Goal: Transaction & Acquisition: Purchase product/service

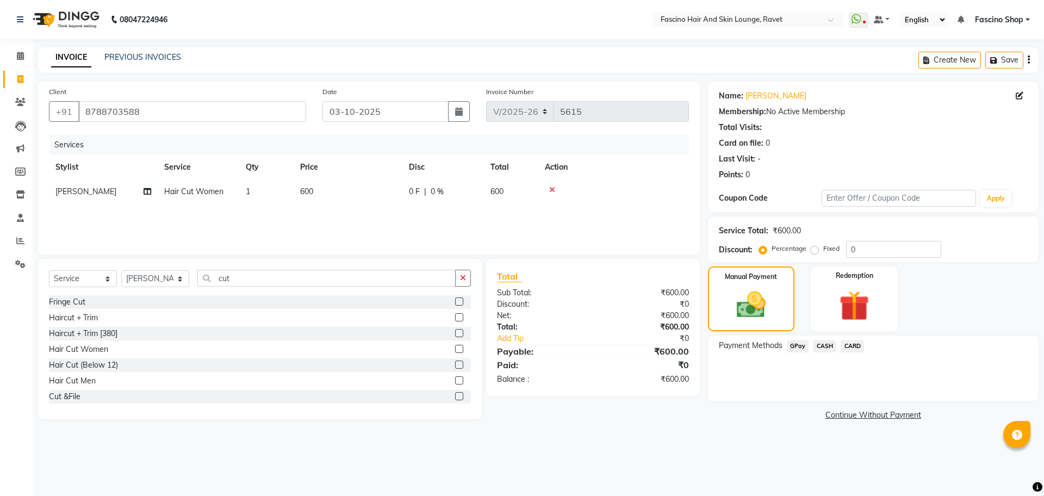
select select "5190"
select select "service"
select select "33256"
click at [803, 350] on span "GPay" at bounding box center [798, 346] width 22 height 13
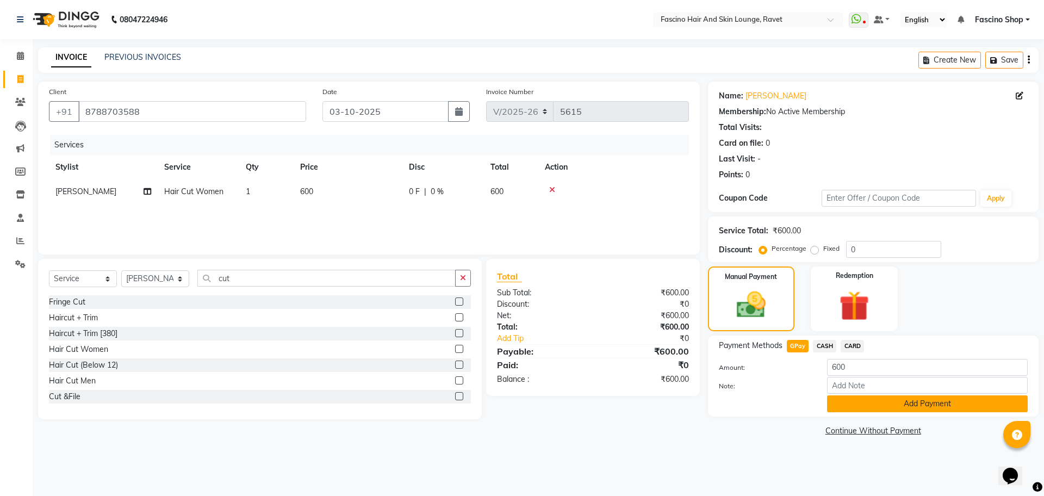
click at [860, 409] on button "Add Payment" at bounding box center [927, 403] width 201 height 17
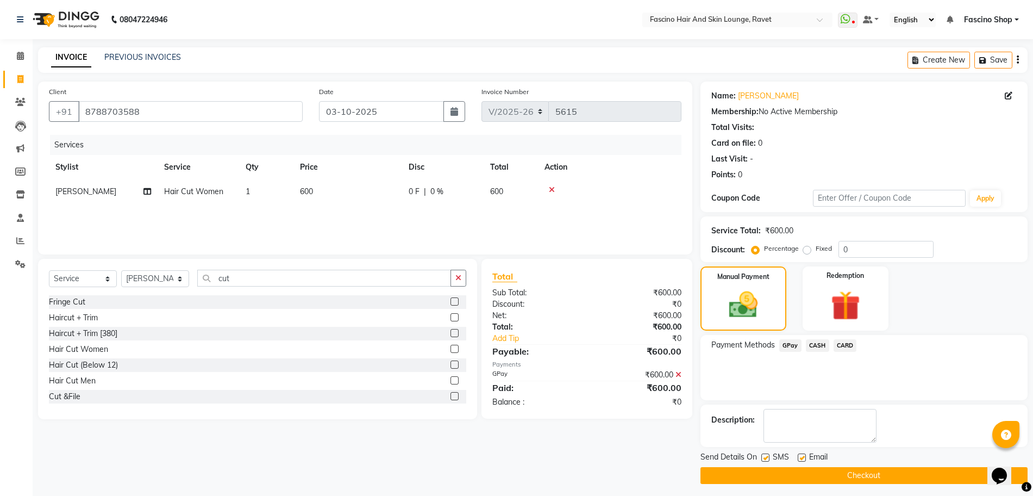
click at [858, 486] on main "INVOICE PREVIOUS INVOICES Create New Save Client [PHONE_NUMBER] Date [DATE] Inv…" at bounding box center [533, 273] width 1001 height 453
click at [856, 481] on button "Checkout" at bounding box center [864, 475] width 327 height 17
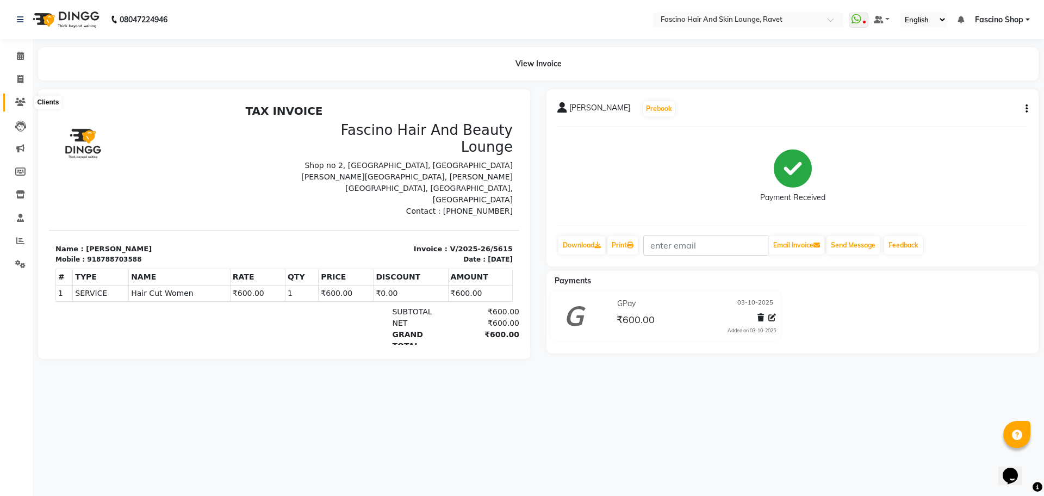
click at [18, 98] on icon at bounding box center [20, 102] width 10 height 8
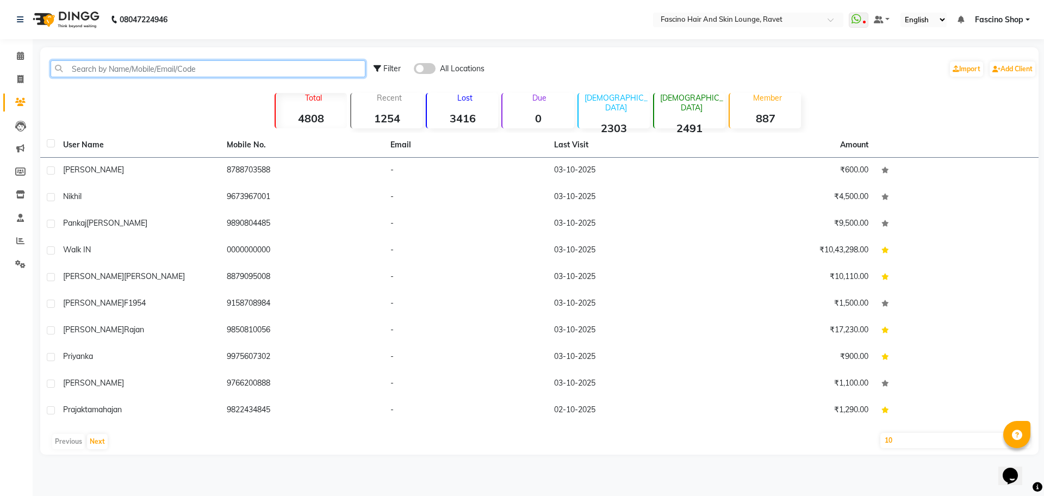
click at [65, 63] on input "text" at bounding box center [208, 68] width 315 height 17
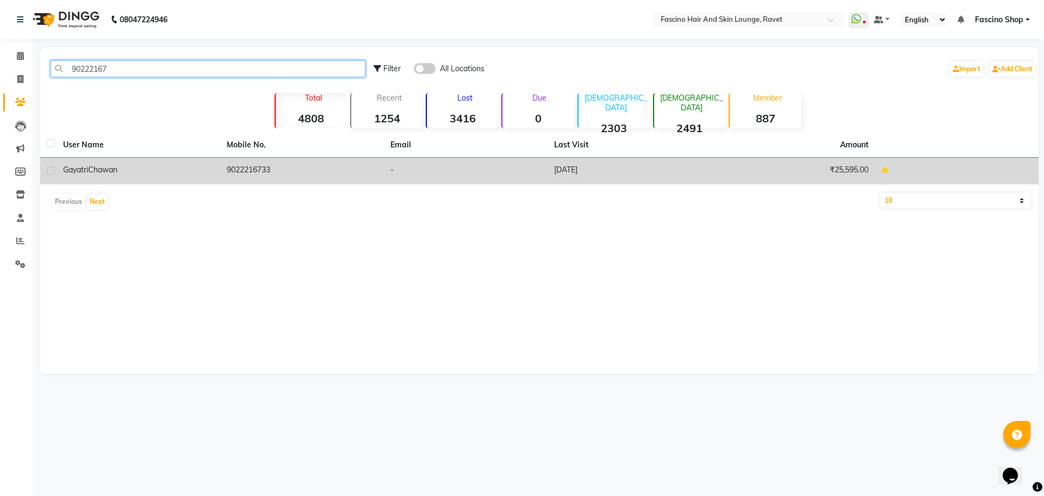
type input "90222167"
click at [169, 164] on div "[PERSON_NAME]" at bounding box center [138, 169] width 151 height 11
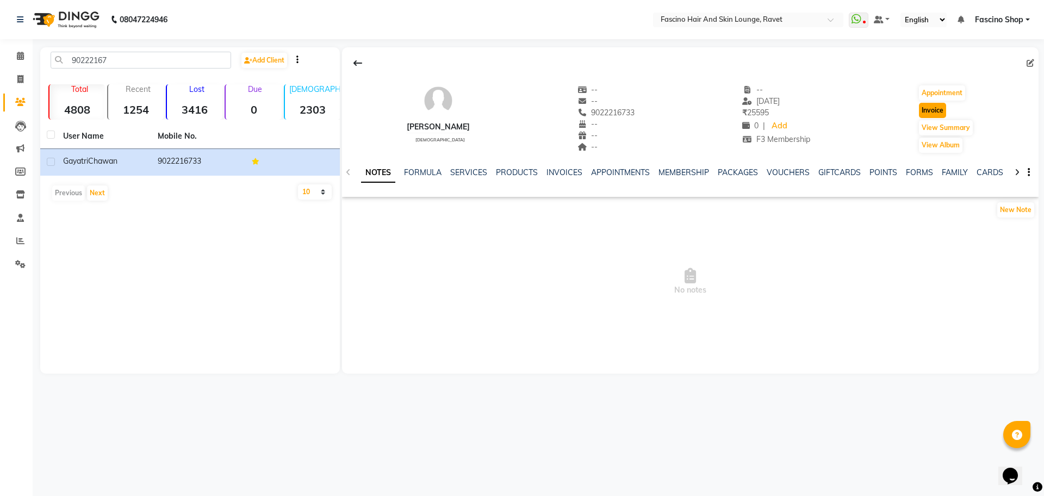
click at [930, 108] on button "Invoice" at bounding box center [932, 110] width 27 height 15
select select "service"
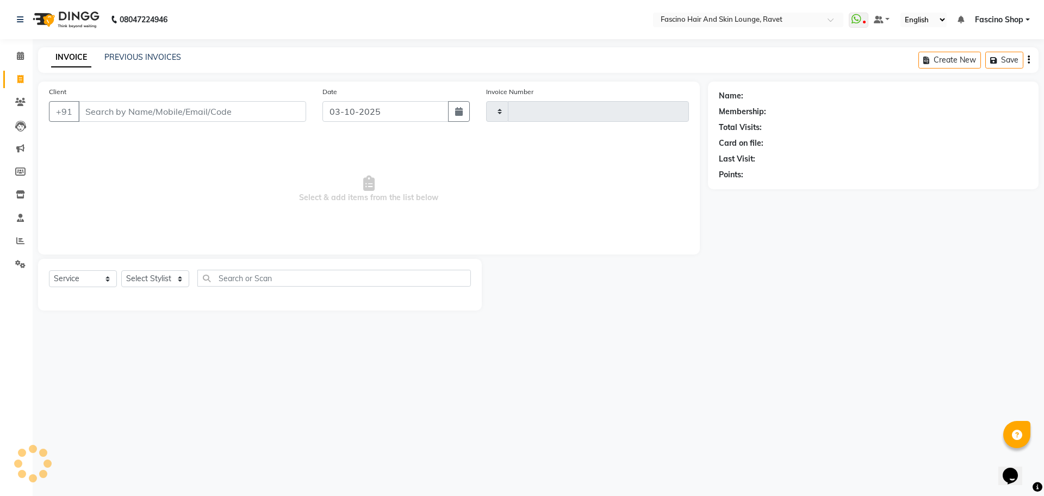
type input "5616"
select select "5190"
type input "9022216733"
select select "1: Object"
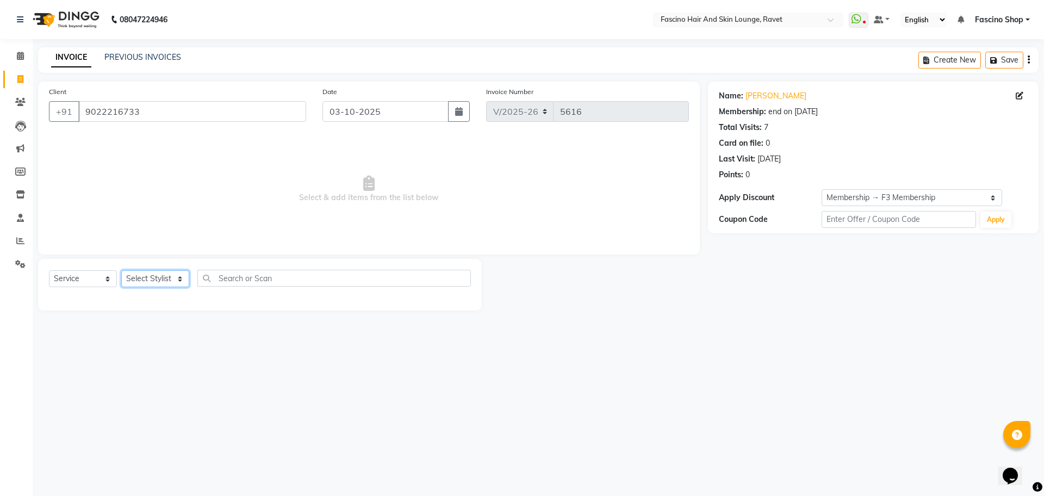
click at [182, 284] on select "Select Stylist [PERSON_NAME] Shop [PERSON_NAME] [PERSON_NAME] ( S R Manager ) […" at bounding box center [155, 278] width 68 height 17
select select "90275"
click at [121, 270] on select "Select Stylist [PERSON_NAME] Shop [PERSON_NAME] [PERSON_NAME] ( S R Manager ) […" at bounding box center [155, 278] width 68 height 17
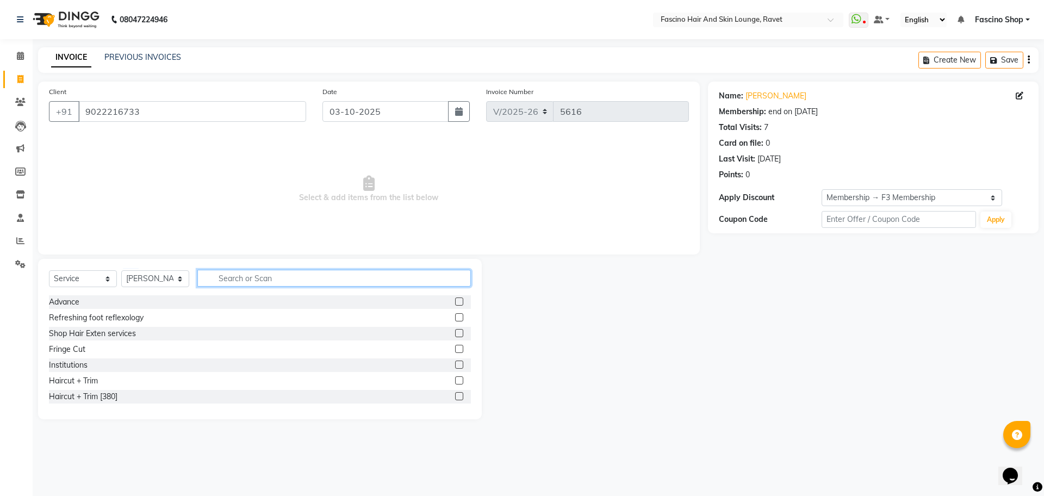
click at [234, 273] on input "text" at bounding box center [333, 278] width 273 height 17
type input "cut"
click at [105, 363] on div "Hair Cut (Below 12)" at bounding box center [83, 364] width 69 height 11
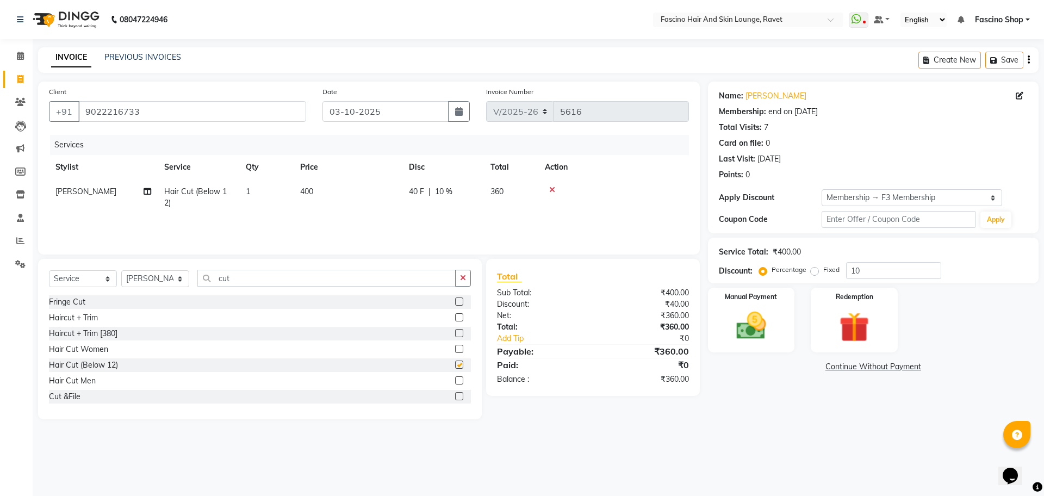
checkbox input "false"
click at [319, 189] on td "400" at bounding box center [348, 197] width 109 height 36
select select "90275"
click at [319, 189] on input "1" at bounding box center [317, 194] width 41 height 17
click at [406, 179] on tr "[PERSON_NAME] Hair Cut (Below 12) 1 400 40 F | 10 % 360" at bounding box center [369, 197] width 640 height 36
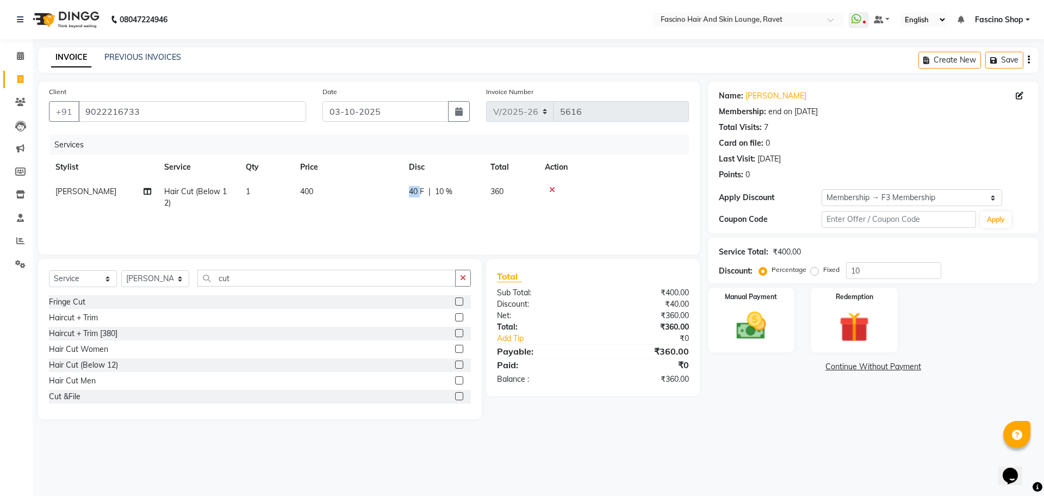
click at [406, 179] on td "40 F | 10 %" at bounding box center [443, 197] width 82 height 36
click at [402, 179] on td "400" at bounding box center [348, 197] width 109 height 36
drag, startPoint x: 406, startPoint y: 179, endPoint x: 393, endPoint y: 188, distance: 15.7
click at [393, 188] on td "400" at bounding box center [348, 197] width 109 height 36
select select "90275"
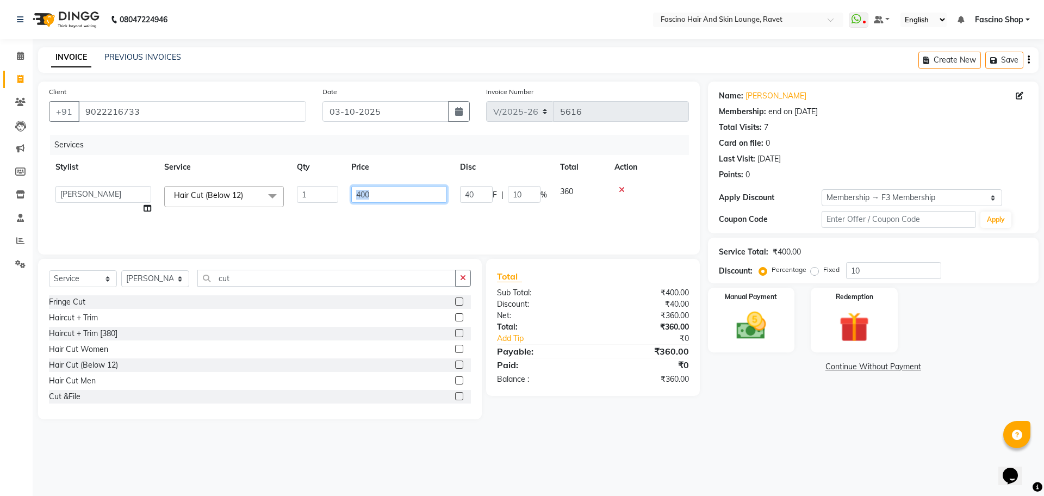
click at [393, 188] on input "400" at bounding box center [399, 194] width 96 height 17
type input "4"
click at [366, 194] on input "250" at bounding box center [399, 194] width 96 height 17
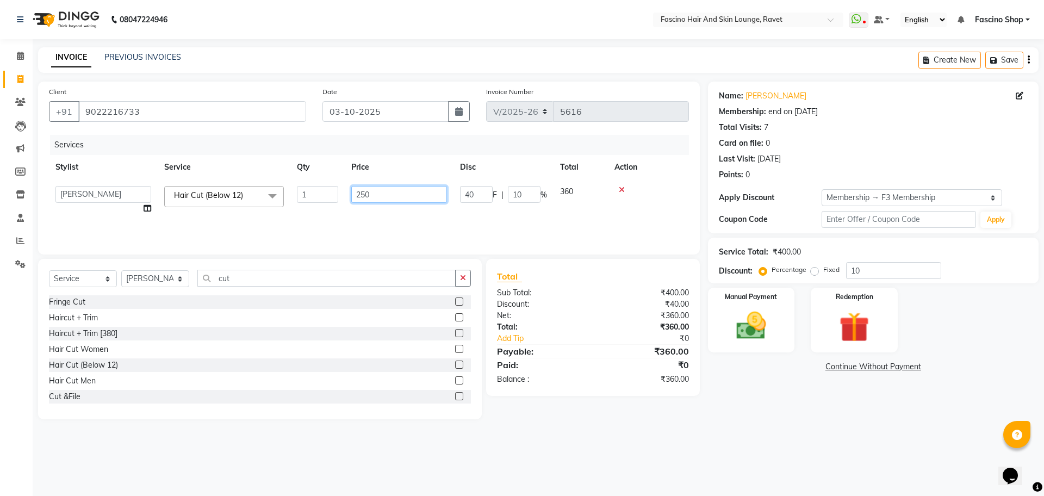
type input "1"
type input "200"
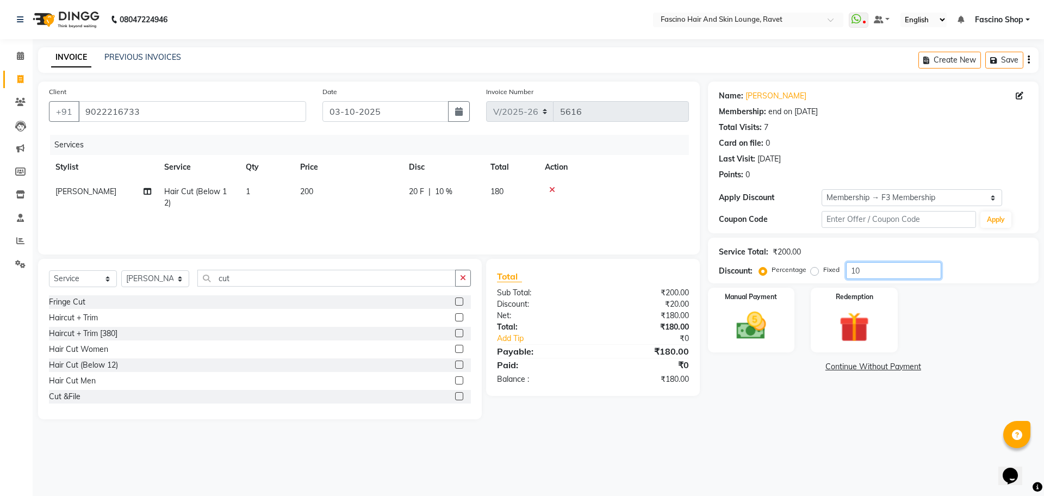
click at [873, 272] on input "10" at bounding box center [893, 270] width 95 height 17
type input "1"
click at [777, 301] on div "Manual Payment" at bounding box center [751, 319] width 90 height 67
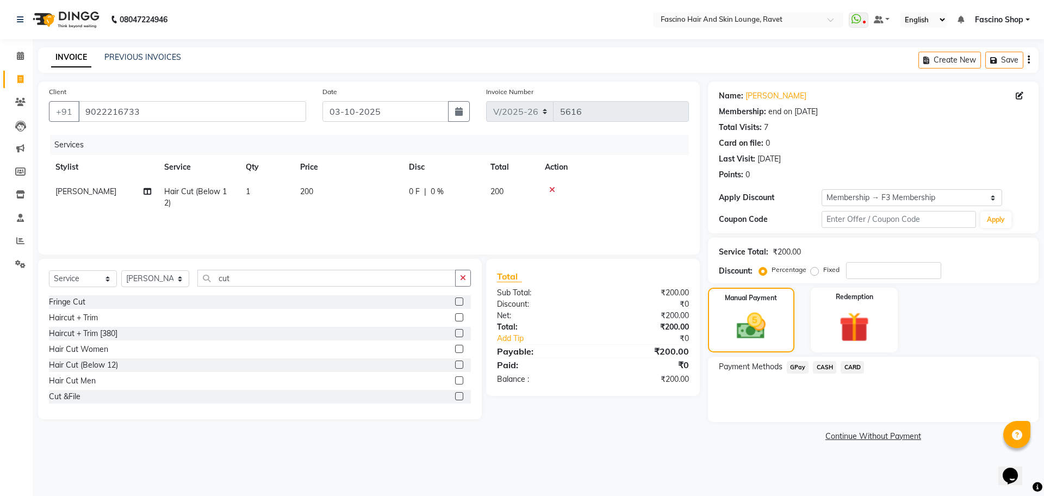
click at [794, 362] on span "GPay" at bounding box center [798, 367] width 22 height 13
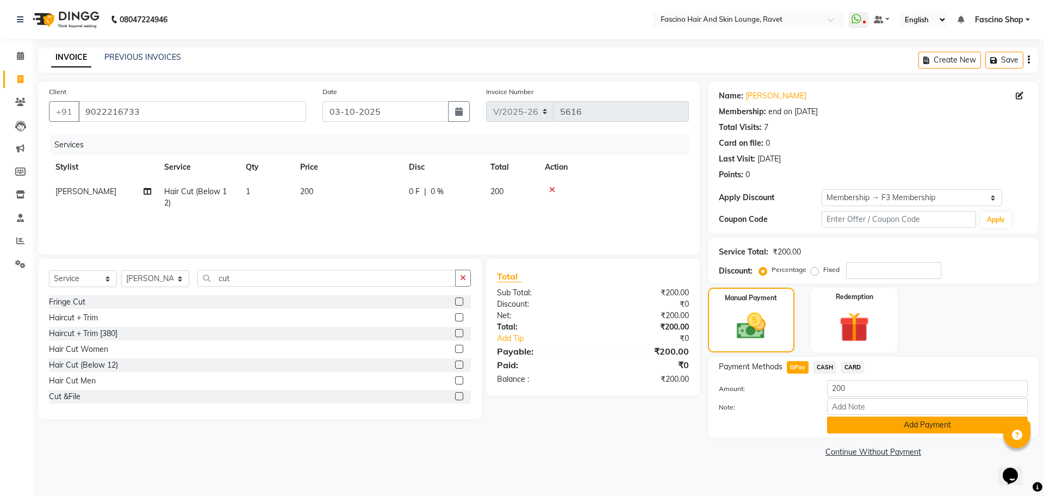
click at [851, 422] on button "Add Payment" at bounding box center [927, 424] width 201 height 17
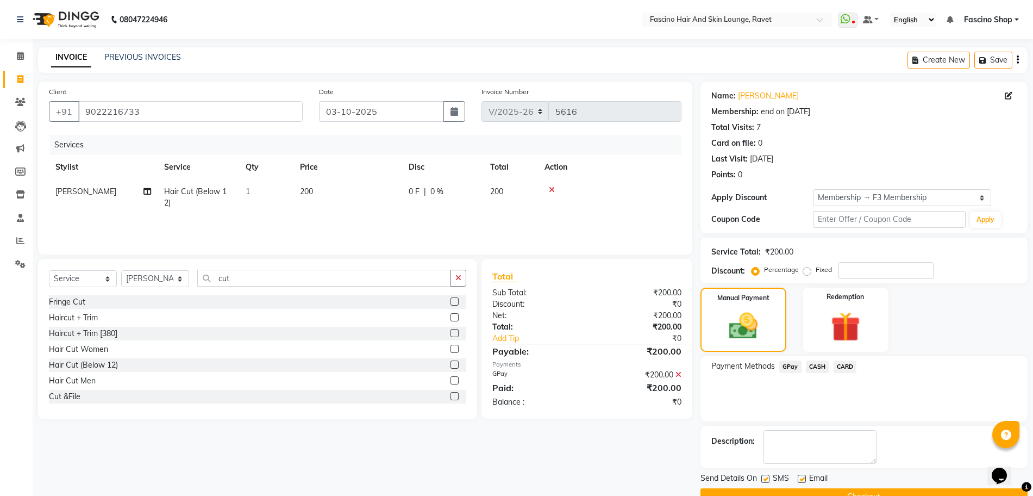
click at [864, 491] on button "Checkout" at bounding box center [864, 496] width 327 height 17
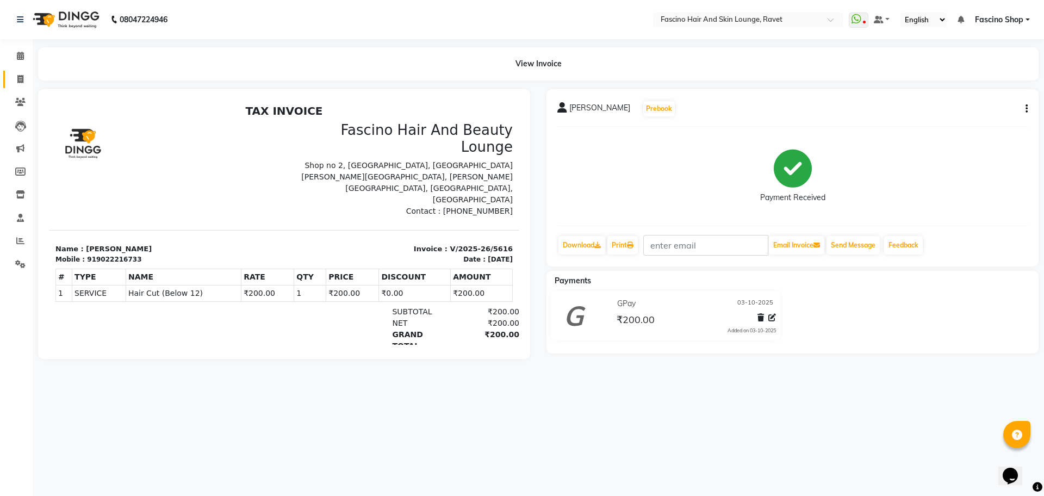
drag, startPoint x: 32, startPoint y: 83, endPoint x: 20, endPoint y: 80, distance: 12.7
click at [20, 80] on li "Invoice" at bounding box center [16, 79] width 33 height 23
click at [20, 80] on icon at bounding box center [20, 79] width 6 height 8
select select "service"
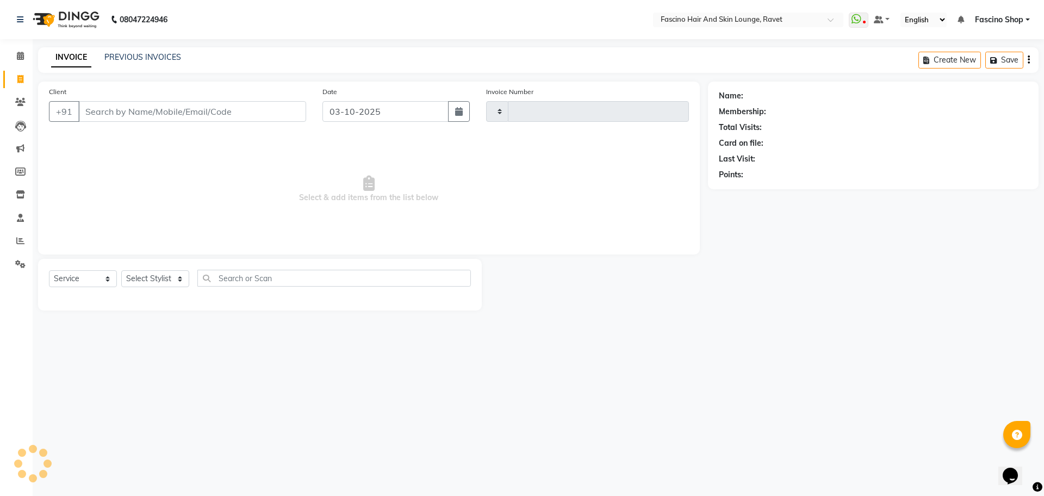
type input "5617"
select select "5190"
click at [134, 52] on link "PREVIOUS INVOICES" at bounding box center [142, 57] width 77 height 10
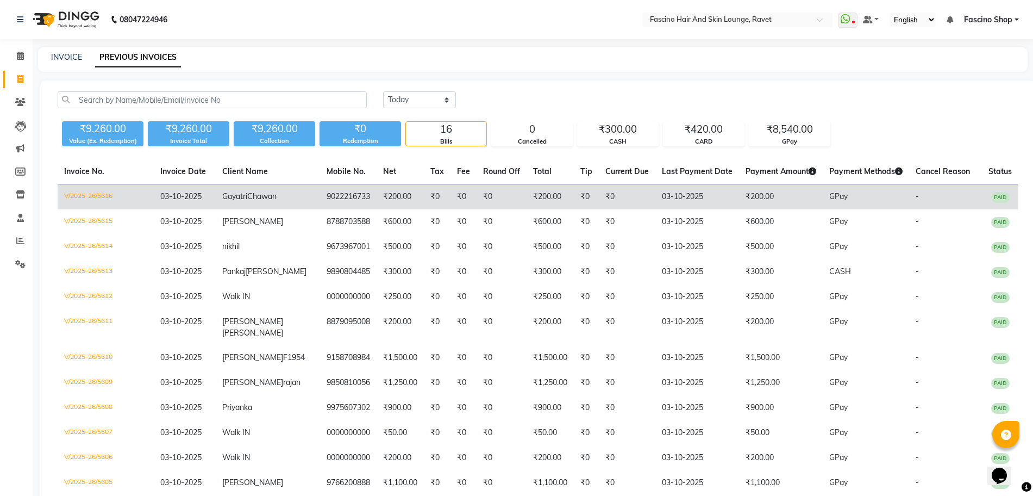
click at [175, 190] on td "03-10-2025" at bounding box center [185, 197] width 63 height 26
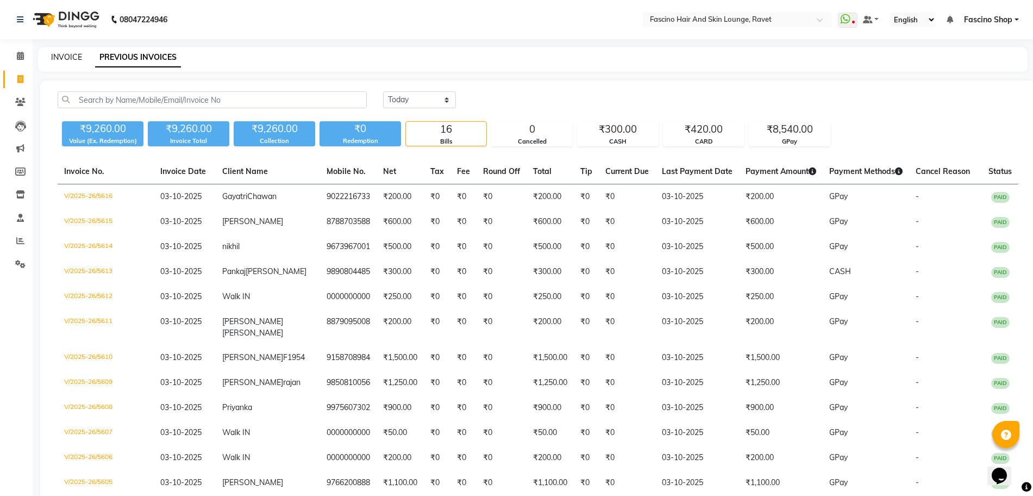
click at [63, 57] on link "INVOICE" at bounding box center [66, 57] width 31 height 10
select select "service"
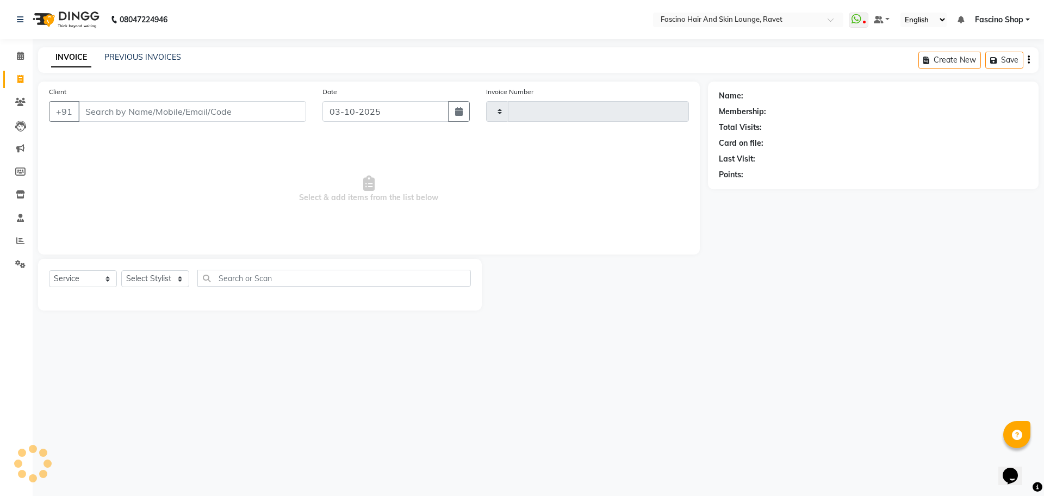
type input "5617"
select select "5190"
click at [138, 108] on input "Client" at bounding box center [192, 111] width 228 height 21
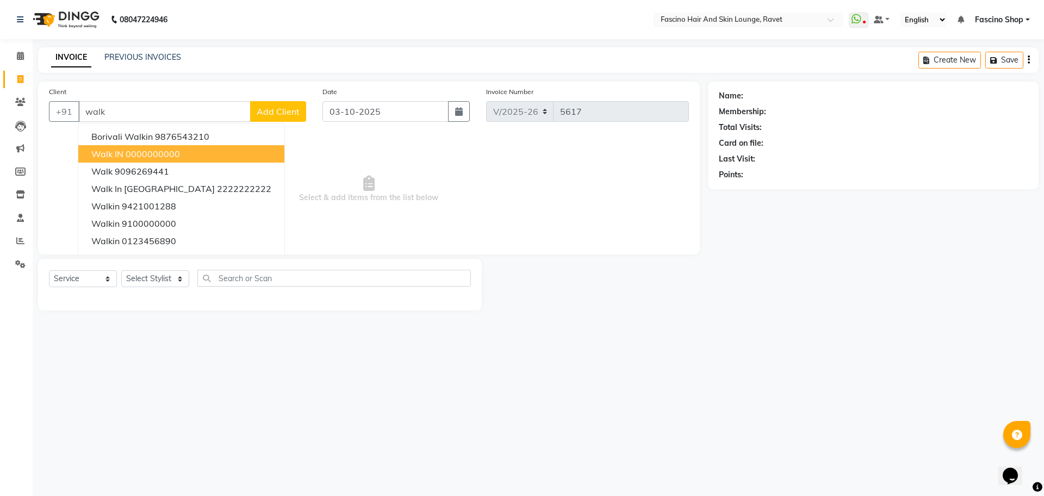
click at [140, 149] on ngb-highlight "0000000000" at bounding box center [153, 153] width 54 height 11
type input "0000000000"
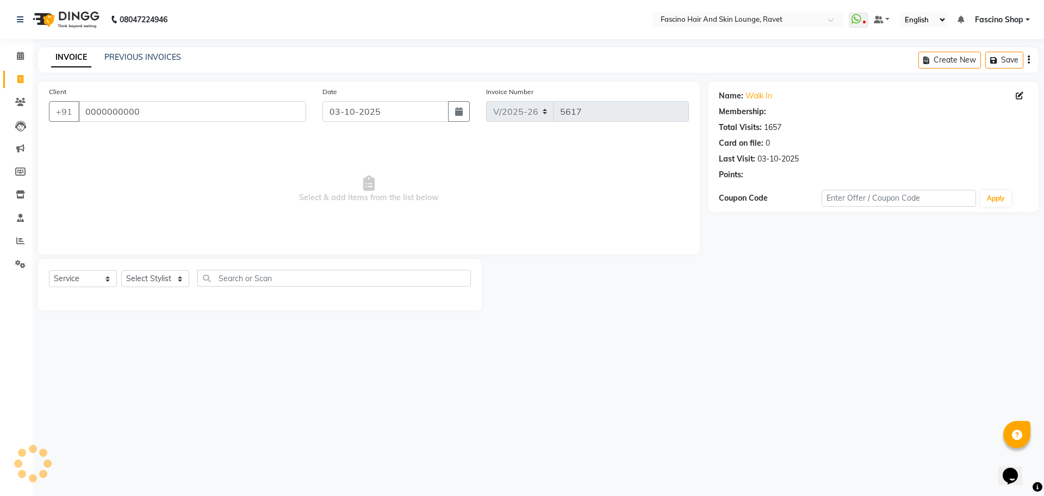
select select "1: Object"
click at [159, 279] on select "Select Stylist [PERSON_NAME] Shop [PERSON_NAME] [PERSON_NAME] ( S R Manager ) […" at bounding box center [155, 278] width 68 height 17
select select "66200"
click at [121, 270] on select "Select Stylist [PERSON_NAME] Shop [PERSON_NAME] [PERSON_NAME] ( S R Manager ) […" at bounding box center [155, 278] width 68 height 17
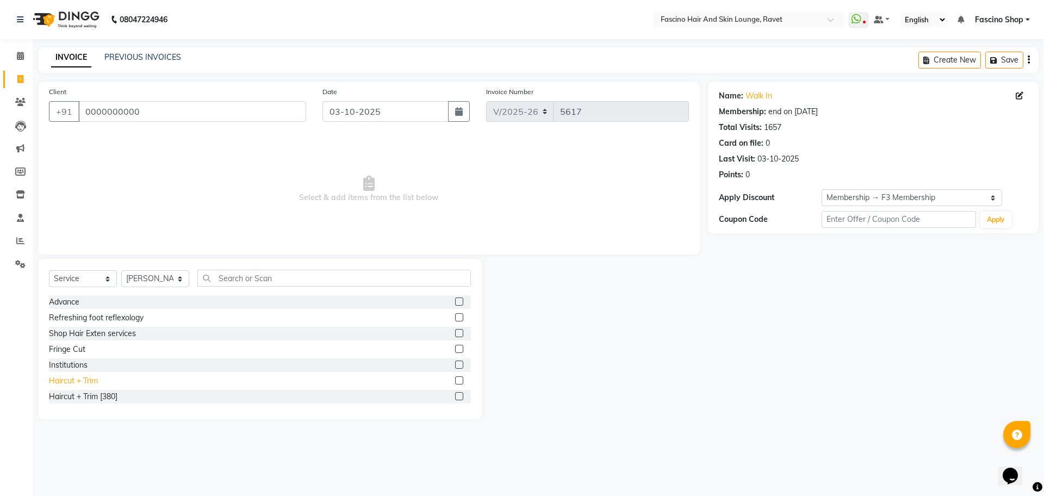
click at [79, 378] on div "Haircut + Trim" at bounding box center [73, 380] width 49 height 11
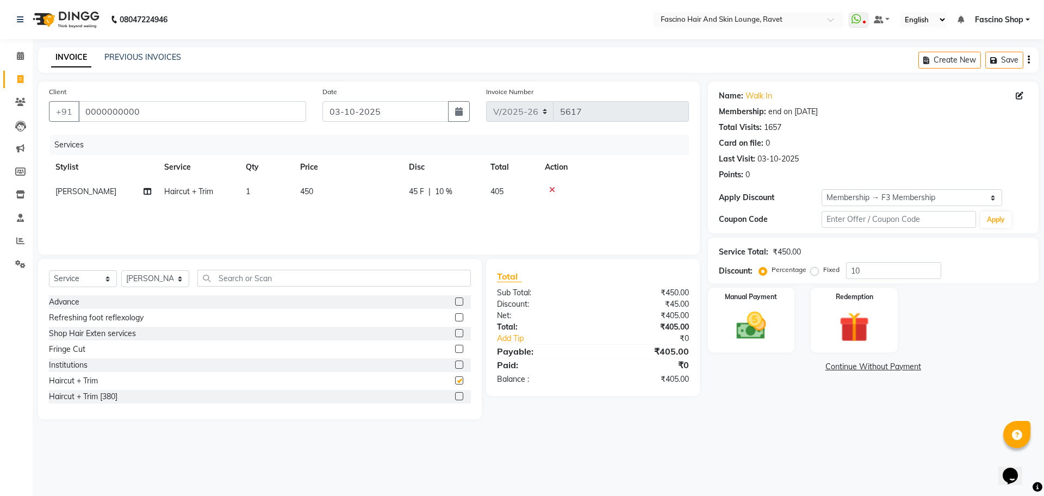
checkbox input "false"
click at [317, 197] on td "450" at bounding box center [348, 191] width 109 height 24
select select "66200"
click at [381, 196] on tr "[PERSON_NAME] Fascino Shop [PERSON_NAME] [PERSON_NAME] ( S R Manager ) [PERSON_…" at bounding box center [369, 199] width 640 height 41
click at [381, 196] on td "450" at bounding box center [348, 191] width 109 height 24
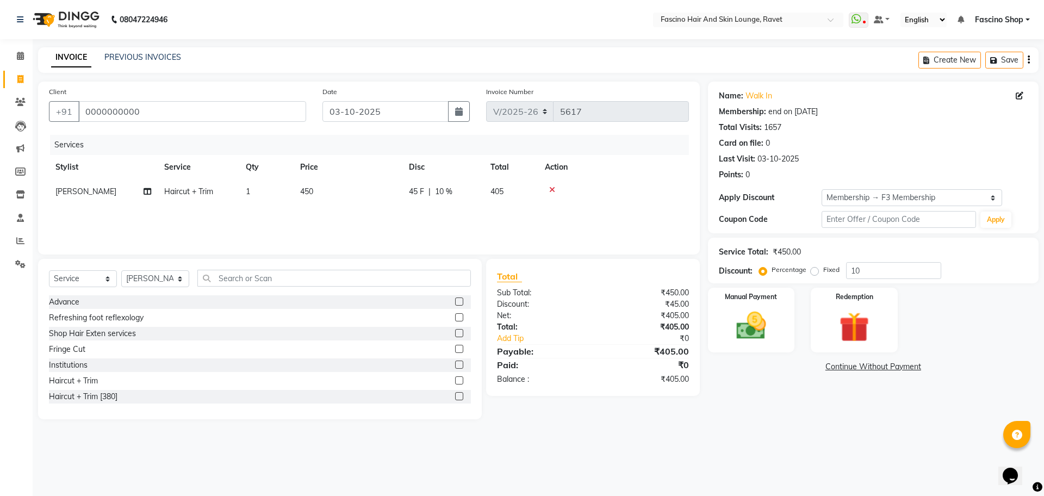
select select "66200"
click at [381, 196] on input "450" at bounding box center [399, 194] width 96 height 17
type input "500"
click at [864, 270] on input "10" at bounding box center [893, 270] width 95 height 17
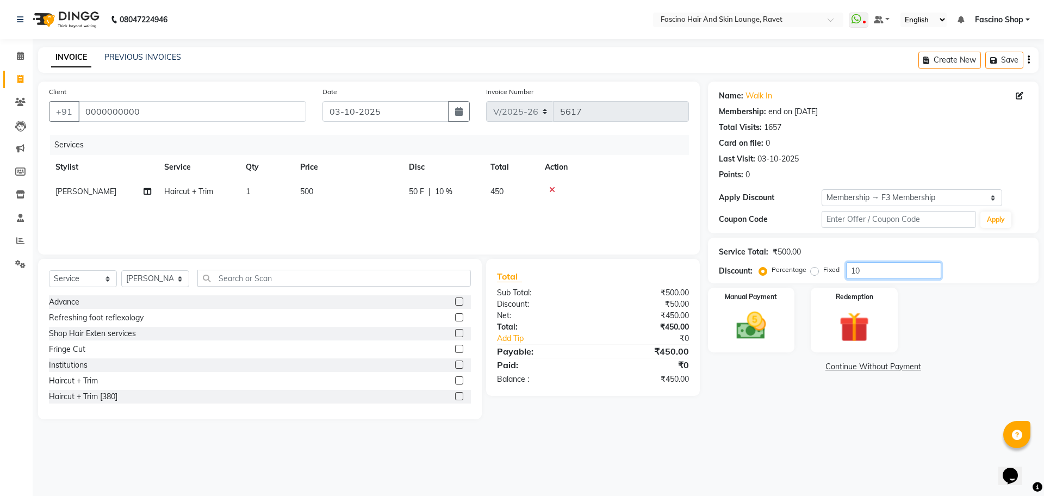
type input "1"
click at [754, 319] on img at bounding box center [751, 326] width 51 height 36
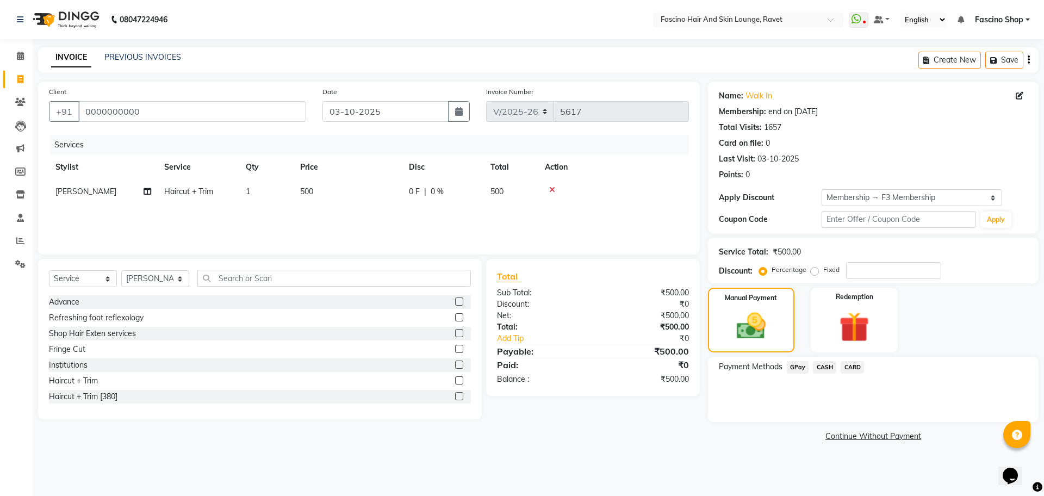
click at [788, 366] on span "GPay" at bounding box center [798, 367] width 22 height 13
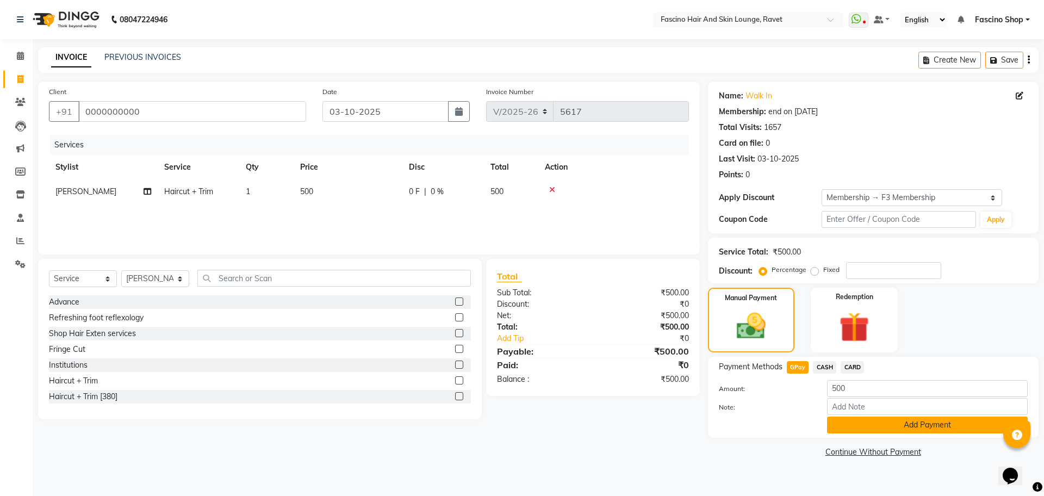
click at [845, 419] on button "Add Payment" at bounding box center [927, 424] width 201 height 17
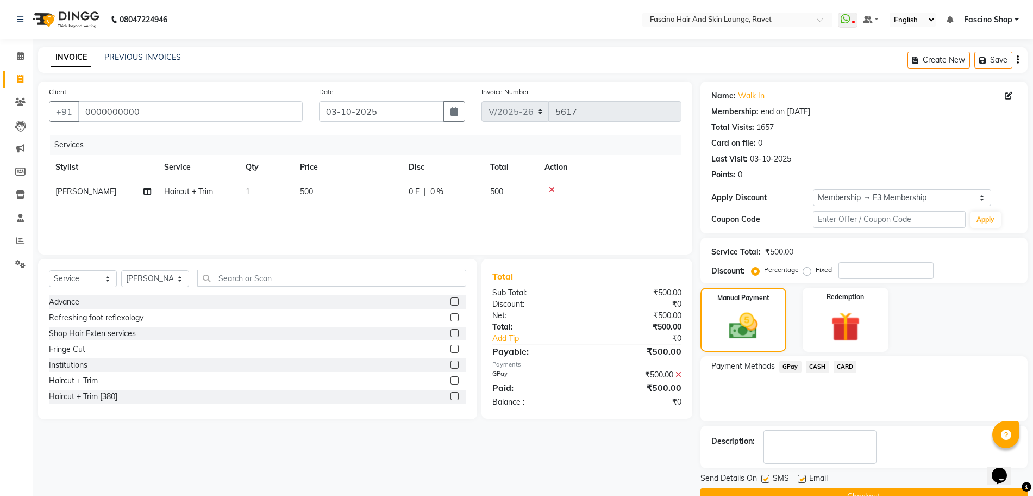
click at [877, 494] on button "Checkout" at bounding box center [864, 496] width 327 height 17
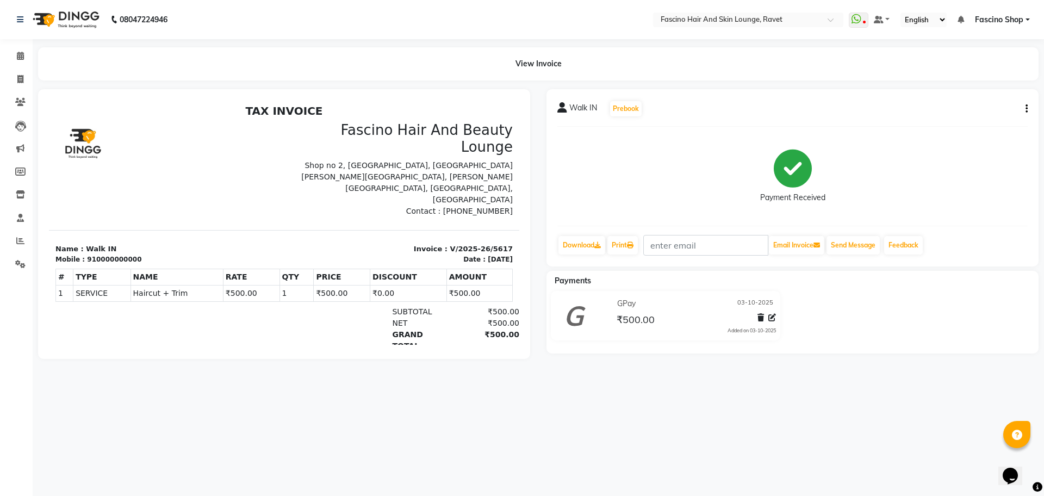
click at [1027, 109] on div "Walk IN Prebook Payment Received Download Print Email Invoice Send Message Feed…" at bounding box center [792, 177] width 492 height 177
click at [1026, 109] on icon "button" at bounding box center [1026, 109] width 2 height 1
click at [970, 115] on div "Edit Invoice" at bounding box center [972, 116] width 74 height 14
select select "service"
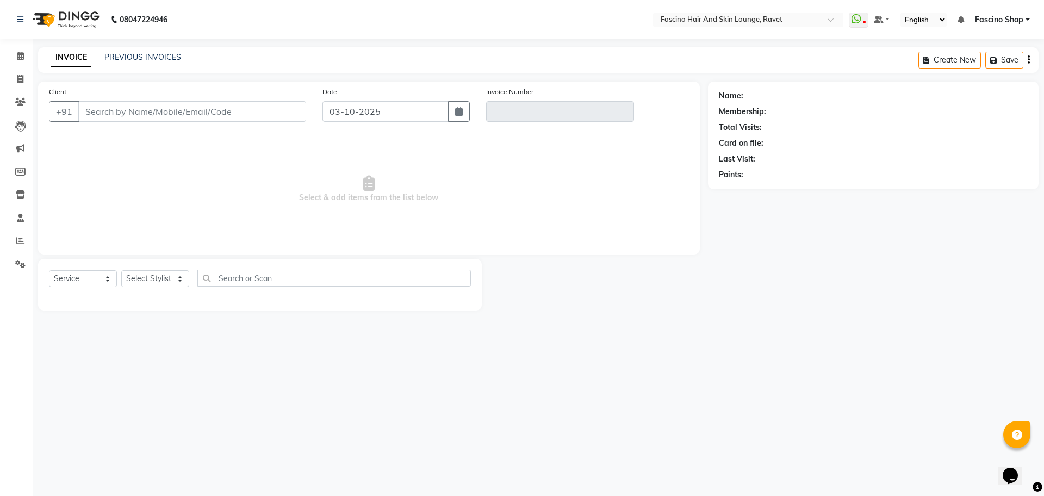
type input "0000000000"
type input "V/2025-26/5617"
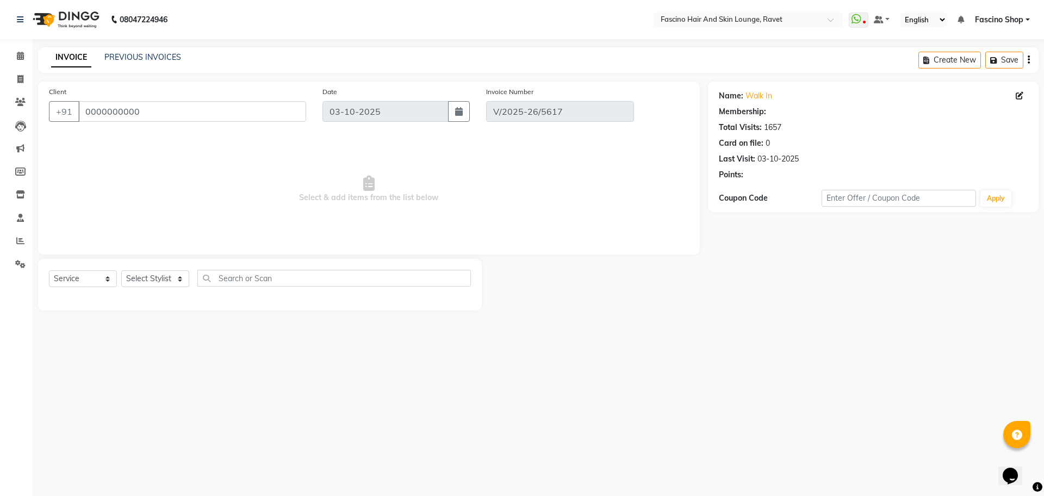
select select "1: Object"
select select "select"
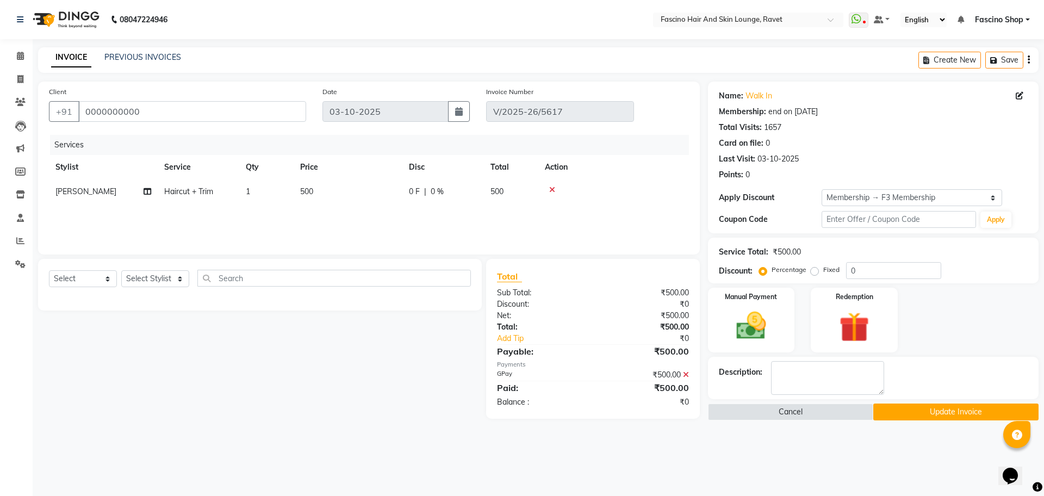
type input "10"
click at [305, 198] on td "500" at bounding box center [348, 191] width 109 height 24
select select "66200"
click at [358, 200] on tr "[PERSON_NAME] Fascino Shop [PERSON_NAME] [PERSON_NAME] ( S R Manager ) [PERSON_…" at bounding box center [369, 199] width 640 height 41
click at [358, 200] on td "500" at bounding box center [348, 191] width 109 height 24
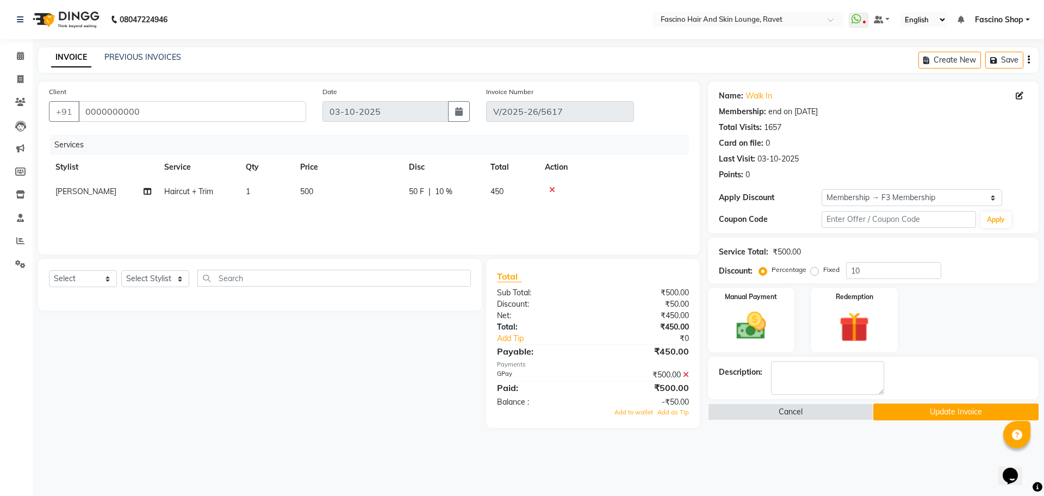
select select "66200"
click at [358, 200] on input "500" at bounding box center [399, 194] width 96 height 17
type input "420"
click at [870, 266] on input "10" at bounding box center [893, 270] width 95 height 17
type input "1"
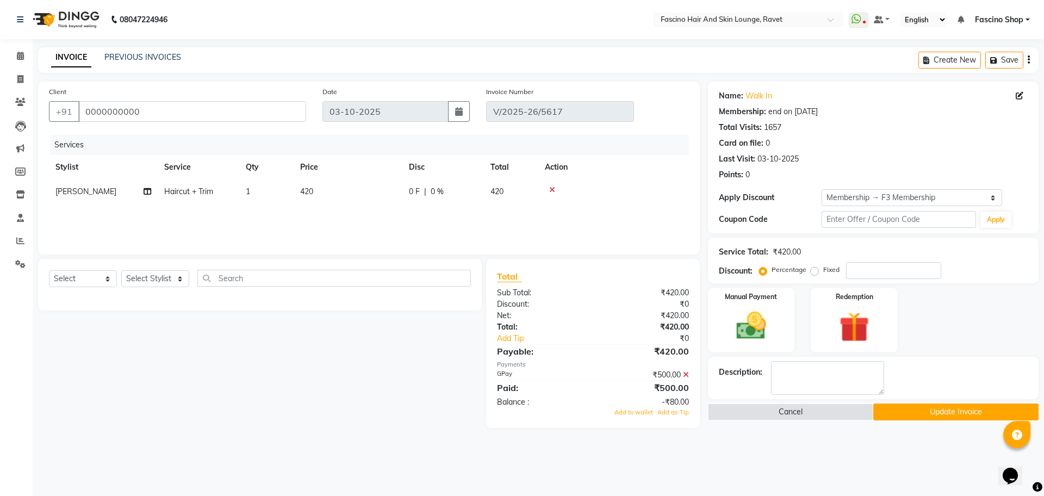
click at [684, 377] on icon at bounding box center [686, 375] width 6 height 8
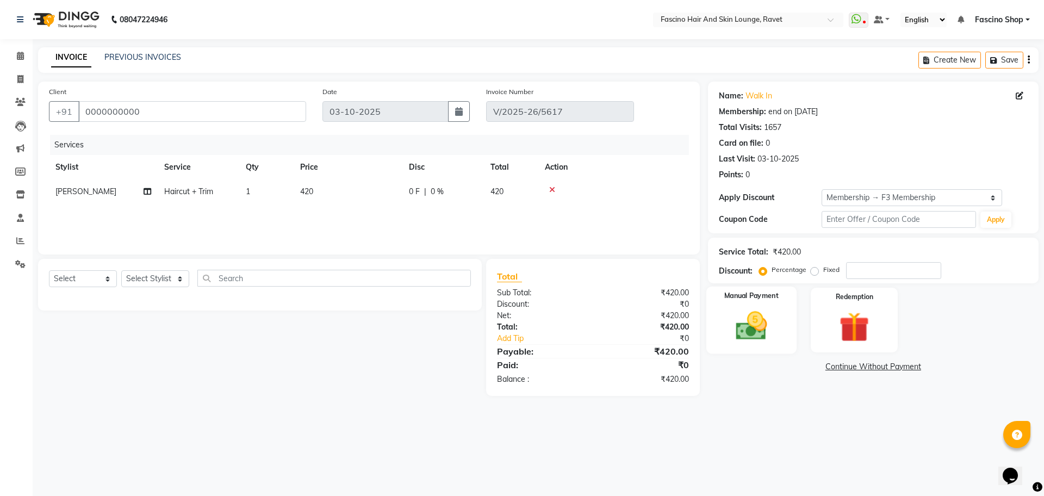
click at [770, 336] on img at bounding box center [751, 326] width 51 height 36
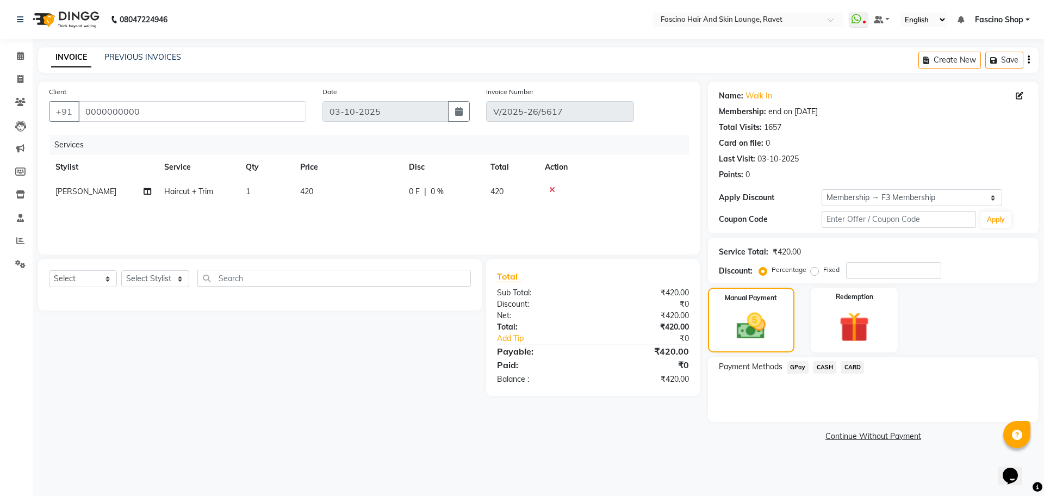
click at [799, 369] on span "GPay" at bounding box center [798, 367] width 22 height 13
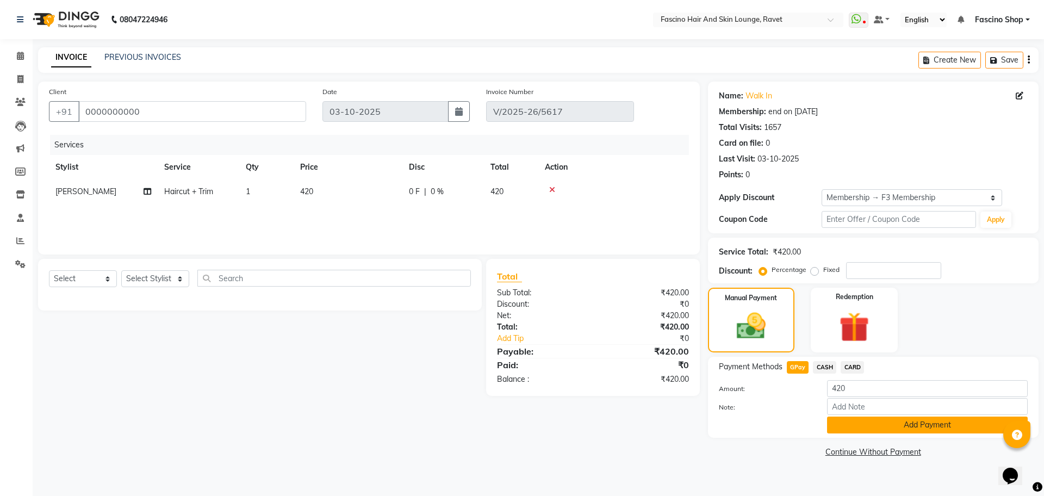
click at [834, 421] on button "Add Payment" at bounding box center [927, 424] width 201 height 17
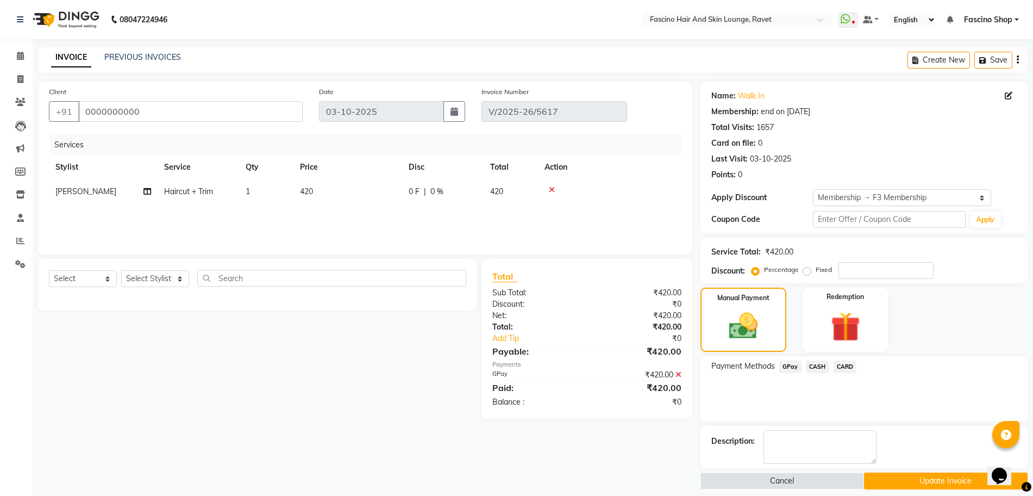
click at [901, 483] on button "Update Invoice" at bounding box center [946, 480] width 164 height 17
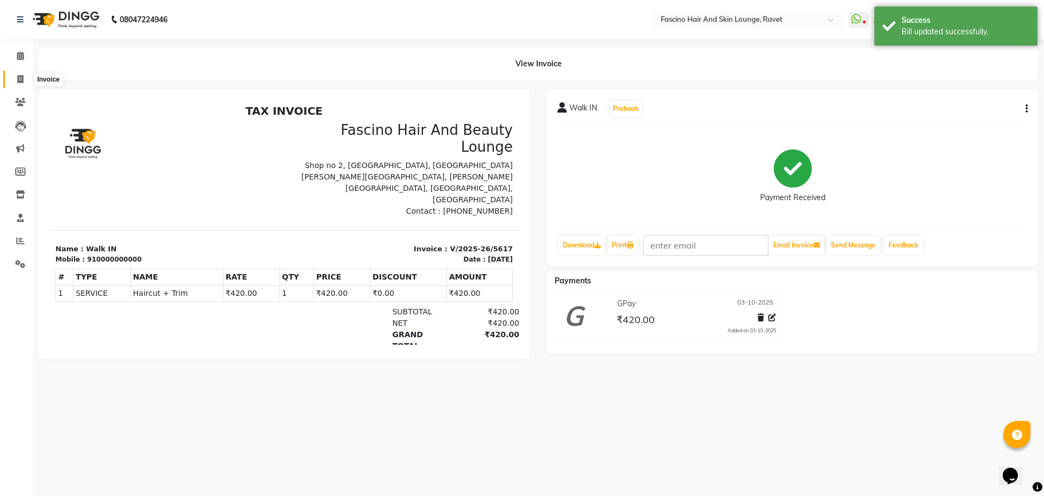
click at [26, 84] on span at bounding box center [20, 79] width 19 height 13
select select "5190"
select select "service"
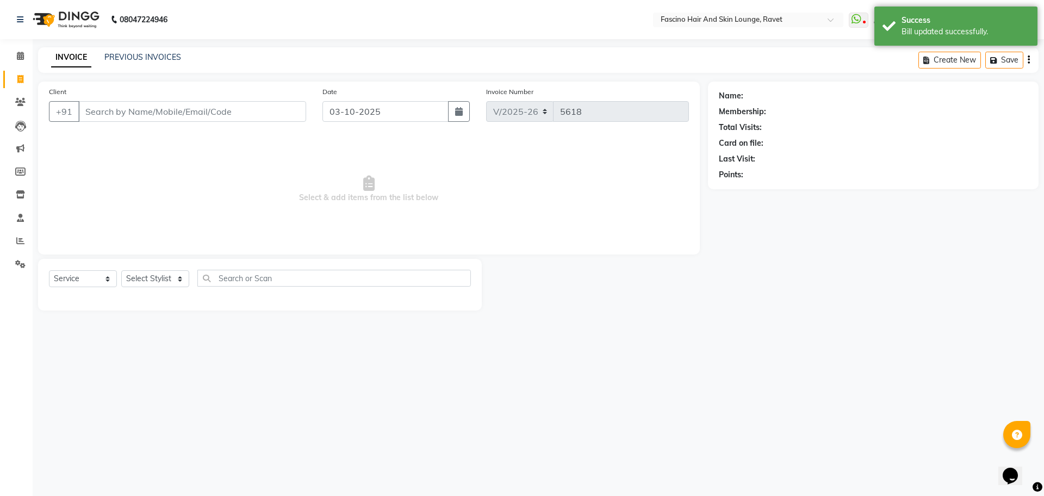
click at [166, 104] on input "Client" at bounding box center [192, 111] width 228 height 21
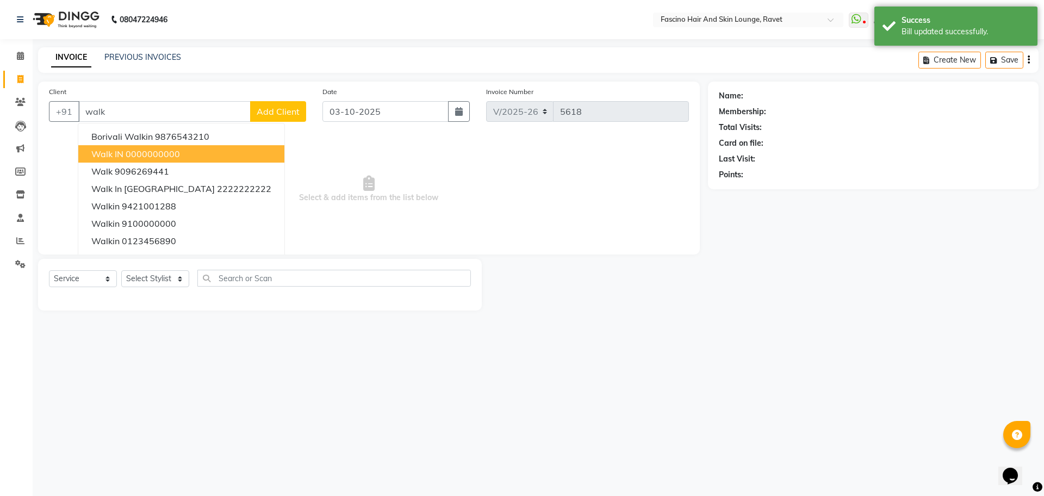
click at [167, 153] on ngb-highlight "0000000000" at bounding box center [153, 153] width 54 height 11
type input "0000000000"
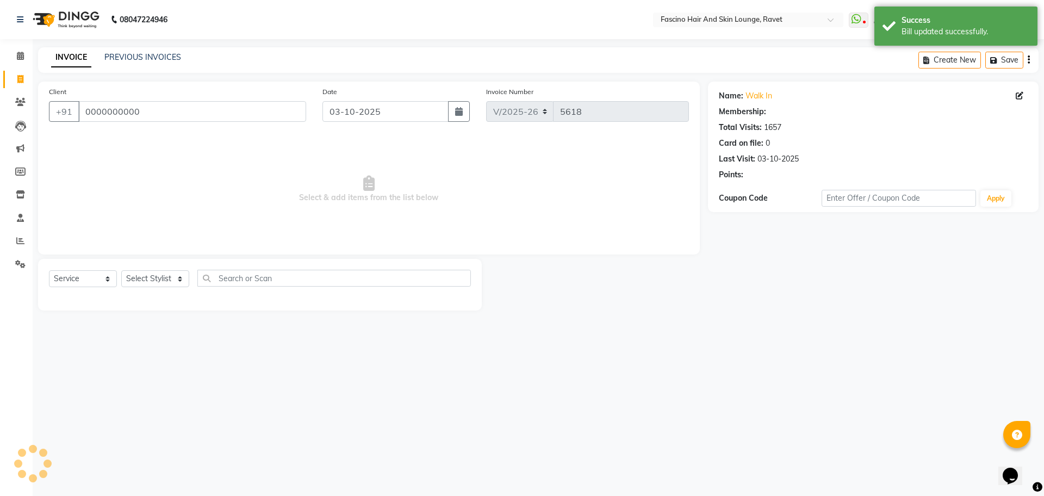
select select "1: Object"
click at [160, 284] on select "Select Stylist [PERSON_NAME] Shop [PERSON_NAME] [PERSON_NAME] ( S R Manager ) […" at bounding box center [155, 278] width 68 height 17
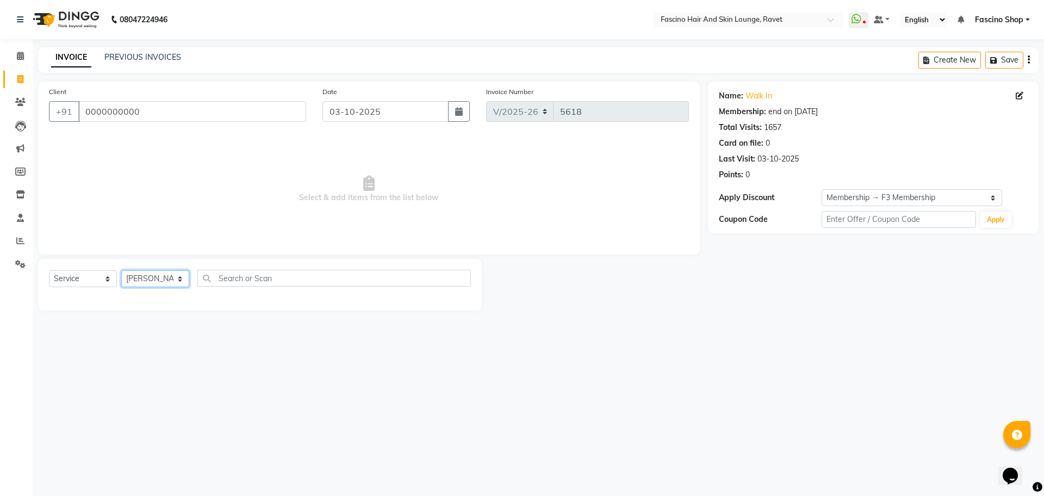
click at [121, 270] on select "Select Stylist [PERSON_NAME] Shop [PERSON_NAME] [PERSON_NAME] ( S R Manager ) […" at bounding box center [155, 278] width 68 height 17
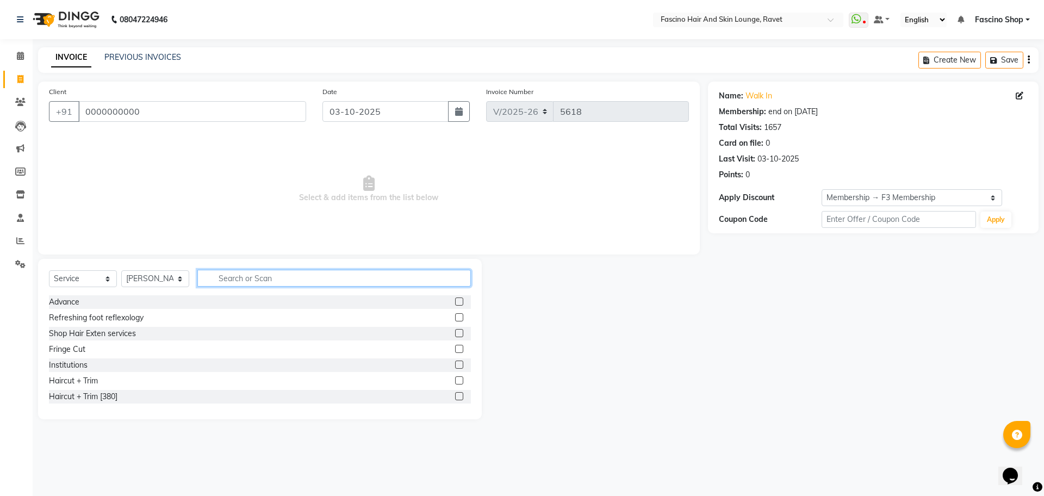
click at [229, 271] on input "text" at bounding box center [333, 278] width 273 height 17
click at [136, 273] on select "Select Stylist [PERSON_NAME] Shop [PERSON_NAME] [PERSON_NAME] ( S R Manager ) […" at bounding box center [155, 278] width 68 height 17
select select "66192"
click at [121, 270] on select "Select Stylist [PERSON_NAME] Shop [PERSON_NAME] [PERSON_NAME] ( S R Manager ) […" at bounding box center [155, 278] width 68 height 17
click at [242, 275] on input "text" at bounding box center [333, 278] width 273 height 17
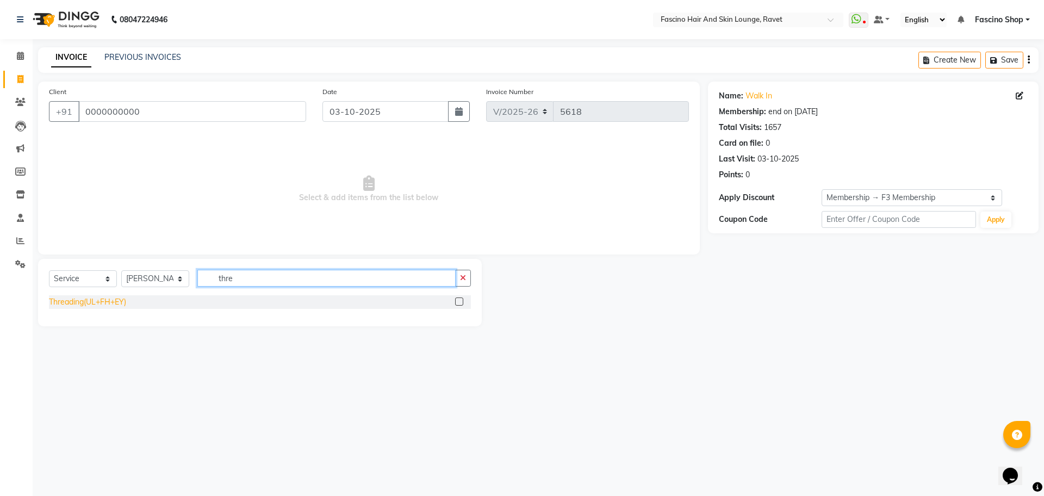
type input "thre"
click at [107, 300] on div "Threading(UL+FH+EY)" at bounding box center [87, 301] width 77 height 11
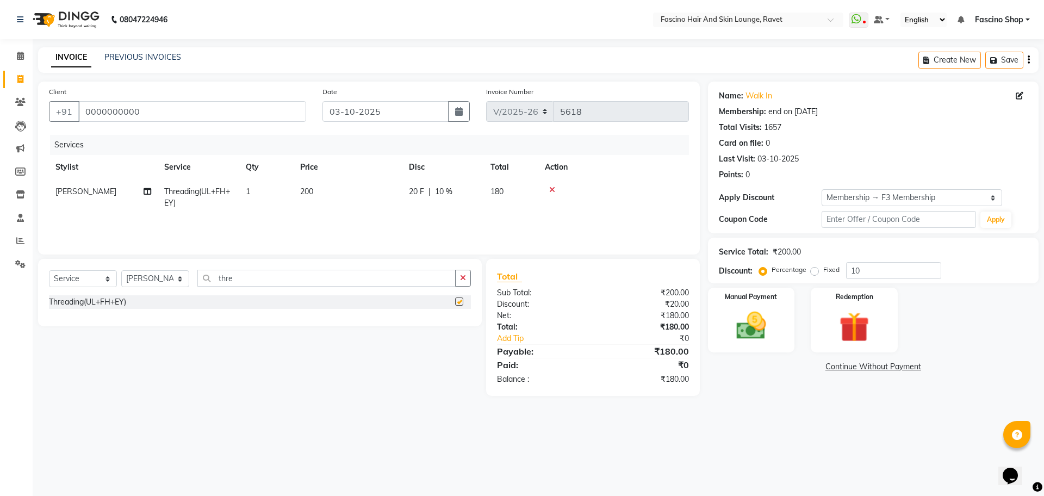
checkbox input "false"
click at [316, 192] on td "200" at bounding box center [348, 197] width 109 height 36
select select "66192"
click at [424, 195] on tr "[PERSON_NAME] Fascino Shop [PERSON_NAME] [PERSON_NAME] ( S R Manager ) [PERSON_…" at bounding box center [369, 199] width 640 height 41
click at [424, 195] on span "20 F" at bounding box center [416, 191] width 15 height 11
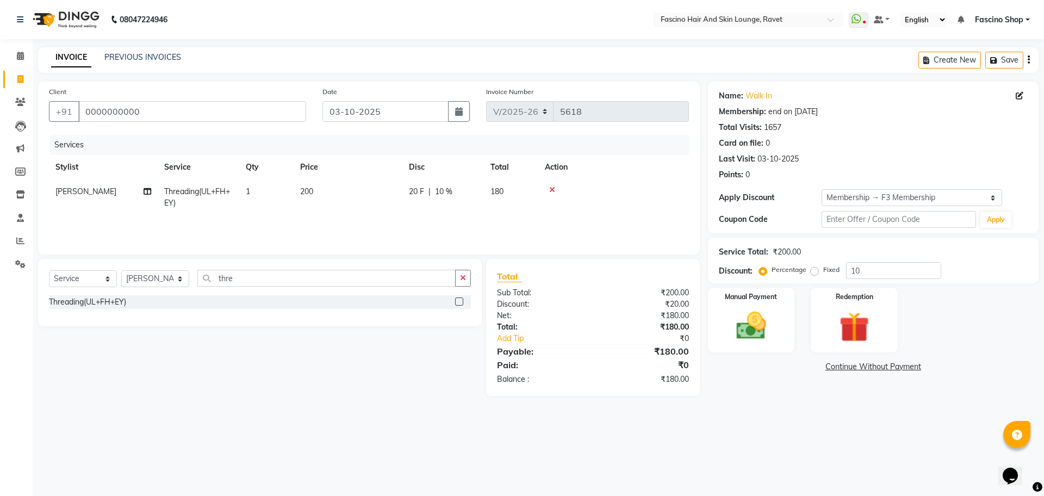
select select "66192"
click at [424, 195] on input "200" at bounding box center [399, 194] width 96 height 17
type input "130"
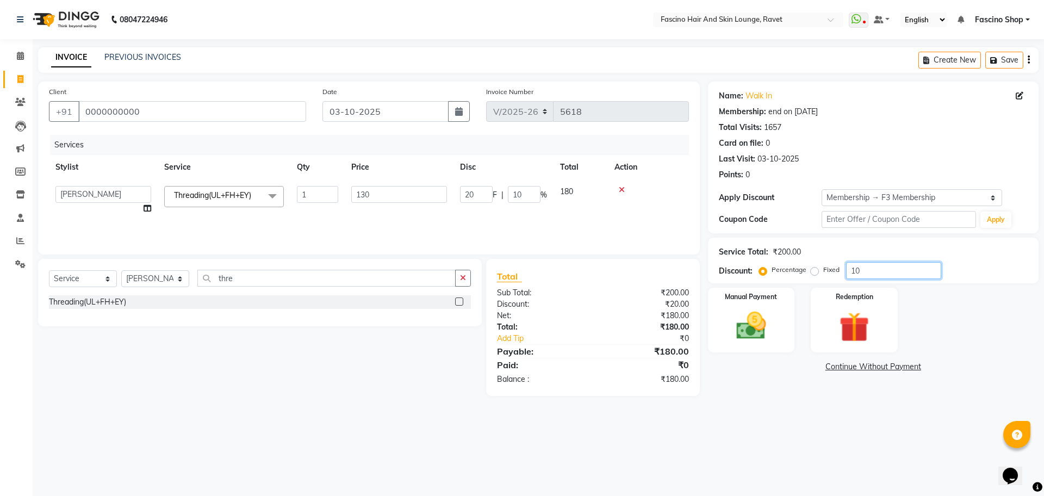
click at [883, 278] on input "10" at bounding box center [893, 270] width 95 height 17
type input "1"
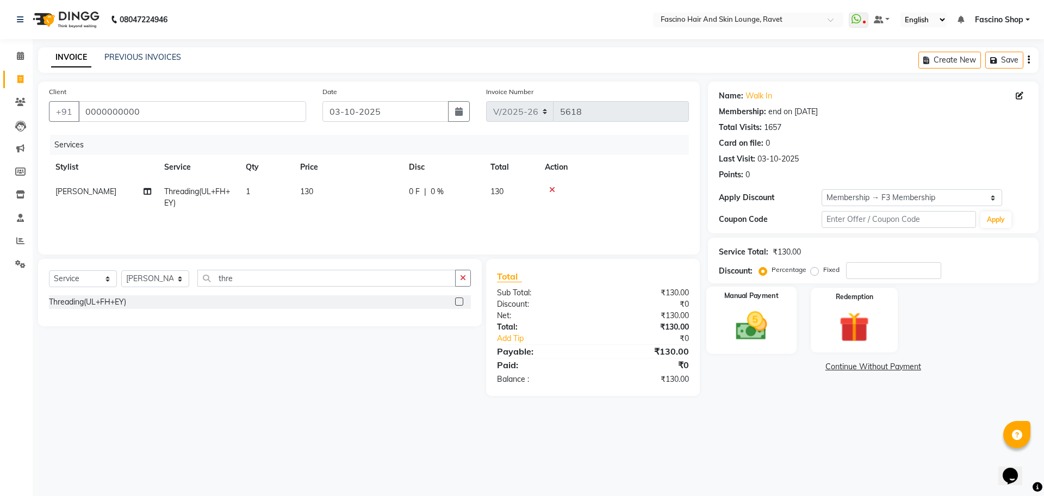
click at [794, 328] on div "Manual Payment" at bounding box center [751, 319] width 90 height 67
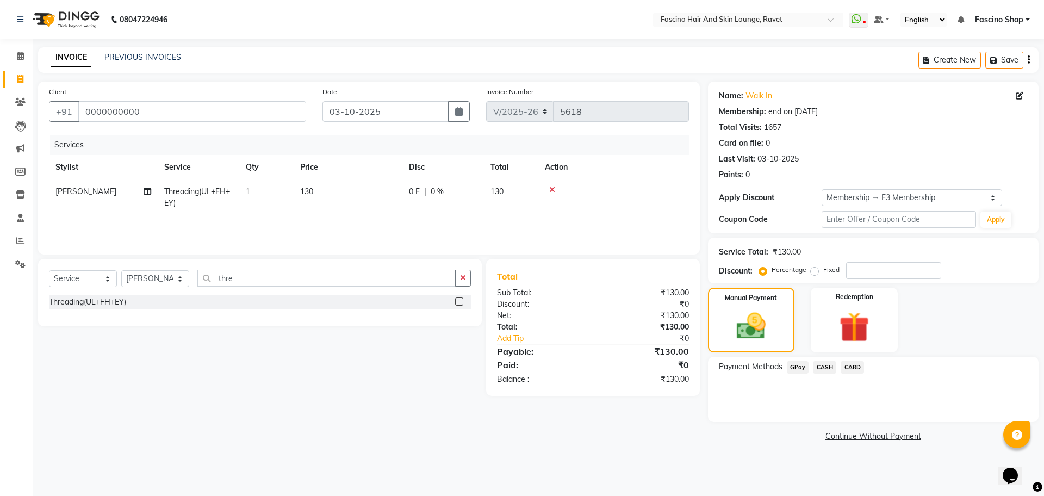
click at [798, 367] on span "GPay" at bounding box center [798, 367] width 22 height 13
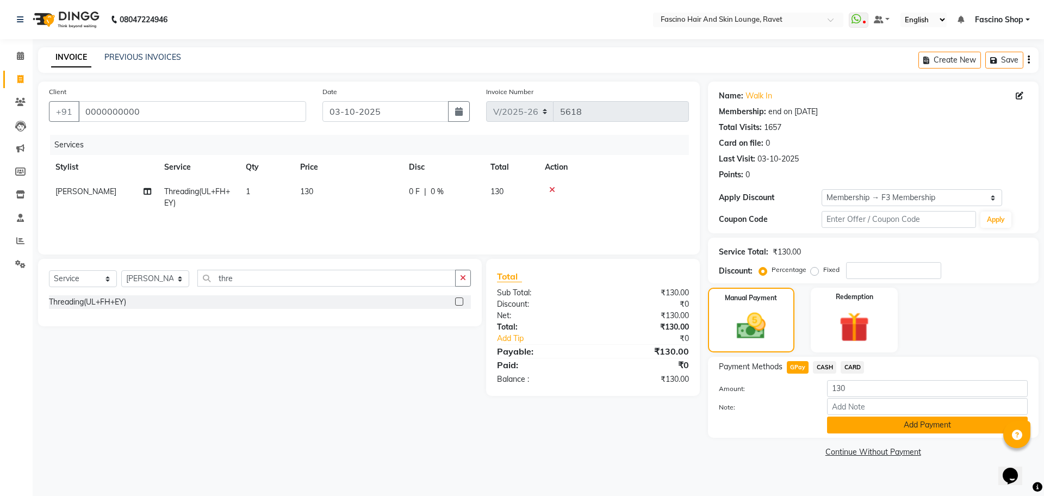
click at [847, 420] on button "Add Payment" at bounding box center [927, 424] width 201 height 17
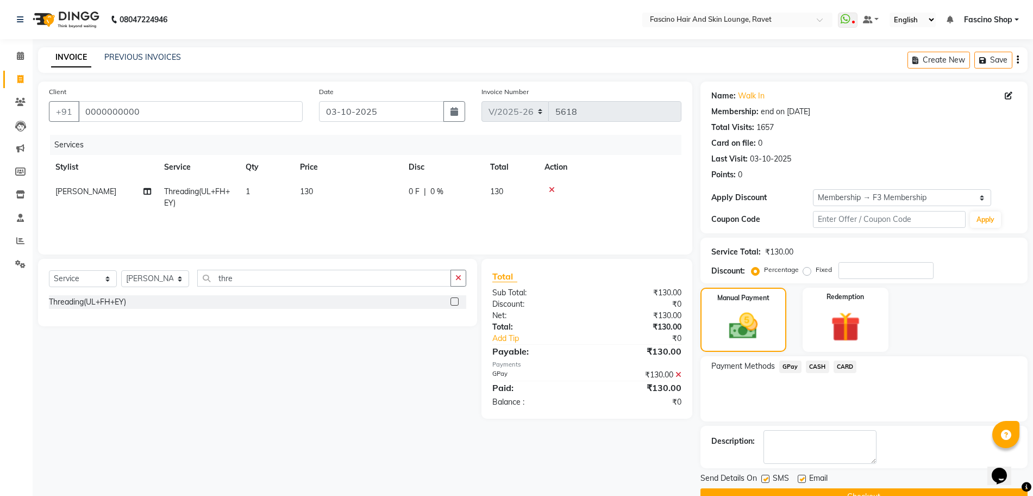
click at [869, 491] on button "Checkout" at bounding box center [864, 496] width 327 height 17
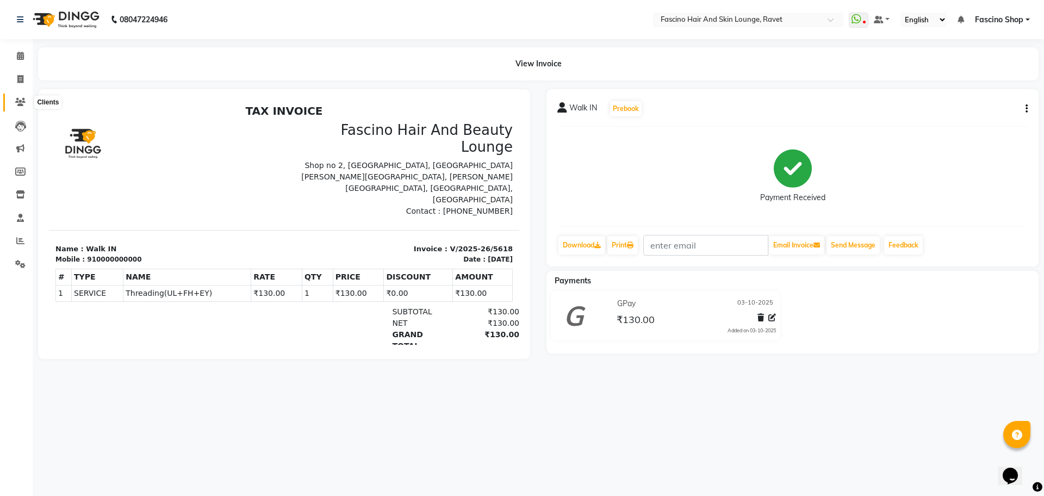
click at [26, 99] on span at bounding box center [20, 102] width 19 height 13
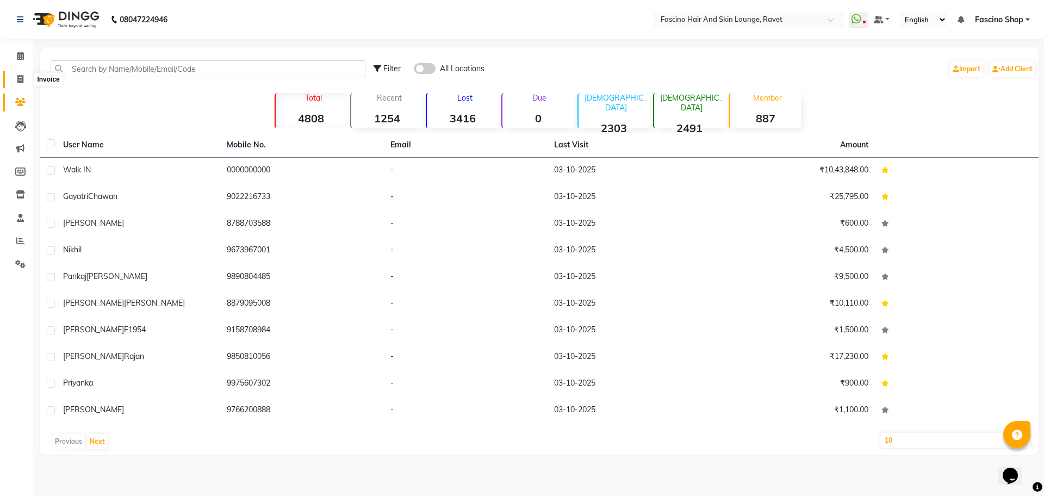
click at [14, 78] on span at bounding box center [20, 79] width 19 height 13
select select "service"
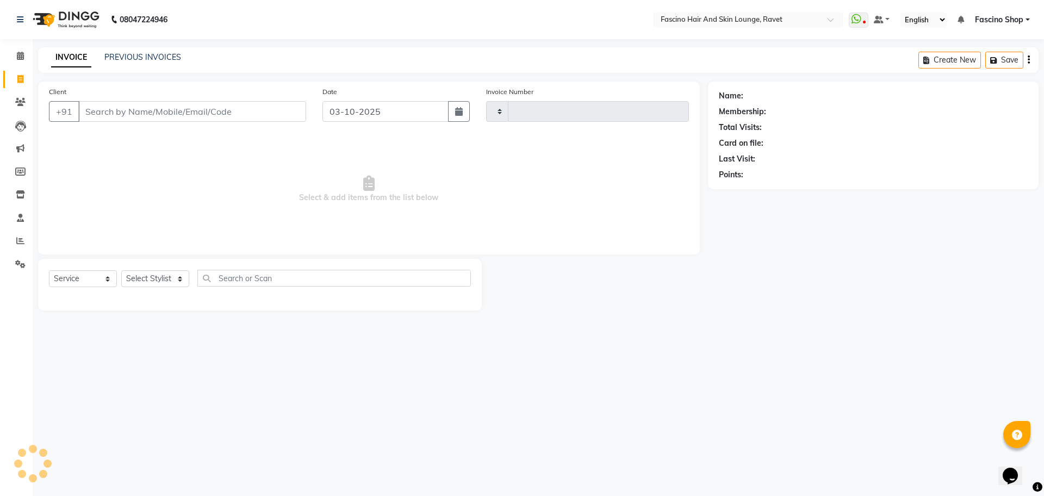
type input "5619"
select select "5190"
click at [21, 98] on icon at bounding box center [20, 102] width 10 height 8
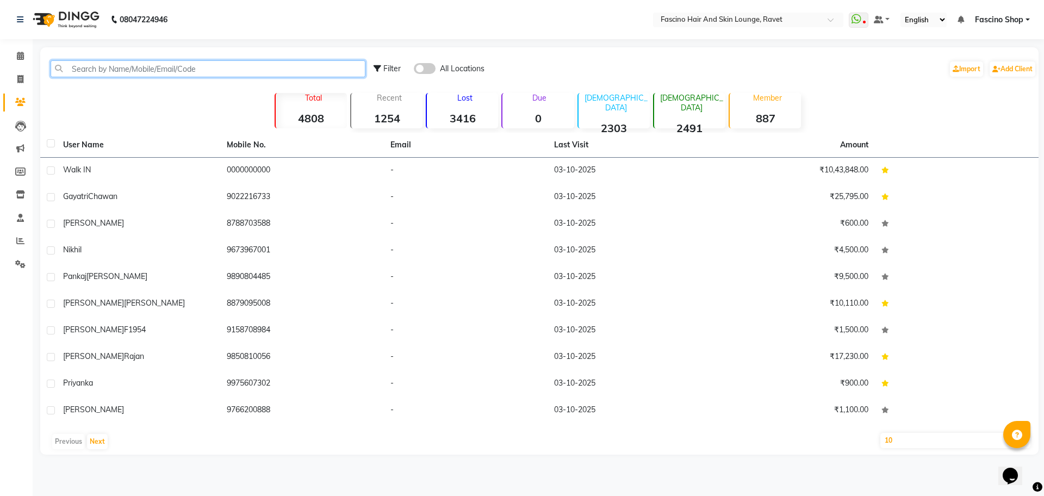
click at [129, 72] on input "text" at bounding box center [208, 68] width 315 height 17
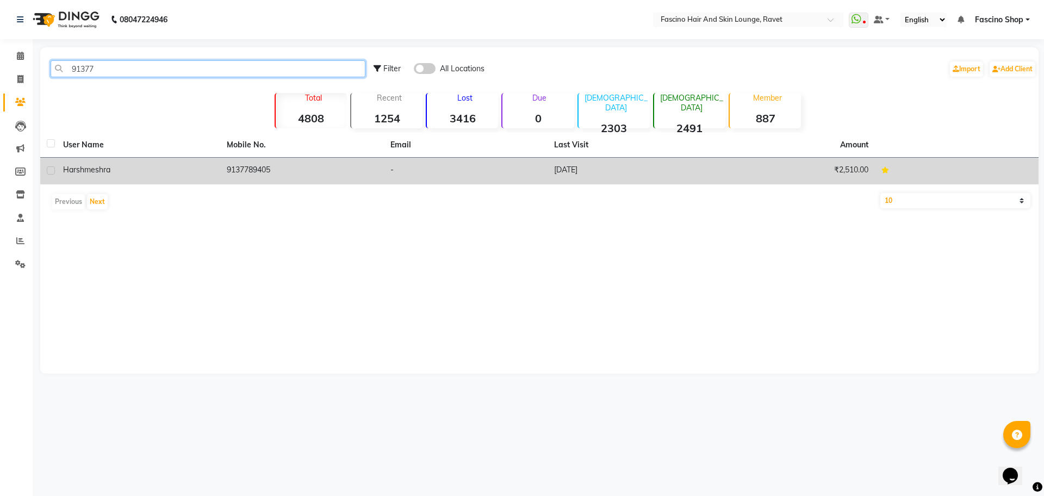
type input "91377"
click at [182, 179] on td "harsh meshra" at bounding box center [139, 171] width 164 height 27
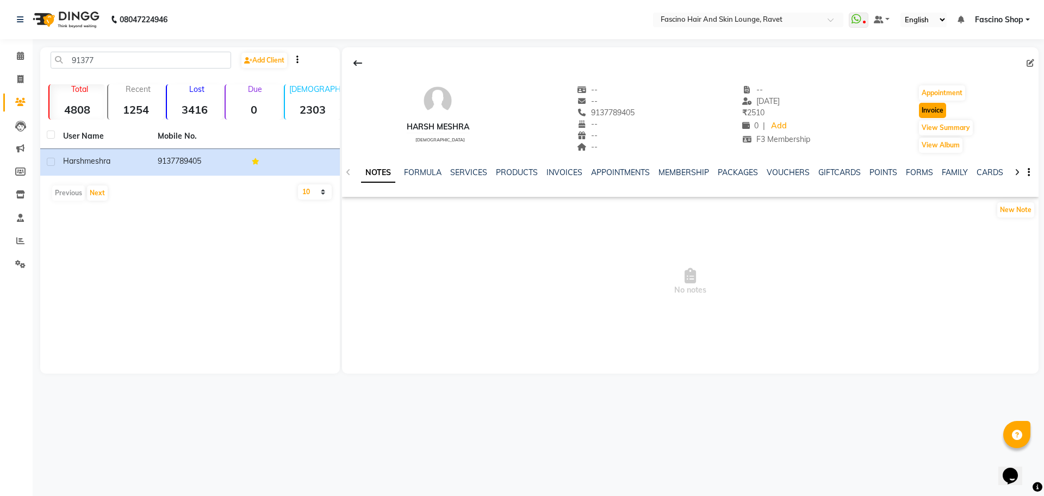
click at [931, 110] on button "Invoice" at bounding box center [932, 110] width 27 height 15
select select "5190"
select select "service"
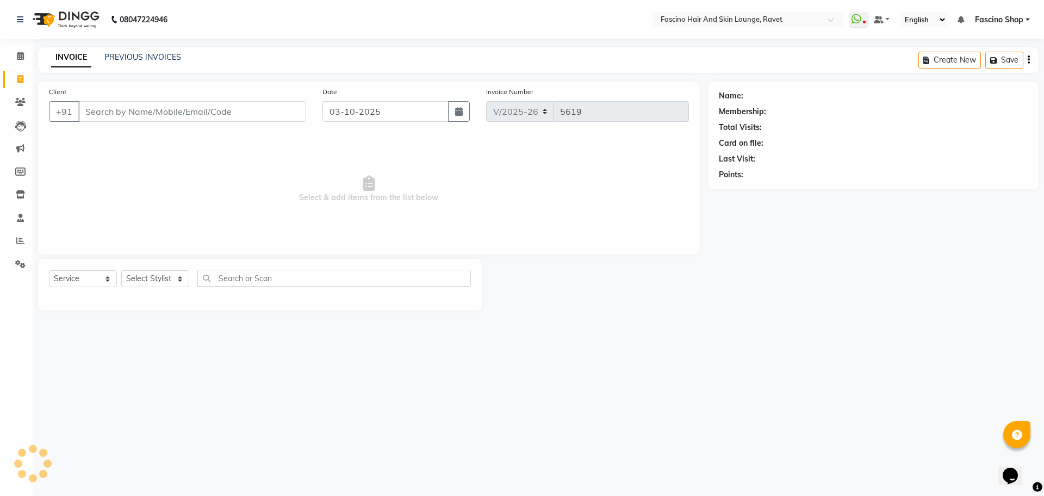
type input "9137789405"
select select "1: Object"
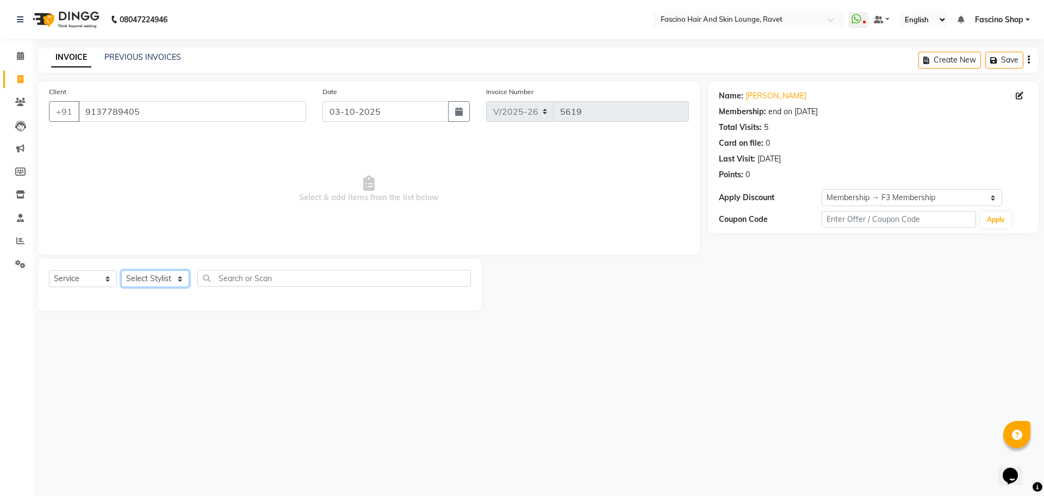
click at [171, 280] on select "Select Stylist [PERSON_NAME] Shop [PERSON_NAME] [PERSON_NAME] ( S R Manager ) […" at bounding box center [155, 278] width 68 height 17
select select "33256"
click at [121, 270] on select "Select Stylist [PERSON_NAME] Shop [PERSON_NAME] [PERSON_NAME] ( S R Manager ) […" at bounding box center [155, 278] width 68 height 17
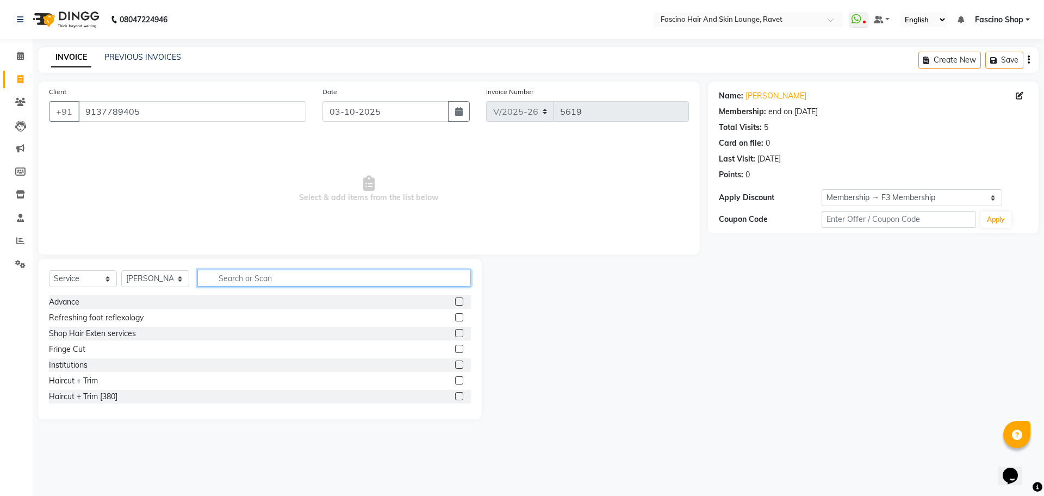
click at [215, 277] on input "text" at bounding box center [333, 278] width 273 height 17
type input "cut"
click at [72, 383] on div "Hair Cut Men" at bounding box center [72, 380] width 47 height 11
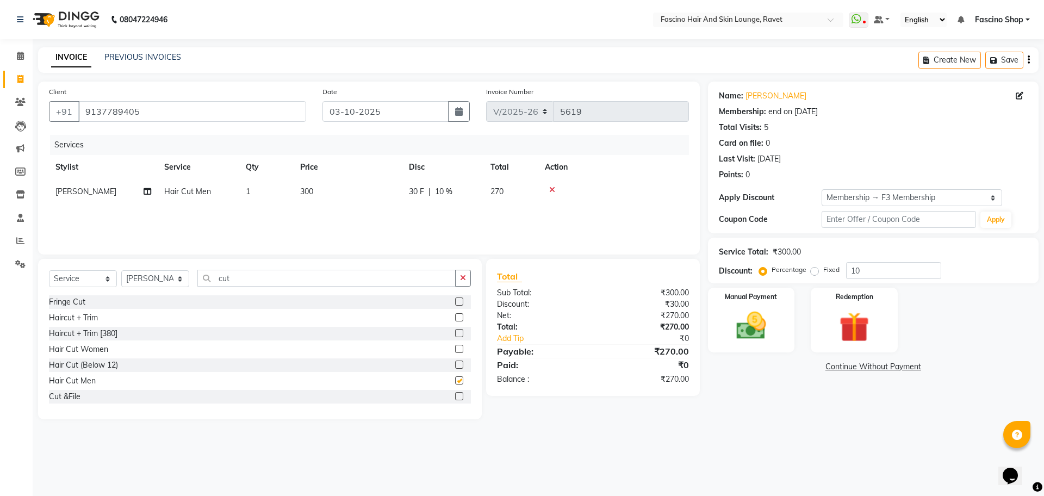
checkbox input "false"
click at [326, 192] on td "300" at bounding box center [348, 191] width 109 height 24
click at [375, 199] on tr "[PERSON_NAME] Fascino Shop [PERSON_NAME] [PERSON_NAME] ( S R Manager ) [PERSON_…" at bounding box center [369, 199] width 640 height 41
click at [375, 199] on td "300" at bounding box center [348, 191] width 109 height 24
type input "250"
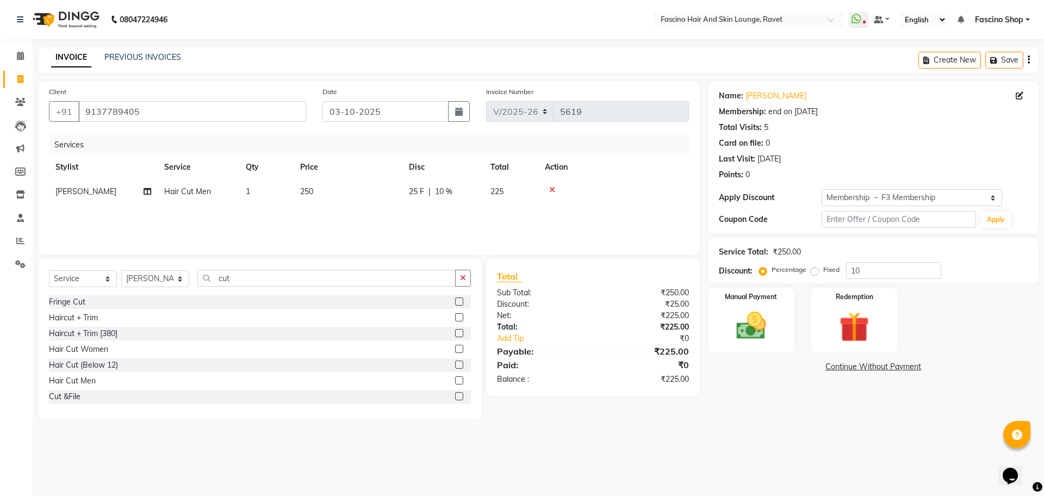
click at [254, 187] on td "1" at bounding box center [266, 191] width 54 height 24
click at [309, 198] on input "1" at bounding box center [317, 194] width 41 height 17
type input "2"
click at [913, 272] on input "10" at bounding box center [893, 270] width 95 height 17
type input "1"
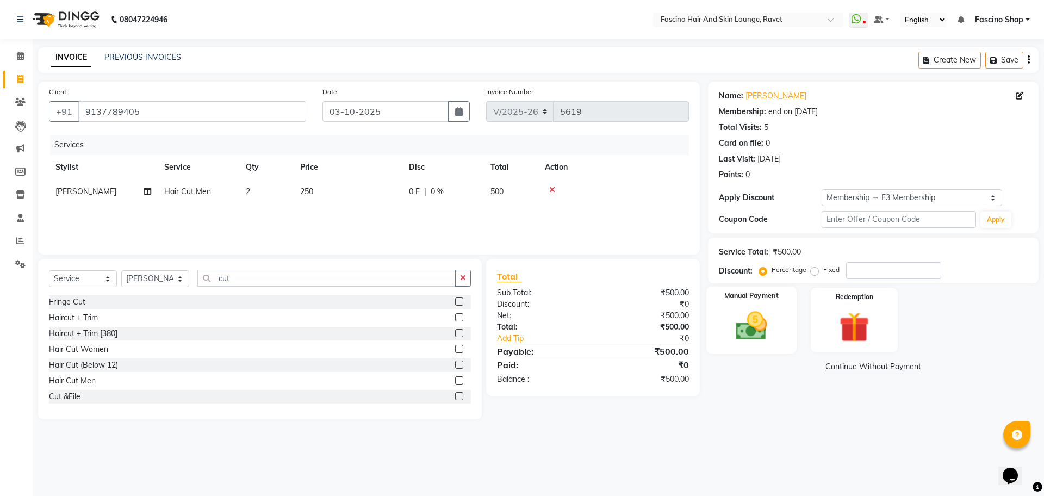
click at [784, 346] on div "Manual Payment" at bounding box center [751, 319] width 90 height 67
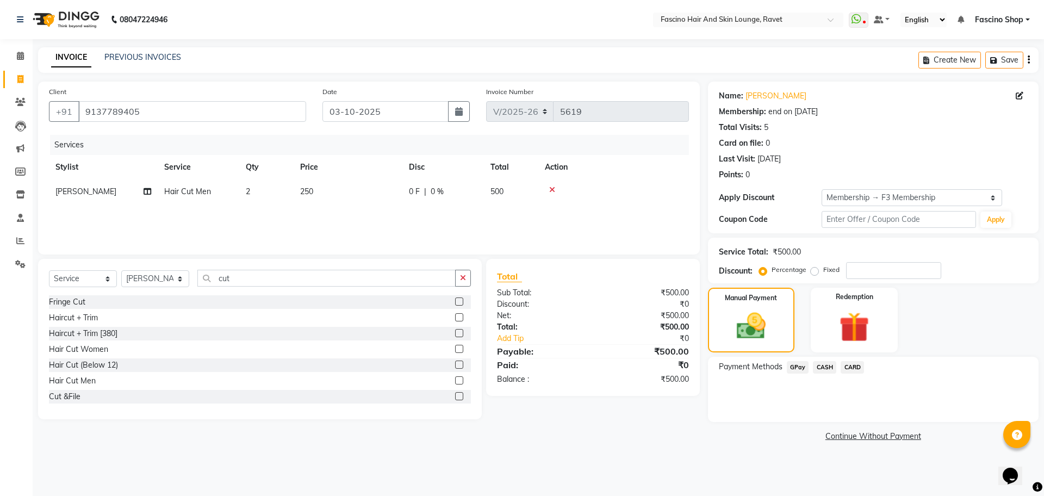
click at [825, 365] on span "CASH" at bounding box center [824, 367] width 23 height 13
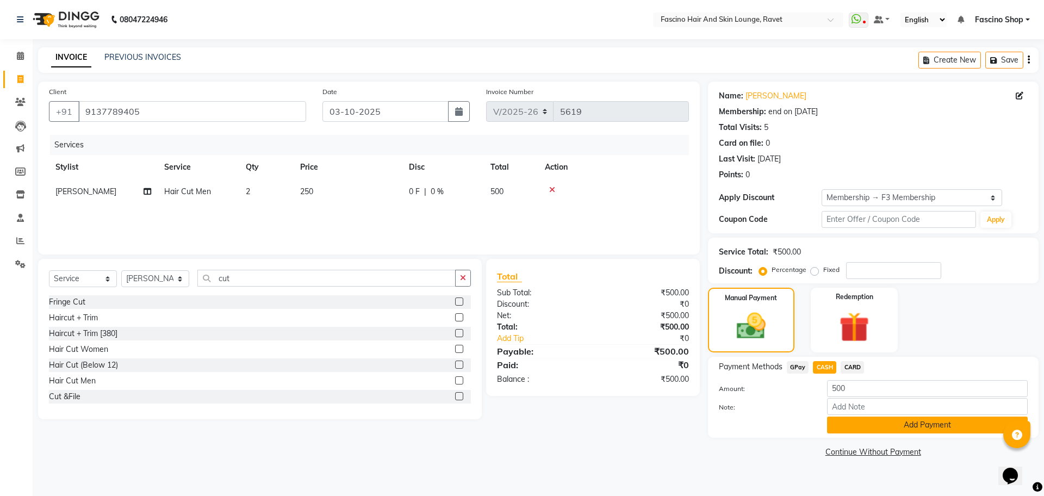
click at [889, 423] on button "Add Payment" at bounding box center [927, 424] width 201 height 17
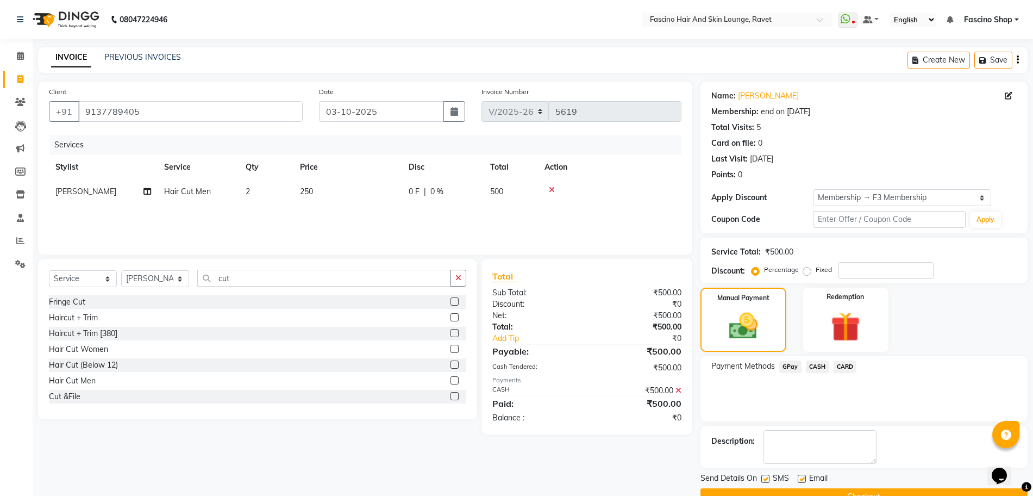
click at [892, 491] on button "Checkout" at bounding box center [864, 496] width 327 height 17
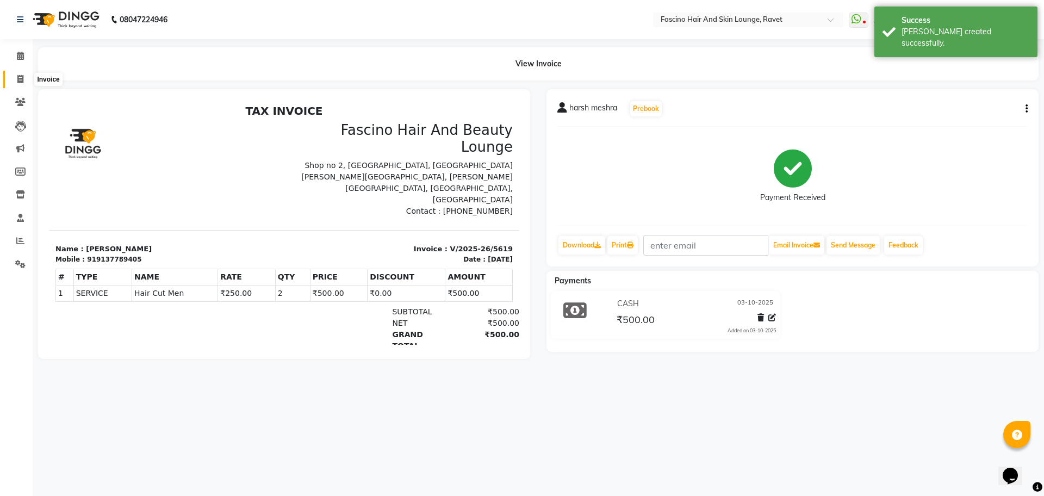
click at [24, 82] on span at bounding box center [20, 79] width 19 height 13
select select "5190"
select select "service"
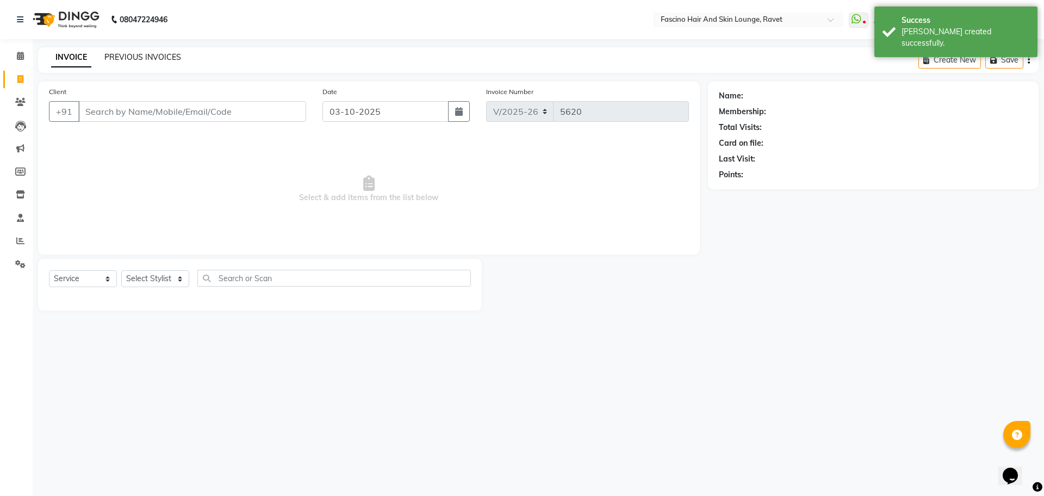
click at [126, 55] on link "PREVIOUS INVOICES" at bounding box center [142, 57] width 77 height 10
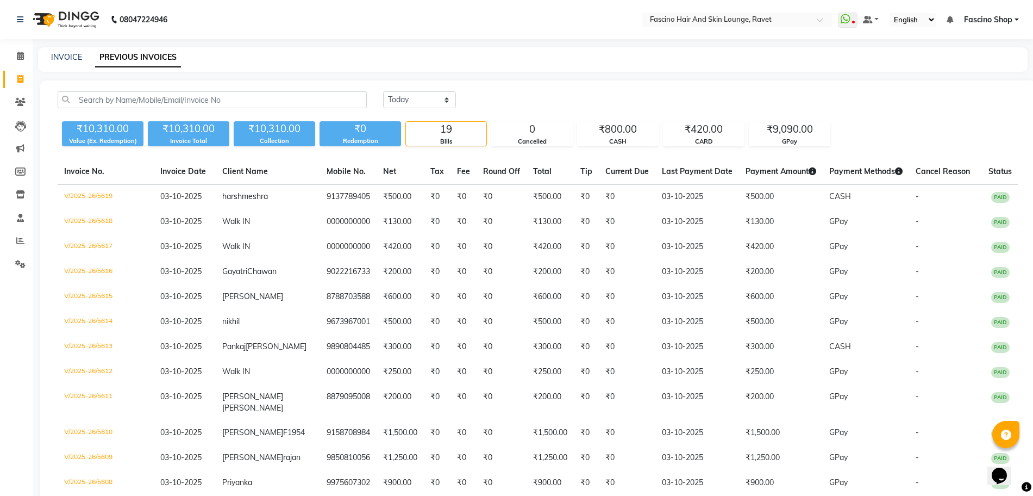
click at [69, 62] on div "INVOICE" at bounding box center [66, 57] width 31 height 11
click at [16, 77] on span at bounding box center [20, 79] width 19 height 13
select select "service"
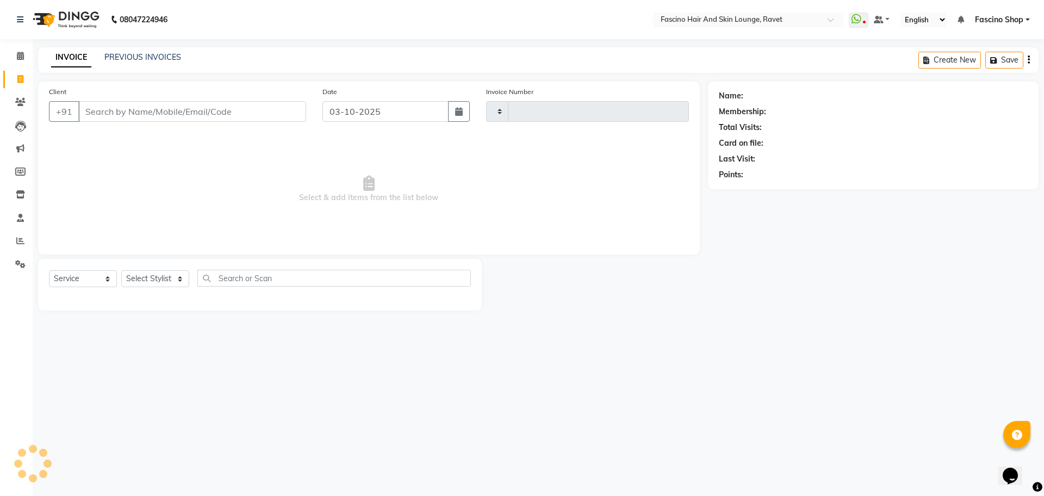
type input "5620"
select select "5190"
click at [117, 111] on input "Client" at bounding box center [192, 111] width 228 height 21
type input "8446399141"
click at [269, 110] on span "Add Client" at bounding box center [278, 111] width 43 height 11
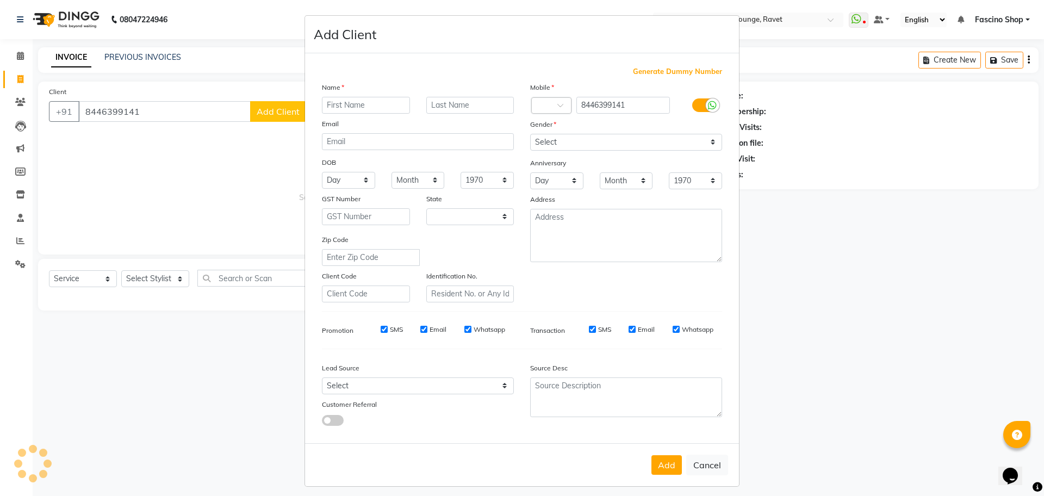
select select "22"
click at [348, 99] on input "text" at bounding box center [366, 105] width 88 height 17
type input "[DEMOGRAPHIC_DATA]"
click at [476, 105] on input "text" at bounding box center [470, 105] width 88 height 17
type input "[PERSON_NAME]"
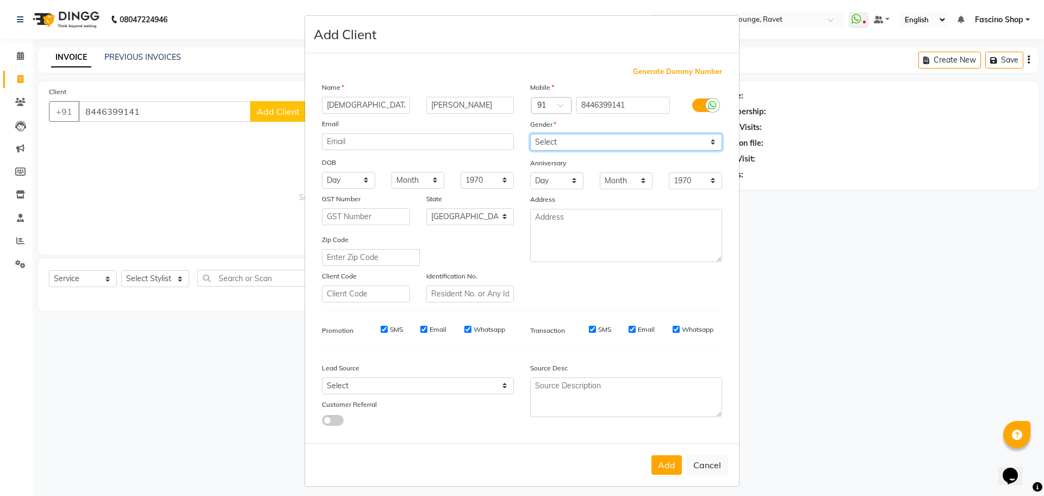
click at [618, 146] on select "Select [DEMOGRAPHIC_DATA] [DEMOGRAPHIC_DATA] Other Prefer Not To Say" at bounding box center [626, 142] width 192 height 17
select select "[DEMOGRAPHIC_DATA]"
click at [530, 134] on select "Select [DEMOGRAPHIC_DATA] [DEMOGRAPHIC_DATA] Other Prefer Not To Say" at bounding box center [626, 142] width 192 height 17
click at [665, 467] on button "Add" at bounding box center [666, 465] width 30 height 20
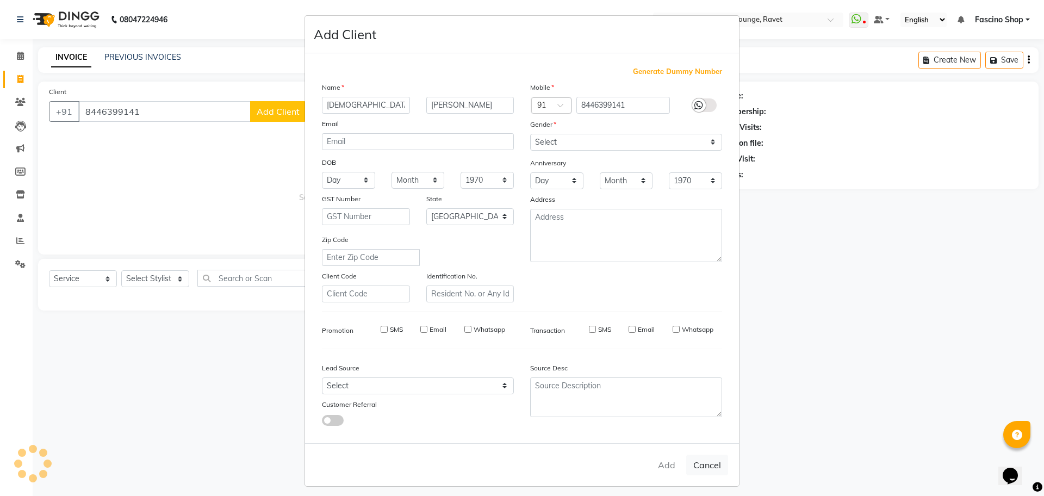
select select
select select "null"
select select
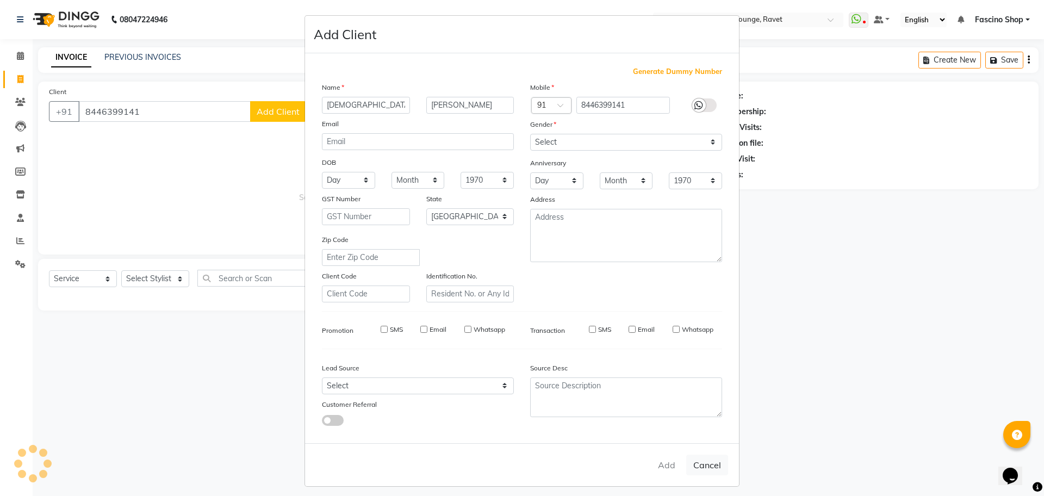
select select
checkbox input "false"
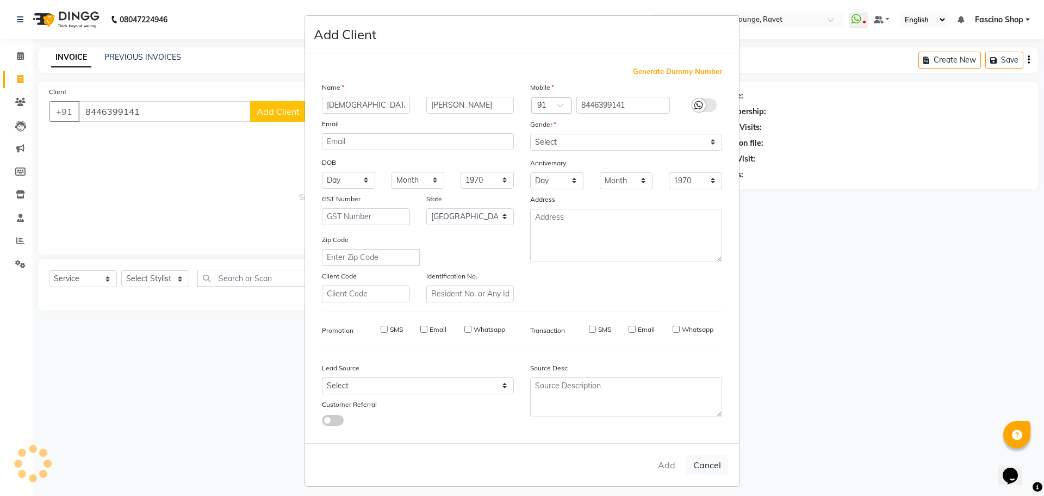
checkbox input "false"
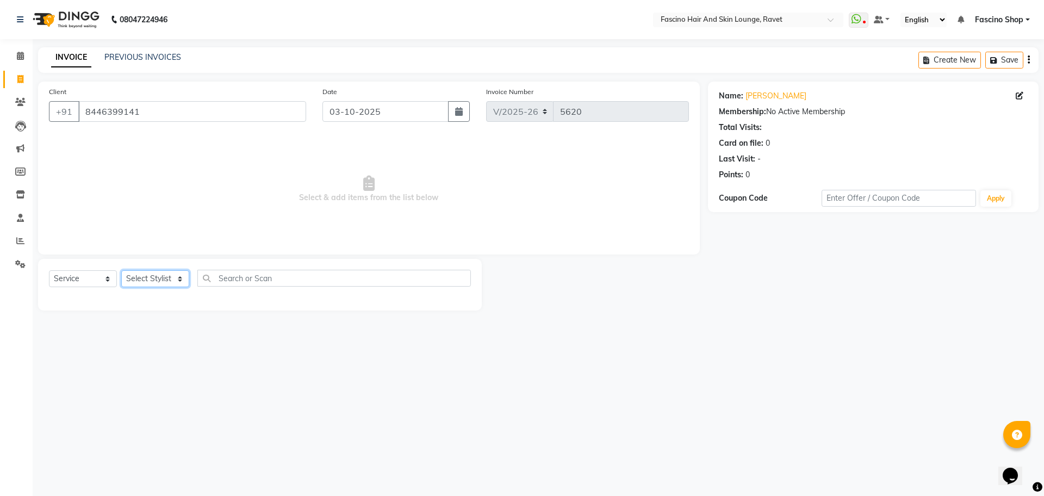
click at [155, 277] on select "Select Stylist [PERSON_NAME] Shop [PERSON_NAME] [PERSON_NAME] ( S R Manager ) […" at bounding box center [155, 278] width 68 height 17
select select "66192"
click at [121, 270] on select "Select Stylist [PERSON_NAME] Shop [PERSON_NAME] [PERSON_NAME] ( S R Manager ) […" at bounding box center [155, 278] width 68 height 17
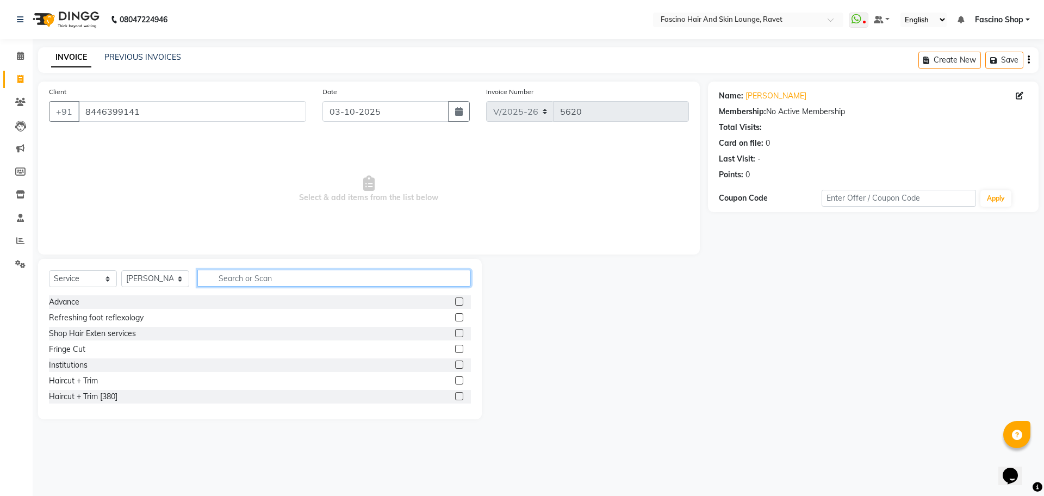
click at [246, 279] on input "text" at bounding box center [333, 278] width 273 height 17
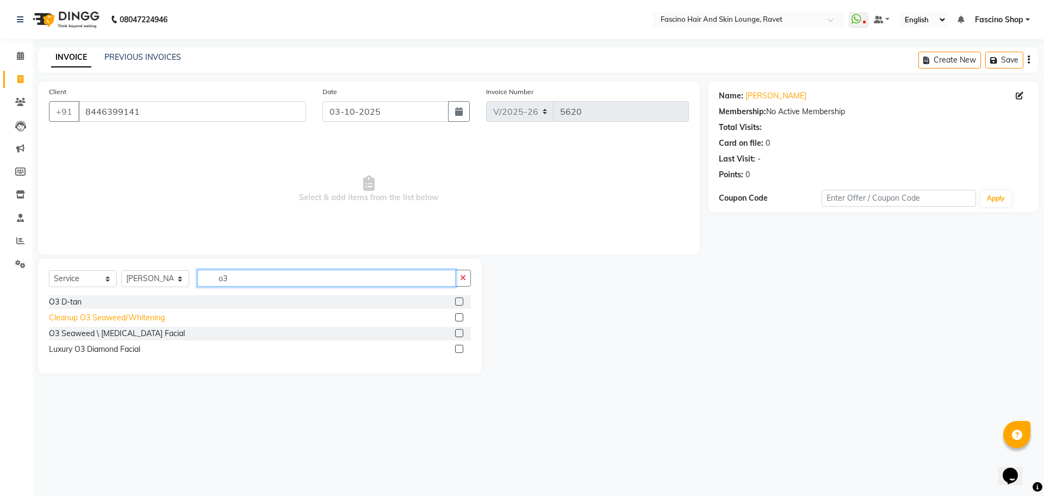
type input "o3"
click at [129, 322] on div "Cleanup O3 Seaweed/Whitening" at bounding box center [107, 317] width 116 height 11
checkbox input "false"
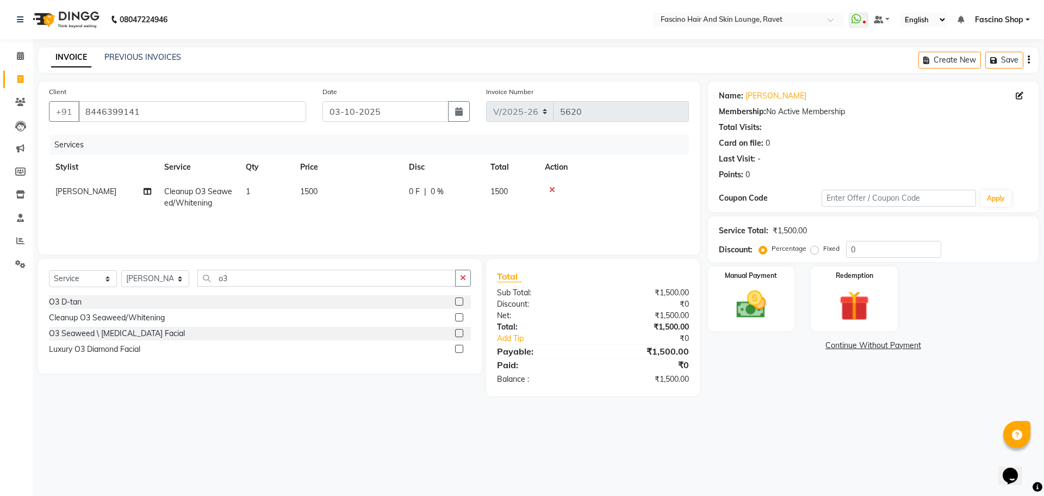
click at [329, 191] on td "1500" at bounding box center [348, 197] width 109 height 36
select select "66192"
click at [329, 191] on input "1" at bounding box center [317, 194] width 41 height 17
drag, startPoint x: 329, startPoint y: 191, endPoint x: 375, endPoint y: 194, distance: 45.2
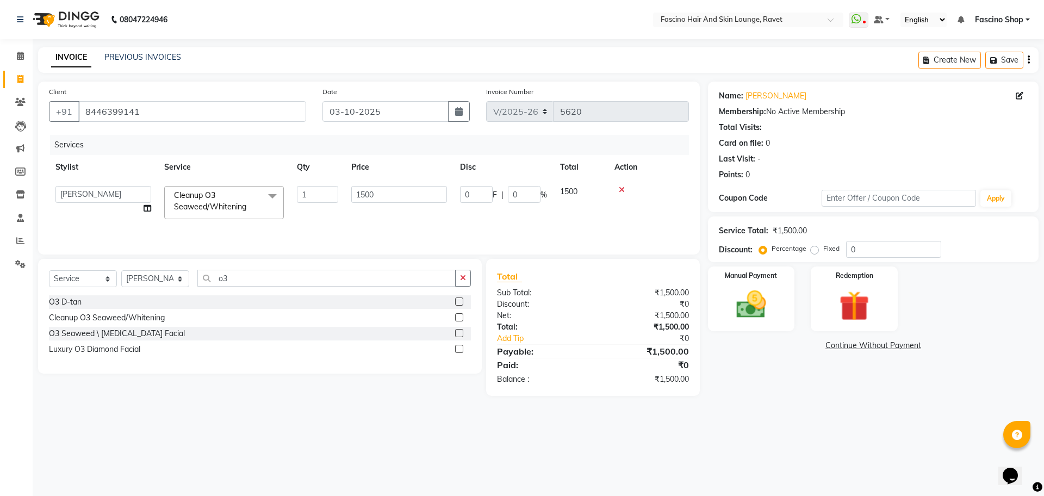
click at [375, 194] on tr "[PERSON_NAME] Fascino Shop [PERSON_NAME] [PERSON_NAME] ( S R Manager ) [PERSON_…" at bounding box center [369, 202] width 640 height 46
click at [375, 194] on td "1500" at bounding box center [348, 197] width 109 height 36
select select "66192"
click at [375, 194] on input "1500" at bounding box center [399, 194] width 96 height 17
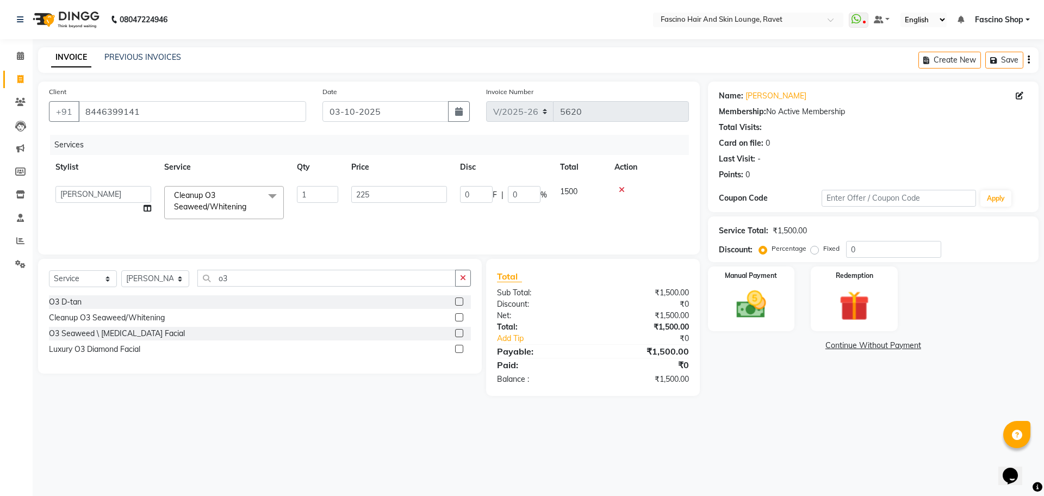
type input "2250"
click at [149, 283] on select "Select Stylist [PERSON_NAME] Shop [PERSON_NAME] [PERSON_NAME] ( S R Manager ) […" at bounding box center [155, 278] width 68 height 17
select select "66200"
click at [121, 270] on select "Select Stylist [PERSON_NAME] Shop [PERSON_NAME] [PERSON_NAME] ( S R Manager ) […" at bounding box center [155, 278] width 68 height 17
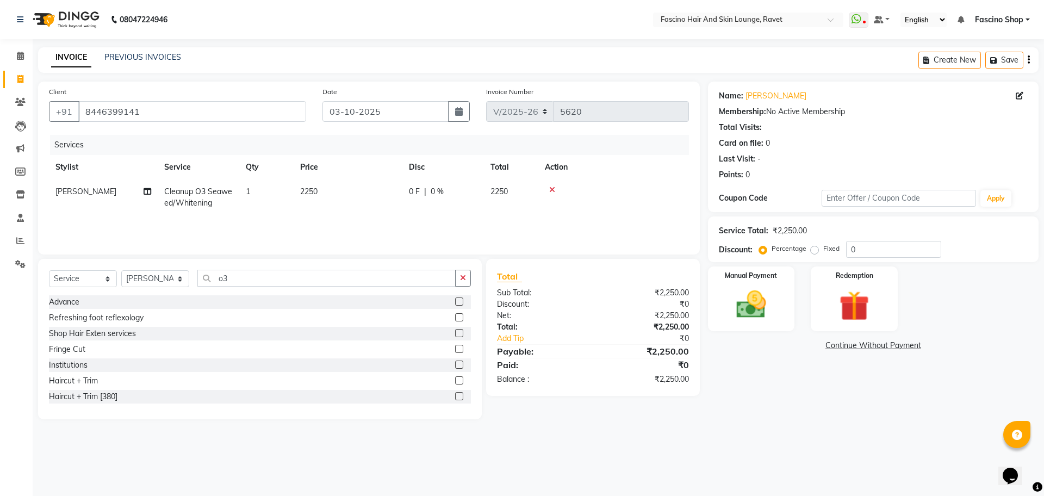
click at [222, 289] on div "Select Service Product Membership Package Voucher Prepaid Gift Card Select Styl…" at bounding box center [260, 283] width 422 height 26
drag, startPoint x: 222, startPoint y: 289, endPoint x: 224, endPoint y: 276, distance: 13.3
click at [224, 276] on div "Select Service Product Membership Package Voucher Prepaid Gift Card Select Styl…" at bounding box center [260, 283] width 422 height 26
click at [224, 276] on input "o3" at bounding box center [326, 278] width 258 height 17
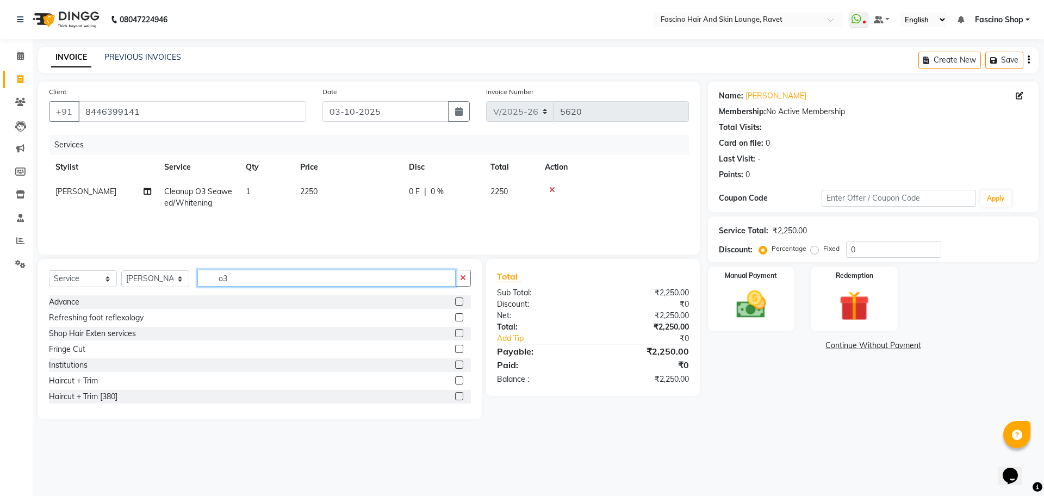
click at [224, 276] on input "o3" at bounding box center [326, 278] width 258 height 17
type input "cut"
click at [82, 379] on div "Hair Cut Men" at bounding box center [72, 380] width 47 height 11
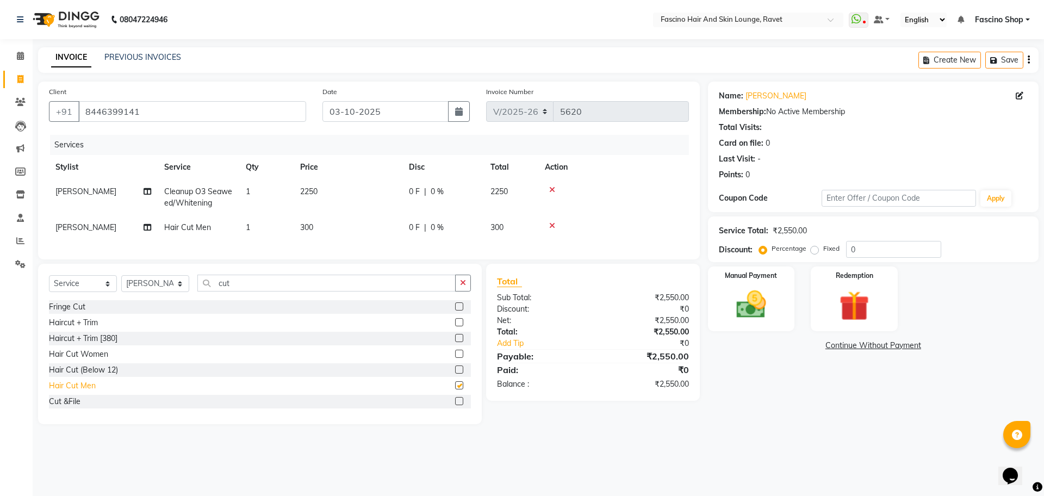
checkbox input "false"
click at [303, 225] on span "300" at bounding box center [306, 227] width 13 height 10
select select "66200"
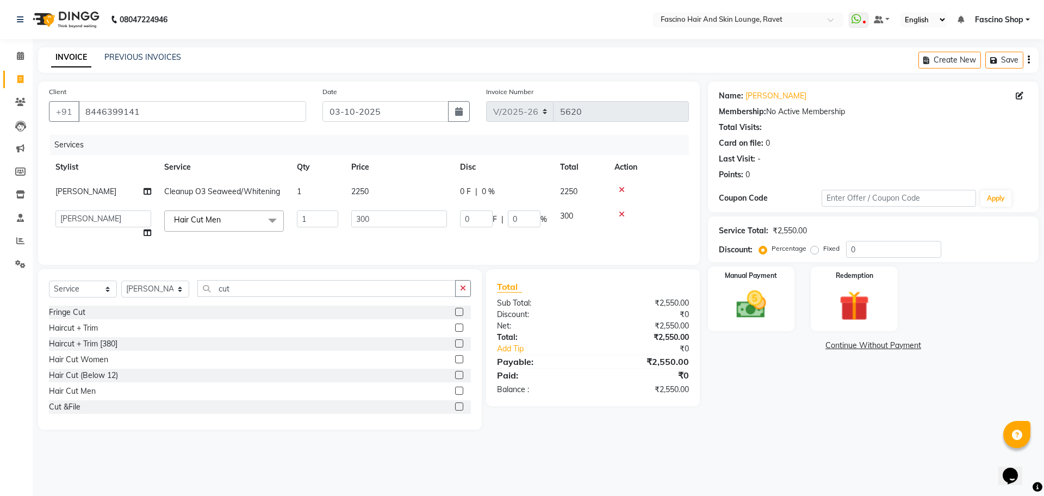
click at [373, 227] on tr "[PERSON_NAME] Fascino Shop [PERSON_NAME] [PERSON_NAME] ( S R Manager ) [PERSON_…" at bounding box center [369, 224] width 640 height 41
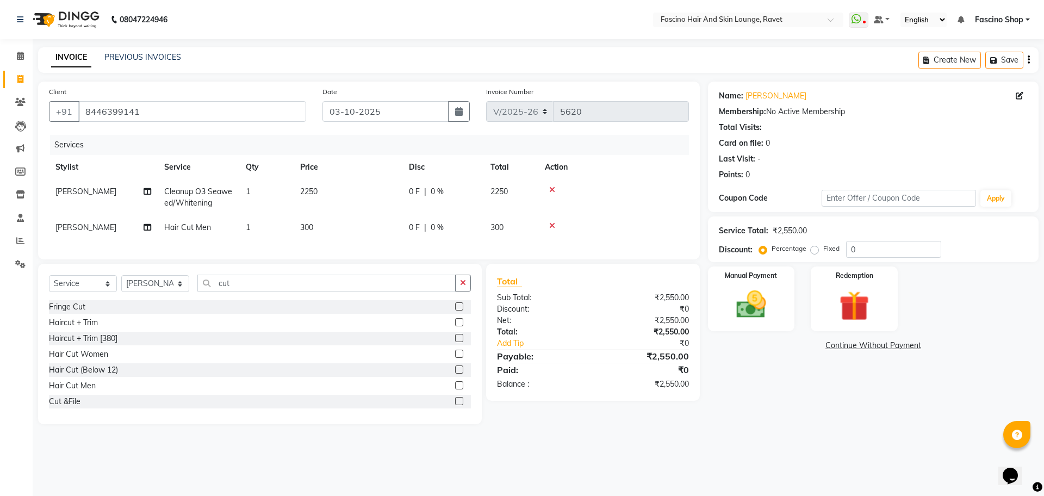
click at [373, 227] on td "300" at bounding box center [348, 227] width 109 height 24
select select "66200"
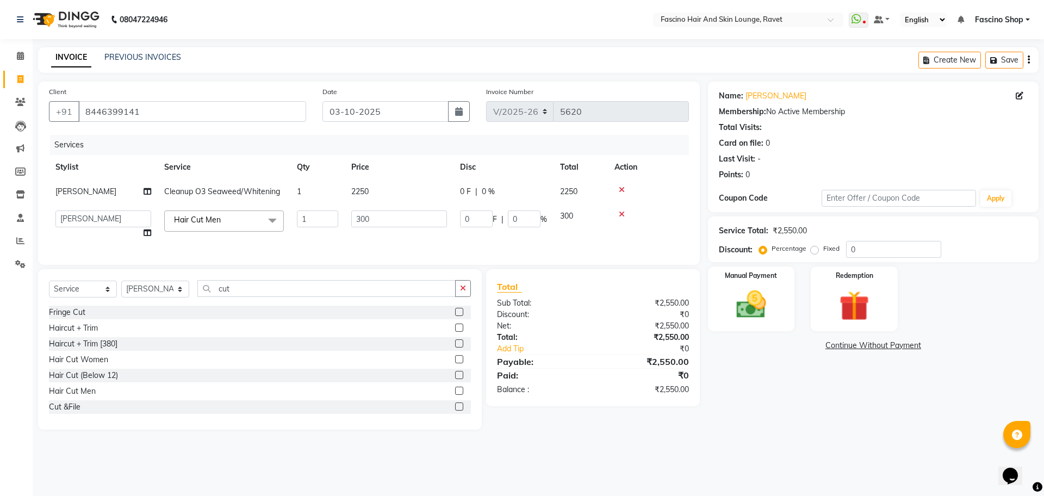
click at [373, 227] on input "300" at bounding box center [399, 218] width 96 height 17
type input "250"
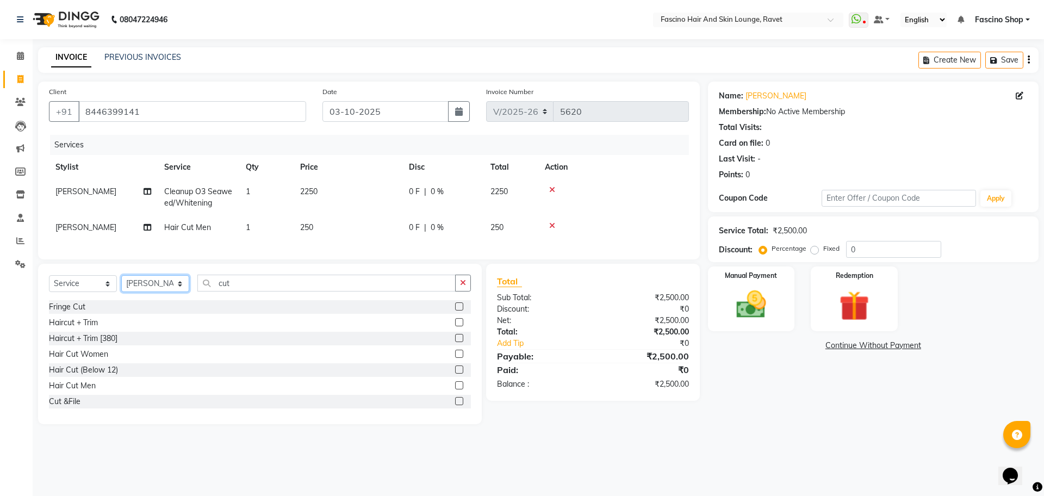
click at [172, 292] on select "Select Stylist [PERSON_NAME] Shop [PERSON_NAME] [PERSON_NAME] ( S R Manager ) […" at bounding box center [155, 283] width 68 height 17
select select "33259"
click at [121, 285] on select "Select Stylist [PERSON_NAME] Shop [PERSON_NAME] [PERSON_NAME] ( S R Manager ) […" at bounding box center [155, 283] width 68 height 17
click at [88, 292] on select "Select Service Product Membership Package Voucher Prepaid Gift Card" at bounding box center [83, 283] width 68 height 17
click at [49, 285] on select "Select Service Product Membership Package Voucher Prepaid Gift Card" at bounding box center [83, 283] width 68 height 17
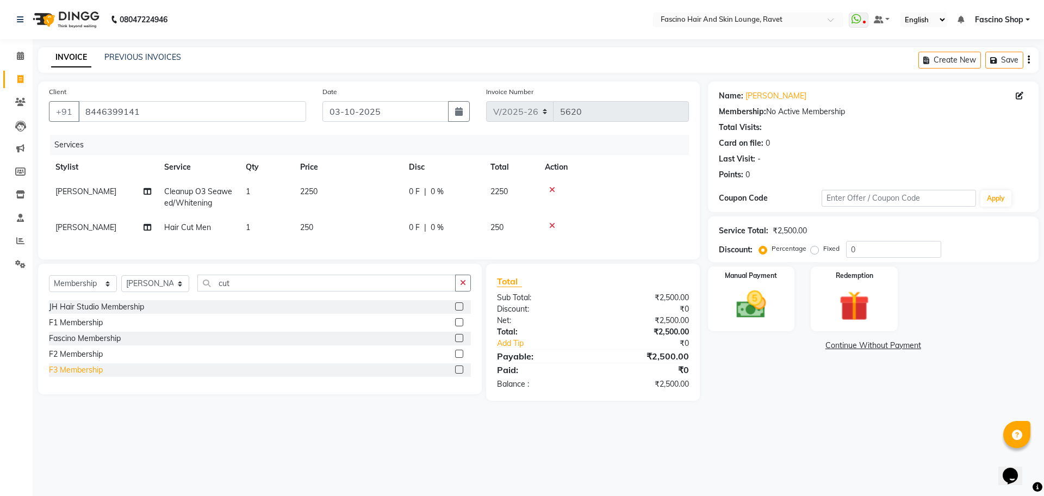
click at [83, 376] on div "F3 Membership" at bounding box center [76, 369] width 54 height 11
select select "select"
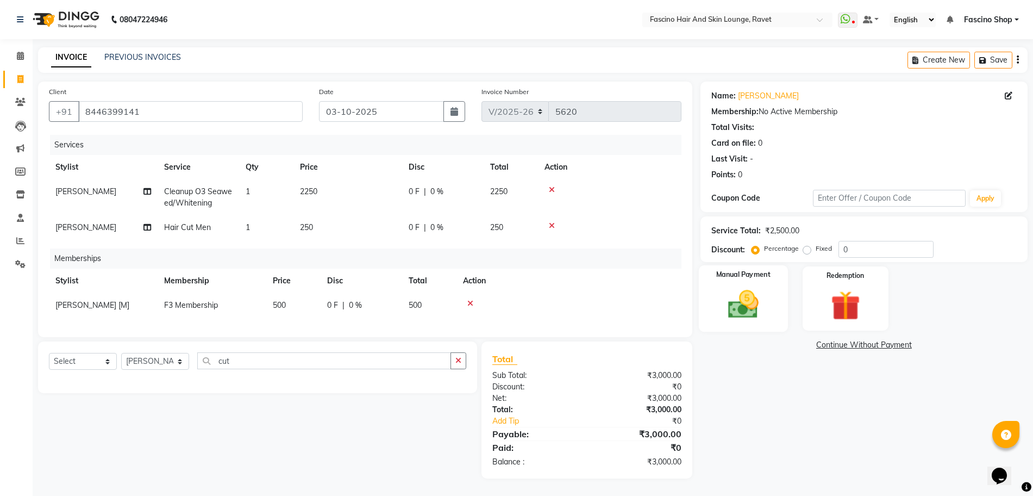
click at [737, 314] on img at bounding box center [744, 303] width 50 height 35
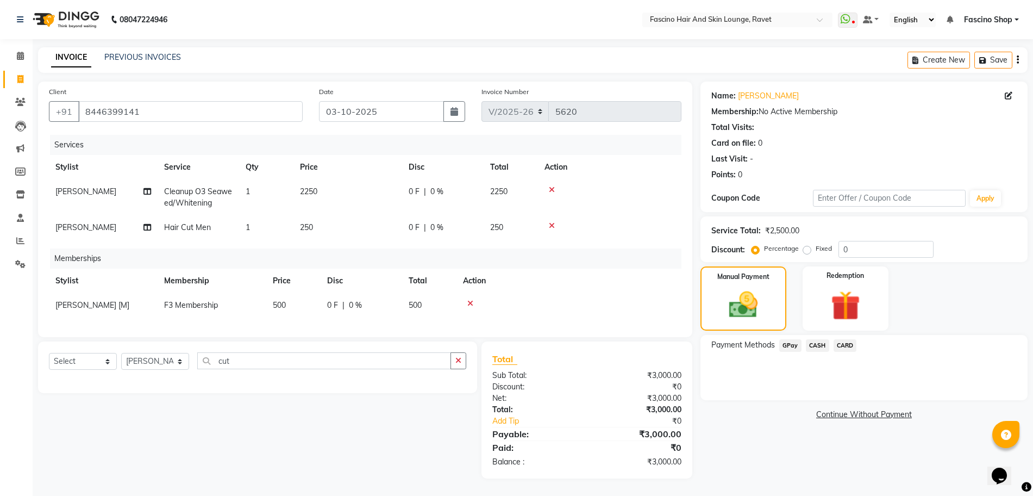
click at [818, 344] on span "CASH" at bounding box center [817, 345] width 23 height 13
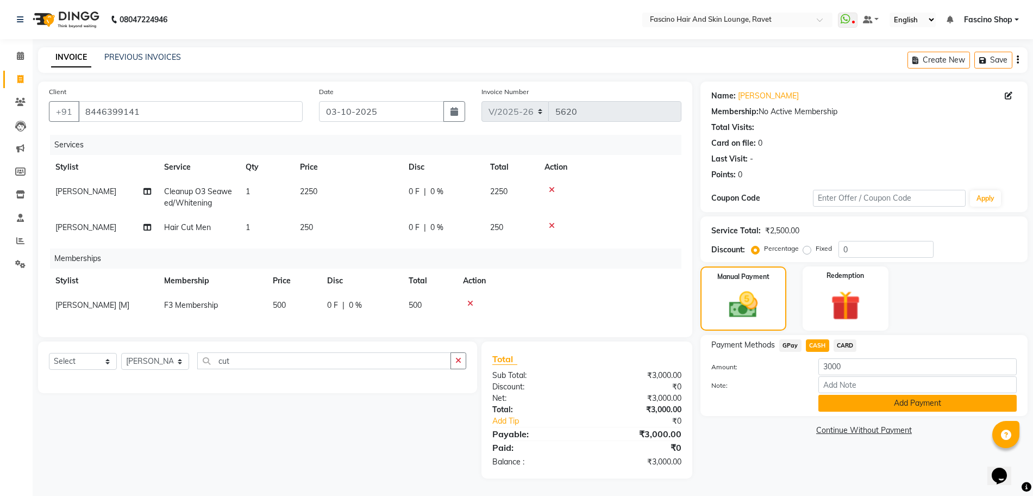
click at [877, 406] on button "Add Payment" at bounding box center [918, 403] width 198 height 17
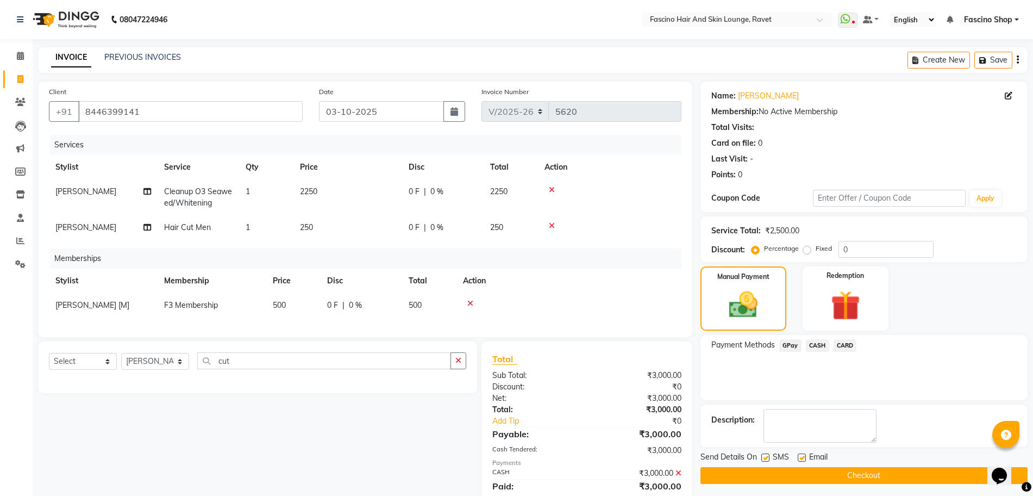
click at [921, 472] on button "Checkout" at bounding box center [864, 475] width 327 height 17
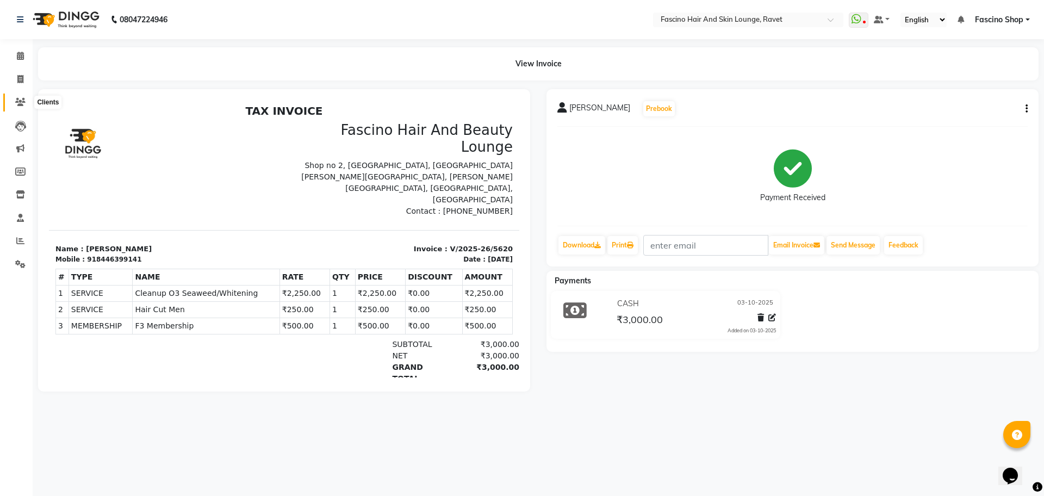
click at [18, 103] on icon at bounding box center [20, 102] width 10 height 8
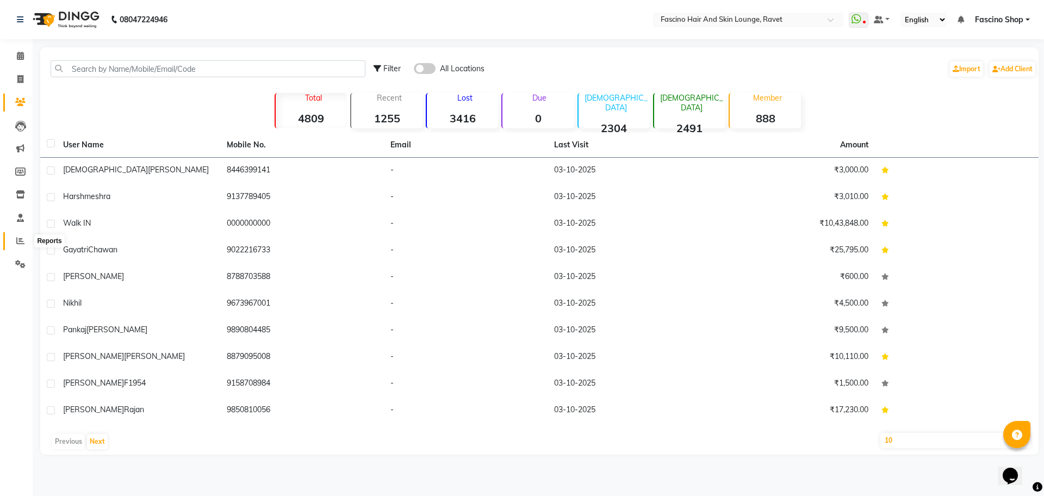
click at [20, 241] on icon at bounding box center [20, 240] width 8 height 8
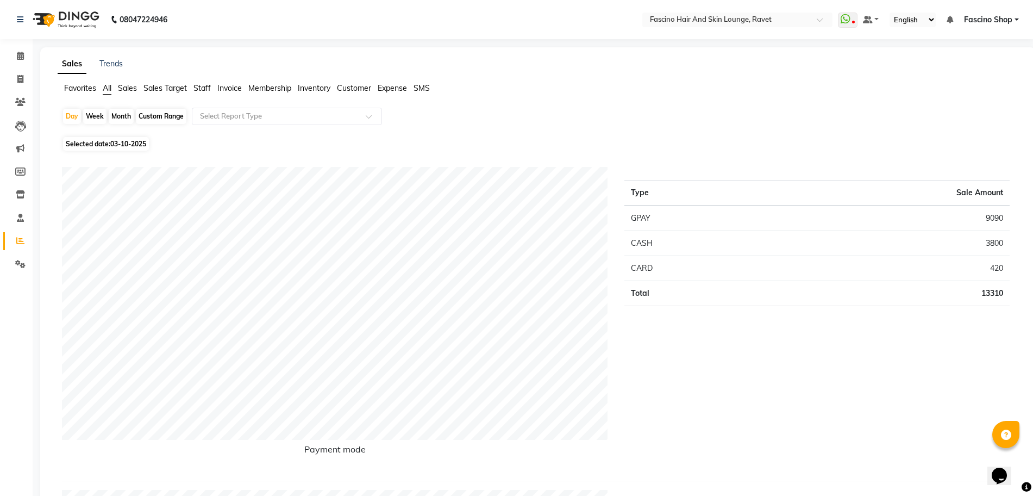
click at [121, 114] on div "Month" at bounding box center [121, 116] width 25 height 15
select select "10"
select select "2025"
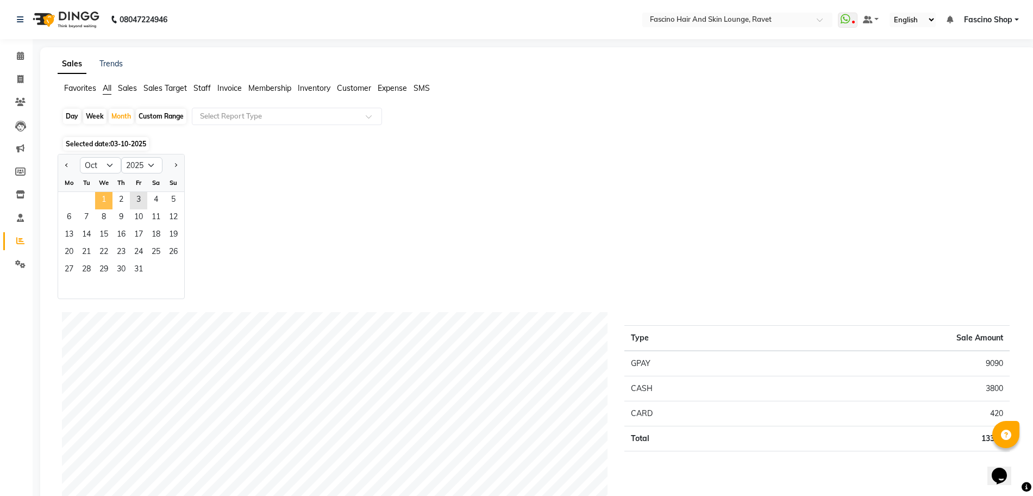
click at [102, 205] on span "1" at bounding box center [103, 200] width 17 height 17
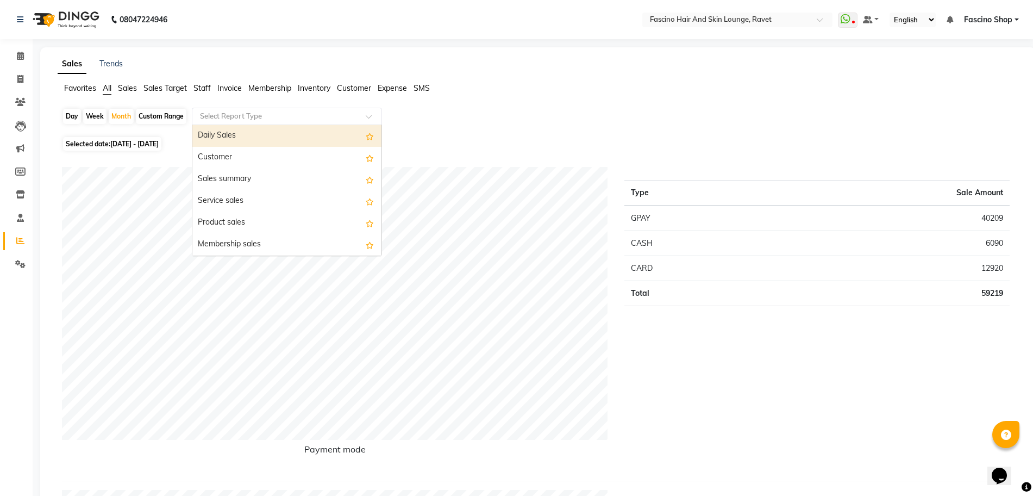
click at [210, 116] on input "text" at bounding box center [276, 116] width 157 height 11
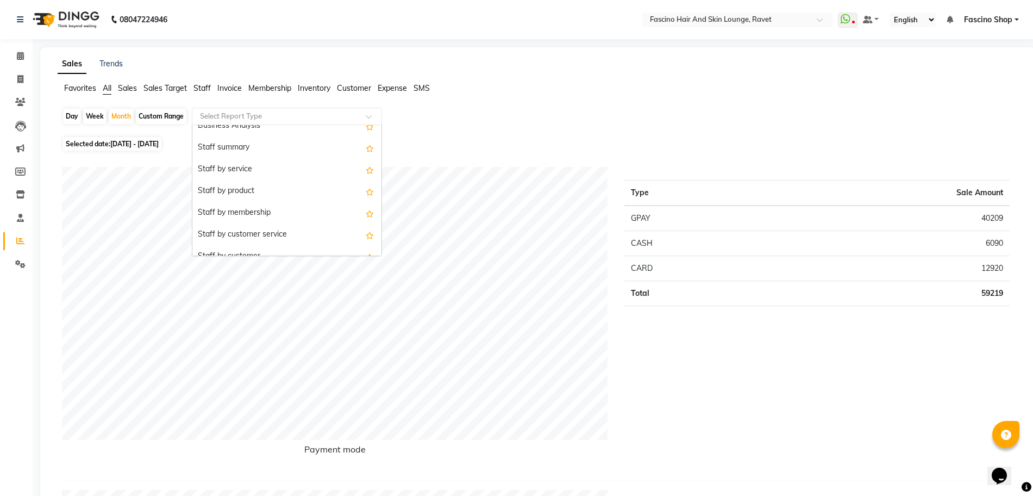
scroll to position [272, 0]
click at [213, 210] on div "Staff by membership" at bounding box center [286, 212] width 189 height 22
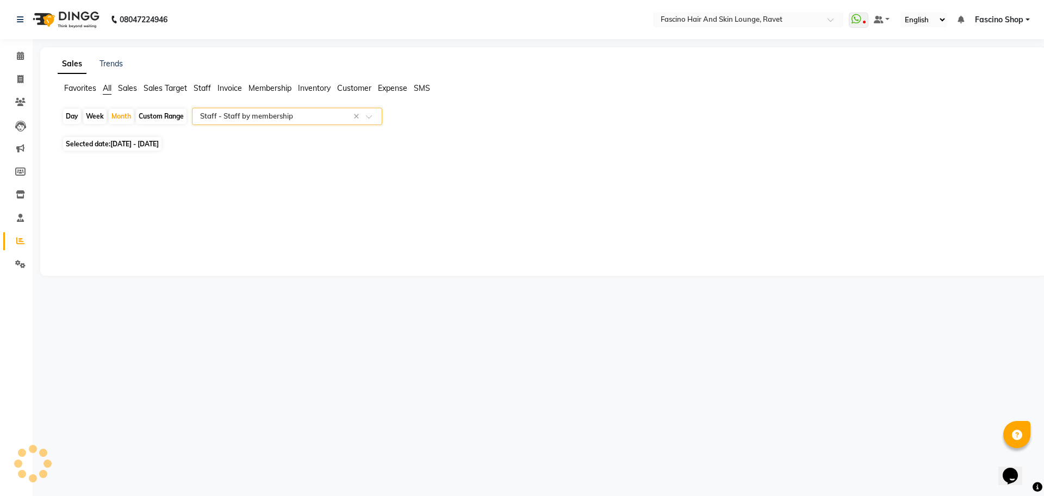
select select "csv"
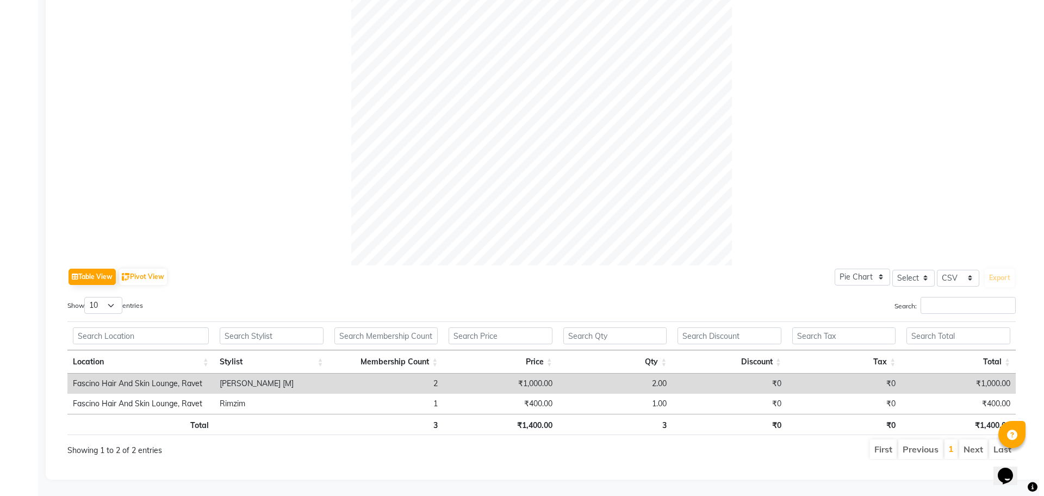
scroll to position [0, 0]
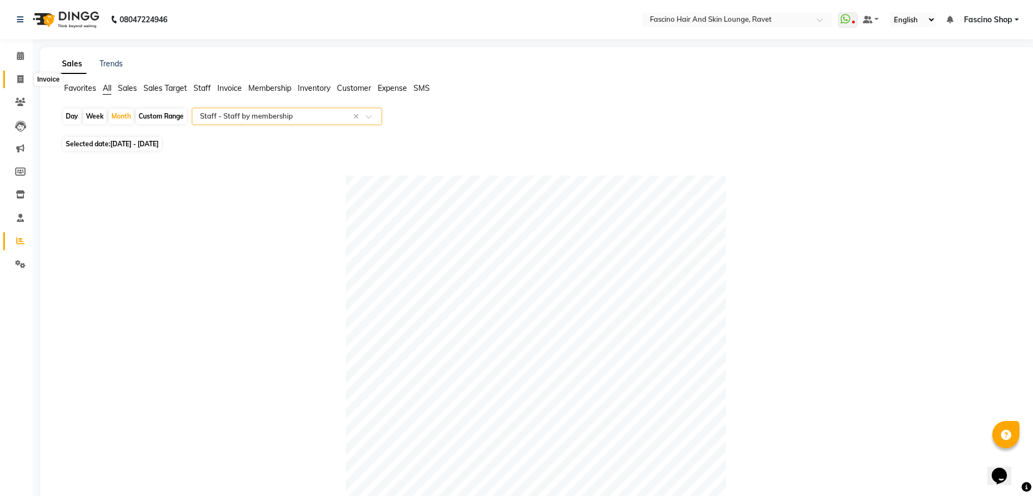
click at [26, 83] on span at bounding box center [20, 79] width 19 height 13
select select "service"
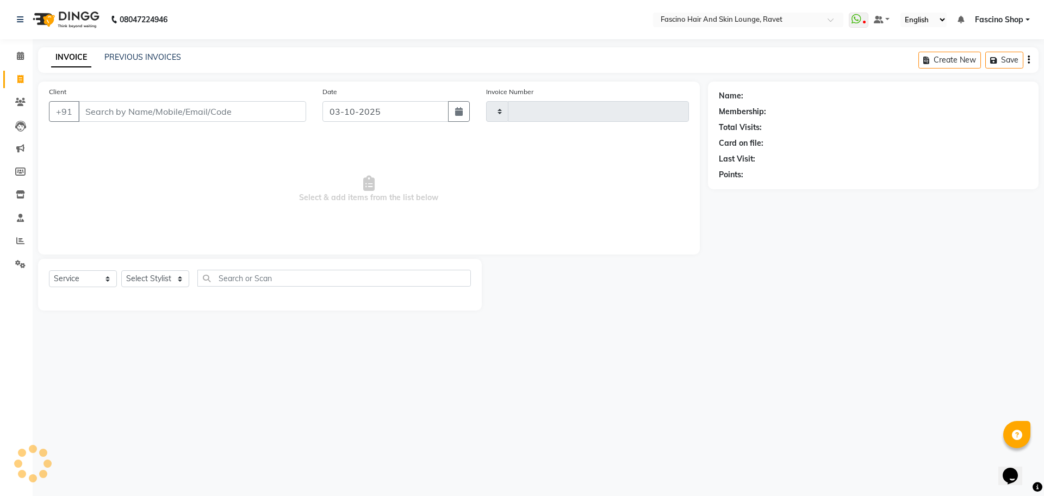
type input "5621"
select select "5190"
click at [136, 61] on link "PREVIOUS INVOICES" at bounding box center [142, 57] width 77 height 10
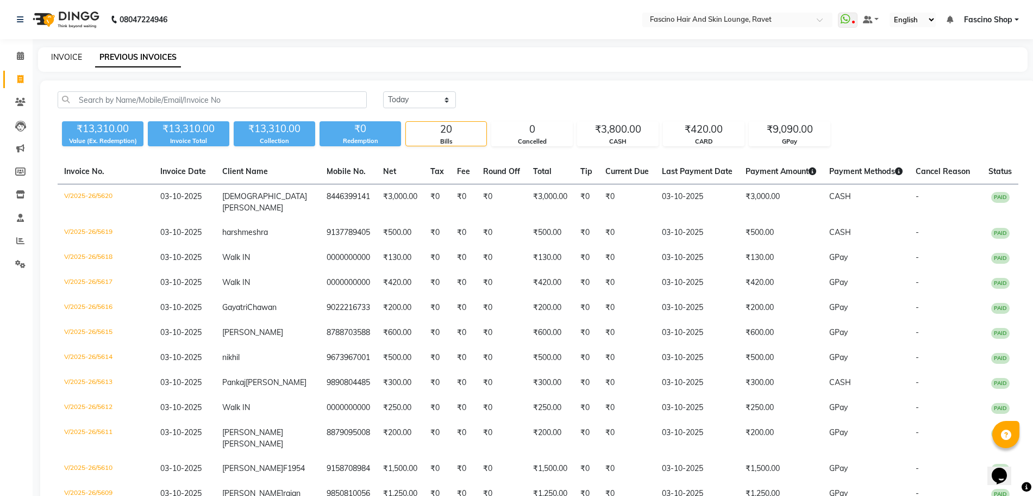
click at [66, 53] on link "INVOICE" at bounding box center [66, 57] width 31 height 10
select select "service"
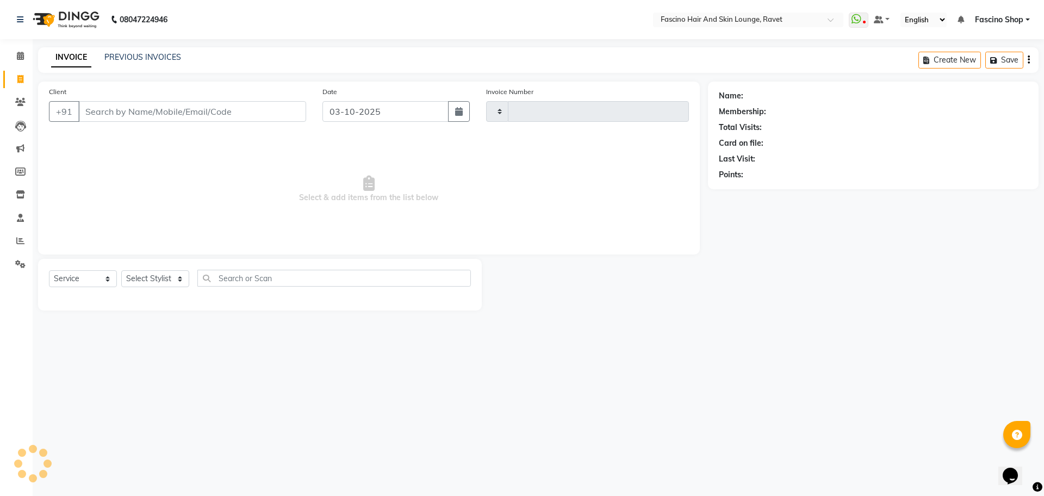
type input "5621"
select select "5190"
click at [111, 115] on input "Client" at bounding box center [192, 111] width 228 height 21
click at [16, 103] on icon at bounding box center [20, 102] width 10 height 8
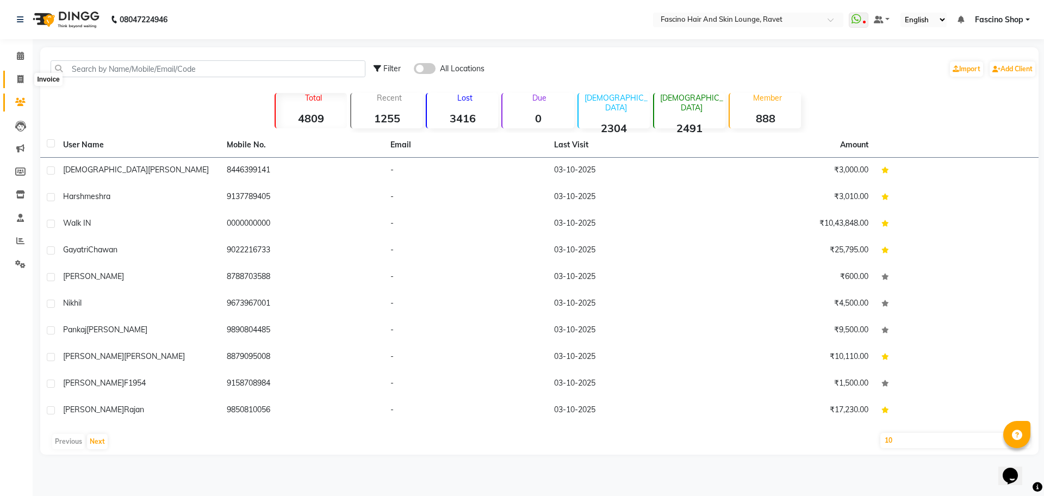
click at [22, 73] on span at bounding box center [20, 79] width 19 height 13
select select "service"
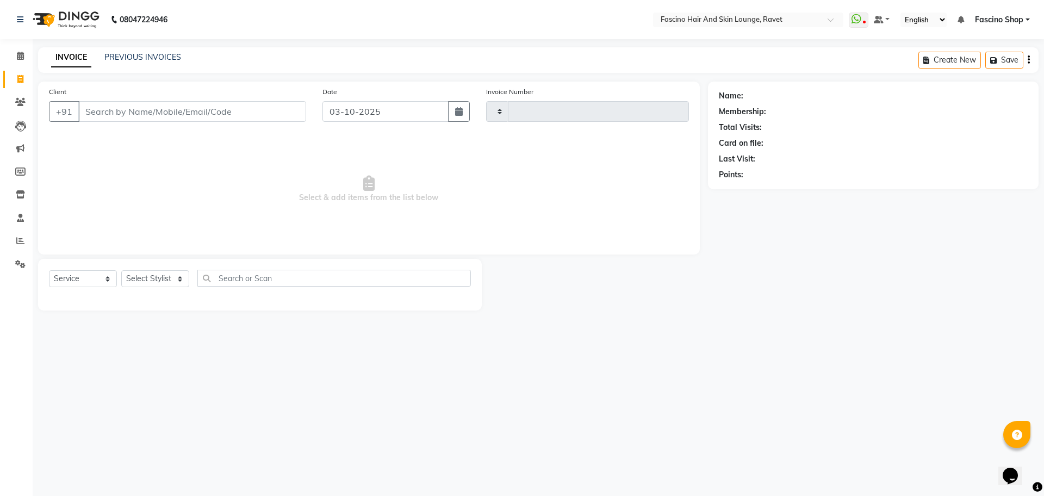
type input "5621"
select select "5190"
click at [128, 116] on input "Client" at bounding box center [192, 111] width 228 height 21
type input "9766632630"
click at [280, 113] on span "Add Client" at bounding box center [278, 111] width 43 height 11
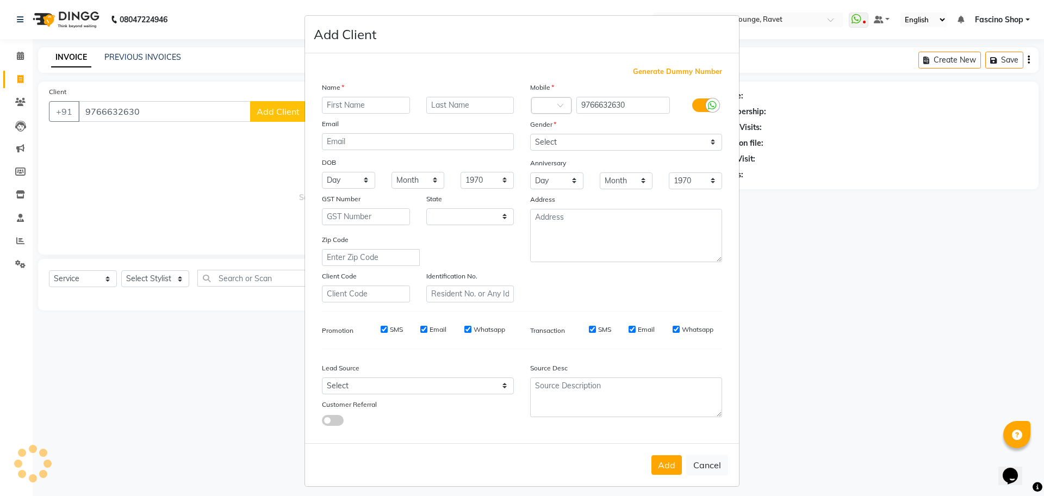
select select "22"
click at [347, 103] on input "text" at bounding box center [366, 105] width 88 height 17
type input "Rohit"
click at [560, 147] on select "Select [DEMOGRAPHIC_DATA] [DEMOGRAPHIC_DATA] Other Prefer Not To Say" at bounding box center [626, 142] width 192 height 17
select select "[DEMOGRAPHIC_DATA]"
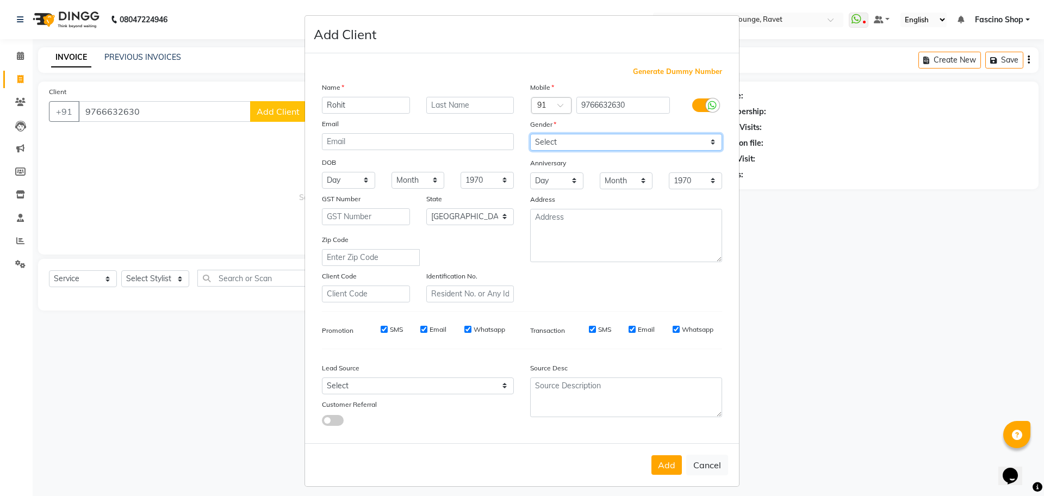
click at [530, 134] on select "Select [DEMOGRAPHIC_DATA] [DEMOGRAPHIC_DATA] Other Prefer Not To Say" at bounding box center [626, 142] width 192 height 17
click at [662, 464] on button "Add" at bounding box center [666, 465] width 30 height 20
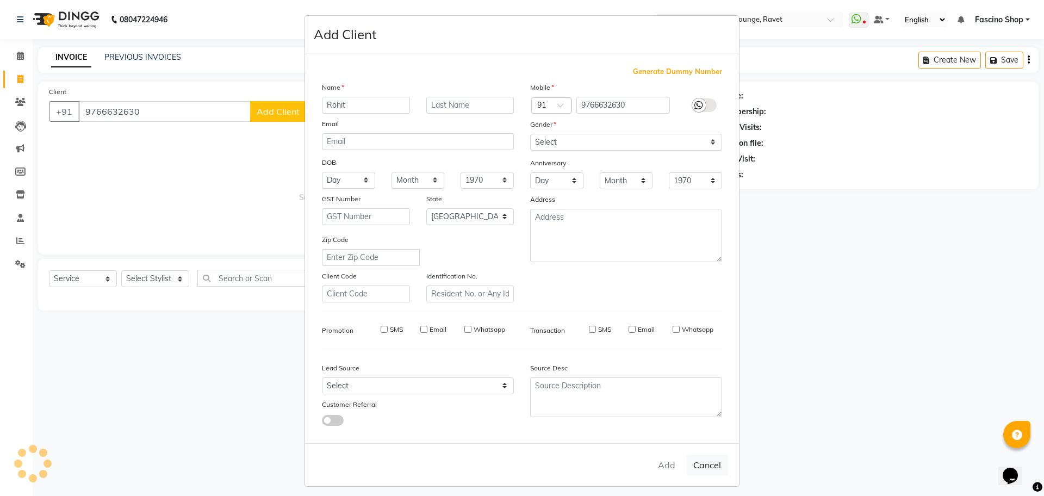
select select
select select "null"
select select
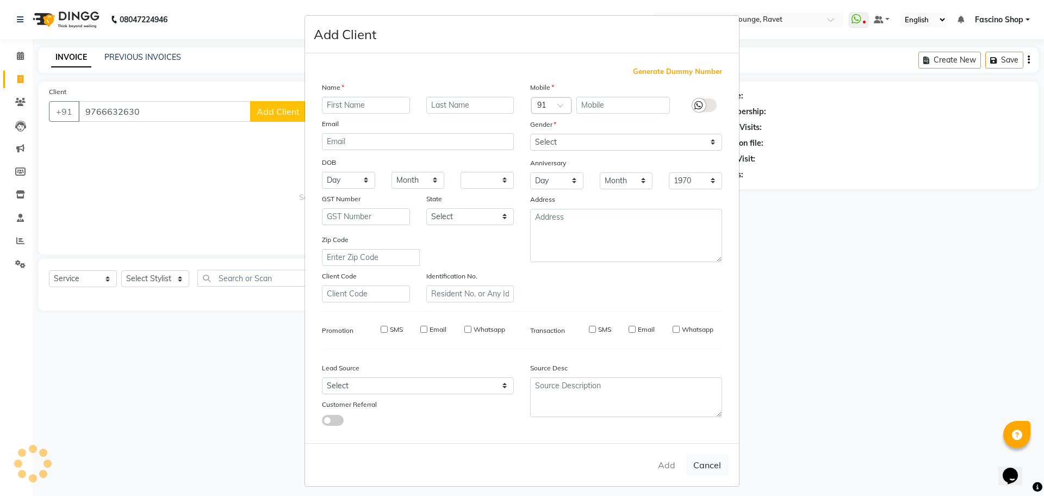
select select
checkbox input "false"
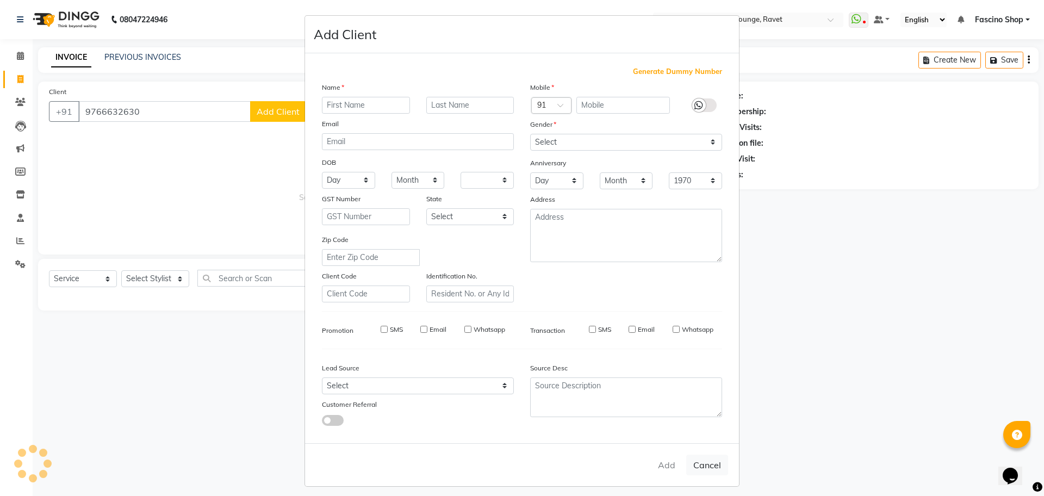
checkbox input "false"
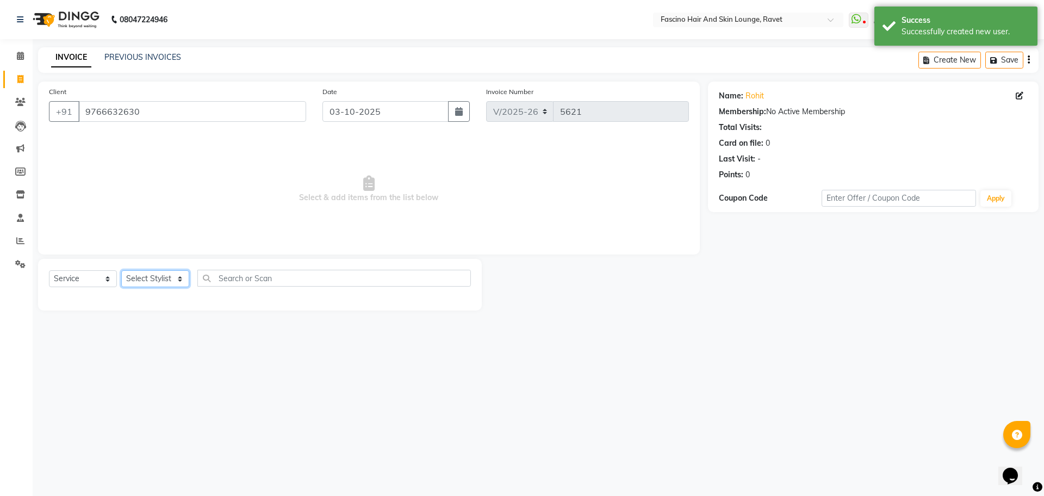
click at [163, 272] on select "Select Stylist [PERSON_NAME] Shop [PERSON_NAME] [PERSON_NAME] ( S R Manager ) […" at bounding box center [155, 278] width 68 height 17
select select "33256"
click at [121, 270] on select "Select Stylist [PERSON_NAME] Shop [PERSON_NAME] [PERSON_NAME] ( S R Manager ) […" at bounding box center [155, 278] width 68 height 17
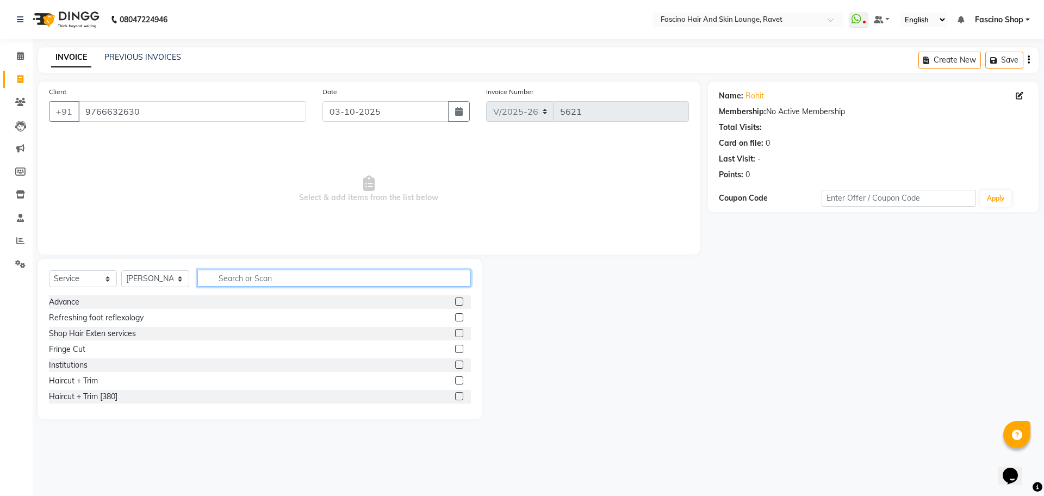
click at [293, 277] on input "text" at bounding box center [333, 278] width 273 height 17
type input "cut"
click at [1019, 96] on icon at bounding box center [1019, 96] width 8 height 8
select select
select select "[DEMOGRAPHIC_DATA]"
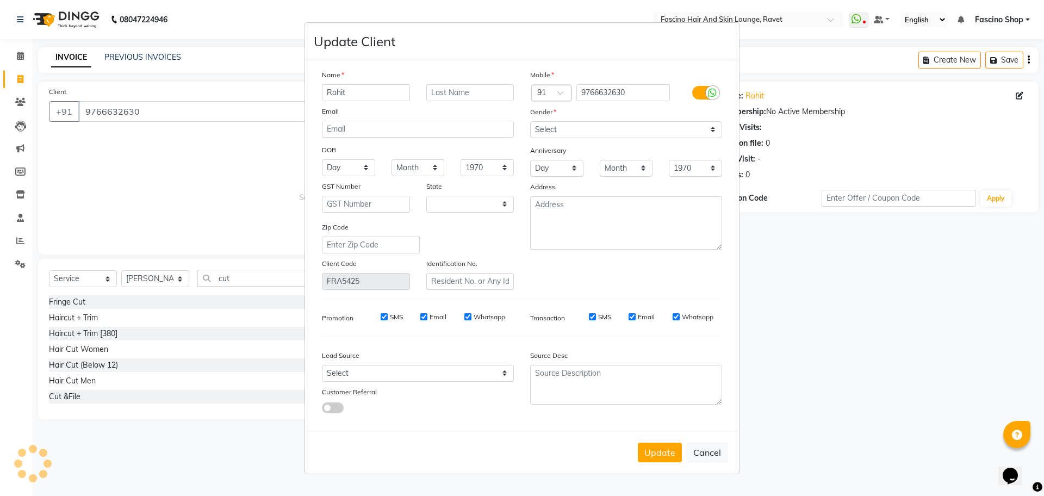
select select "22"
click at [489, 85] on input "text" at bounding box center [470, 92] width 88 height 17
type input "Kale"
click at [666, 454] on button "Update" at bounding box center [660, 452] width 44 height 20
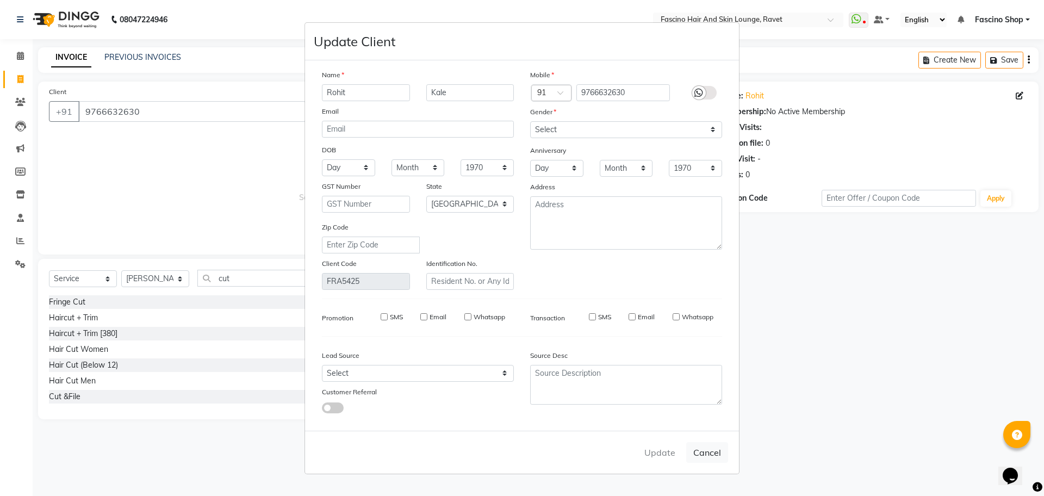
select select
select select "null"
select select
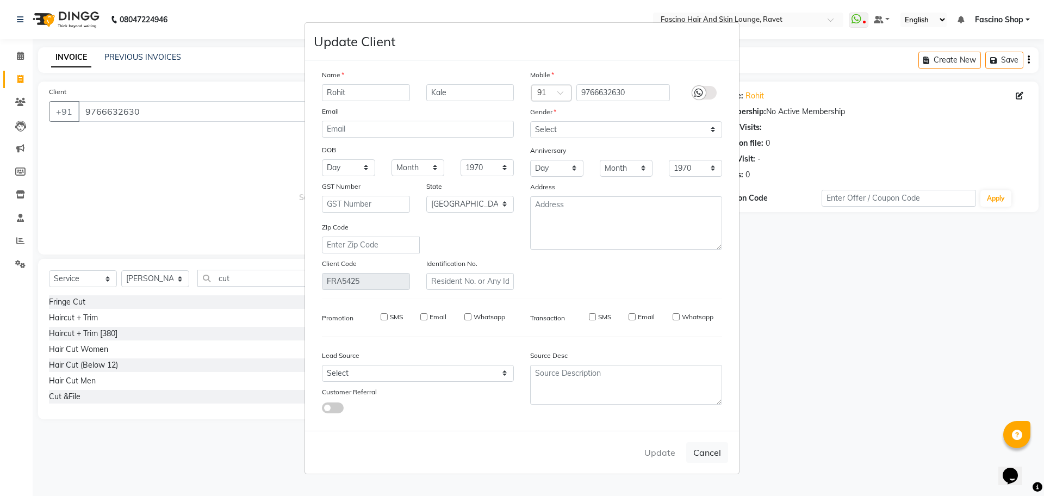
select select
checkbox input "false"
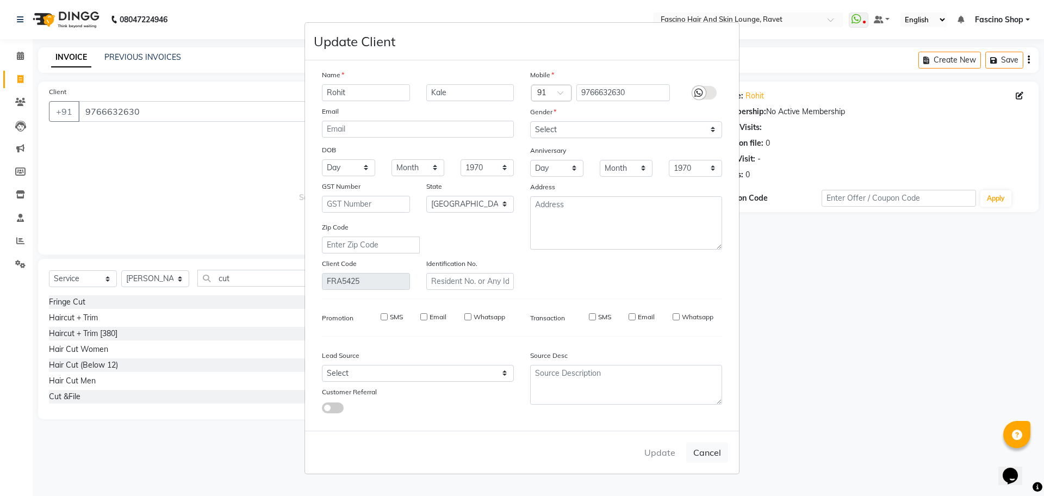
checkbox input "false"
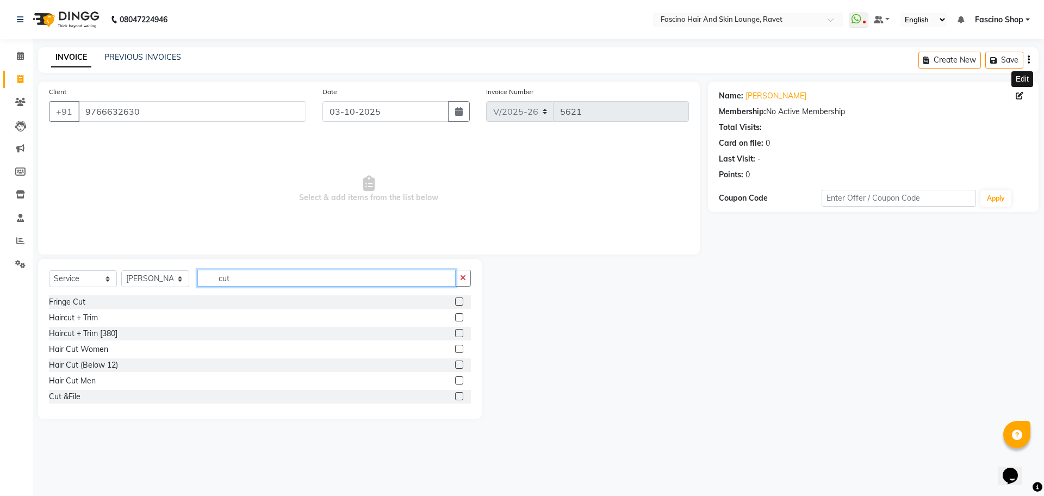
click at [237, 283] on input "cut" at bounding box center [326, 278] width 258 height 17
type input "cut"
click at [88, 366] on div "Hair Cut (Below 12)" at bounding box center [83, 364] width 69 height 11
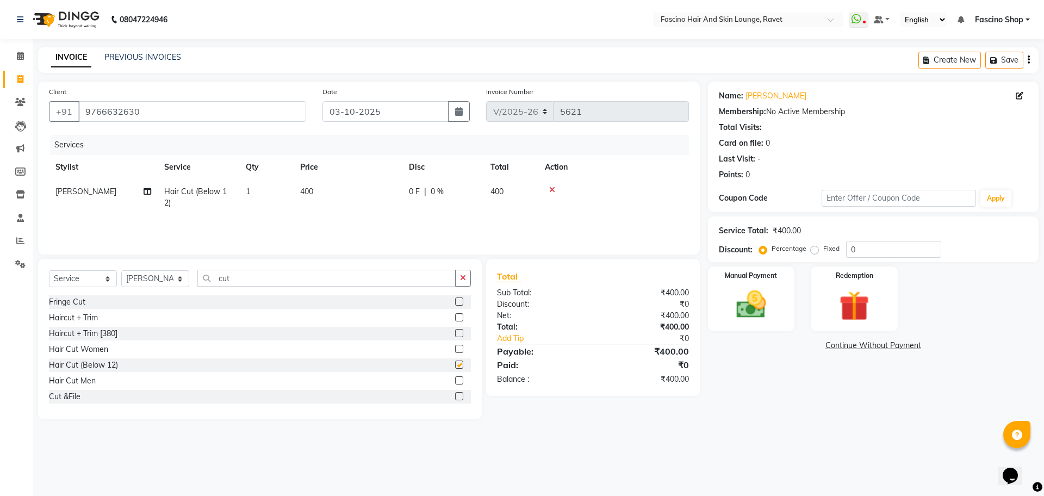
checkbox input "false"
click at [319, 198] on td "400" at bounding box center [348, 197] width 109 height 36
click at [319, 198] on input "1" at bounding box center [317, 194] width 41 height 17
click at [359, 194] on td "400" at bounding box center [348, 197] width 109 height 36
click at [359, 194] on input "400" at bounding box center [399, 194] width 96 height 17
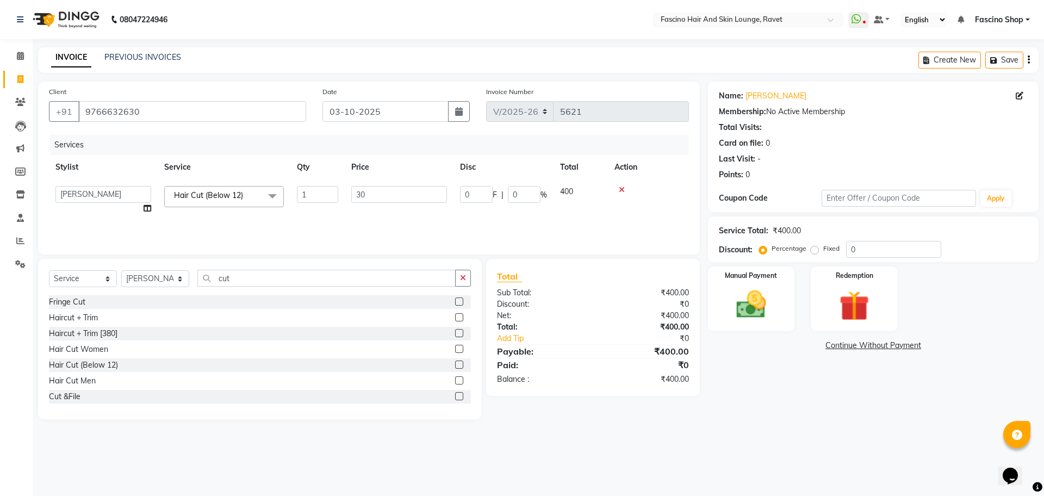
type input "300"
click at [171, 282] on select "Select Stylist [PERSON_NAME] Shop [PERSON_NAME] [PERSON_NAME] ( S R Manager ) […" at bounding box center [155, 278] width 68 height 17
select select "33259"
click at [121, 270] on select "Select Stylist [PERSON_NAME] Shop [PERSON_NAME] [PERSON_NAME] ( S R Manager ) […" at bounding box center [155, 278] width 68 height 17
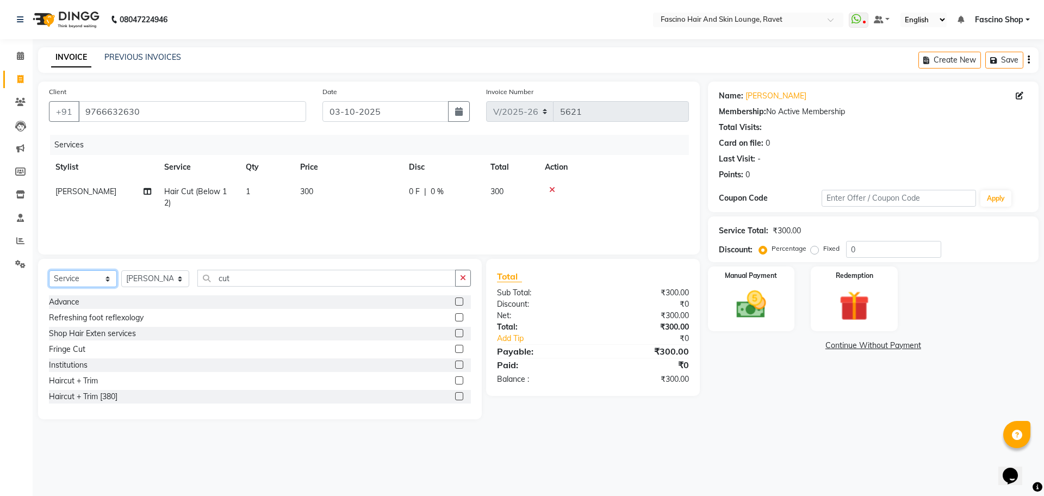
click at [97, 283] on select "Select Service Product Membership Package Voucher Prepaid Gift Card" at bounding box center [83, 278] width 68 height 17
click at [49, 270] on select "Select Service Product Membership Package Voucher Prepaid Gift Card" at bounding box center [83, 278] width 68 height 17
click at [91, 369] on div "F3 Membership" at bounding box center [76, 364] width 54 height 11
select select "select"
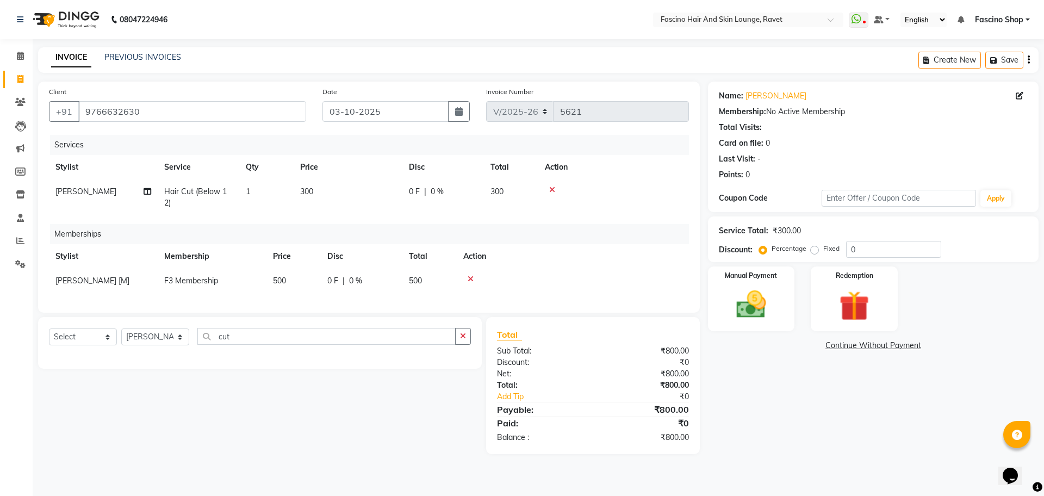
click at [277, 277] on span "500" at bounding box center [279, 281] width 13 height 10
select select "33259"
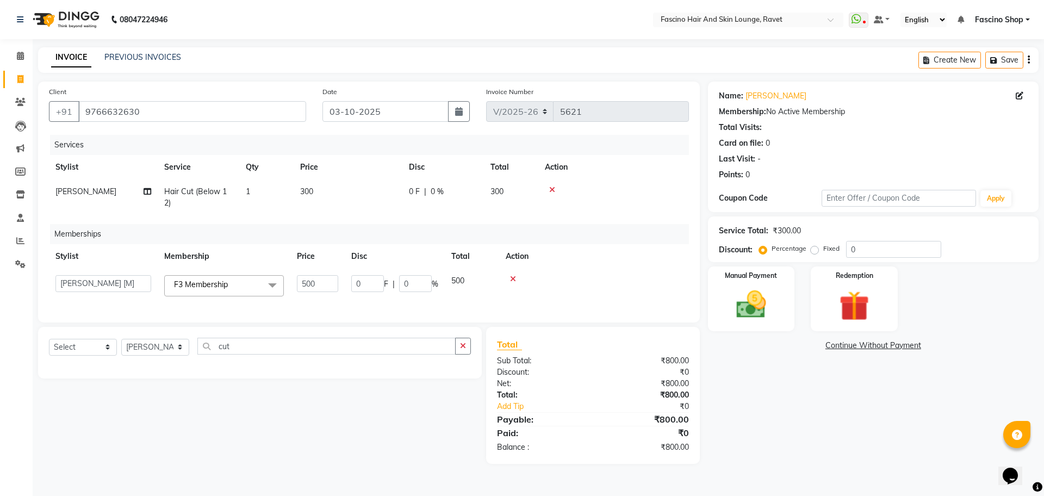
drag, startPoint x: 277, startPoint y: 277, endPoint x: 332, endPoint y: 279, distance: 54.9
click at [332, 279] on tr "[PERSON_NAME] Shop [PERSON_NAME] [PERSON_NAME] ( S R Manager ) [PERSON_NAME] Su…" at bounding box center [369, 286] width 640 height 34
click at [332, 279] on input "500" at bounding box center [317, 283] width 41 height 17
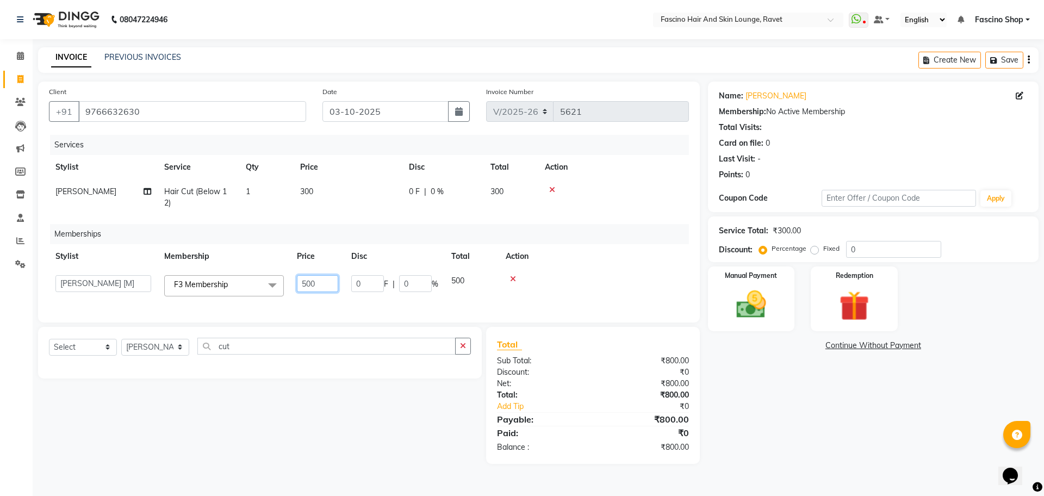
click at [332, 279] on input "500" at bounding box center [317, 283] width 41 height 17
type input "400"
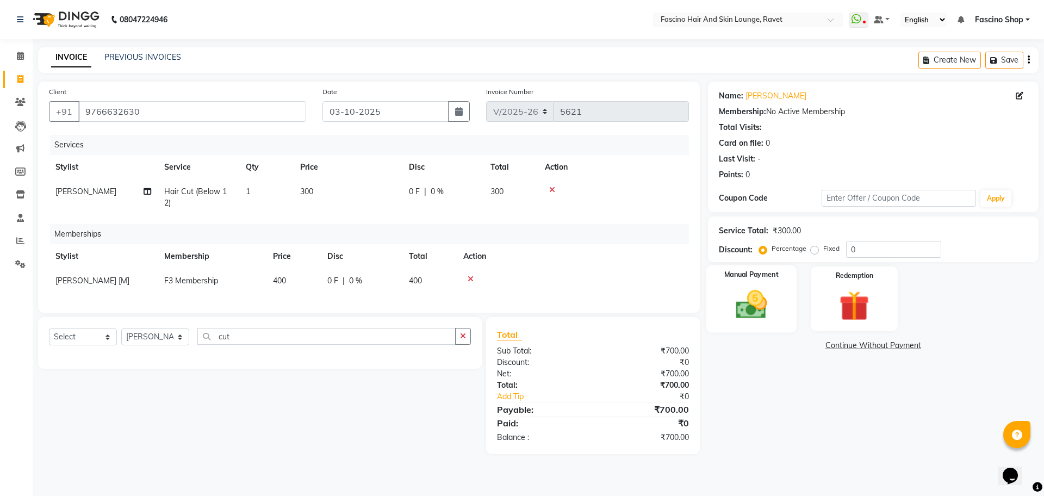
click at [771, 303] on img at bounding box center [751, 304] width 51 height 36
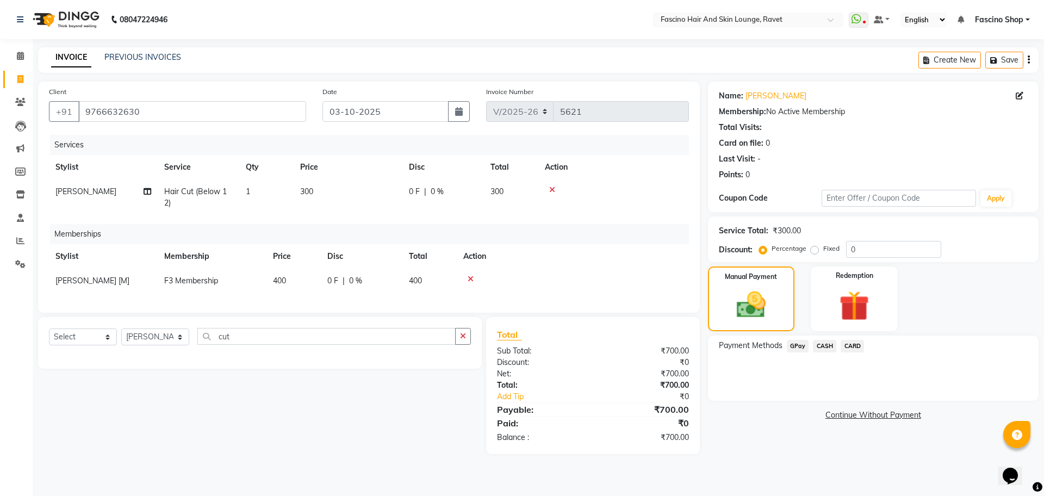
click at [800, 352] on span "GPay" at bounding box center [798, 346] width 22 height 13
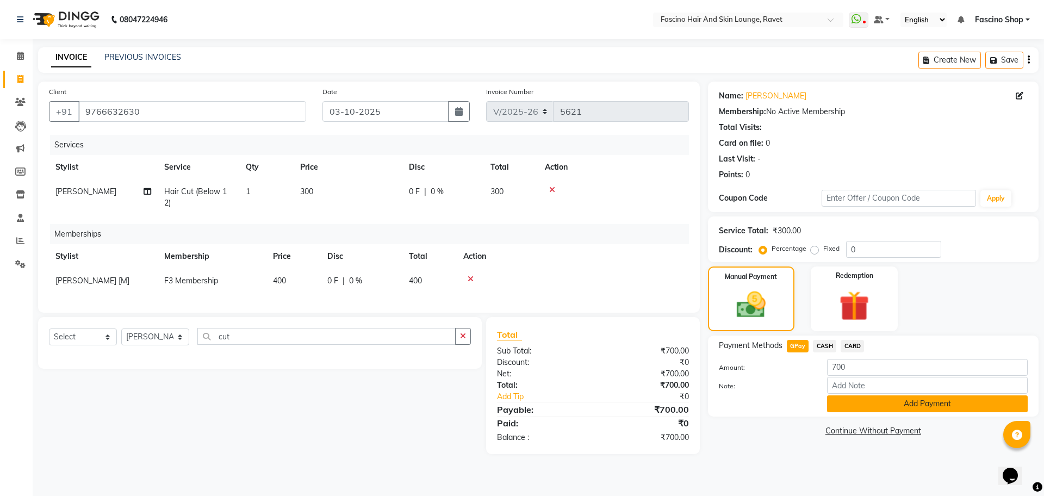
click at [855, 406] on button "Add Payment" at bounding box center [927, 403] width 201 height 17
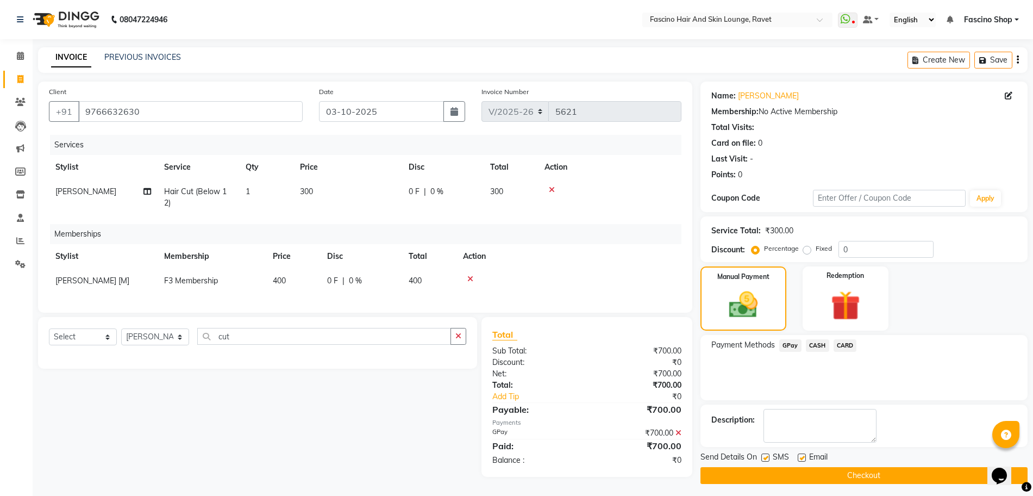
click at [873, 471] on button "Checkout" at bounding box center [864, 475] width 327 height 17
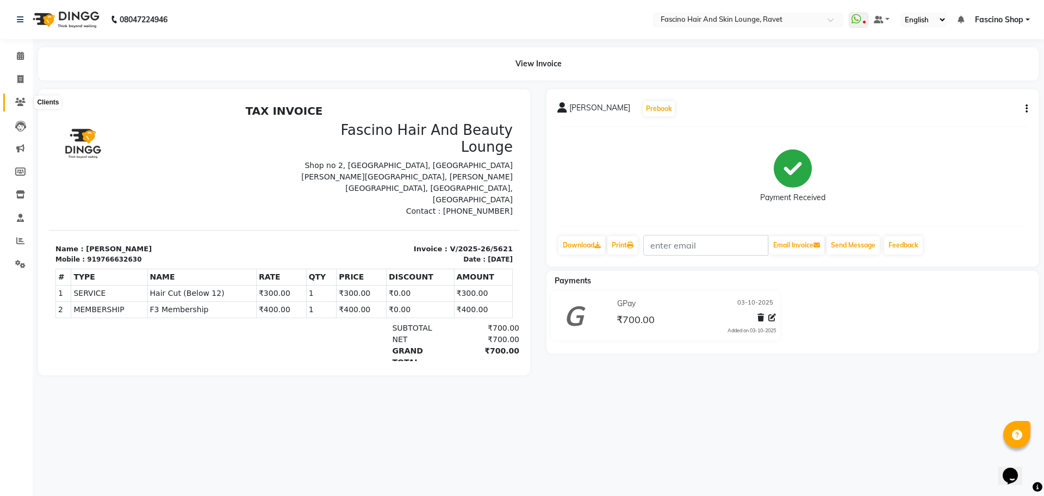
click at [21, 101] on icon at bounding box center [20, 102] width 10 height 8
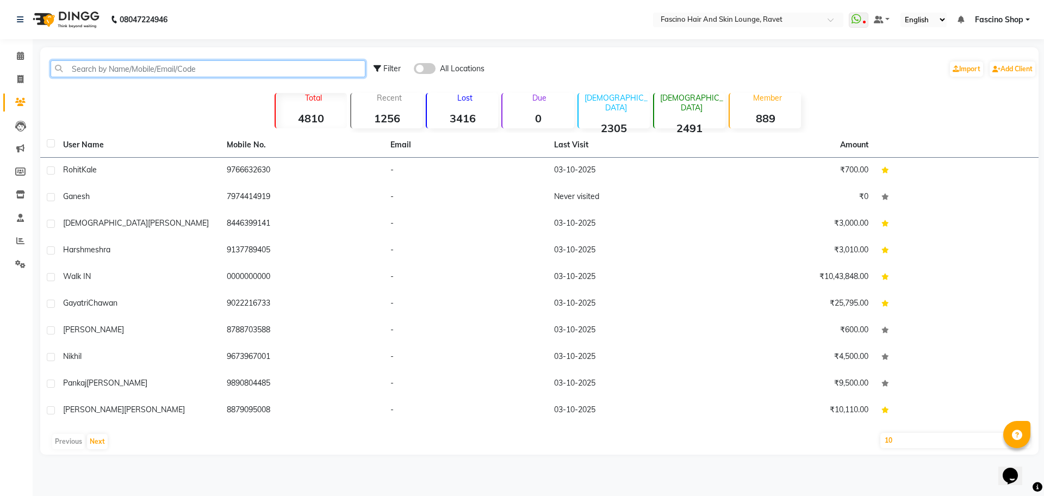
click at [135, 74] on input "text" at bounding box center [208, 68] width 315 height 17
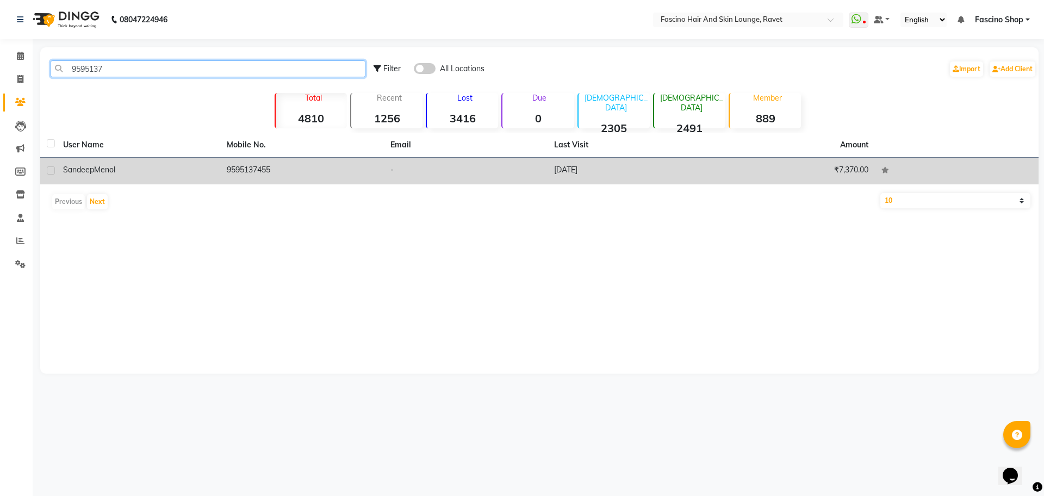
type input "9595137"
click at [164, 180] on td "[PERSON_NAME]" at bounding box center [139, 171] width 164 height 27
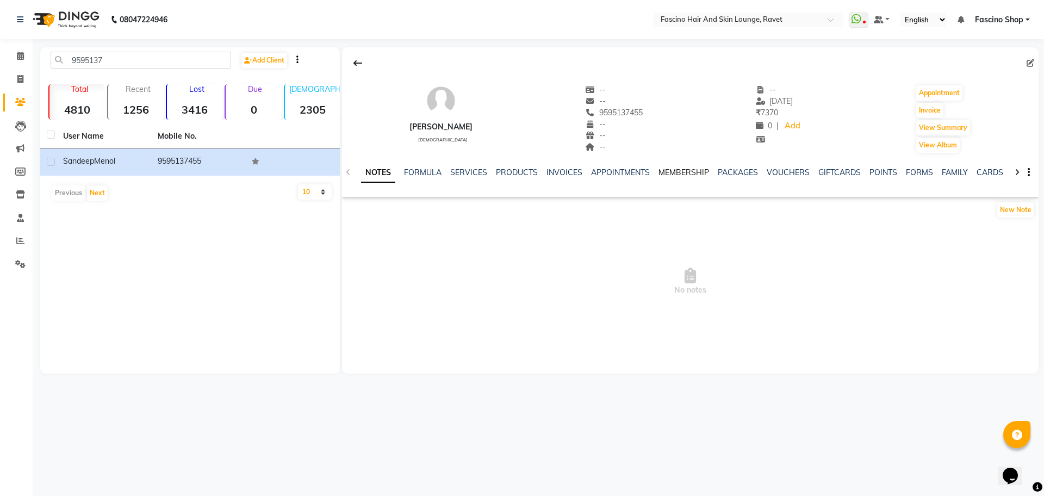
click at [663, 171] on link "MEMBERSHIP" at bounding box center [683, 172] width 51 height 10
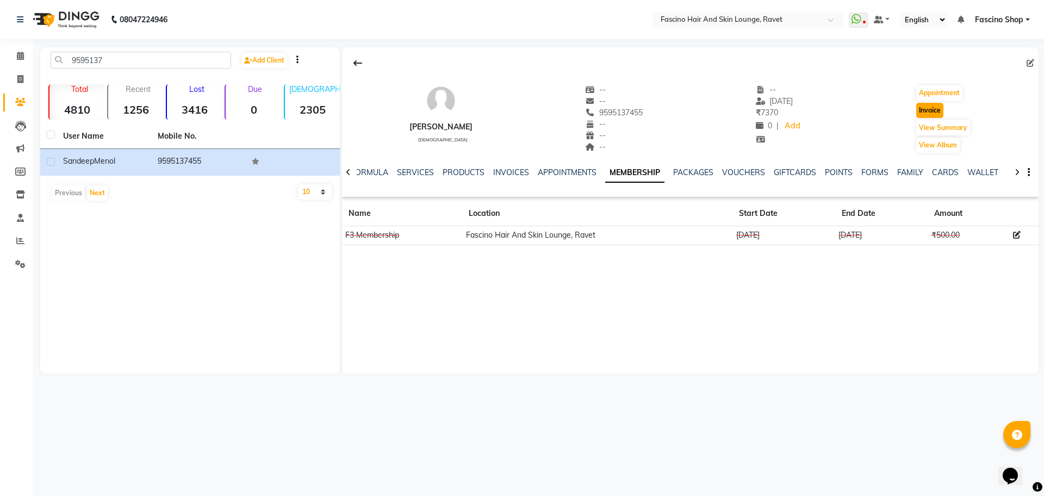
click at [927, 114] on button "Invoice" at bounding box center [929, 110] width 27 height 15
select select "service"
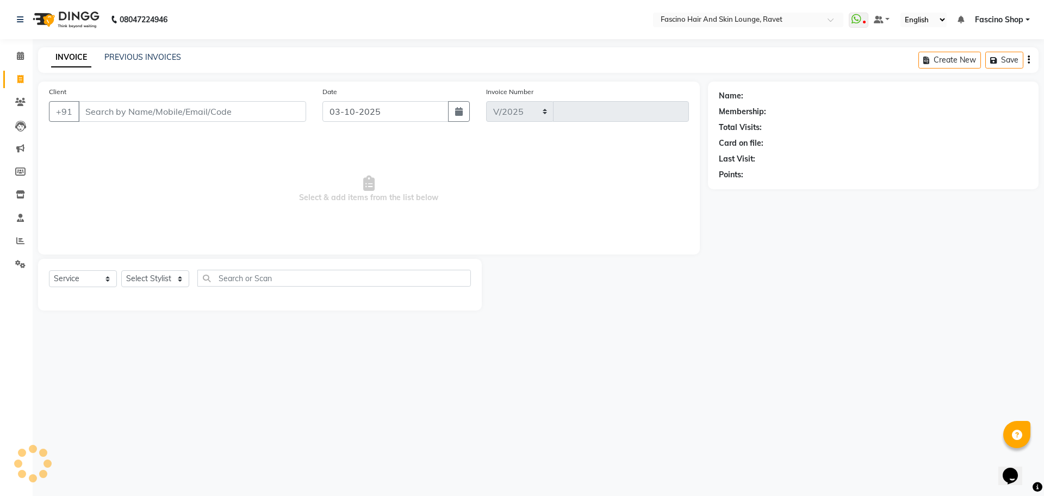
select select "5190"
type input "5622"
click at [171, 276] on select "Select Stylist" at bounding box center [155, 278] width 68 height 17
type input "9595137455"
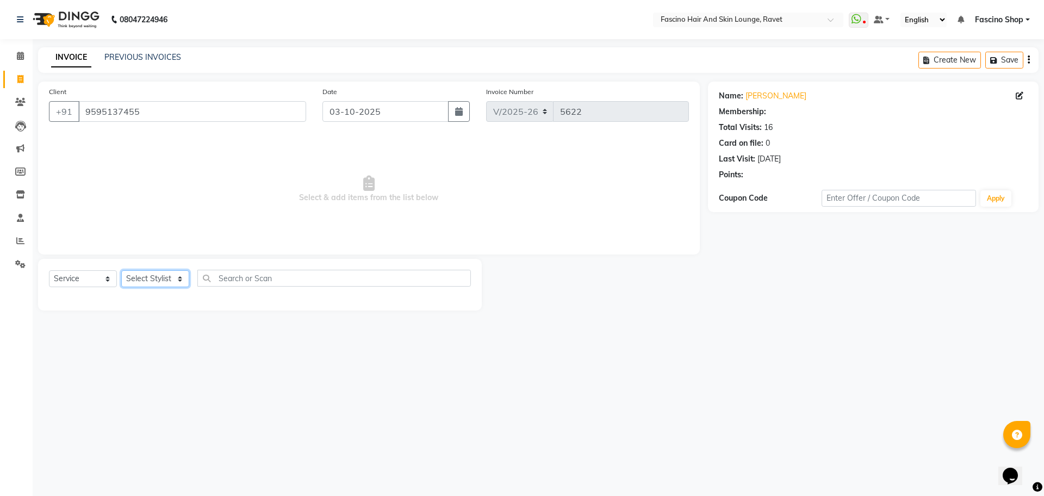
select select "66200"
click at [121, 270] on select "Select Stylist [PERSON_NAME] Shop [PERSON_NAME] [PERSON_NAME] ( S R Manager ) […" at bounding box center [155, 278] width 68 height 17
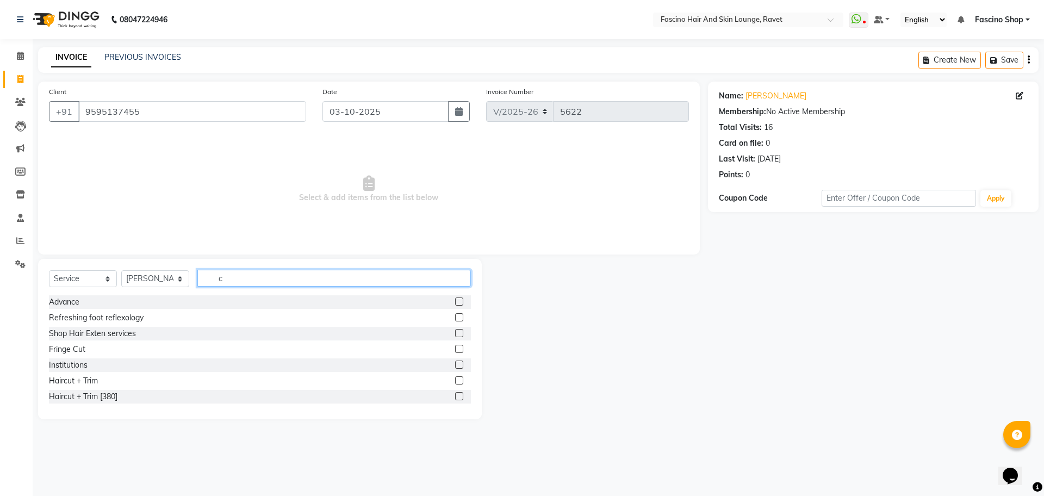
click at [246, 271] on input "c" at bounding box center [333, 278] width 273 height 17
type input "cut"
click at [85, 363] on div "Hair Cut (Below 12)" at bounding box center [83, 364] width 69 height 11
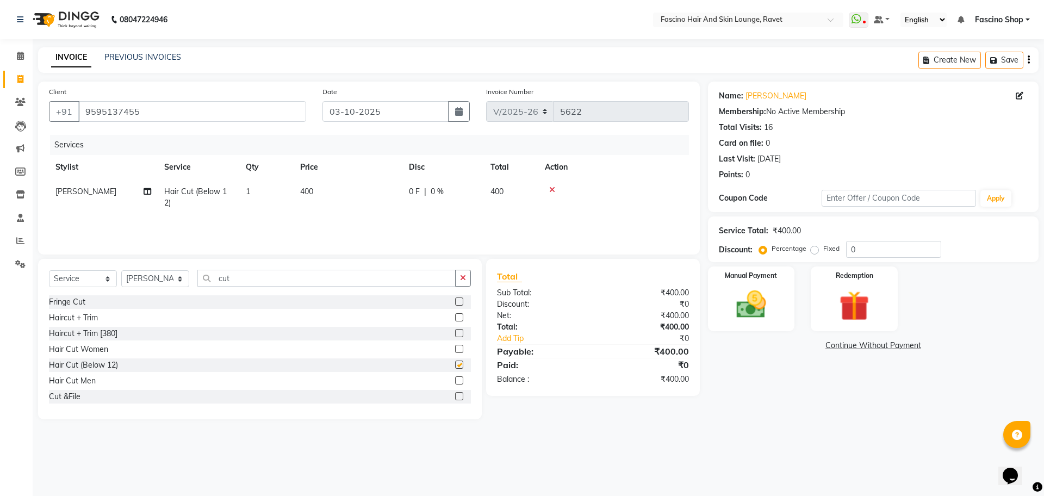
checkbox input "false"
click at [308, 191] on span "400" at bounding box center [306, 191] width 13 height 10
select select "66200"
click at [308, 191] on input "1" at bounding box center [317, 194] width 41 height 17
click at [383, 198] on td "400" at bounding box center [348, 197] width 109 height 36
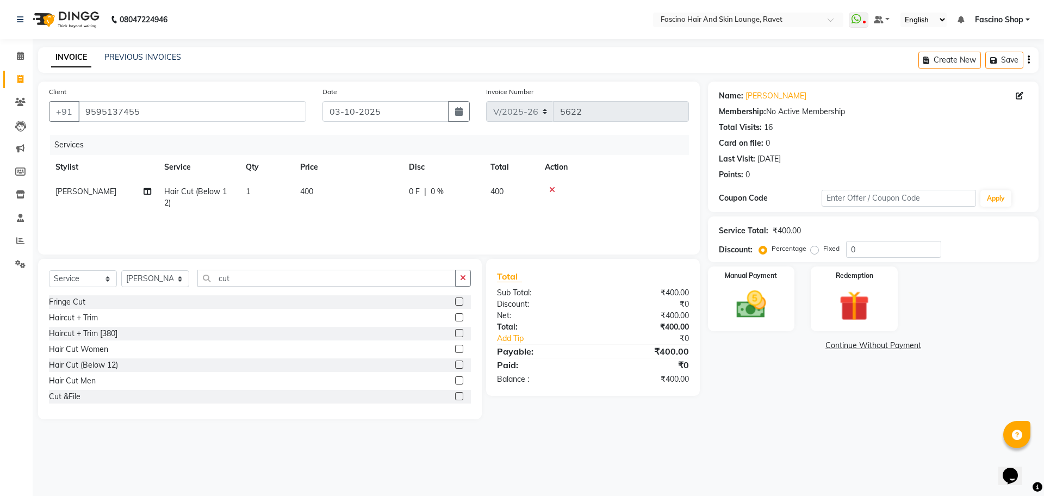
select select "66200"
click at [383, 198] on input "400" at bounding box center [399, 194] width 96 height 17
type input "200"
click at [163, 271] on select "Select Stylist [PERSON_NAME] Shop [PERSON_NAME] [PERSON_NAME] ( S R Manager ) […" at bounding box center [155, 278] width 68 height 17
select select "33259"
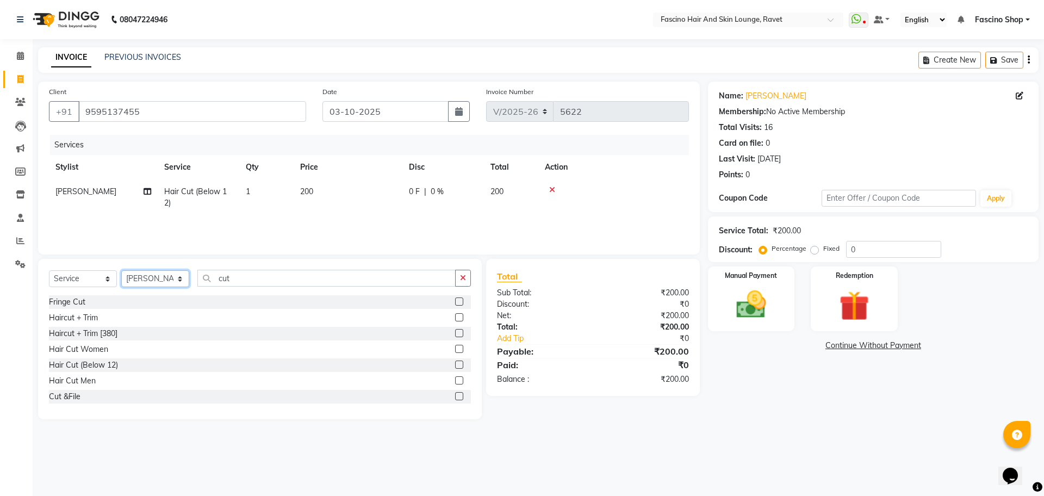
click at [121, 270] on select "Select Stylist [PERSON_NAME] Shop [PERSON_NAME] [PERSON_NAME] ( S R Manager ) […" at bounding box center [155, 278] width 68 height 17
click at [103, 273] on select "Select Service Product Membership Package Voucher Prepaid Gift Card" at bounding box center [83, 278] width 68 height 17
click at [49, 270] on select "Select Service Product Membership Package Voucher Prepaid Gift Card" at bounding box center [83, 278] width 68 height 17
click at [92, 364] on div "F3 Membership" at bounding box center [76, 364] width 54 height 11
select select "select"
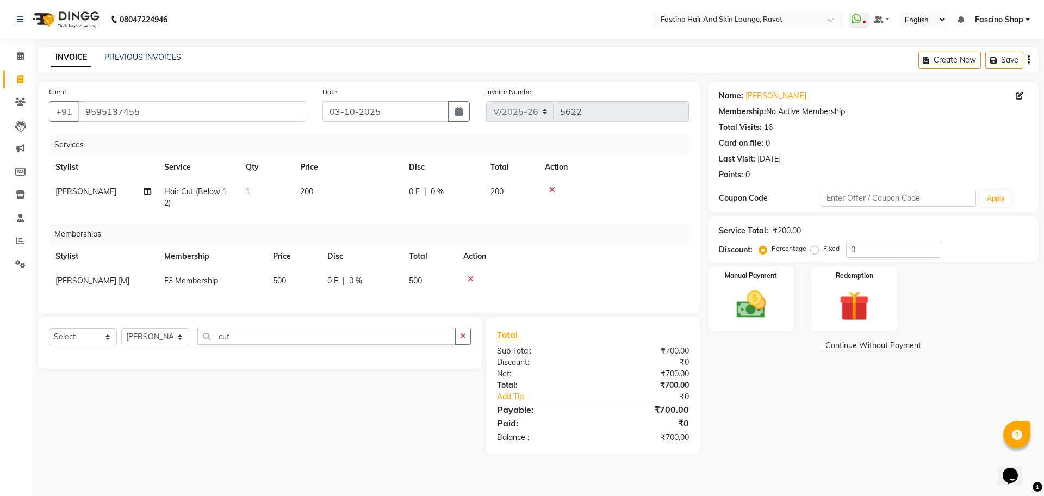
click at [292, 280] on td "500" at bounding box center [293, 281] width 54 height 24
select select "33259"
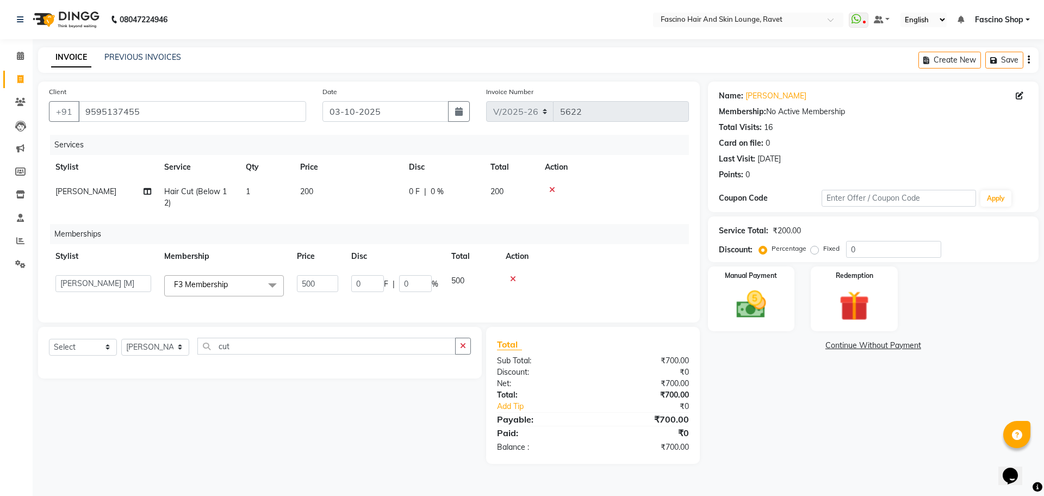
click at [292, 280] on td "500" at bounding box center [317, 286] width 54 height 34
click at [329, 280] on input "500" at bounding box center [317, 283] width 41 height 17
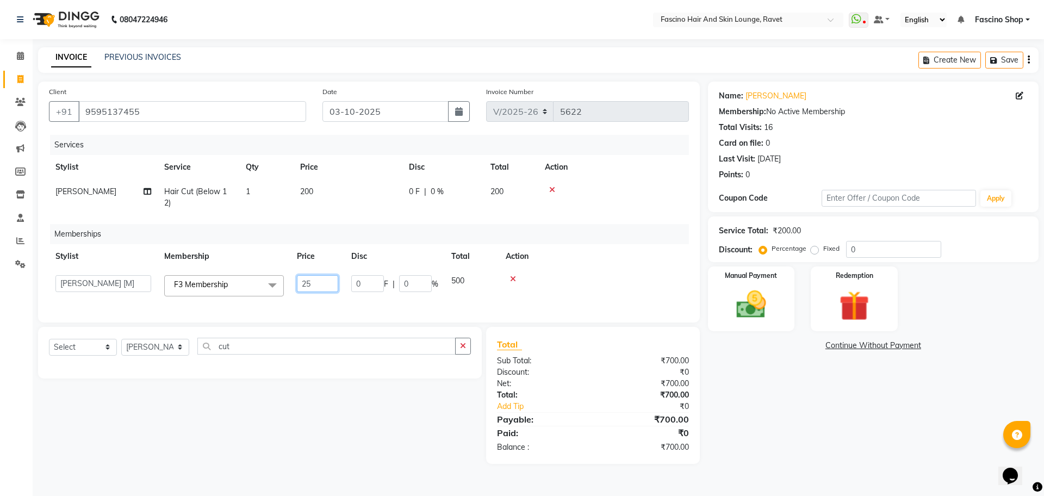
type input "250"
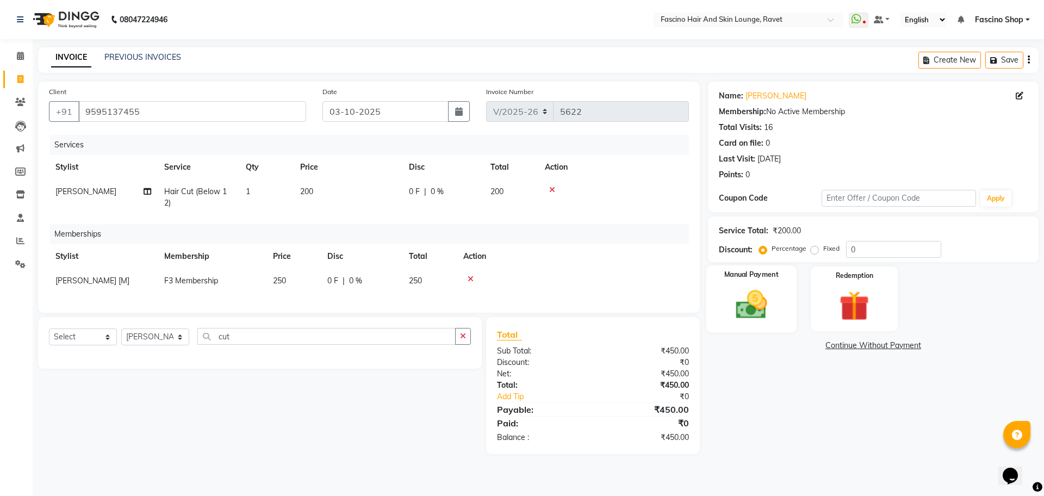
click at [737, 319] on img at bounding box center [751, 304] width 51 height 36
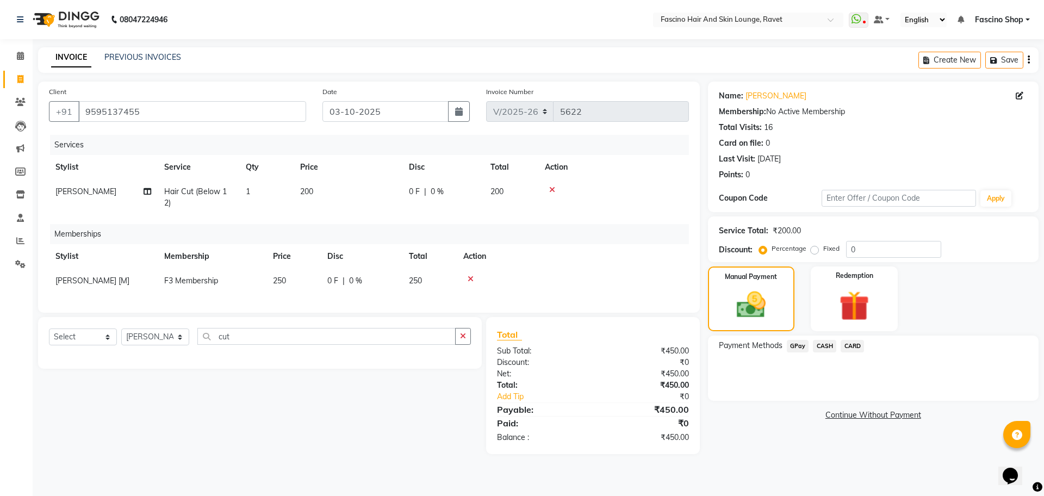
click at [796, 346] on span "GPay" at bounding box center [798, 346] width 22 height 13
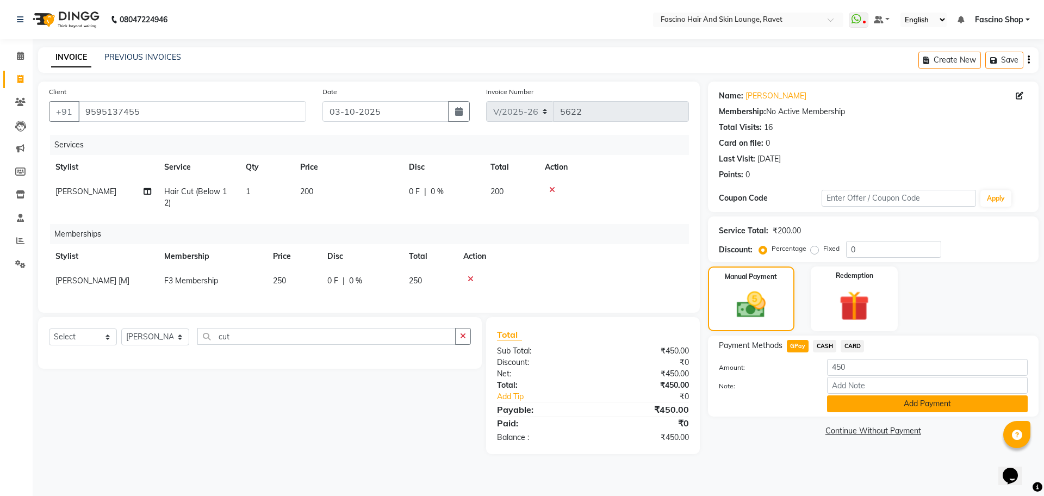
click at [848, 410] on button "Add Payment" at bounding box center [927, 403] width 201 height 17
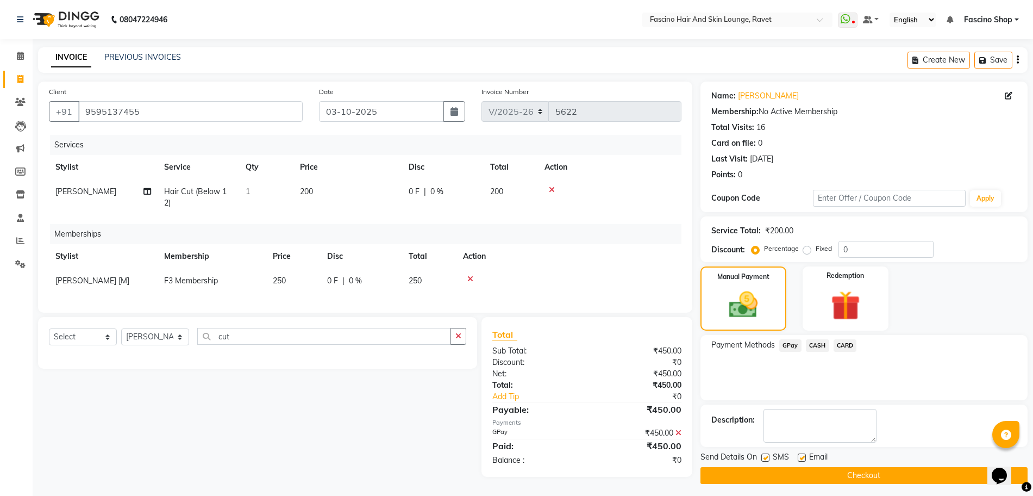
click at [887, 475] on button "Checkout" at bounding box center [864, 475] width 327 height 17
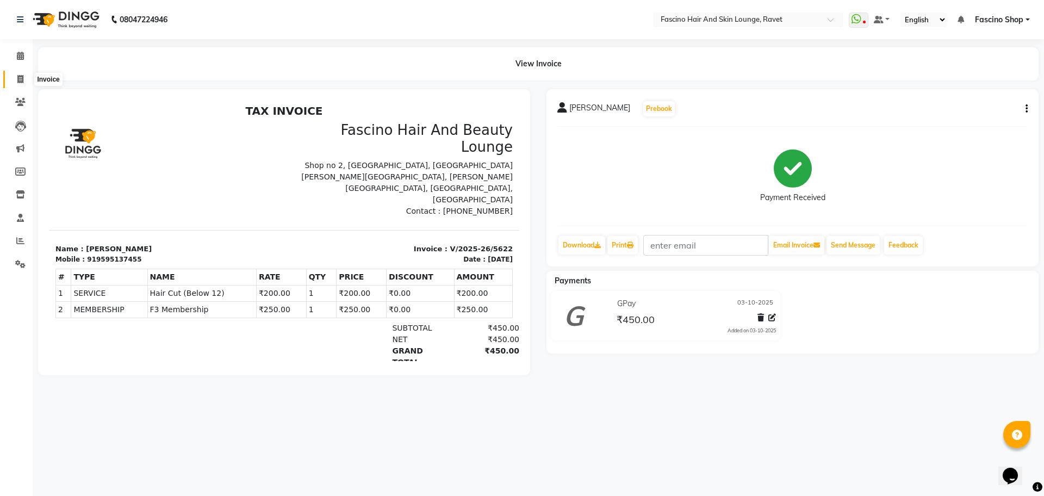
click at [28, 80] on span at bounding box center [20, 79] width 19 height 13
select select "service"
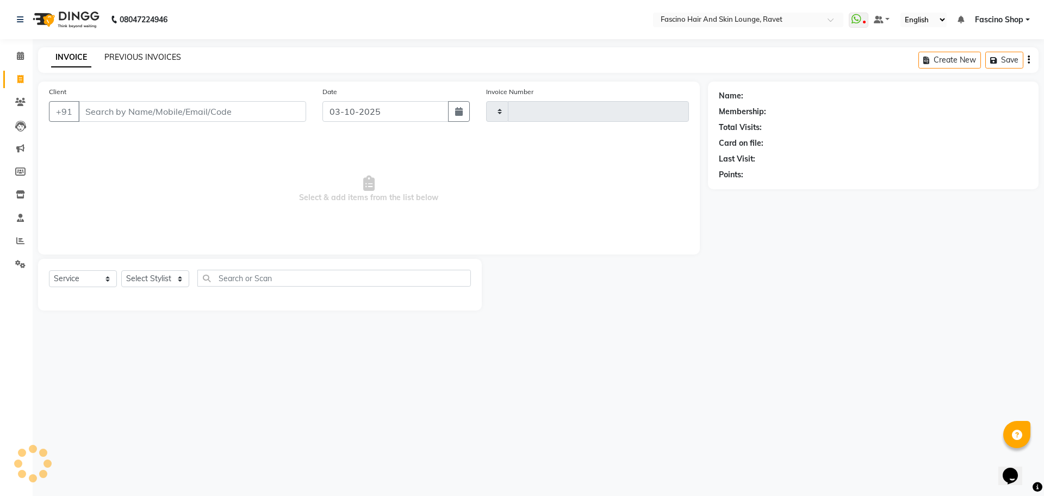
type input "5623"
select select "5190"
click at [138, 56] on link "PREVIOUS INVOICES" at bounding box center [142, 57] width 77 height 10
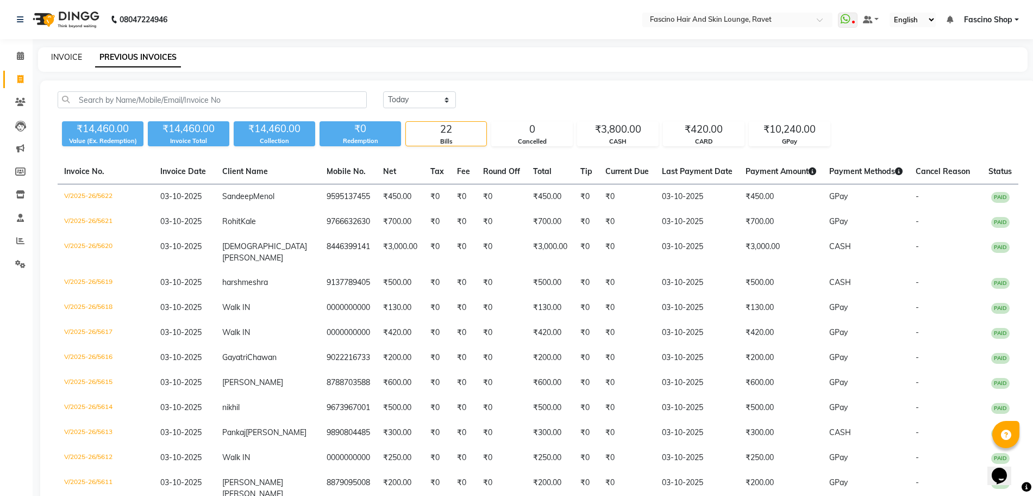
click at [78, 59] on link "INVOICE" at bounding box center [66, 57] width 31 height 10
select select "service"
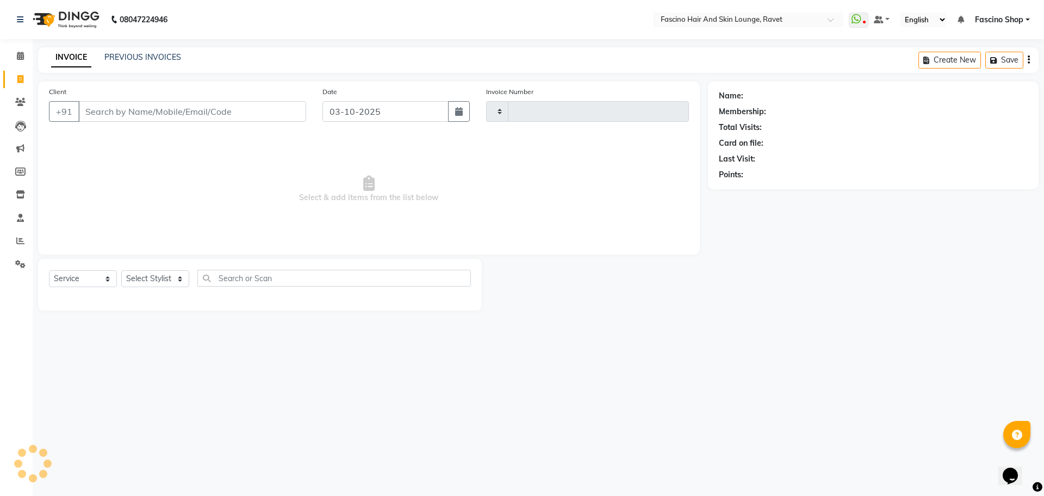
type input "5623"
select select "5190"
click at [109, 57] on link "PREVIOUS INVOICES" at bounding box center [142, 57] width 77 height 10
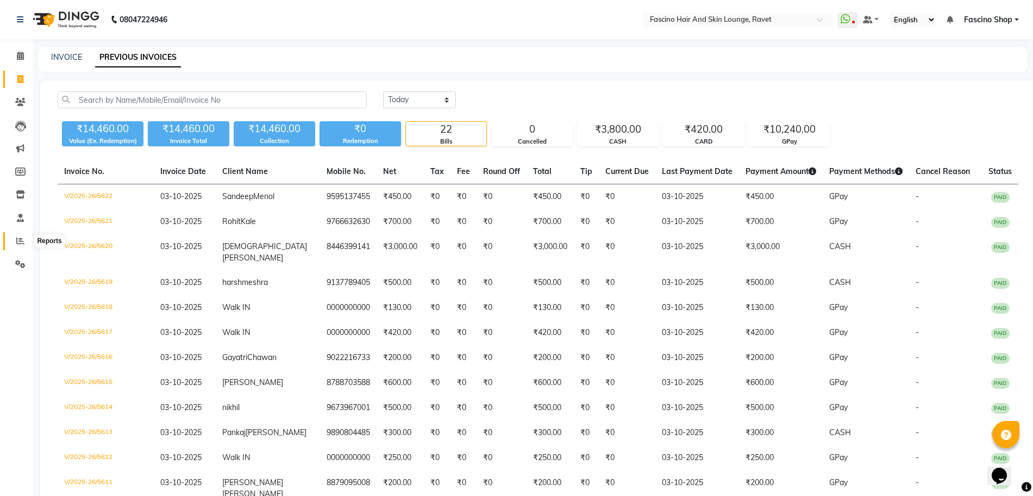
click at [17, 240] on icon at bounding box center [20, 240] width 8 height 8
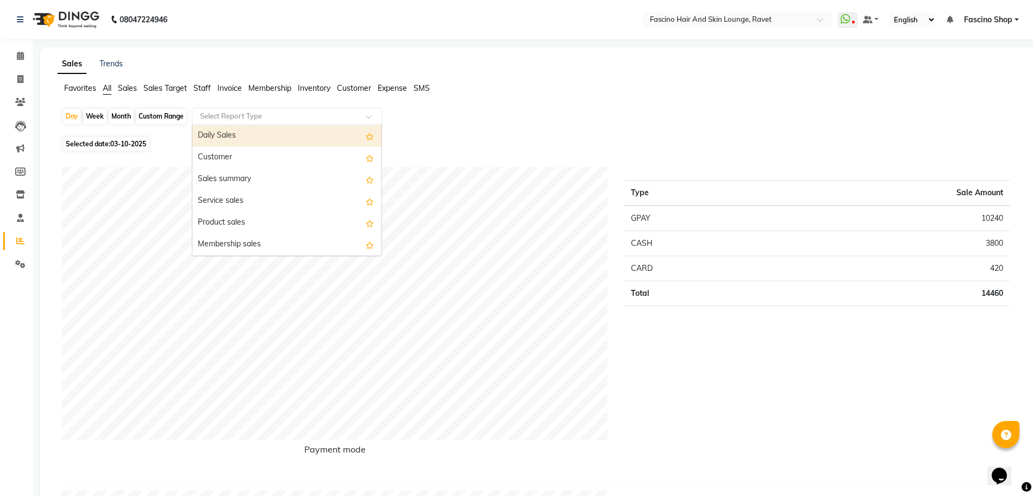
click at [238, 112] on input "text" at bounding box center [276, 116] width 157 height 11
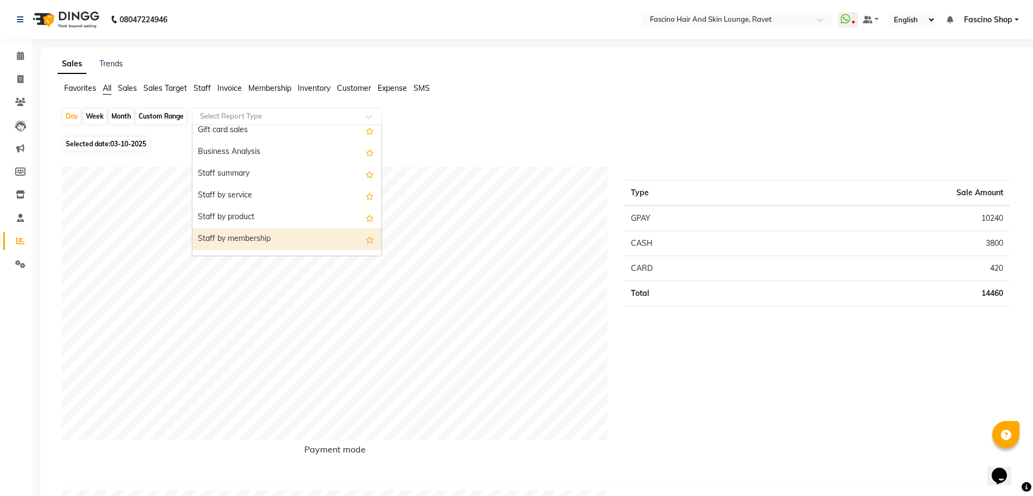
click at [286, 234] on div "Staff by membership" at bounding box center [286, 239] width 189 height 22
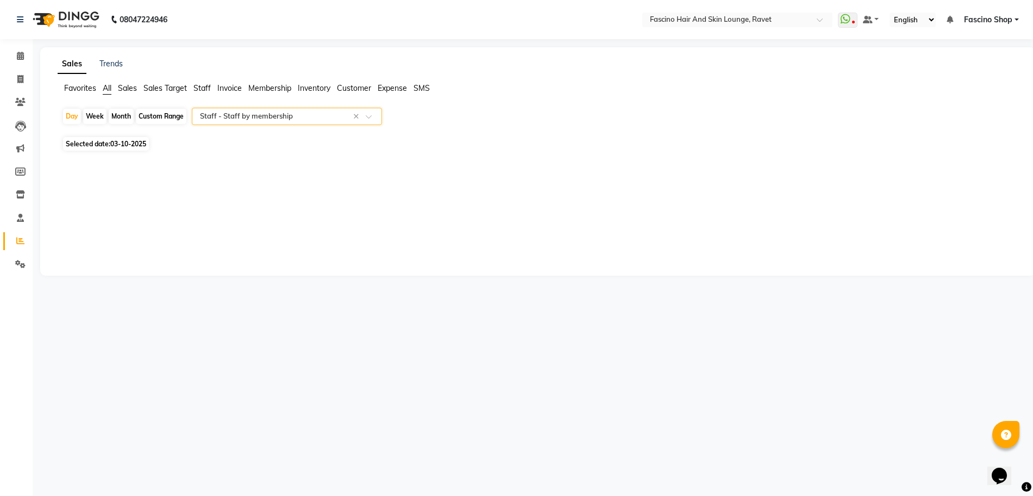
select select "csv"
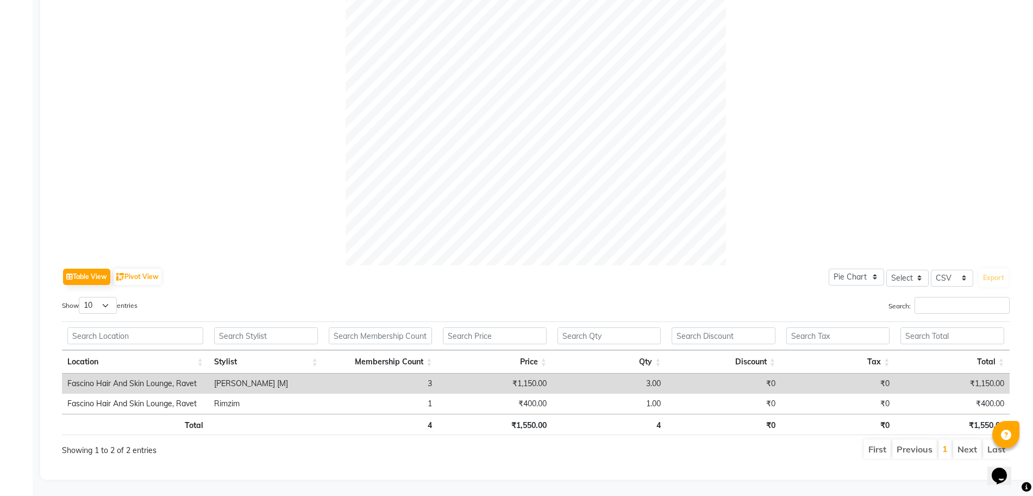
scroll to position [0, 0]
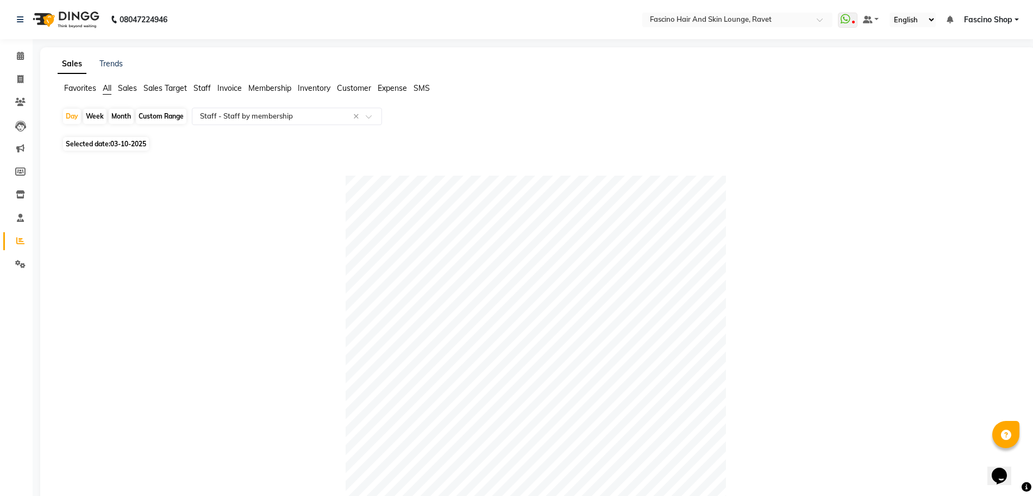
click at [118, 114] on div "Month" at bounding box center [121, 116] width 25 height 15
select select "10"
select select "2025"
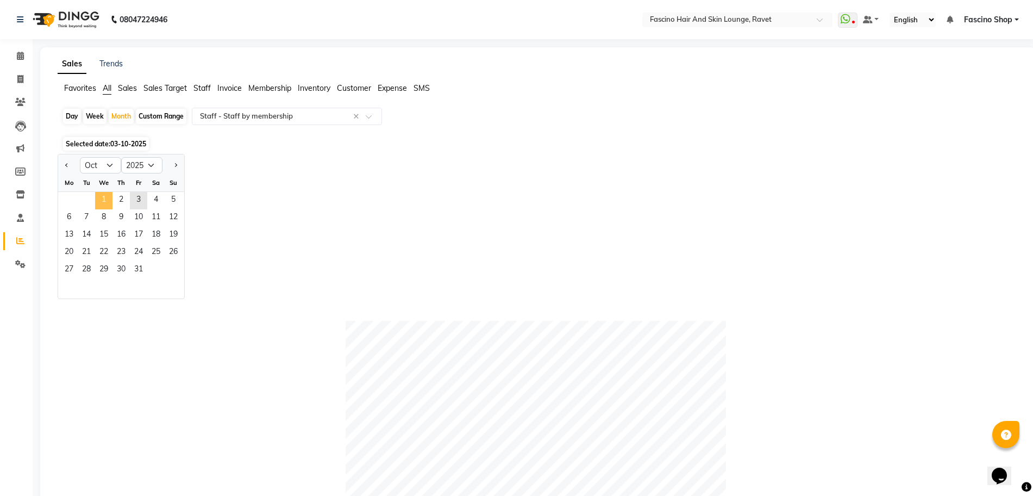
click at [101, 194] on span "1" at bounding box center [103, 200] width 17 height 17
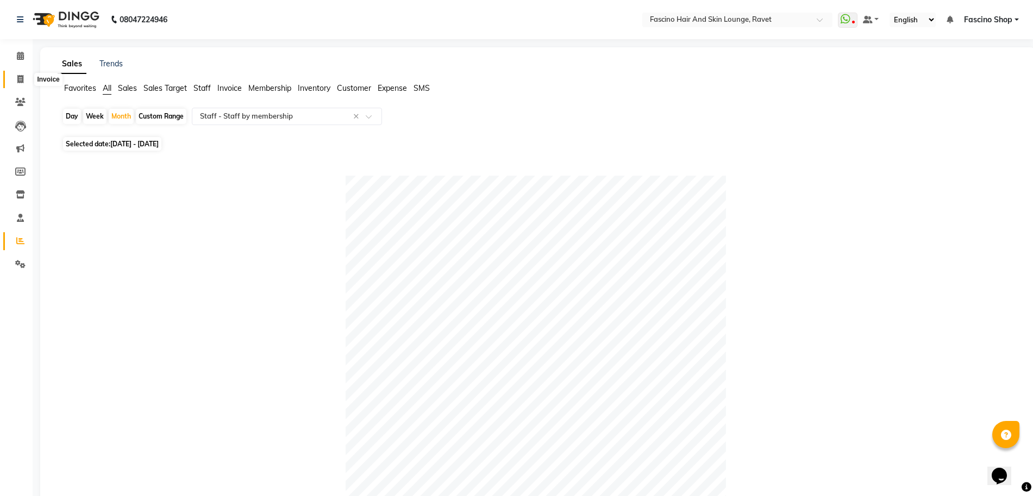
click at [17, 85] on span at bounding box center [20, 79] width 19 height 13
select select "service"
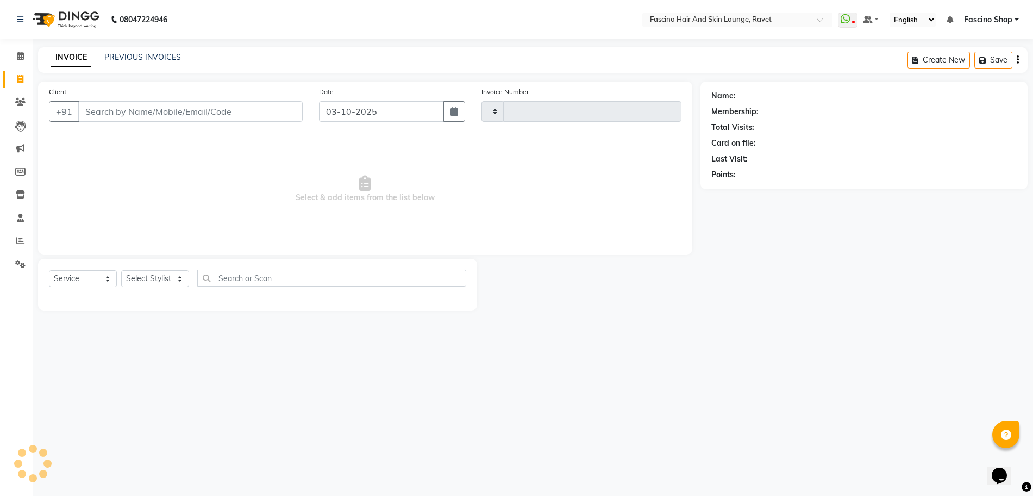
type input "5623"
select select "5190"
click at [23, 100] on icon at bounding box center [20, 102] width 10 height 8
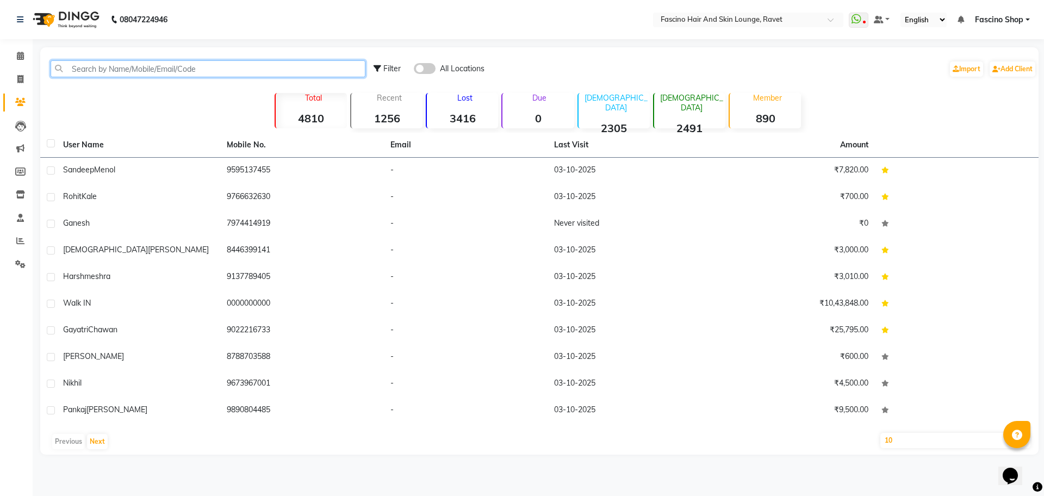
click at [154, 66] on input "text" at bounding box center [208, 68] width 315 height 17
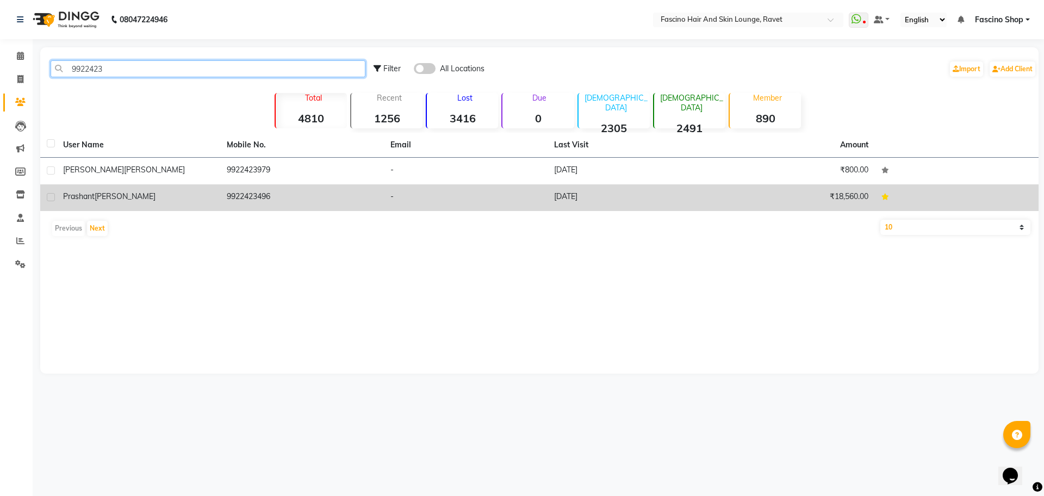
type input "9922423"
click at [235, 197] on td "9922423496" at bounding box center [302, 197] width 164 height 27
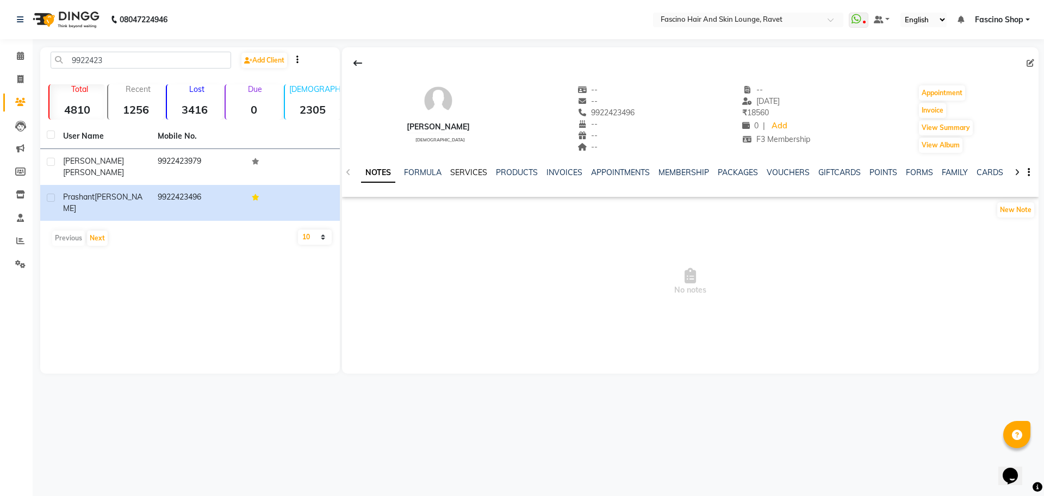
click at [463, 174] on link "SERVICES" at bounding box center [468, 172] width 37 height 10
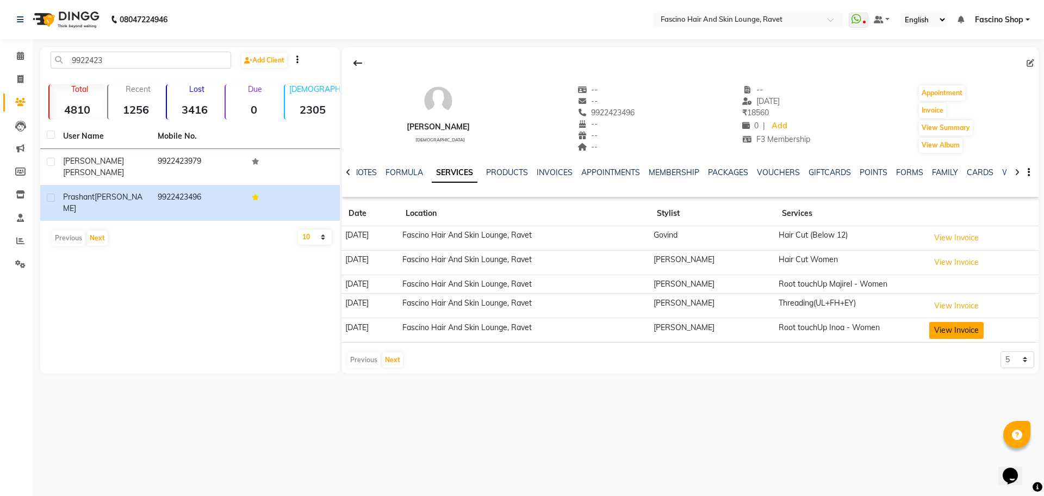
click at [980, 328] on button "View Invoice" at bounding box center [956, 330] width 54 height 17
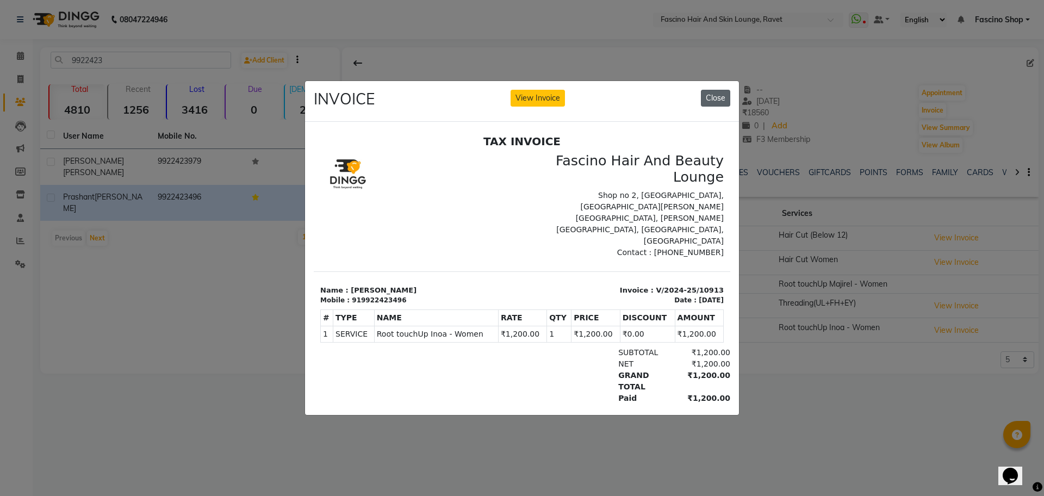
click at [715, 92] on button "Close" at bounding box center [715, 98] width 29 height 17
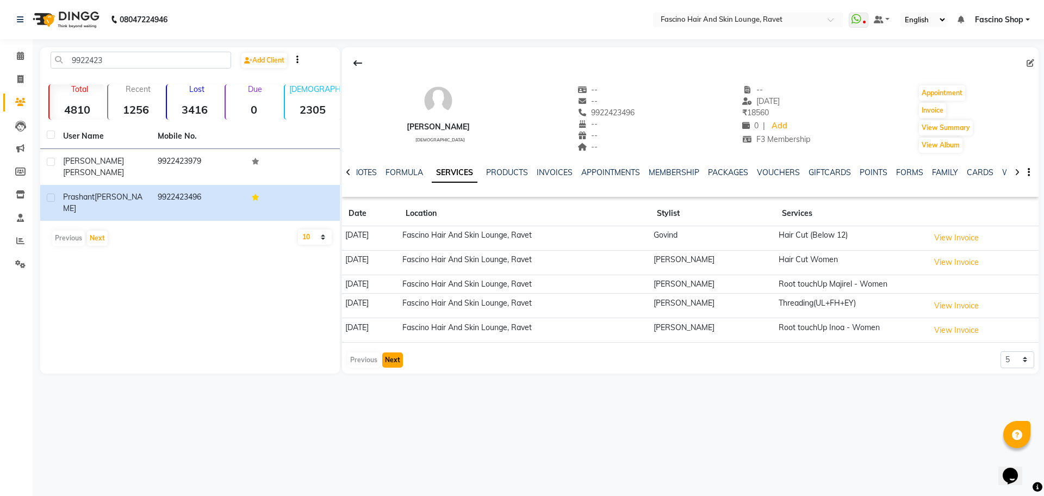
click at [397, 358] on button "Next" at bounding box center [392, 359] width 21 height 15
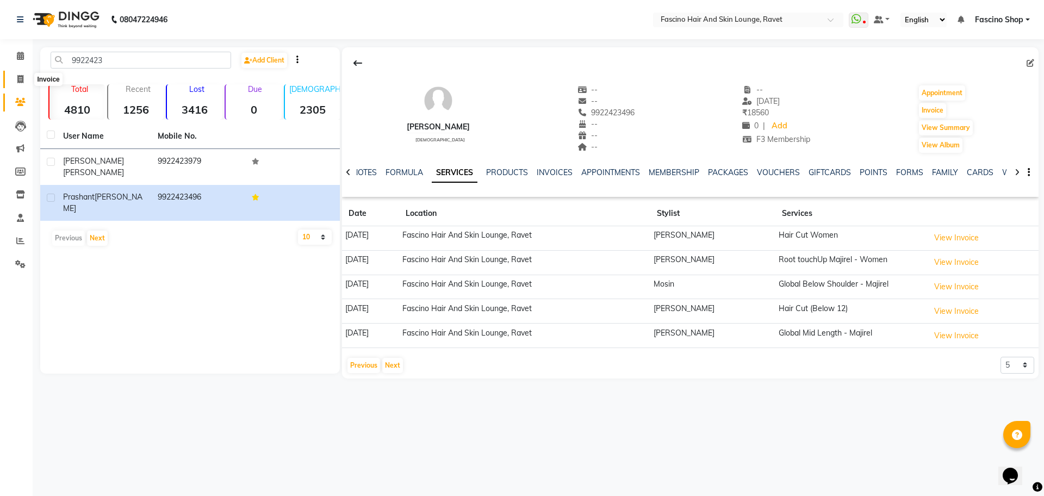
click at [16, 82] on span at bounding box center [20, 79] width 19 height 13
select select "service"
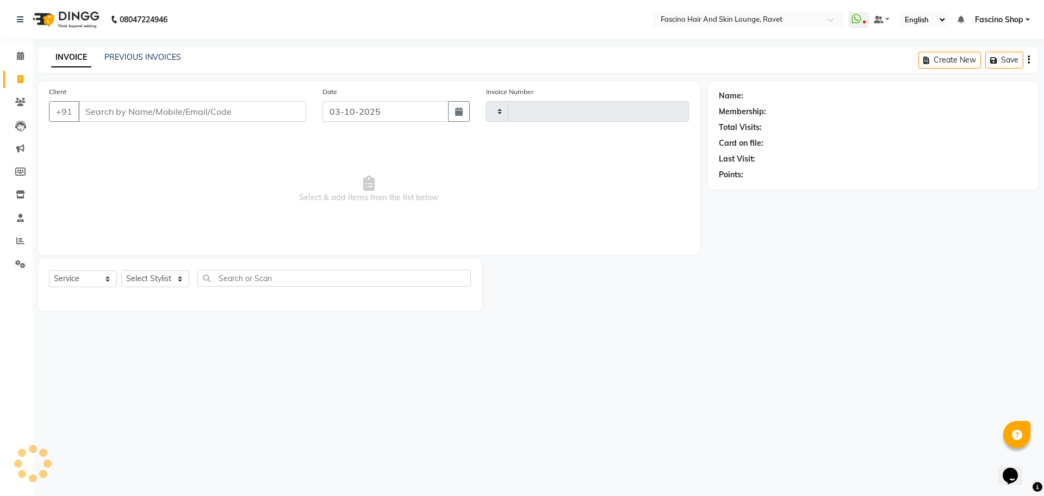
type input "5623"
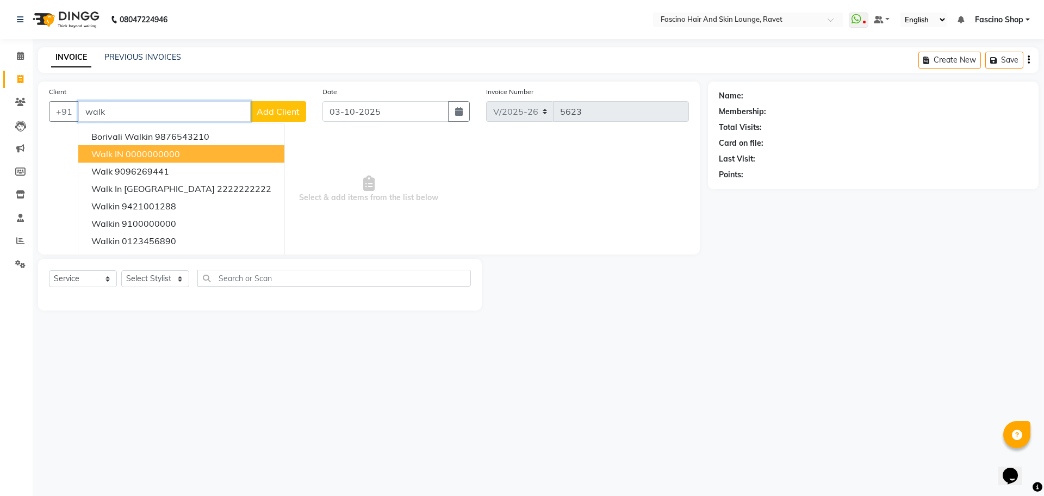
click at [191, 155] on button "Walk IN 0000000000" at bounding box center [181, 153] width 206 height 17
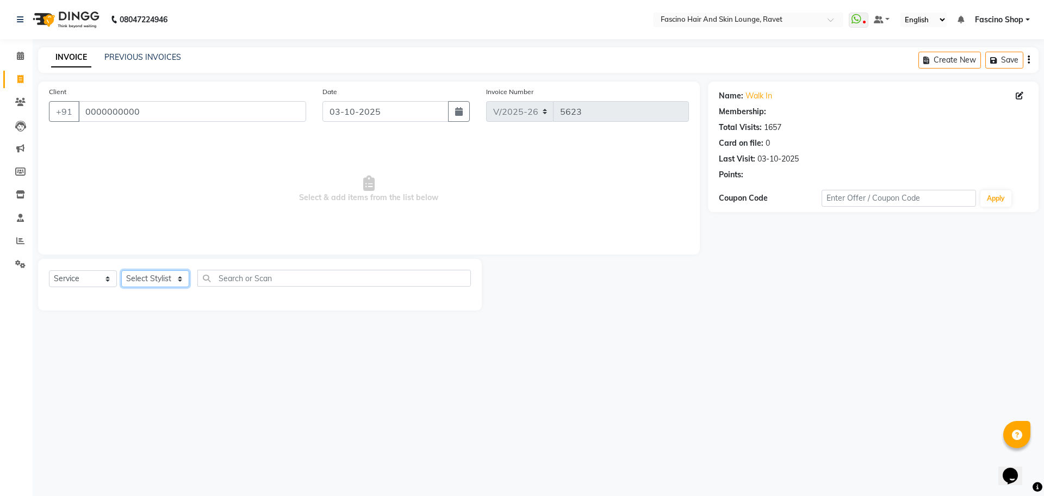
click at [158, 277] on select "Select Stylist [PERSON_NAME] Shop [PERSON_NAME] [PERSON_NAME] ( S R Manager ) […" at bounding box center [155, 278] width 68 height 17
click at [121, 270] on select "Select Stylist [PERSON_NAME] Shop [PERSON_NAME] [PERSON_NAME] ( S R Manager ) […" at bounding box center [155, 278] width 68 height 17
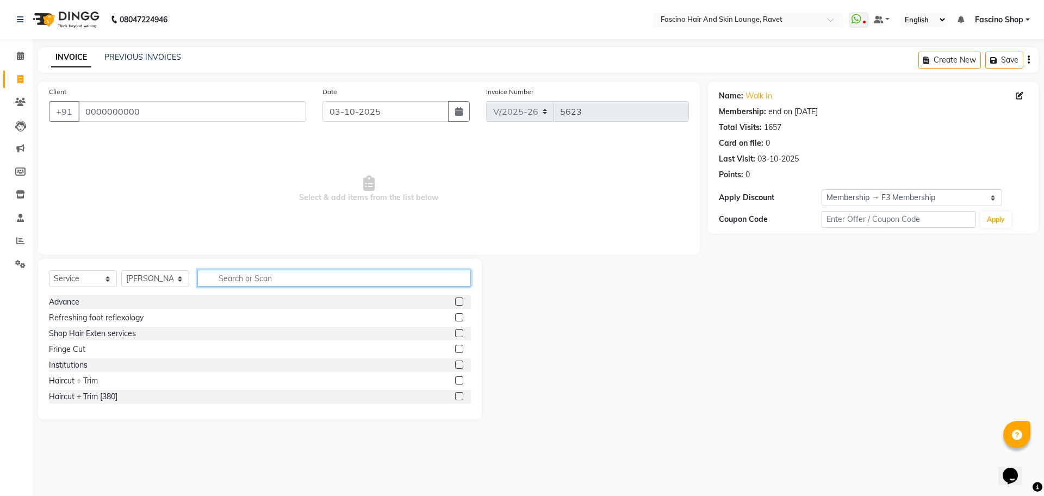
click at [246, 279] on input "text" at bounding box center [333, 278] width 273 height 17
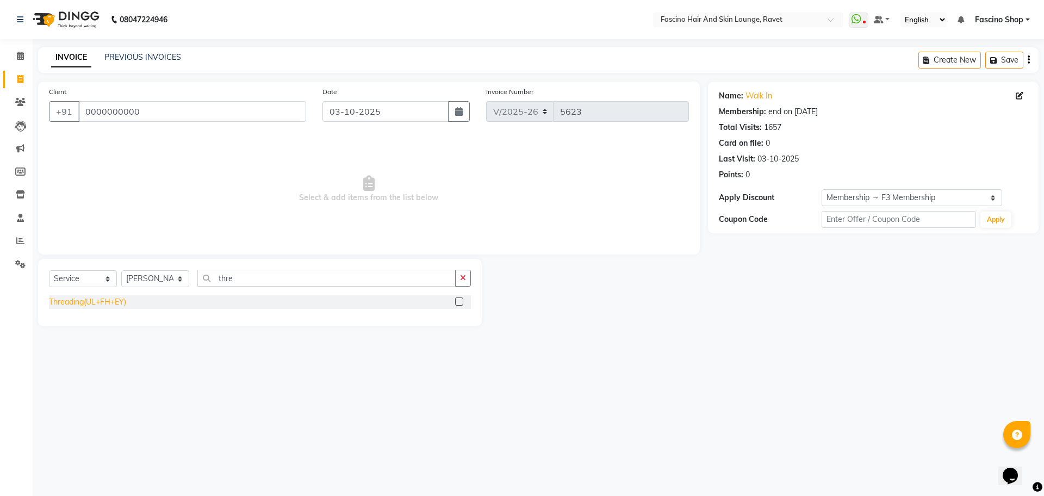
click at [104, 306] on div "Threading(UL+FH+EY)" at bounding box center [87, 301] width 77 height 11
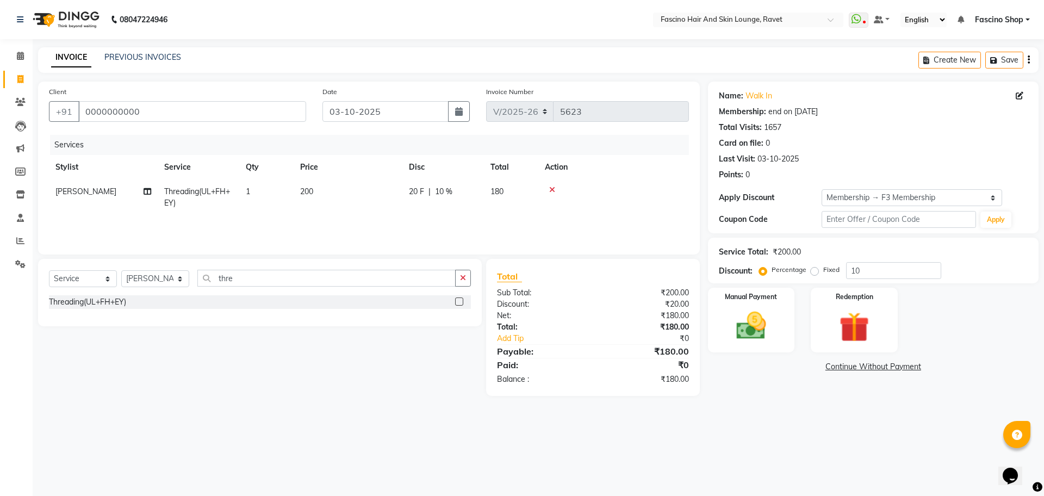
click at [311, 196] on span "200" at bounding box center [306, 191] width 13 height 10
click at [364, 196] on tr "[PERSON_NAME] Fascino Shop [PERSON_NAME] [PERSON_NAME] ( S R Manager ) [PERSON_…" at bounding box center [369, 199] width 640 height 41
click at [364, 196] on td "200" at bounding box center [348, 197] width 109 height 36
click at [364, 196] on input "200" at bounding box center [399, 194] width 96 height 17
click at [888, 272] on input "10" at bounding box center [893, 270] width 95 height 17
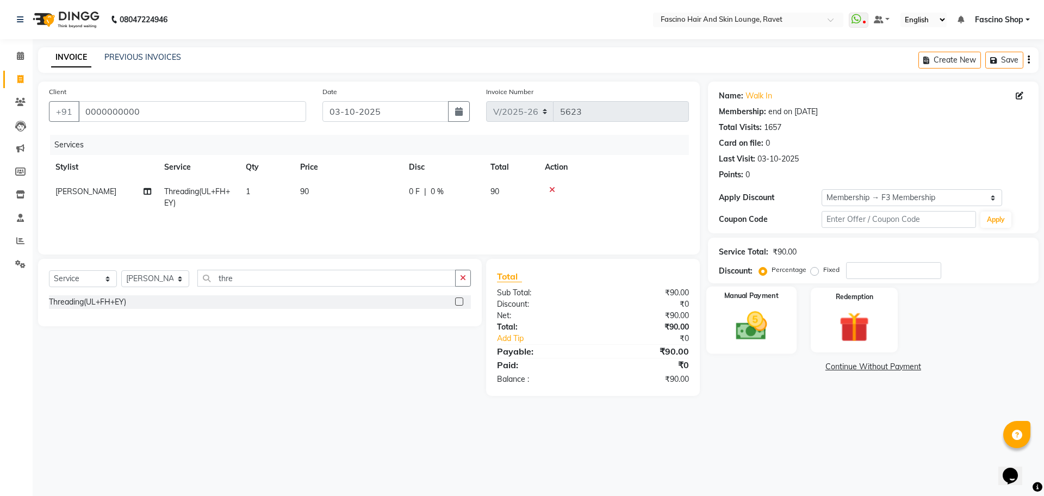
click at [783, 333] on div "Manual Payment" at bounding box center [751, 319] width 90 height 67
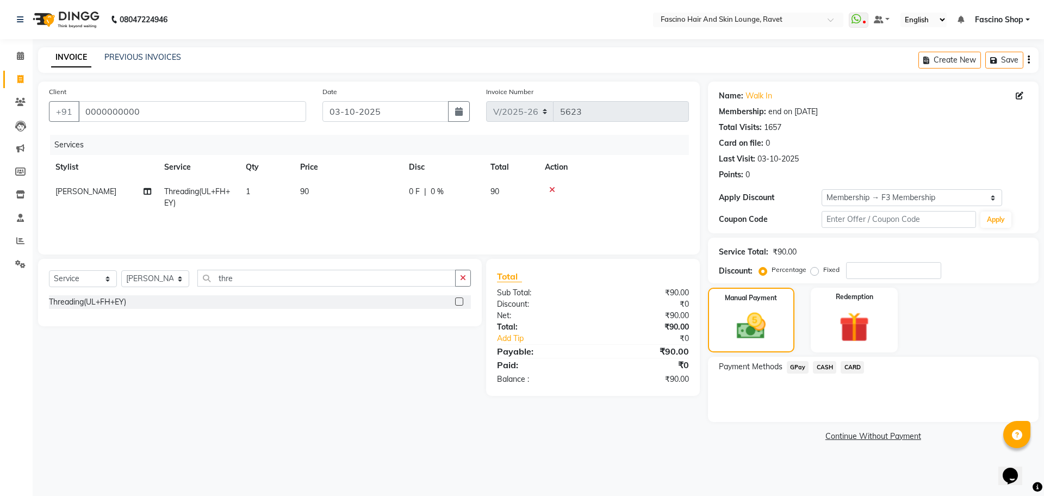
click at [799, 370] on span "GPay" at bounding box center [798, 367] width 22 height 13
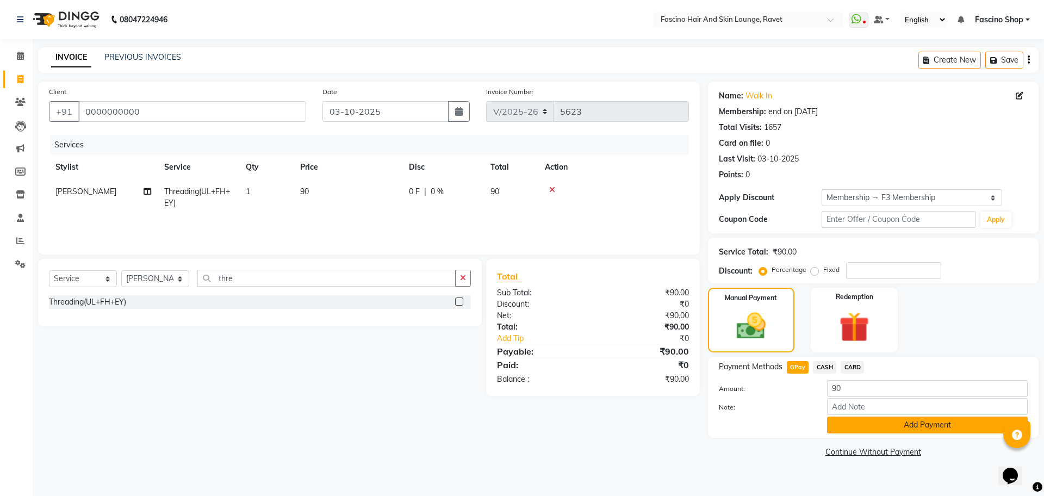
click at [859, 419] on button "Add Payment" at bounding box center [927, 424] width 201 height 17
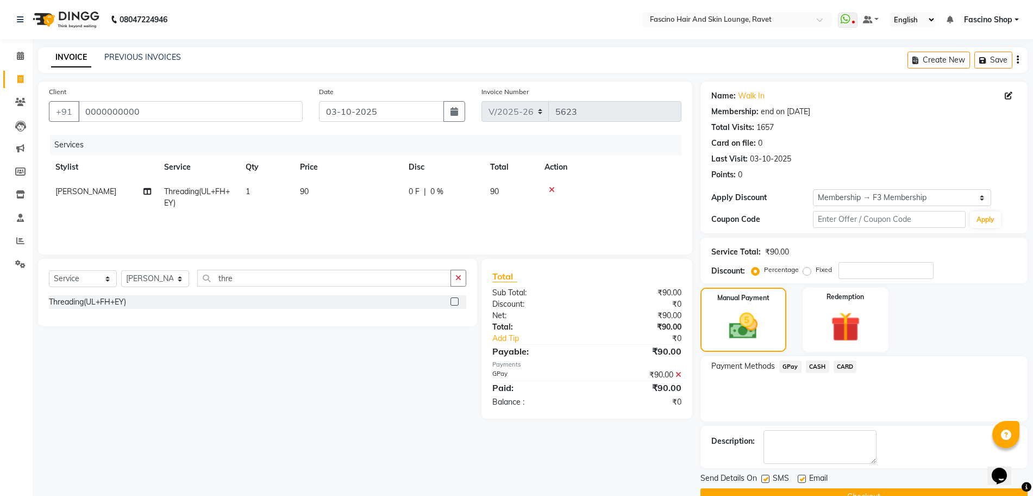
click at [885, 493] on button "Checkout" at bounding box center [864, 496] width 327 height 17
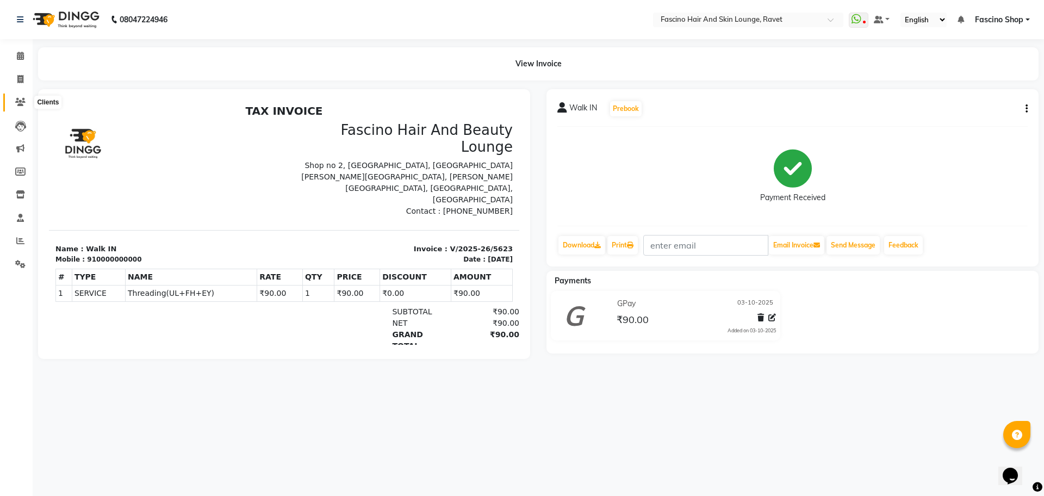
click at [21, 102] on icon at bounding box center [20, 102] width 10 height 8
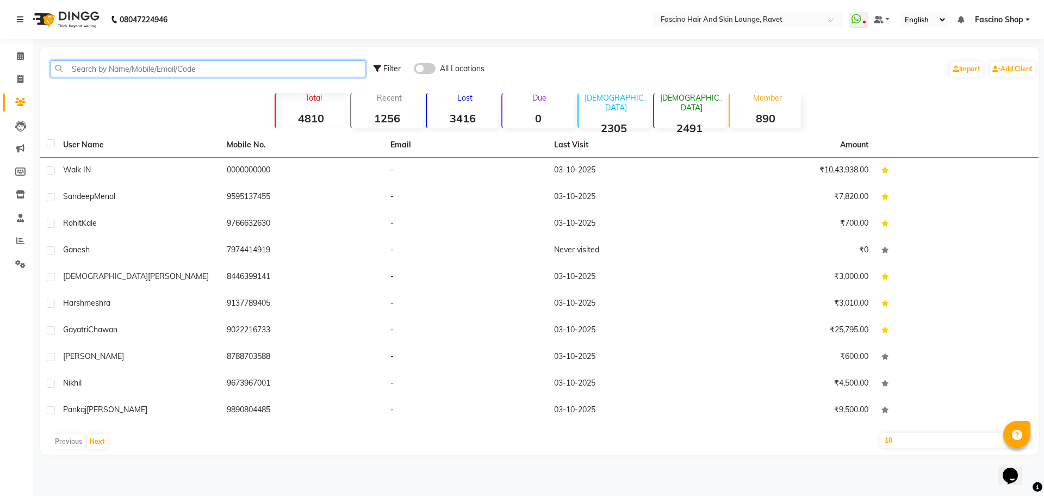
click at [98, 71] on input "text" at bounding box center [208, 68] width 315 height 17
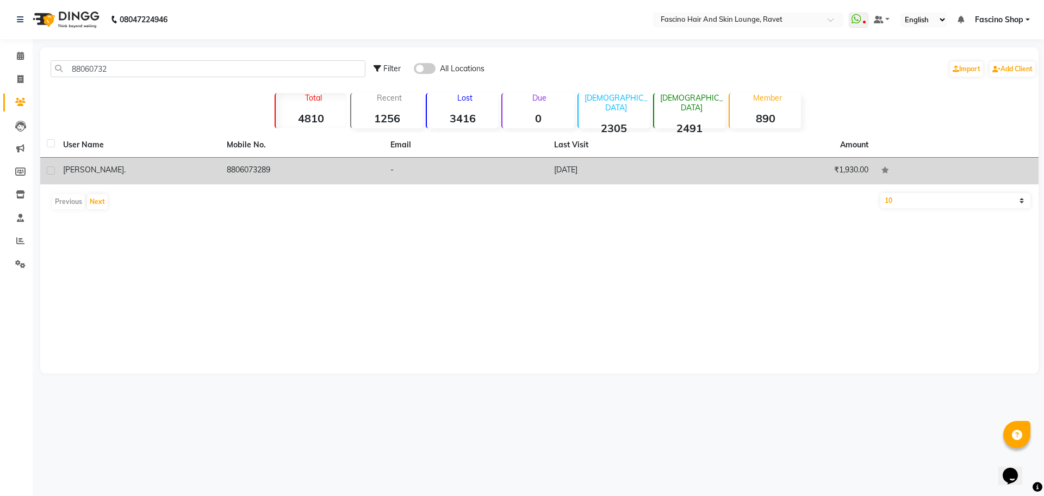
click at [166, 182] on td "[PERSON_NAME] ." at bounding box center [139, 171] width 164 height 27
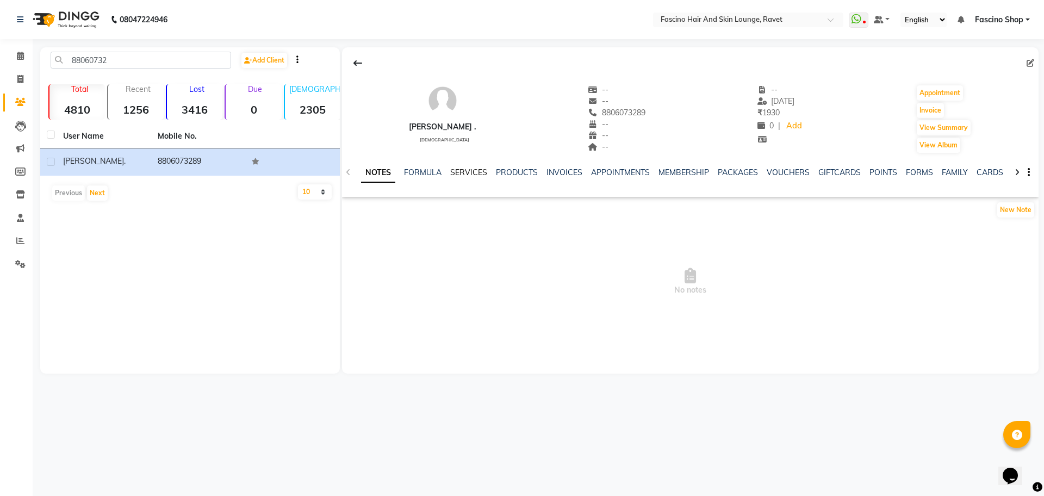
click at [467, 171] on link "SERVICES" at bounding box center [468, 172] width 37 height 10
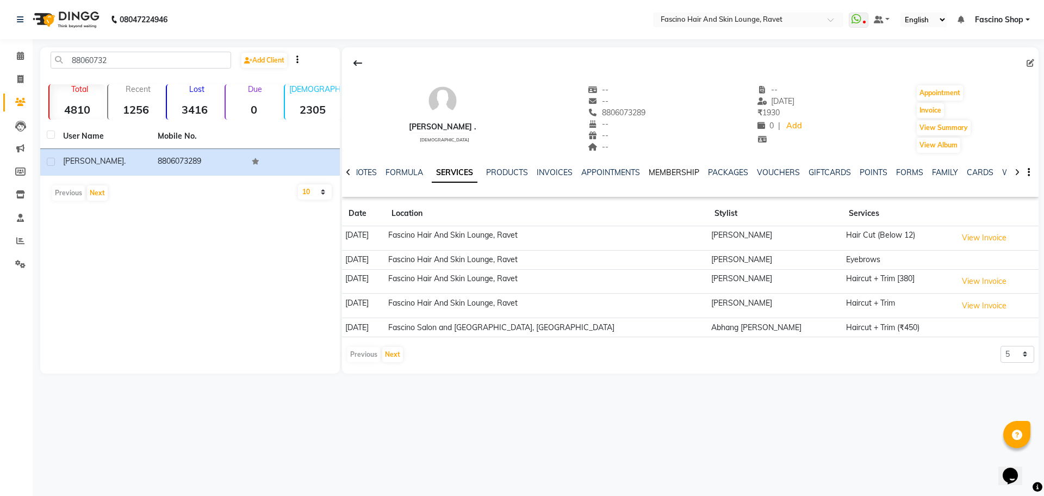
click at [668, 172] on link "MEMBERSHIP" at bounding box center [673, 172] width 51 height 10
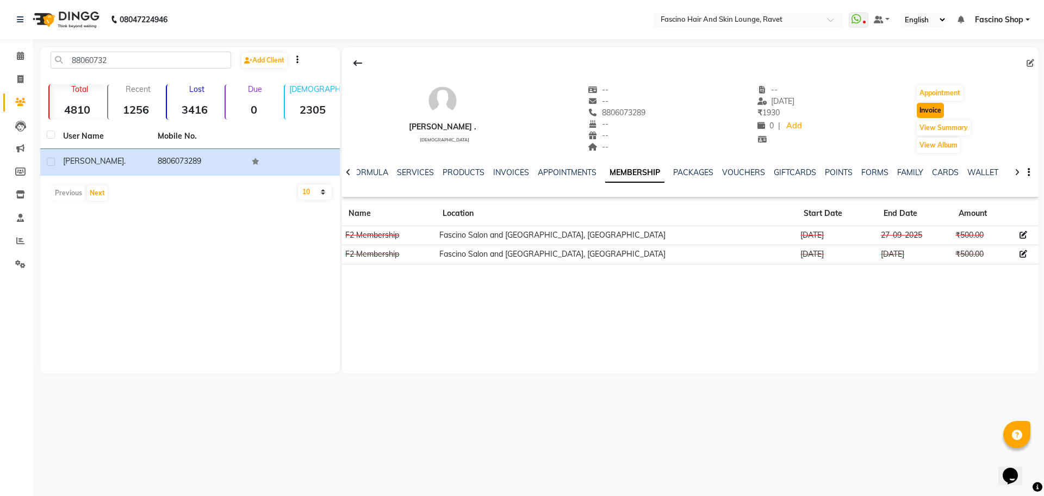
click at [931, 113] on button "Invoice" at bounding box center [929, 110] width 27 height 15
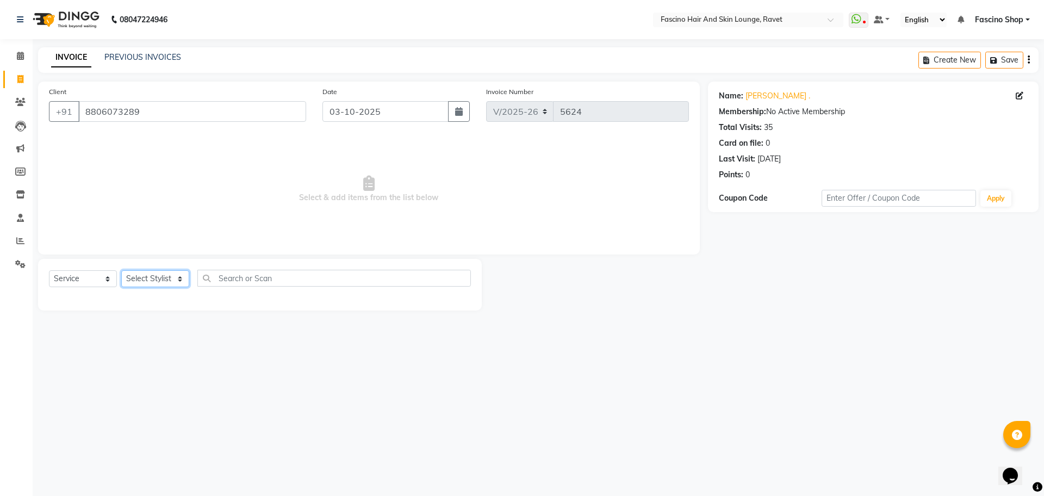
click at [149, 284] on select "Select Stylist [PERSON_NAME] Shop [PERSON_NAME] [PERSON_NAME] ( S R Manager ) […" at bounding box center [155, 278] width 68 height 17
click at [121, 270] on select "Select Stylist [PERSON_NAME] Shop [PERSON_NAME] [PERSON_NAME] ( S R Manager ) […" at bounding box center [155, 278] width 68 height 17
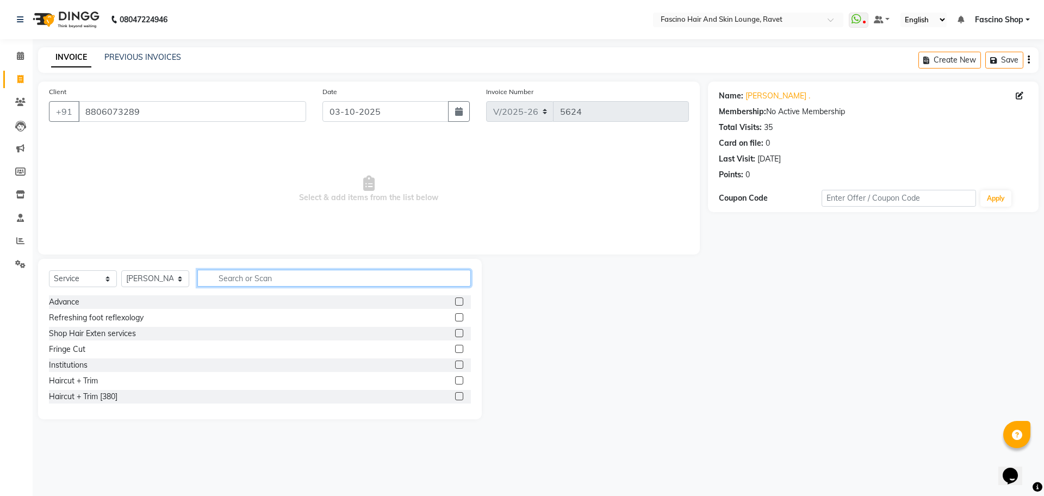
click at [232, 280] on input "text" at bounding box center [333, 278] width 273 height 17
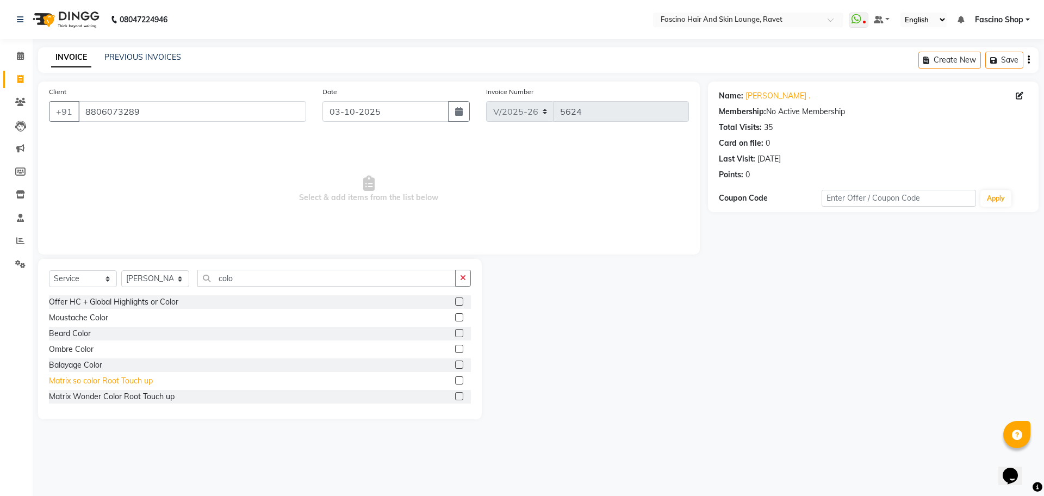
click at [108, 376] on div "Matrix so color Root Touch up" at bounding box center [101, 380] width 104 height 11
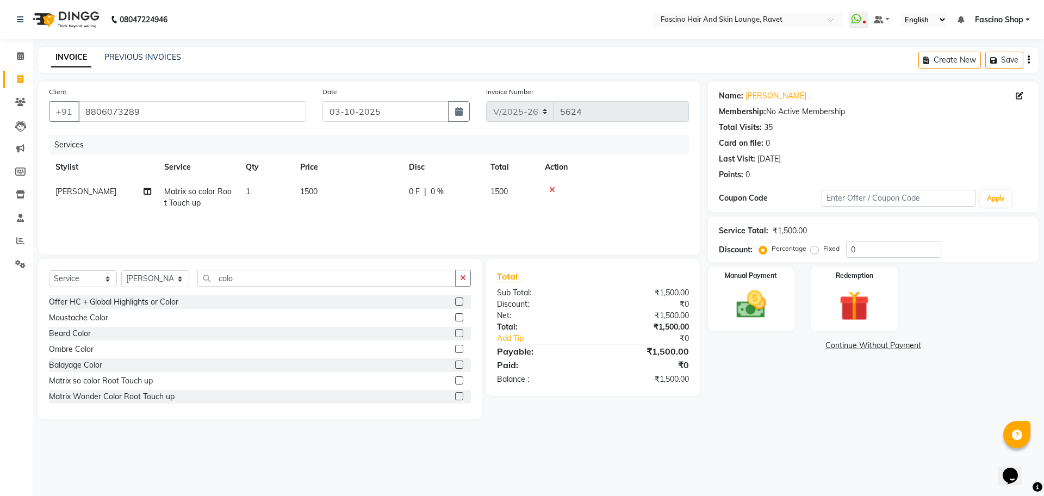
click at [314, 199] on td "1500" at bounding box center [348, 197] width 109 height 36
click at [358, 196] on tr "[PERSON_NAME] Fascino Shop [PERSON_NAME] [PERSON_NAME] ( S R Manager ) [PERSON_…" at bounding box center [369, 202] width 640 height 46
click at [358, 196] on td "1500" at bounding box center [348, 197] width 109 height 36
click at [358, 196] on input "1500" at bounding box center [399, 194] width 96 height 17
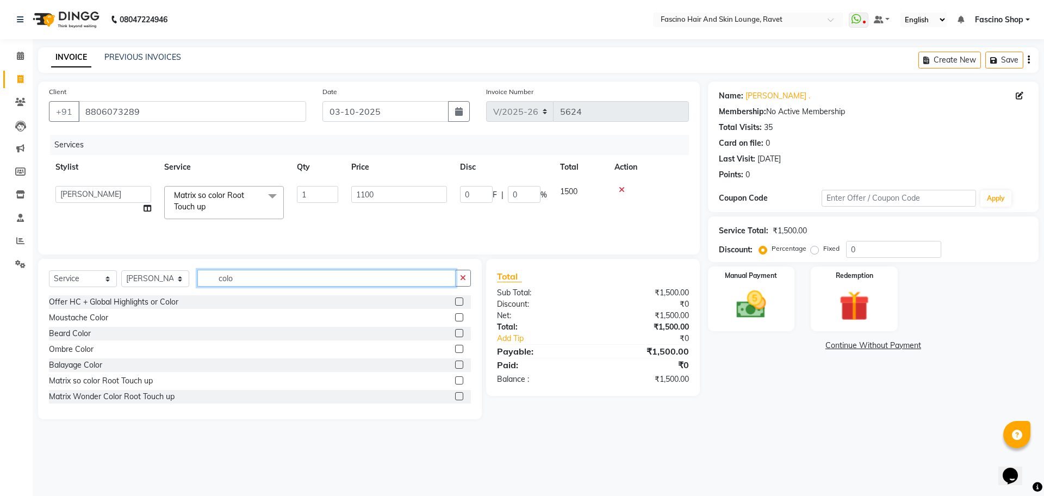
click at [230, 280] on input "colo" at bounding box center [326, 278] width 258 height 17
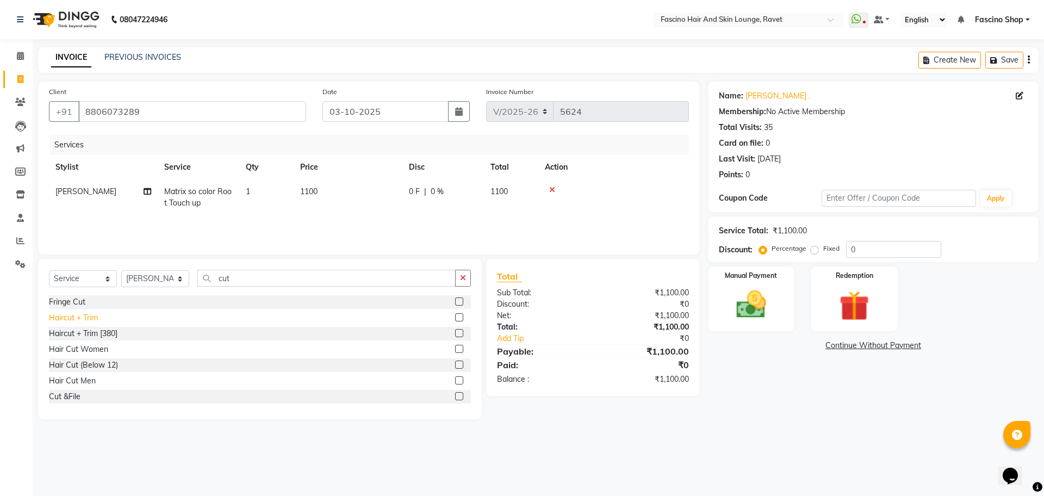
click at [84, 316] on div "Haircut + Trim" at bounding box center [73, 317] width 49 height 11
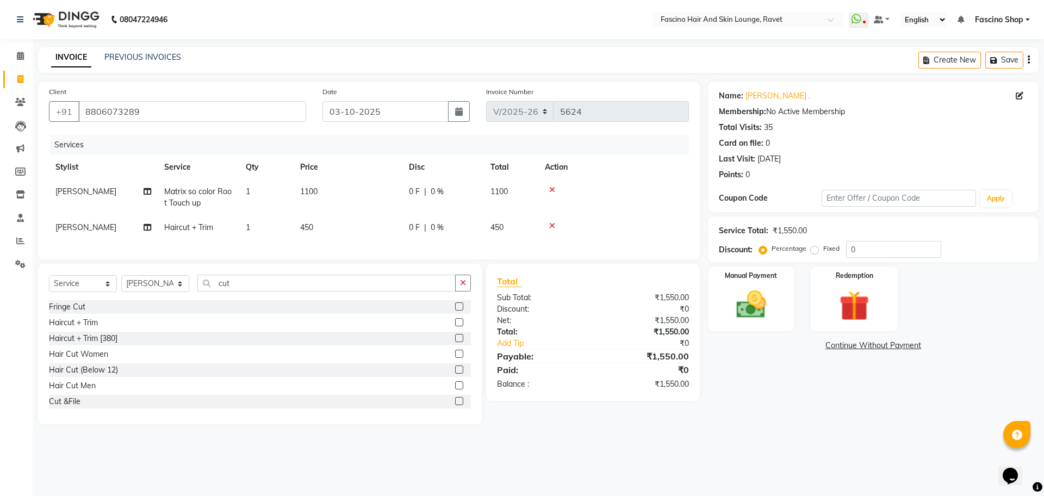
click at [318, 234] on td "450" at bounding box center [348, 227] width 109 height 24
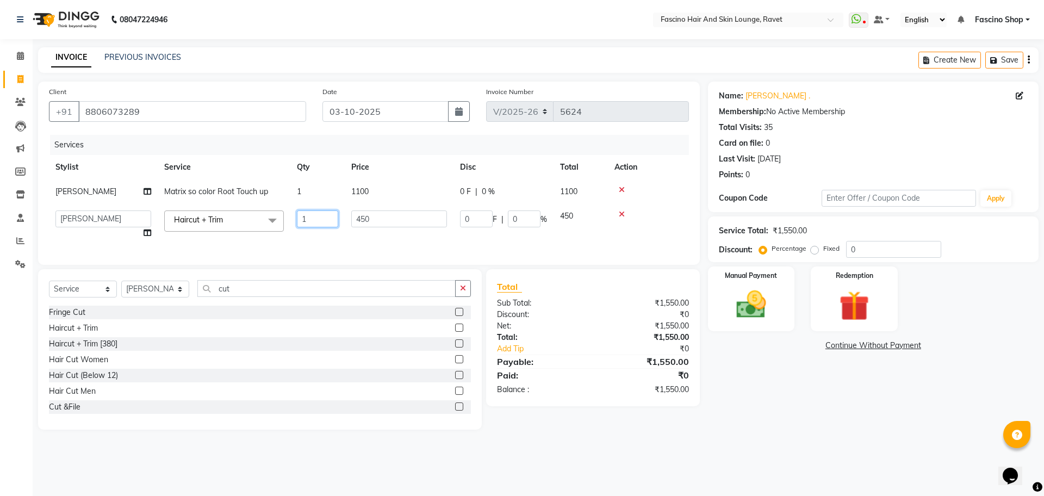
drag, startPoint x: 318, startPoint y: 234, endPoint x: 381, endPoint y: 221, distance: 64.5
click at [381, 221] on tr "[PERSON_NAME] Fascino Shop [PERSON_NAME] [PERSON_NAME] ( S R Manager ) [PERSON_…" at bounding box center [369, 224] width 640 height 41
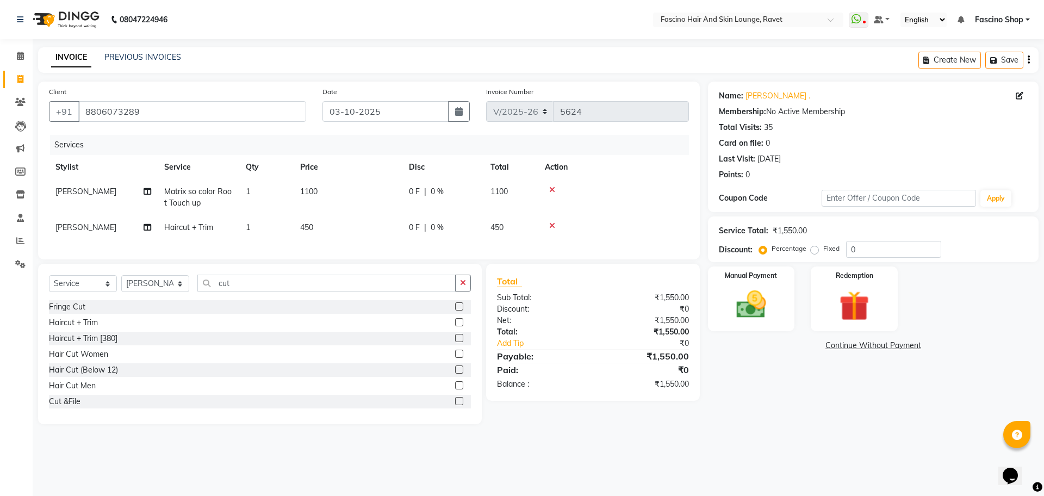
click at [381, 221] on td "450" at bounding box center [348, 227] width 109 height 24
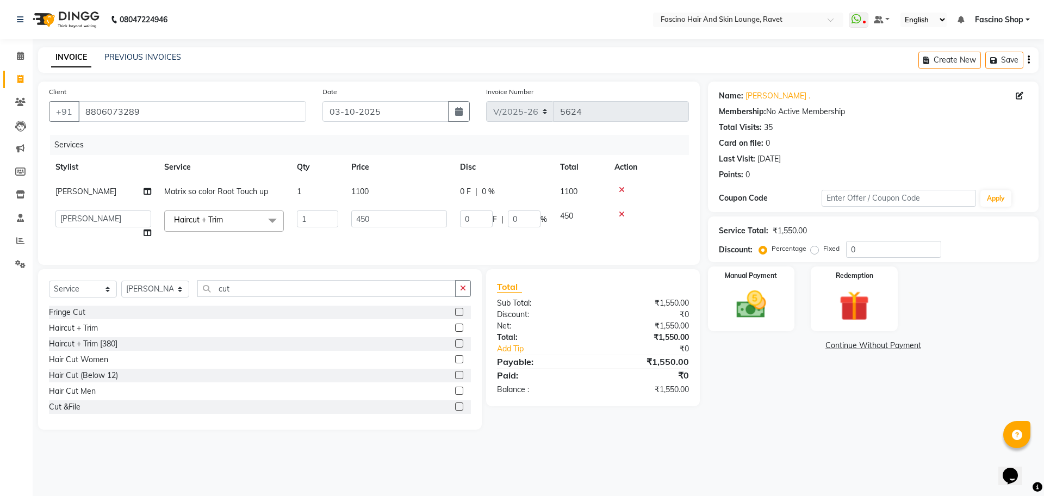
click at [381, 221] on input "450" at bounding box center [399, 218] width 96 height 17
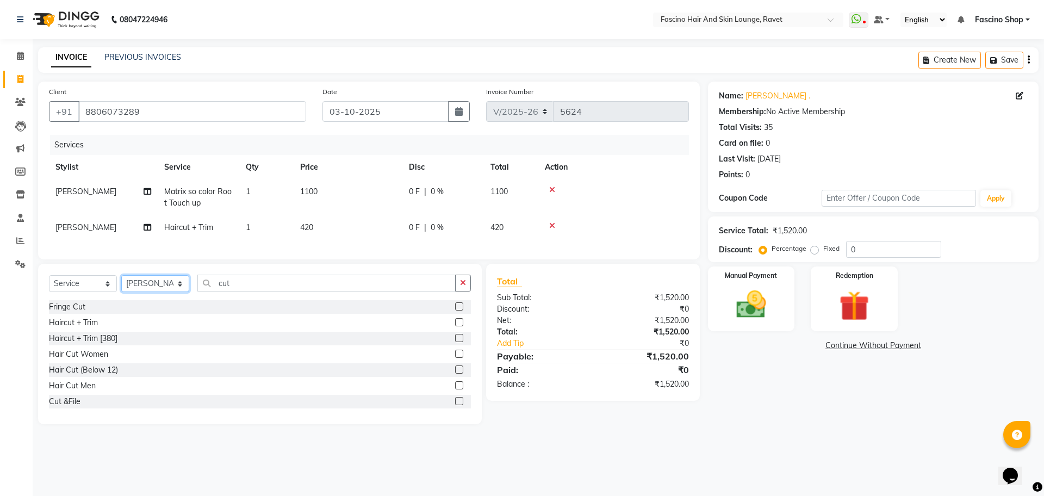
click at [124, 300] on div "Select Service Product Membership Package Voucher Prepaid Gift Card Select Styl…" at bounding box center [260, 288] width 422 height 26
click at [121, 285] on select "Select Stylist [PERSON_NAME] Shop [PERSON_NAME] [PERSON_NAME] ( S R Manager ) […" at bounding box center [155, 283] width 68 height 17
click at [76, 292] on select "Select Service Product Membership Package Voucher Prepaid Gift Card" at bounding box center [83, 283] width 68 height 17
click at [49, 285] on select "Select Service Product Membership Package Voucher Prepaid Gift Card" at bounding box center [83, 283] width 68 height 17
click at [86, 376] on div "F3 Membership" at bounding box center [76, 369] width 54 height 11
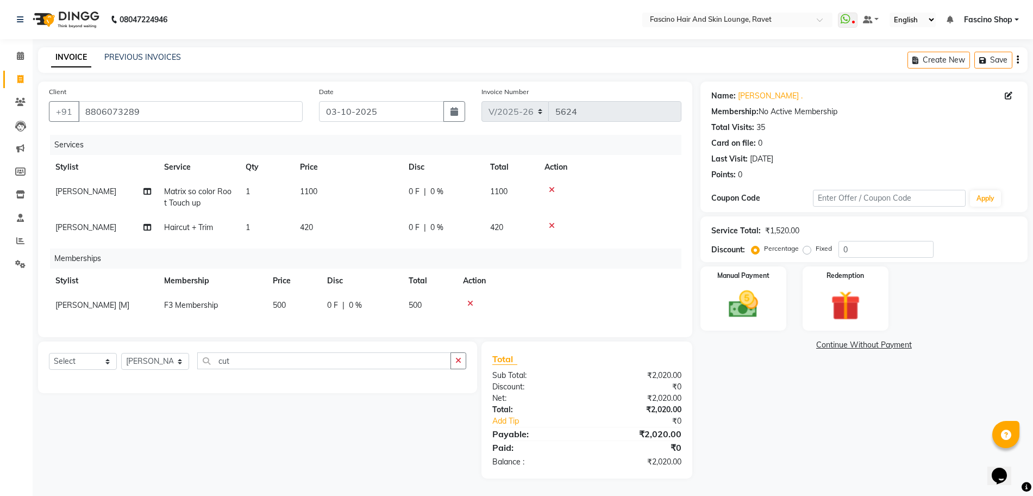
click at [282, 309] on span "500" at bounding box center [279, 305] width 13 height 10
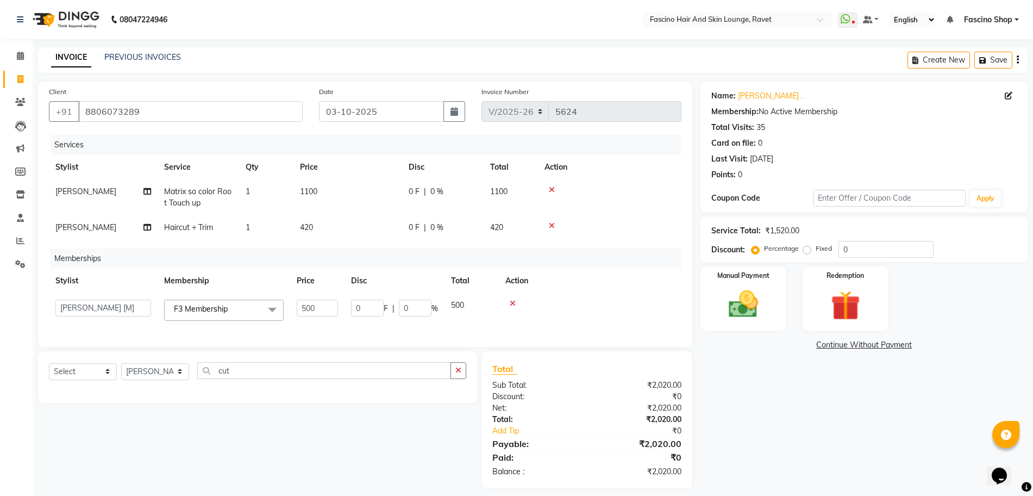
click at [282, 309] on span at bounding box center [272, 310] width 22 height 21
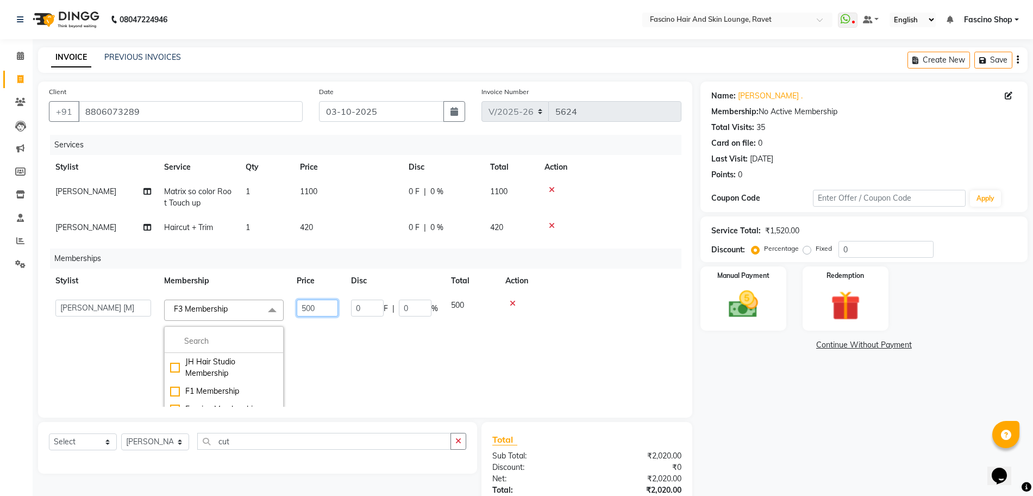
click at [313, 308] on input "500" at bounding box center [317, 308] width 41 height 17
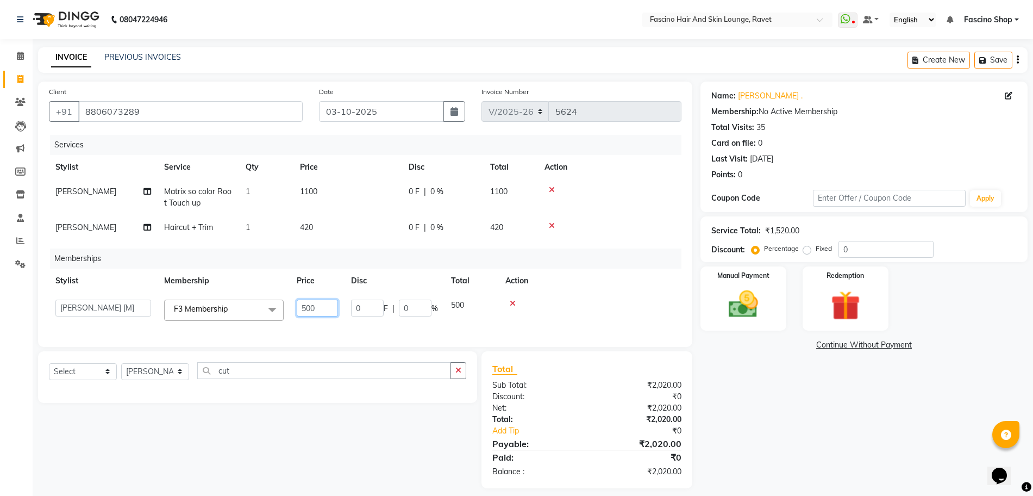
click at [313, 308] on input "500" at bounding box center [317, 308] width 41 height 17
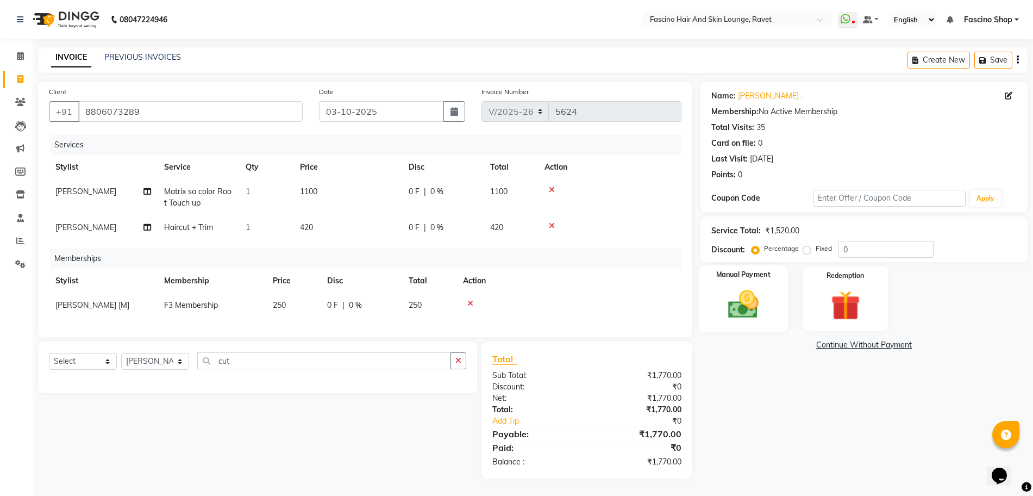
click at [741, 290] on img at bounding box center [744, 303] width 50 height 35
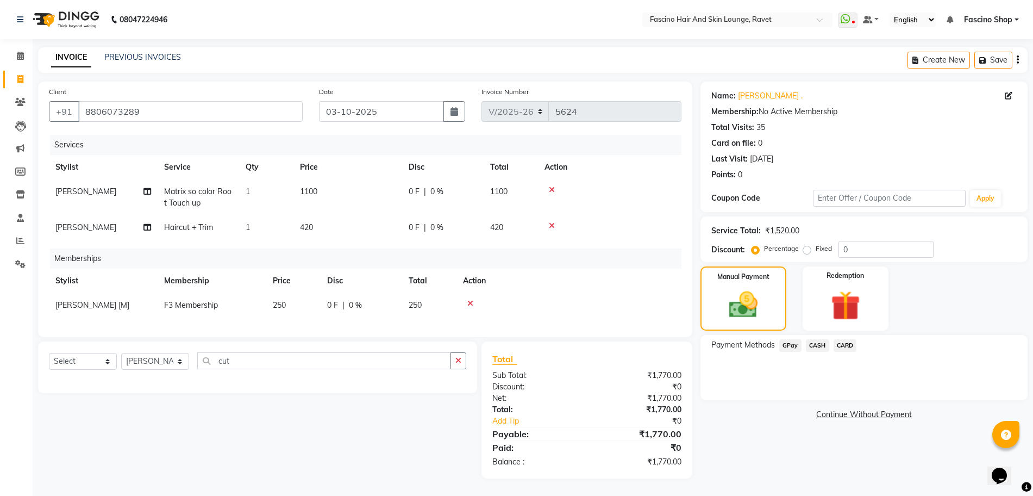
click at [796, 350] on span "GPay" at bounding box center [790, 345] width 22 height 13
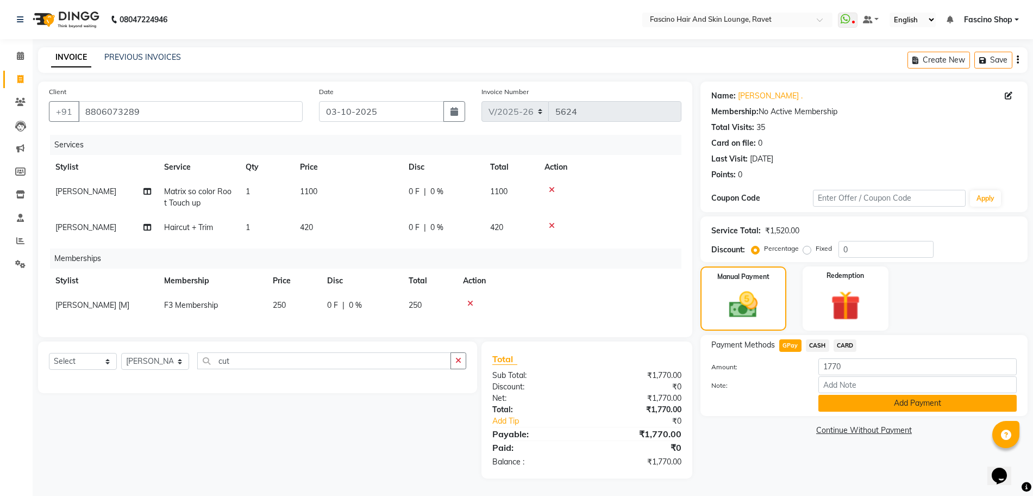
click at [856, 395] on button "Add Payment" at bounding box center [918, 403] width 198 height 17
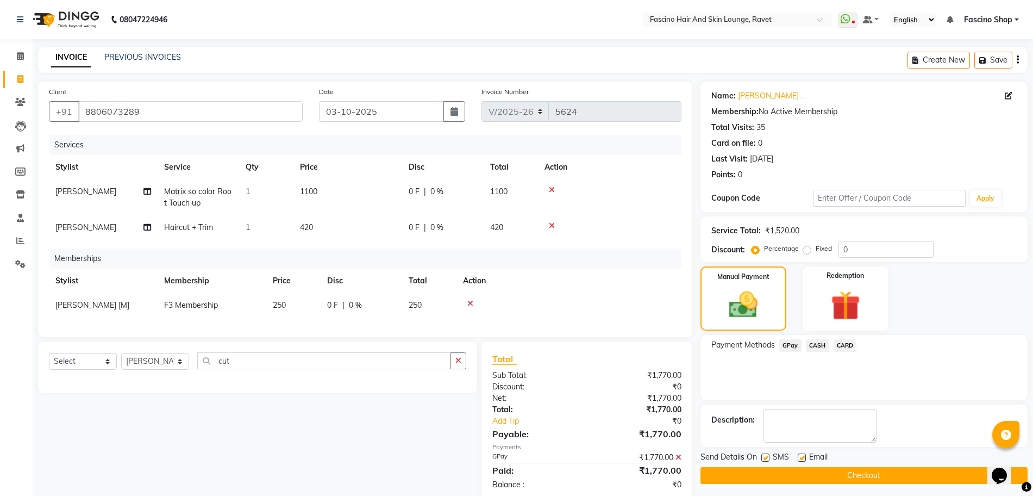
click at [888, 477] on button "Checkout" at bounding box center [864, 475] width 327 height 17
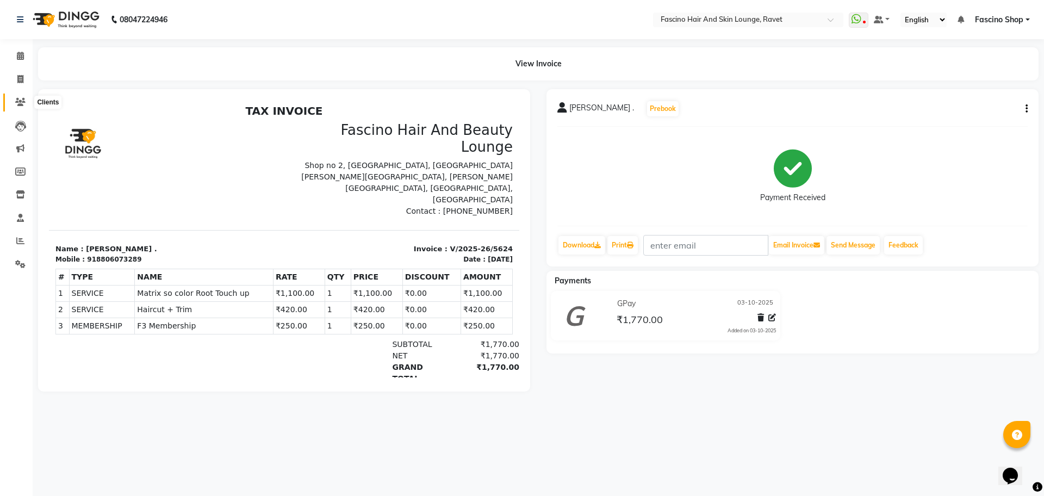
click at [13, 96] on span at bounding box center [20, 102] width 19 height 13
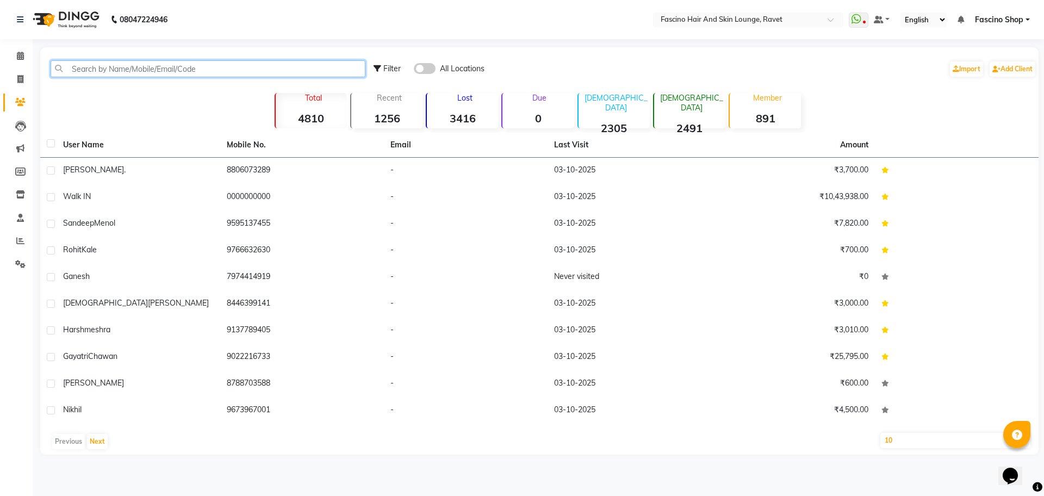
click at [118, 71] on input "text" at bounding box center [208, 68] width 315 height 17
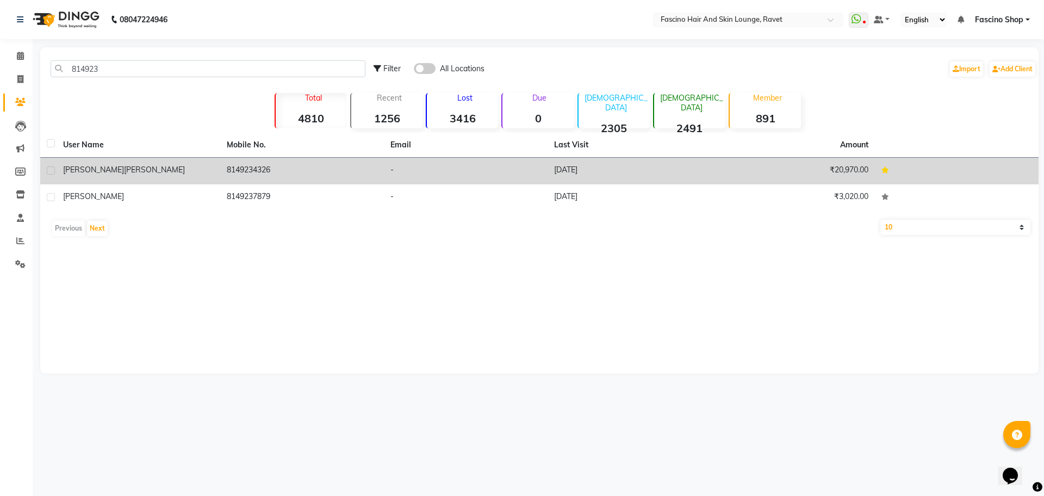
click at [223, 171] on td "8149234326" at bounding box center [302, 171] width 164 height 27
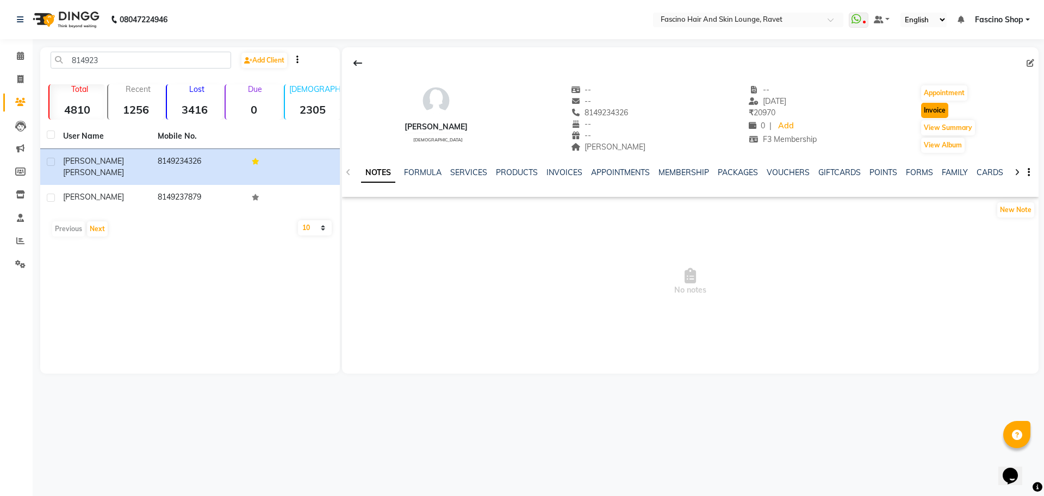
click at [936, 109] on button "Invoice" at bounding box center [934, 110] width 27 height 15
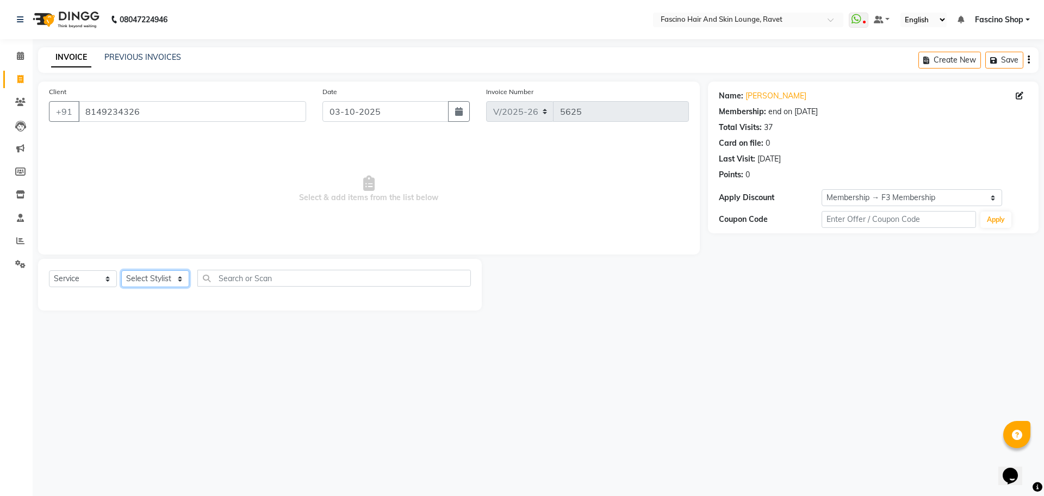
click at [152, 283] on select "Select Stylist [PERSON_NAME] Shop [PERSON_NAME] [PERSON_NAME] ( S R Manager ) […" at bounding box center [155, 278] width 68 height 17
click at [121, 270] on select "Select Stylist [PERSON_NAME] Shop [PERSON_NAME] [PERSON_NAME] ( S R Manager ) […" at bounding box center [155, 278] width 68 height 17
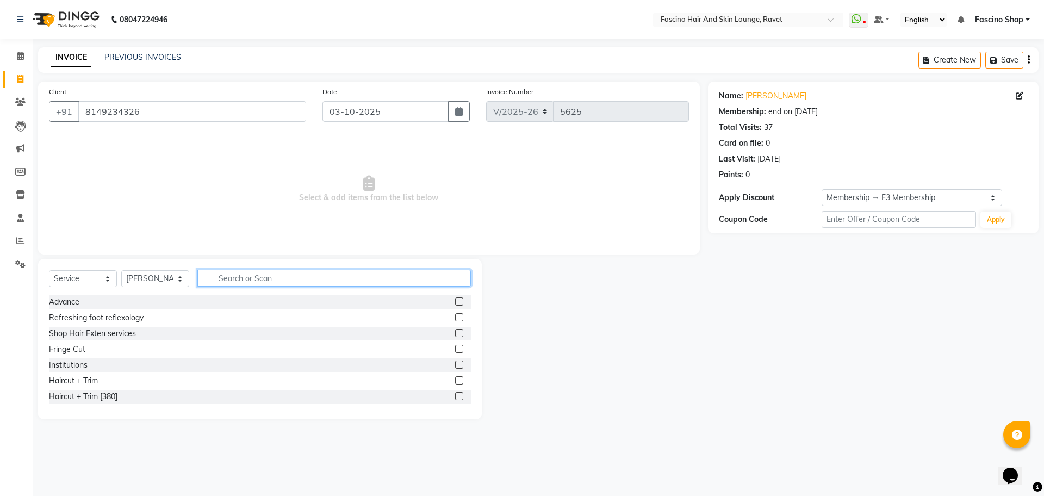
click at [251, 280] on input "text" at bounding box center [333, 278] width 273 height 17
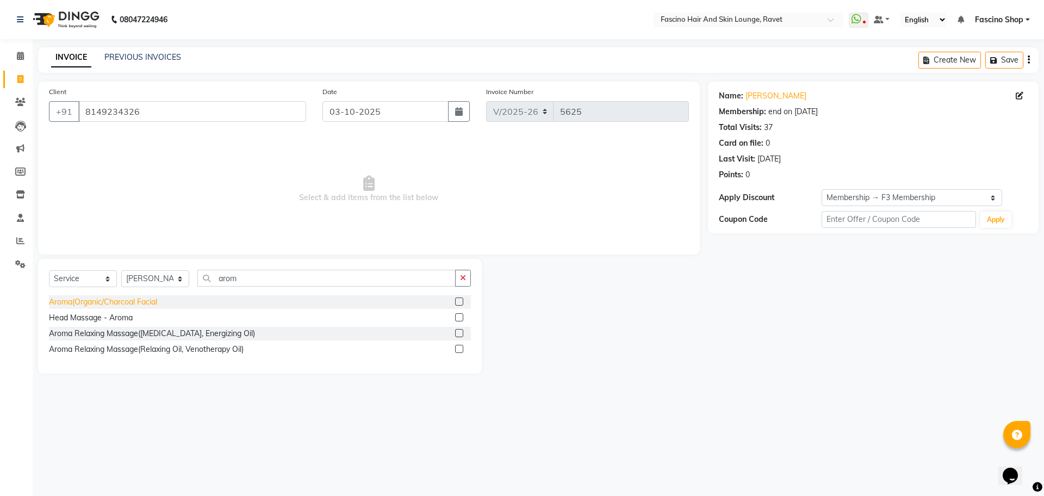
click at [132, 304] on div "Aroma(Organic/Charcoal Facial" at bounding box center [103, 301] width 108 height 11
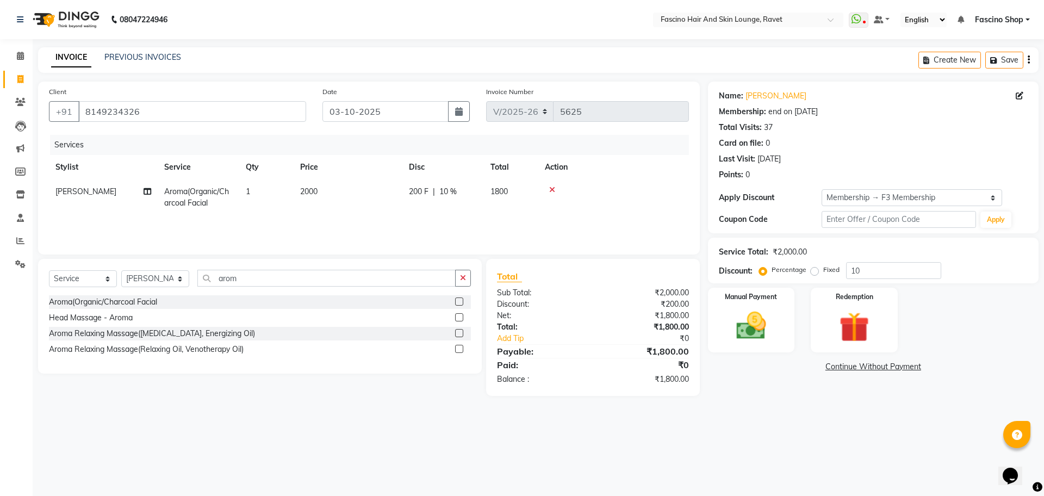
click at [307, 205] on td "2000" at bounding box center [348, 197] width 109 height 36
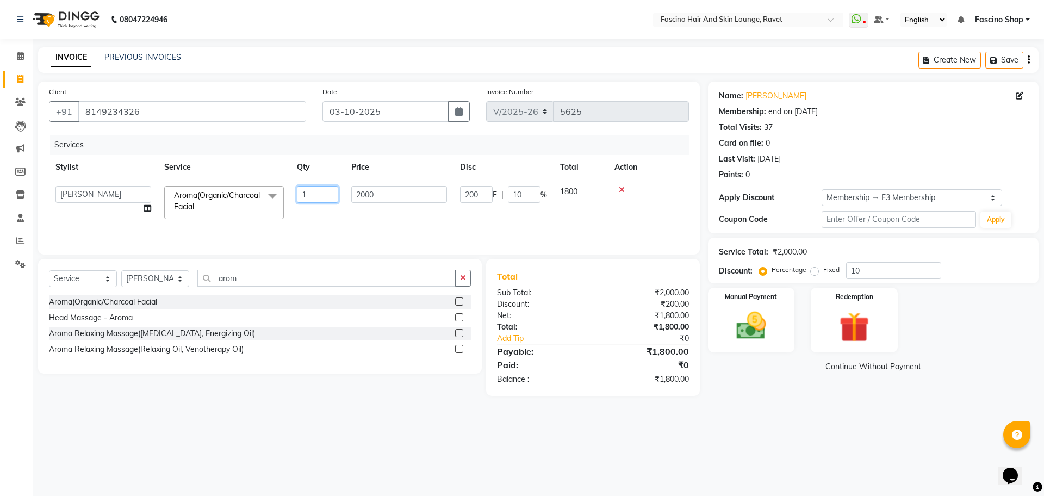
drag, startPoint x: 308, startPoint y: 205, endPoint x: 372, endPoint y: 195, distance: 64.9
click at [372, 195] on tr "[PERSON_NAME] Fascino Shop [PERSON_NAME] [PERSON_NAME] ( S R Manager ) [PERSON_…" at bounding box center [369, 202] width 640 height 46
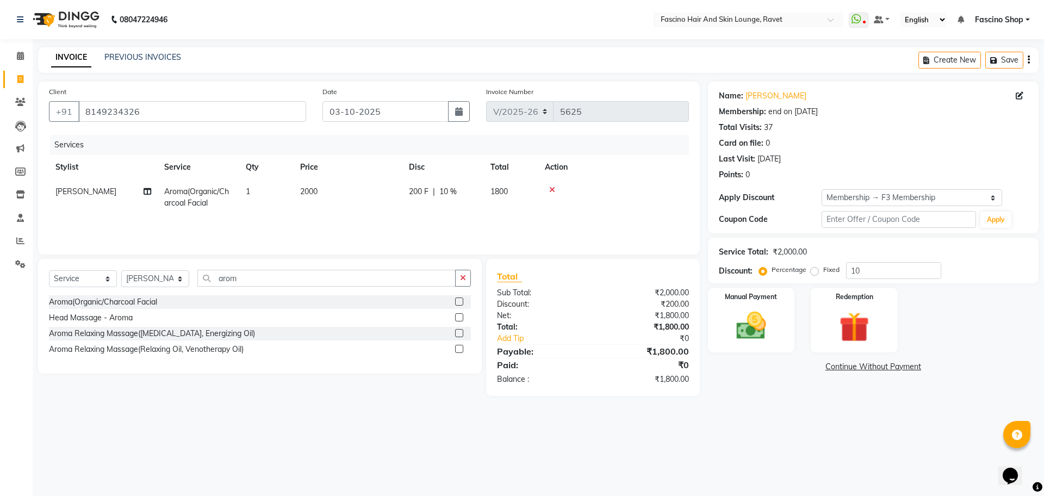
click at [372, 195] on td "2000" at bounding box center [348, 197] width 109 height 36
click at [372, 195] on input "2000" at bounding box center [399, 194] width 96 height 17
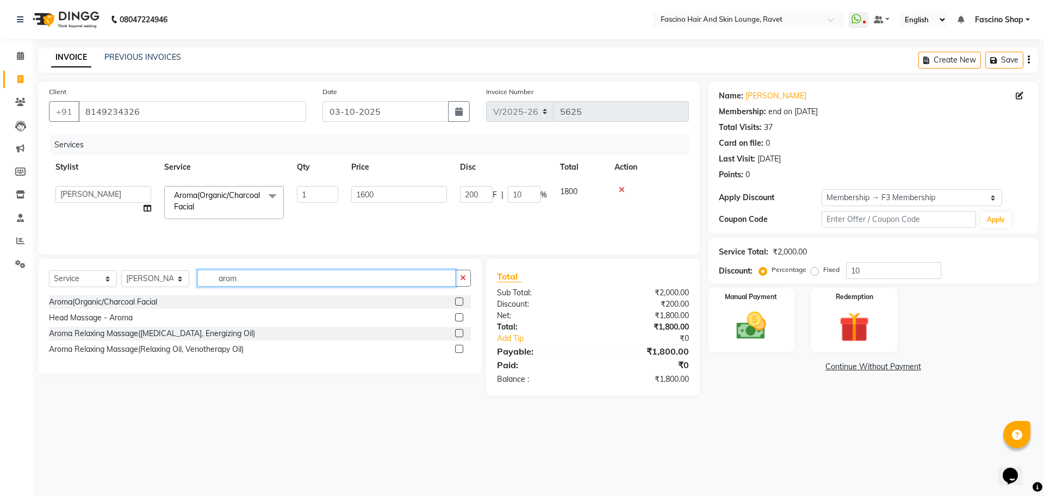
click at [234, 280] on input "arom" at bounding box center [326, 278] width 258 height 17
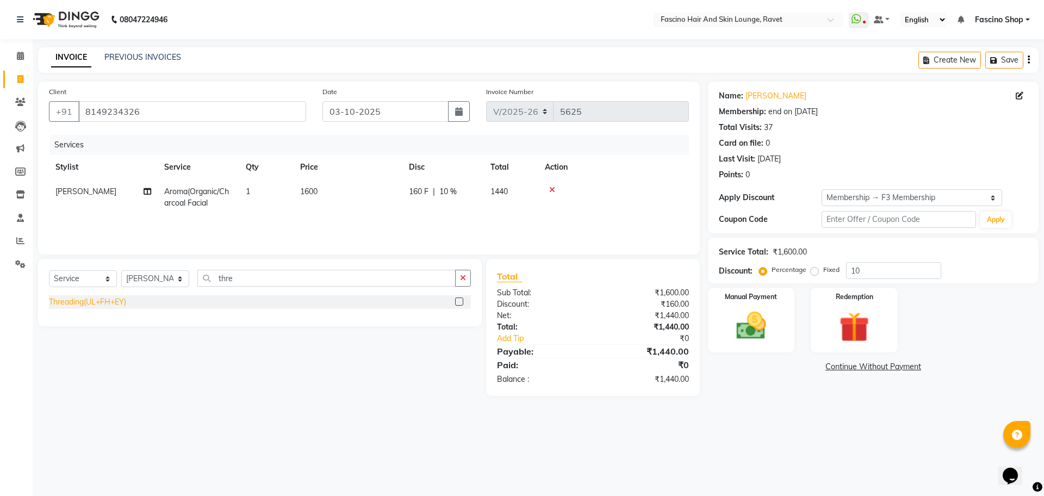
click at [103, 298] on div "Threading(UL+FH+EY)" at bounding box center [87, 301] width 77 height 11
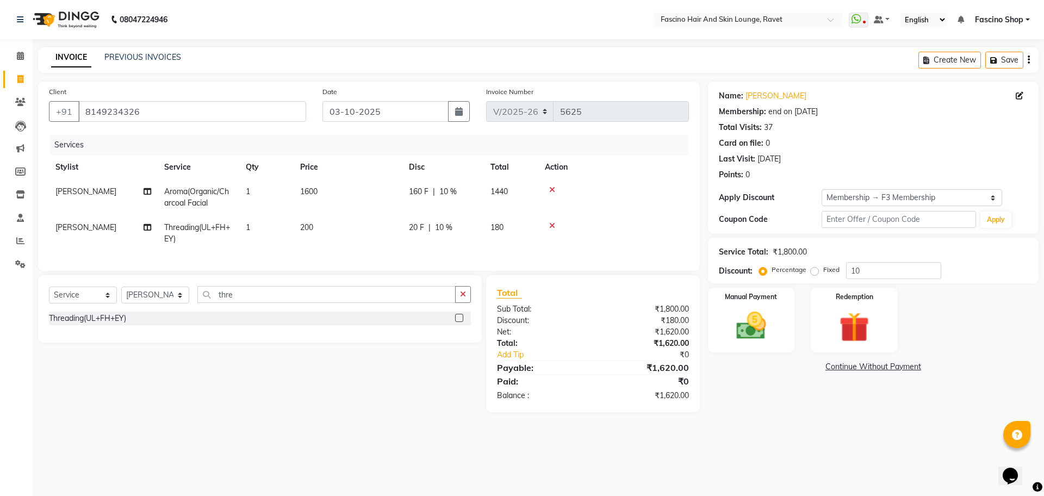
click at [317, 233] on td "200" at bounding box center [348, 233] width 109 height 36
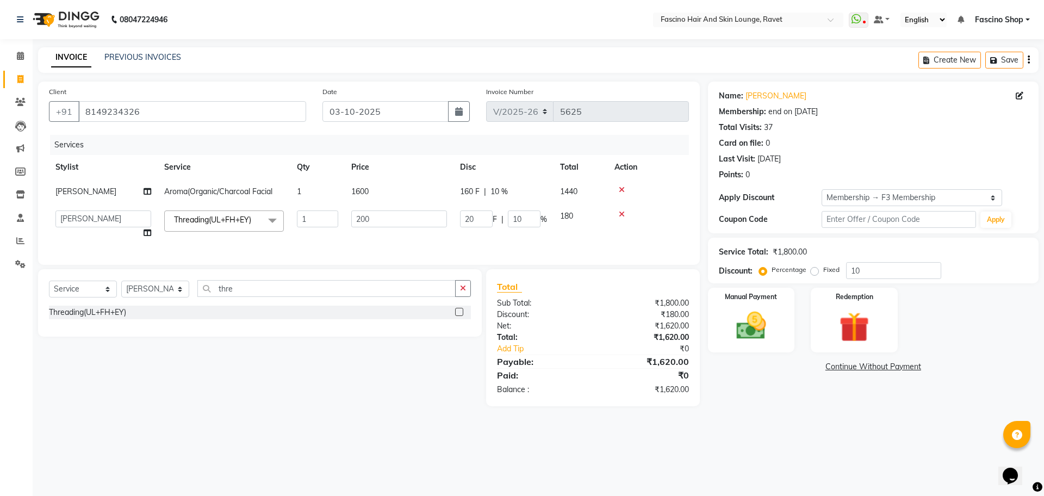
click at [317, 233] on td "1" at bounding box center [317, 224] width 54 height 41
click at [357, 219] on input "200" at bounding box center [399, 218] width 96 height 17
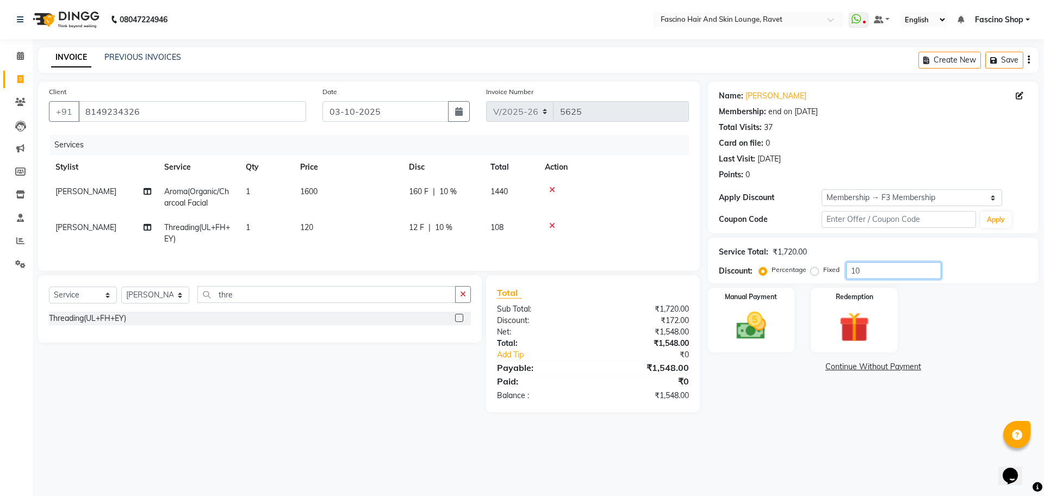
click at [910, 275] on input "10" at bounding box center [893, 270] width 95 height 17
click at [753, 327] on img at bounding box center [751, 326] width 51 height 36
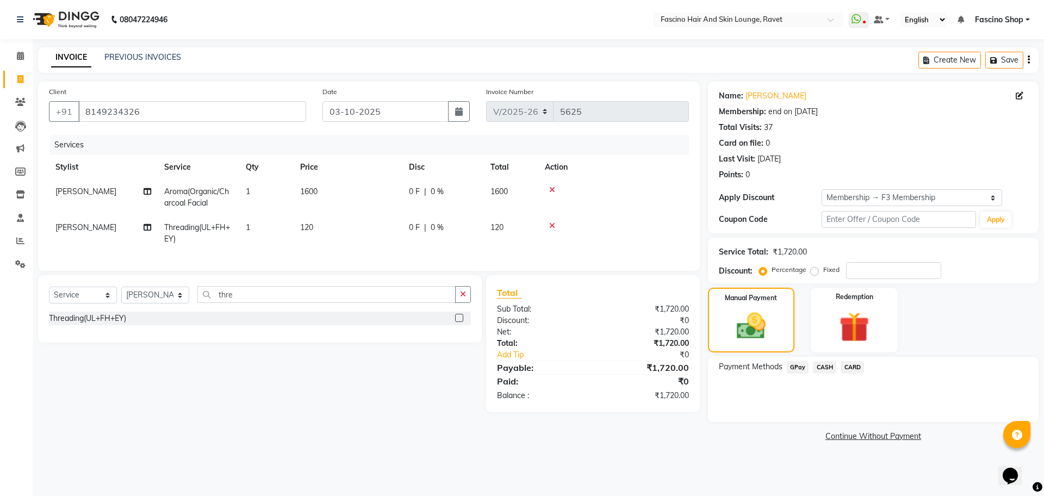
click at [797, 364] on span "GPay" at bounding box center [798, 367] width 22 height 13
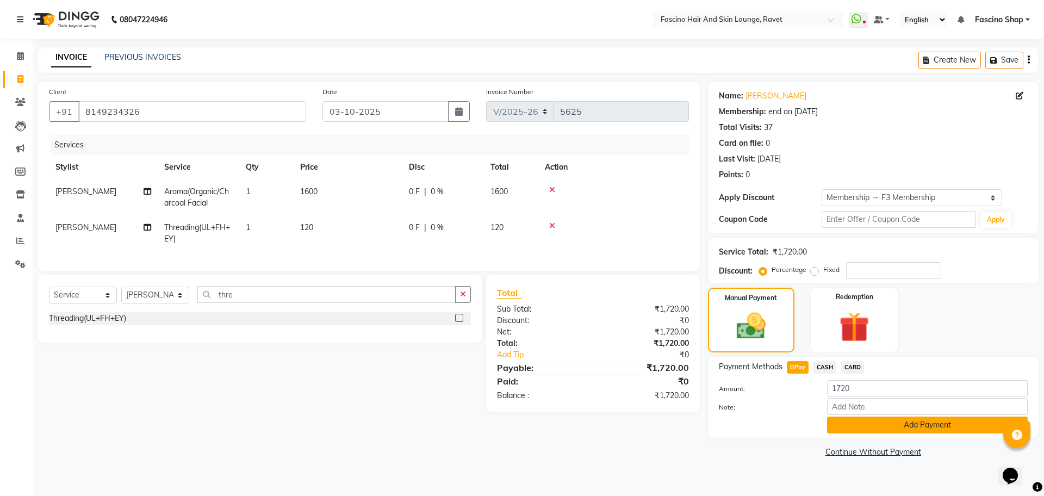
click at [857, 425] on button "Add Payment" at bounding box center [927, 424] width 201 height 17
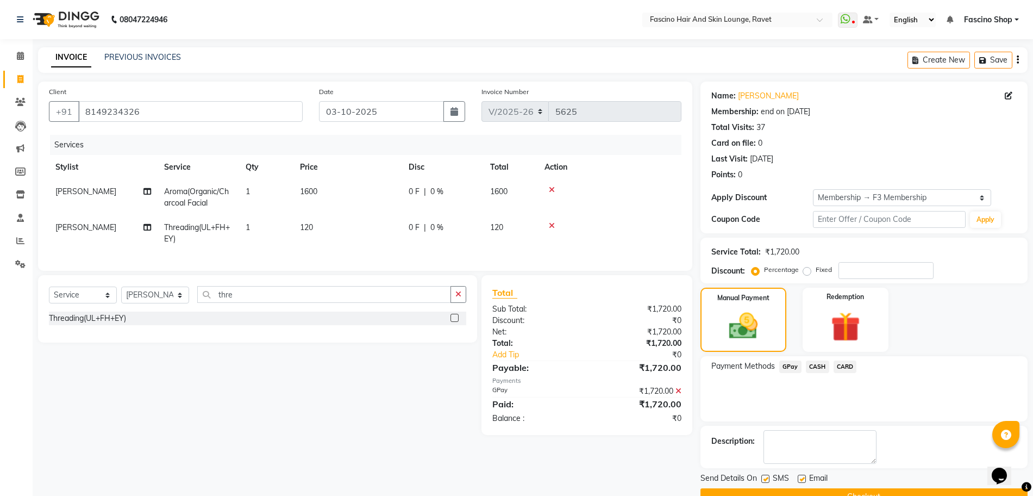
click at [885, 493] on button "Checkout" at bounding box center [864, 496] width 327 height 17
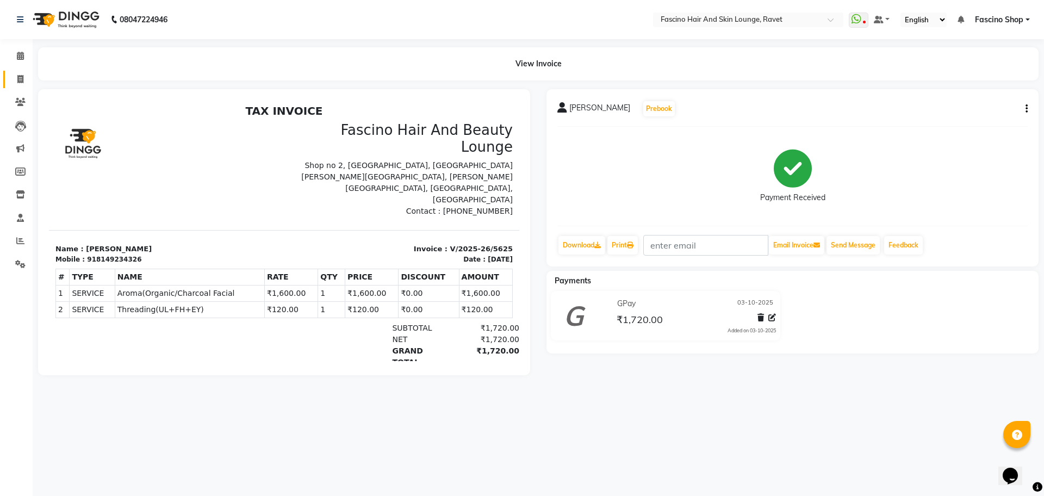
click at [14, 72] on link "Invoice" at bounding box center [16, 80] width 26 height 18
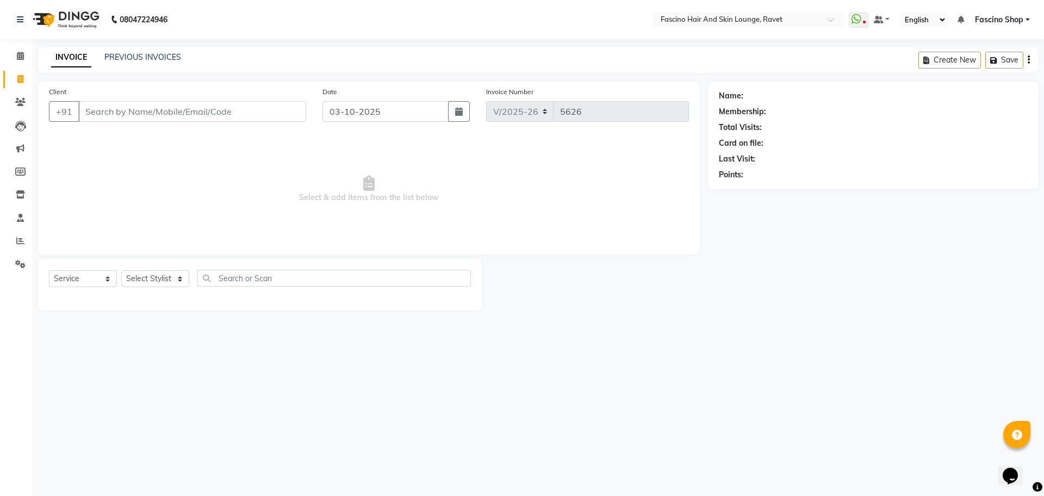
click at [133, 62] on div "INVOICE PREVIOUS INVOICES Create New Save" at bounding box center [538, 60] width 1000 height 26
click at [133, 62] on div "PREVIOUS INVOICES" at bounding box center [142, 57] width 77 height 11
click at [133, 56] on link "PREVIOUS INVOICES" at bounding box center [142, 57] width 77 height 10
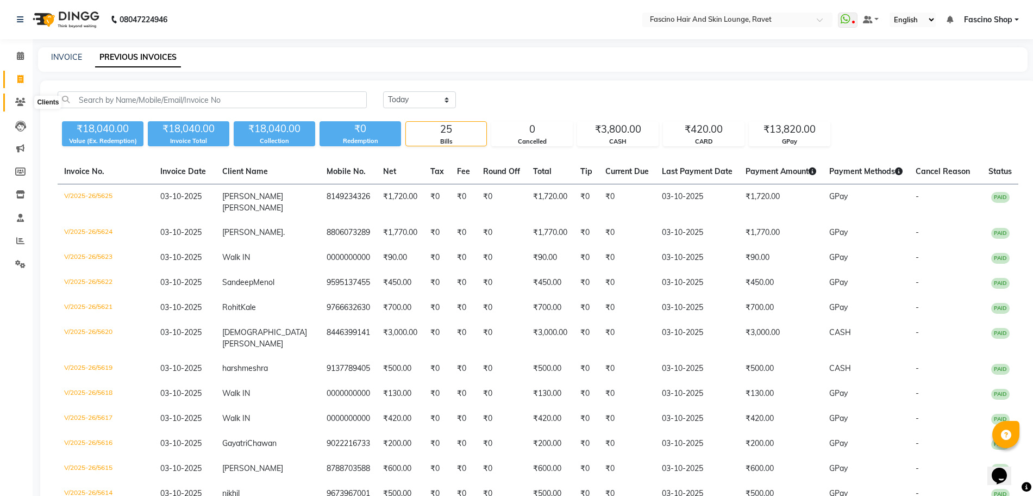
click at [15, 105] on span at bounding box center [20, 102] width 19 height 13
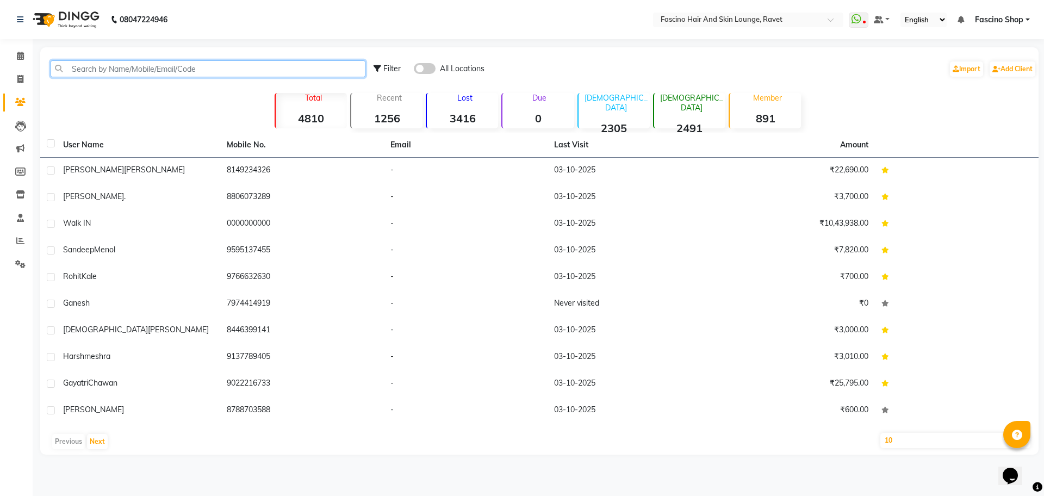
click at [125, 72] on input "text" at bounding box center [208, 68] width 315 height 17
click at [135, 72] on input "text" at bounding box center [208, 68] width 315 height 17
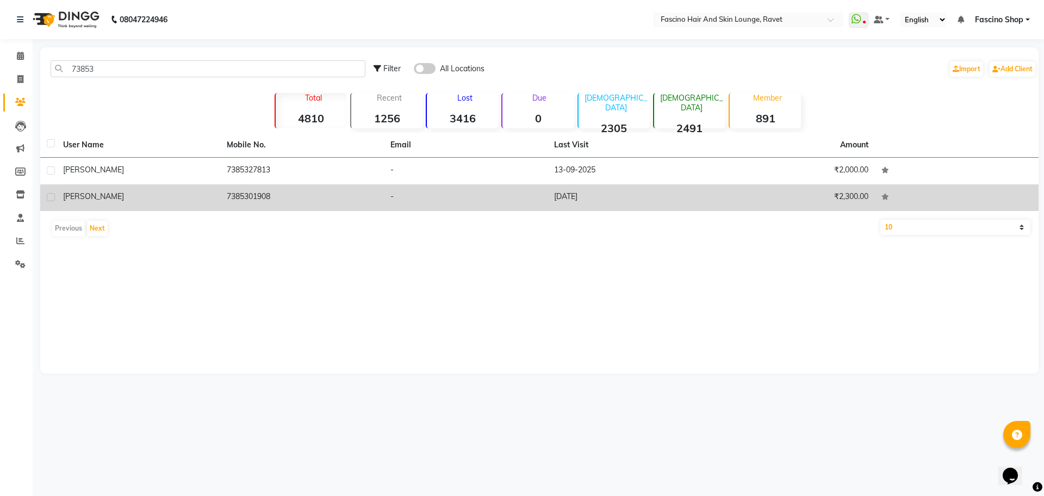
click at [225, 202] on td "7385301908" at bounding box center [302, 197] width 164 height 27
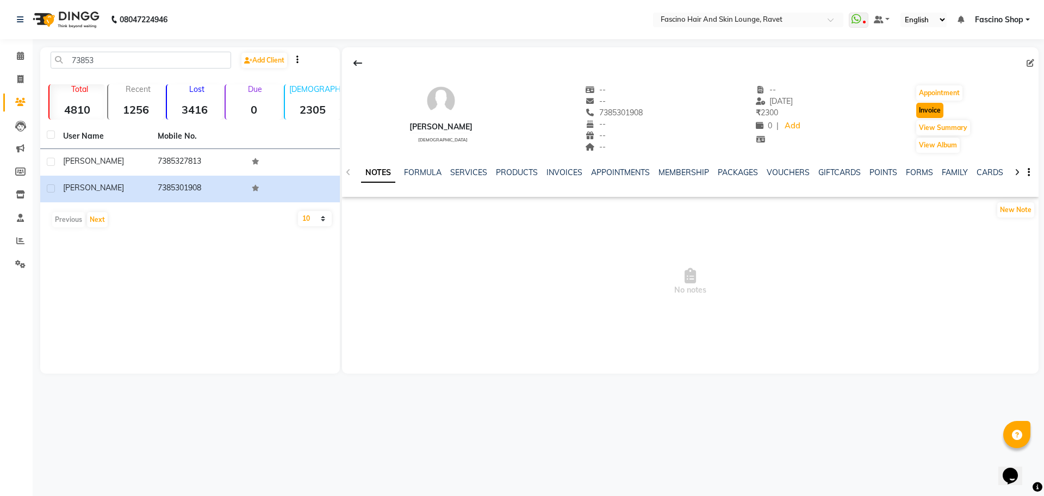
click at [930, 107] on button "Invoice" at bounding box center [929, 110] width 27 height 15
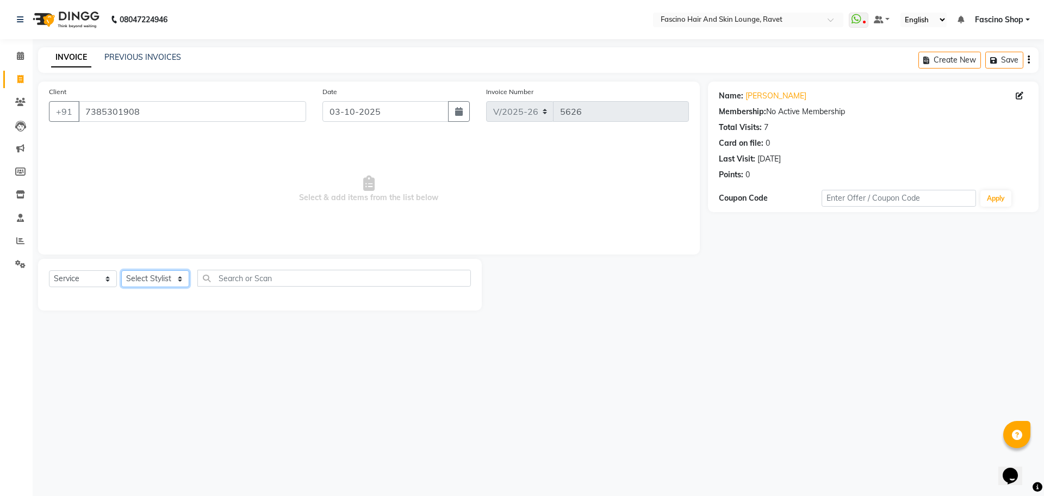
click at [158, 276] on select "Select Stylist [PERSON_NAME] Shop [PERSON_NAME] [PERSON_NAME] ( S R Manager ) […" at bounding box center [155, 278] width 68 height 17
click at [121, 270] on select "Select Stylist [PERSON_NAME] Shop [PERSON_NAME] [PERSON_NAME] ( S R Manager ) […" at bounding box center [155, 278] width 68 height 17
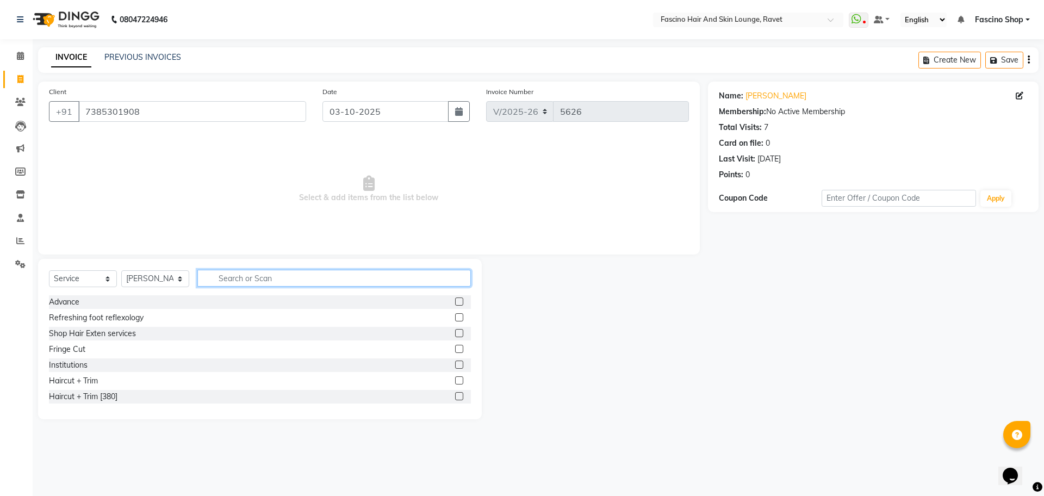
click at [244, 272] on input "text" at bounding box center [333, 278] width 273 height 17
click at [89, 377] on div "Hair Cut Men" at bounding box center [72, 380] width 47 height 11
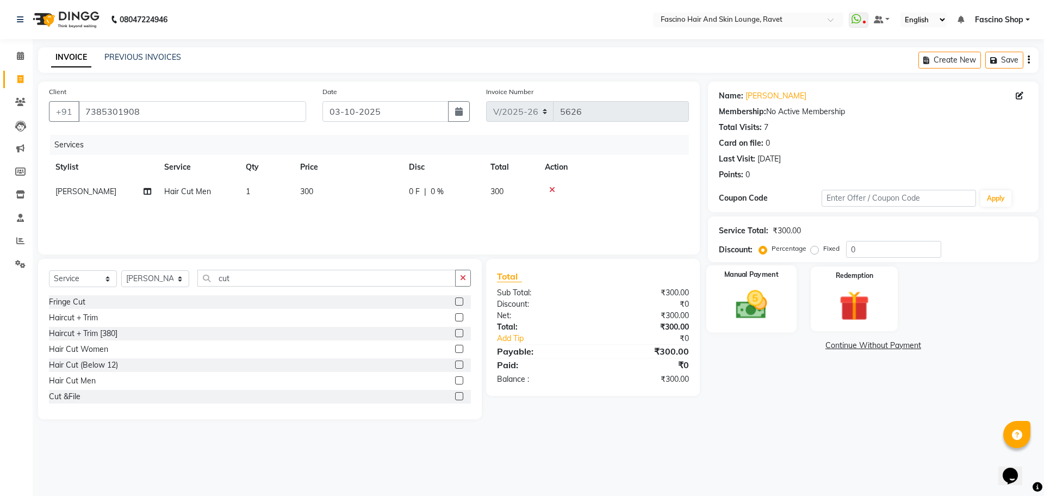
click at [751, 310] on img at bounding box center [751, 304] width 51 height 36
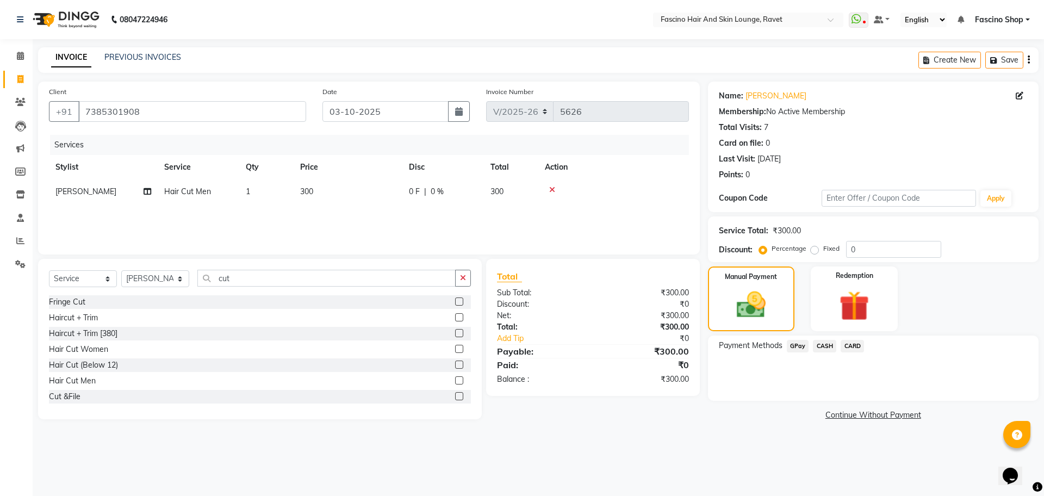
click at [797, 341] on span "GPay" at bounding box center [798, 346] width 22 height 13
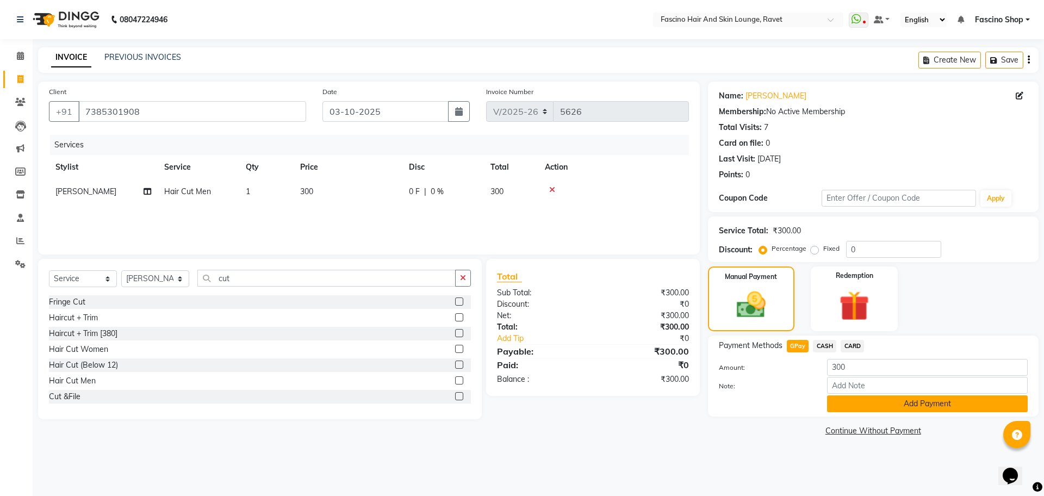
click at [902, 405] on button "Add Payment" at bounding box center [927, 403] width 201 height 17
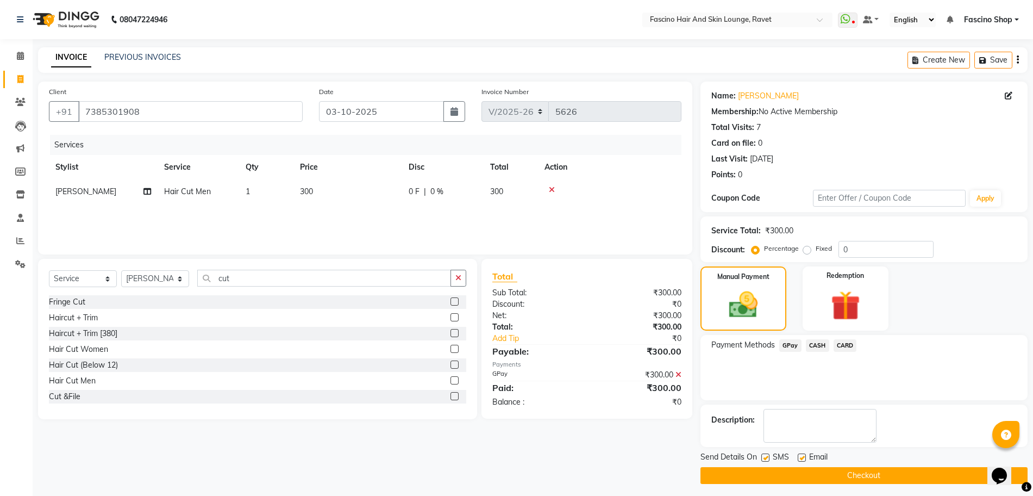
click at [918, 472] on button "Checkout" at bounding box center [864, 475] width 327 height 17
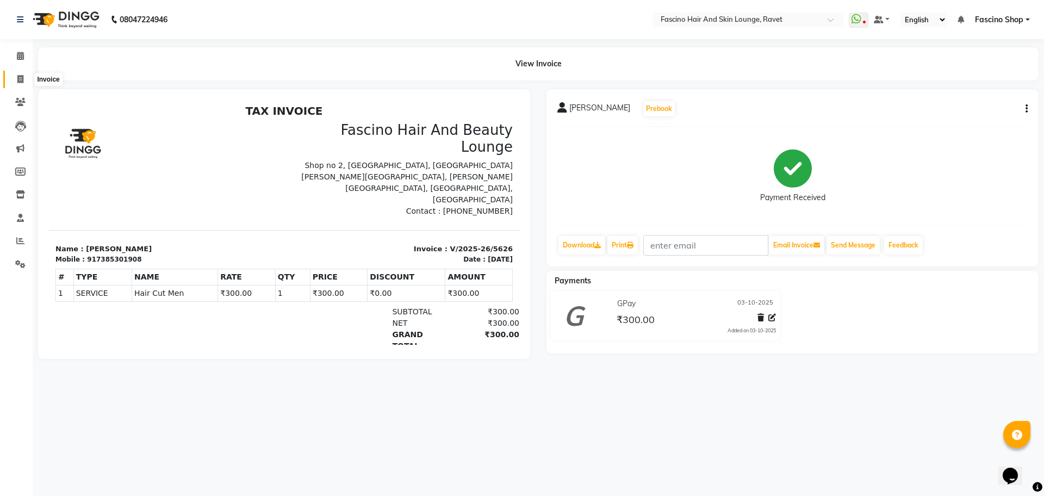
click at [23, 84] on span at bounding box center [20, 79] width 19 height 13
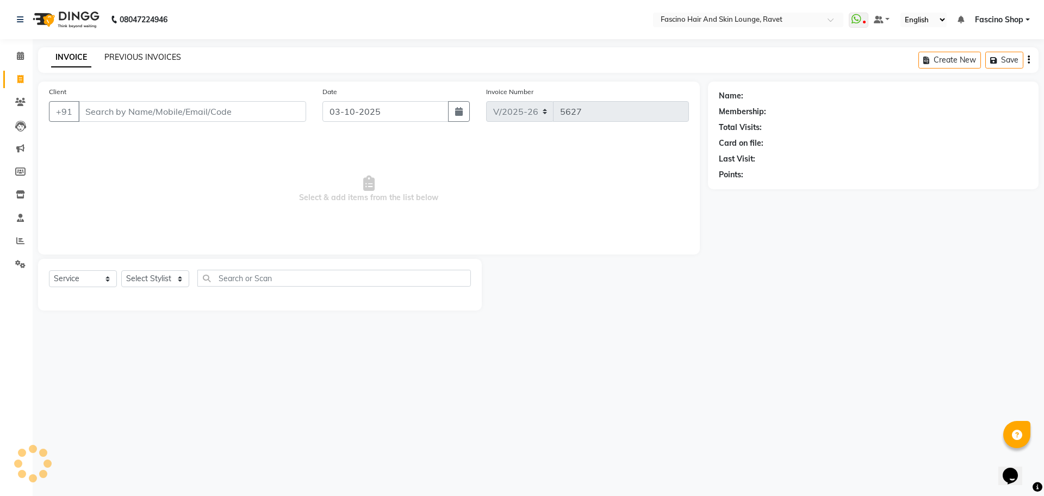
drag, startPoint x: 164, startPoint y: 62, endPoint x: 162, endPoint y: 55, distance: 7.3
click at [162, 55] on div "PREVIOUS INVOICES" at bounding box center [142, 57] width 77 height 11
click at [162, 55] on link "PREVIOUS INVOICES" at bounding box center [142, 57] width 77 height 10
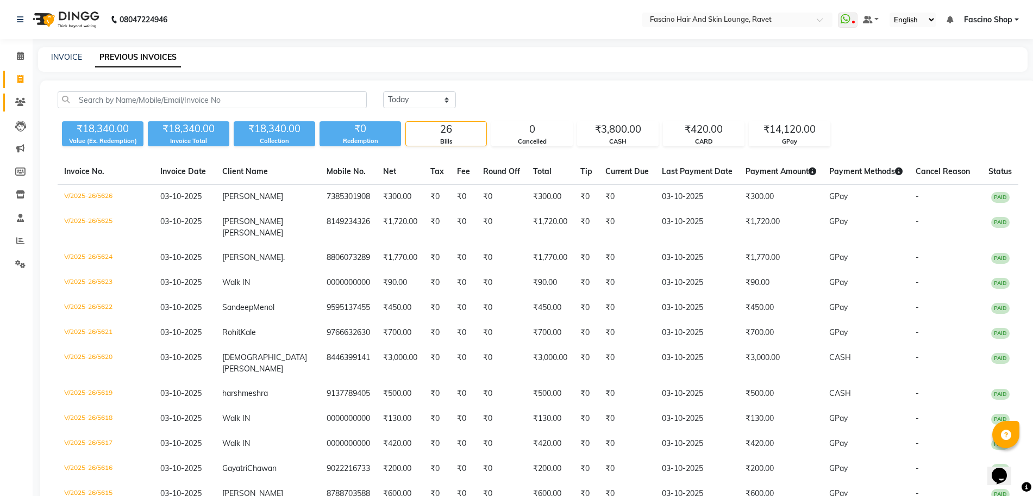
click at [19, 95] on link "Clients" at bounding box center [16, 102] width 26 height 18
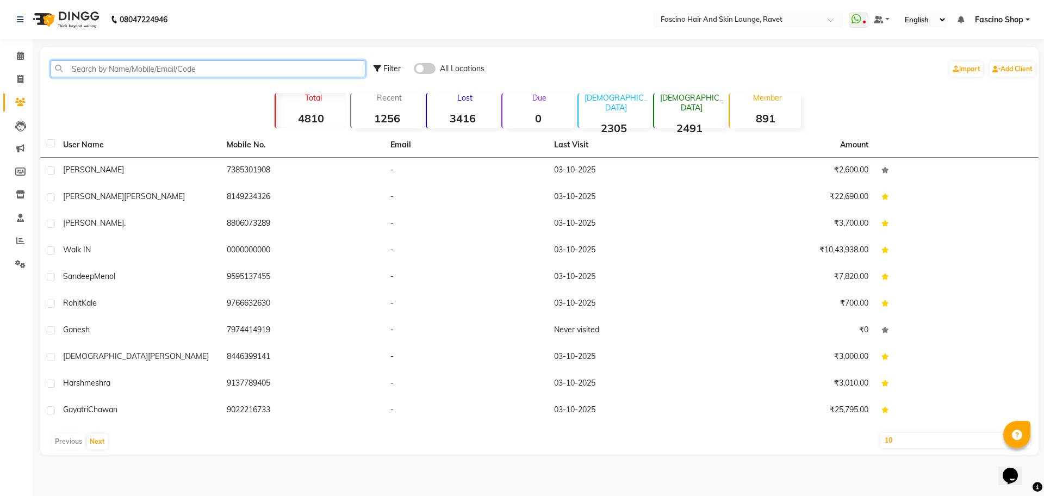
click at [135, 66] on input "text" at bounding box center [208, 68] width 315 height 17
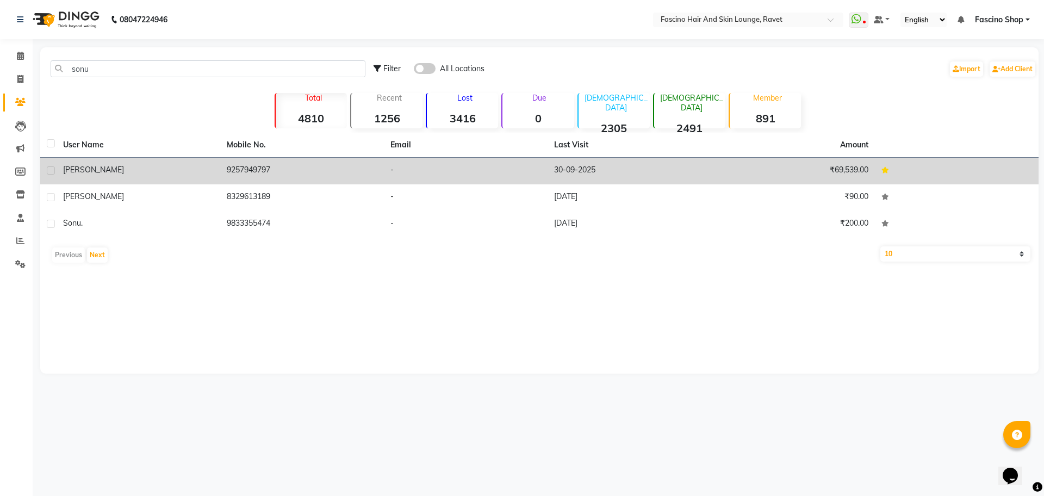
click at [177, 180] on td "[PERSON_NAME]" at bounding box center [139, 171] width 164 height 27
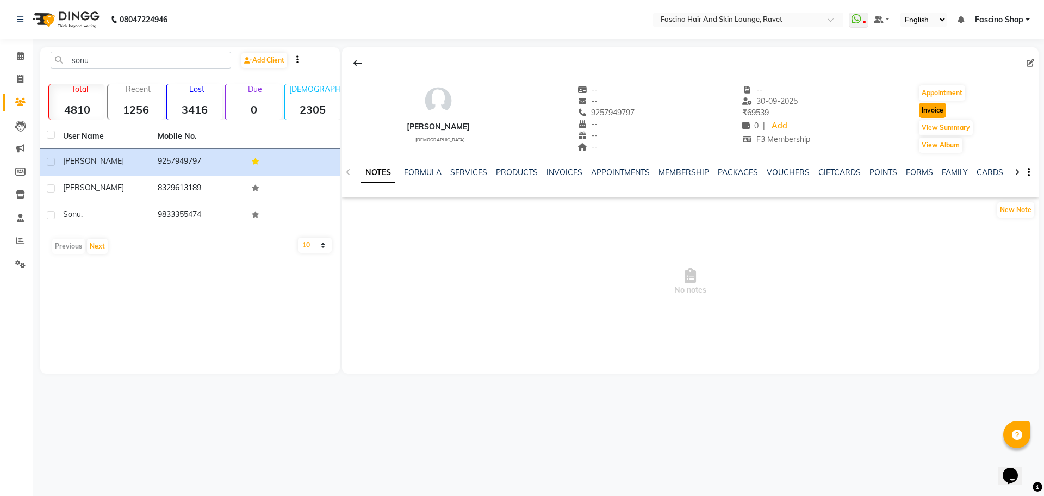
click at [932, 111] on button "Invoice" at bounding box center [932, 110] width 27 height 15
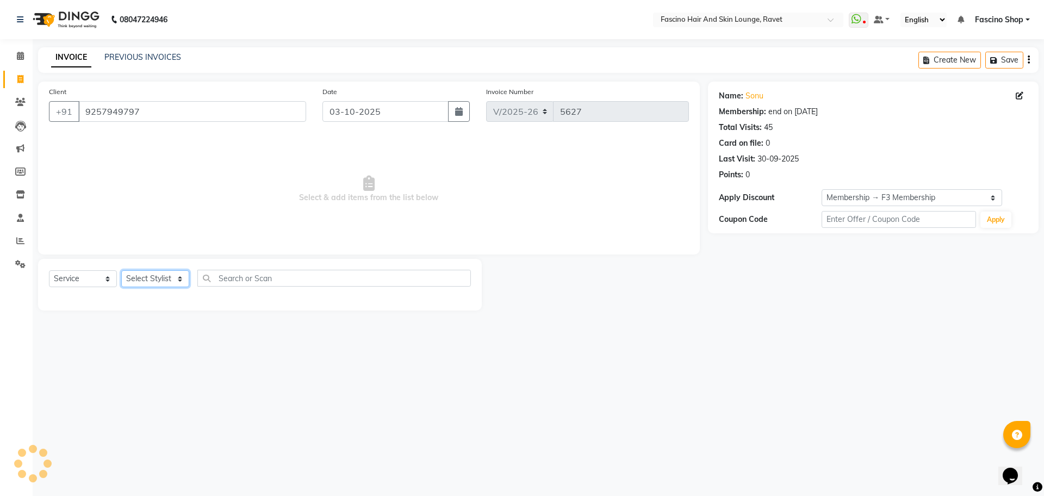
click at [166, 277] on select "Select Stylist [PERSON_NAME] Shop [PERSON_NAME] [PERSON_NAME] ( S R Manager ) […" at bounding box center [155, 278] width 68 height 17
click at [121, 270] on select "Select Stylist [PERSON_NAME] Shop [PERSON_NAME] [PERSON_NAME] ( S R Manager ) […" at bounding box center [155, 278] width 68 height 17
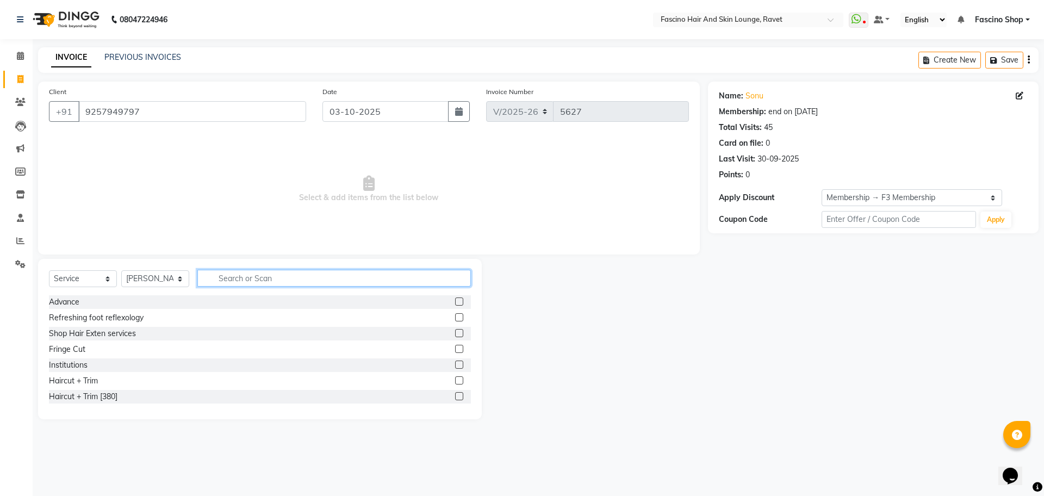
click at [221, 280] on input "text" at bounding box center [333, 278] width 273 height 17
click at [134, 281] on select "Select Stylist [PERSON_NAME] Shop [PERSON_NAME] [PERSON_NAME] ( S R Manager ) […" at bounding box center [155, 278] width 68 height 17
click at [121, 270] on select "Select Stylist [PERSON_NAME] Shop [PERSON_NAME] [PERSON_NAME] ( S R Manager ) […" at bounding box center [155, 278] width 68 height 17
click at [223, 279] on input "text" at bounding box center [333, 278] width 273 height 17
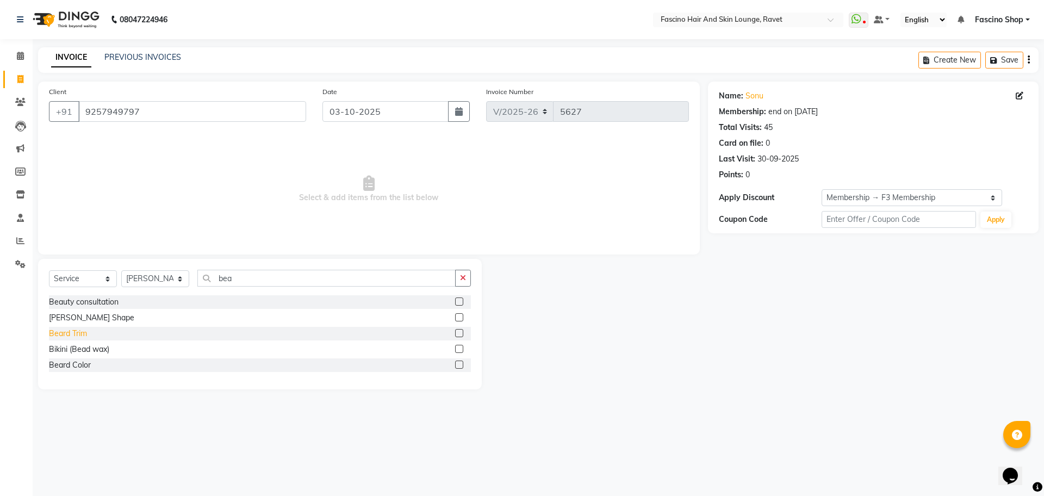
click at [71, 336] on div "Beard Trim" at bounding box center [68, 333] width 38 height 11
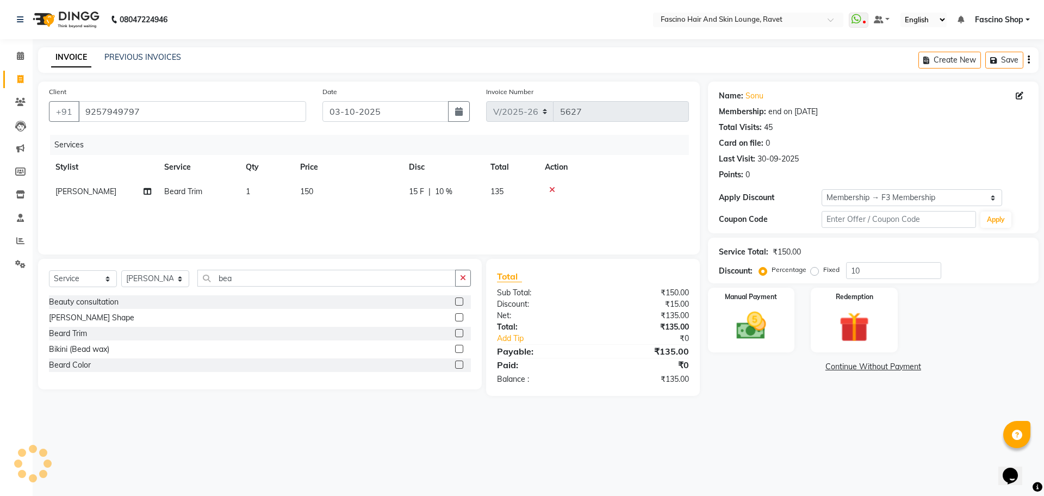
click at [312, 194] on span "150" at bounding box center [306, 191] width 13 height 10
click at [312, 194] on input "1" at bounding box center [317, 194] width 41 height 17
click at [361, 202] on td "150" at bounding box center [348, 191] width 109 height 24
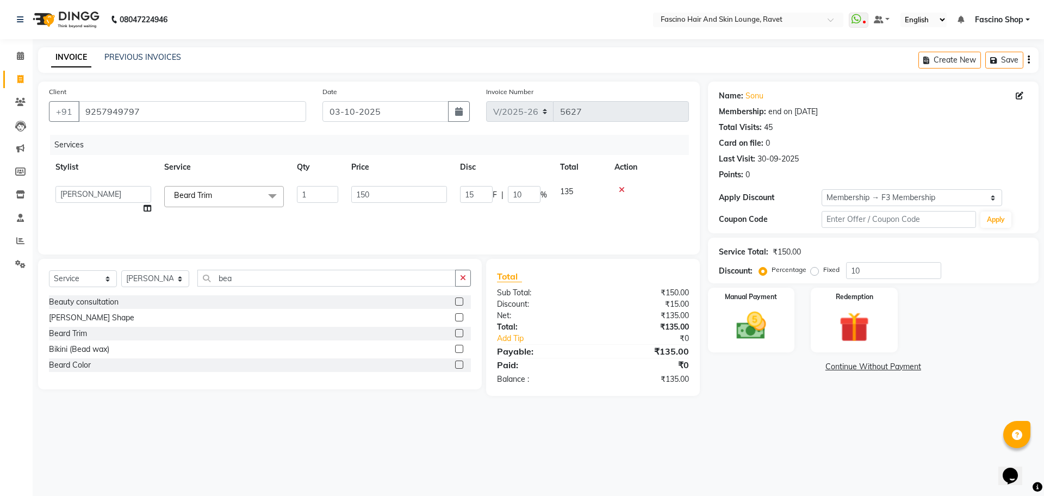
click at [361, 202] on input "150" at bounding box center [399, 194] width 96 height 17
click at [904, 270] on input "10" at bounding box center [893, 270] width 95 height 17
click at [776, 308] on img at bounding box center [751, 326] width 51 height 36
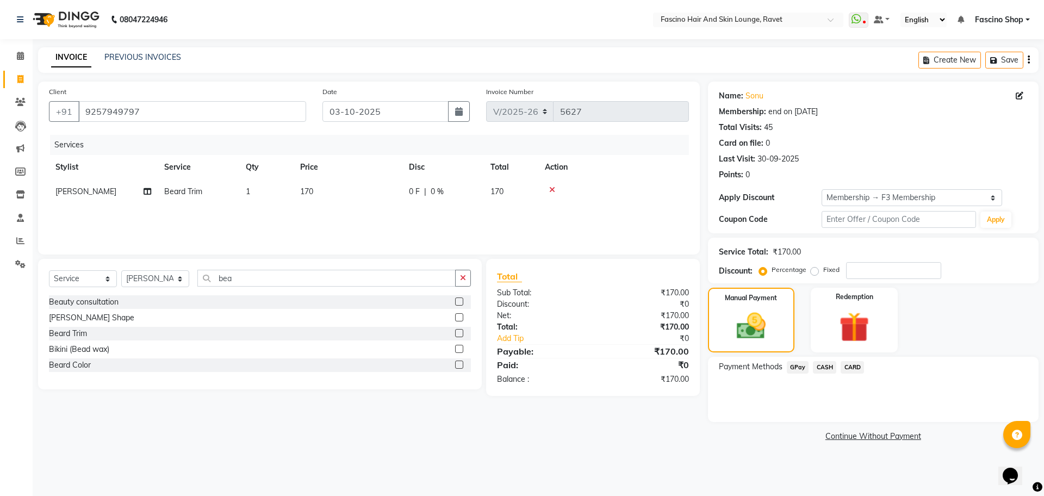
click at [802, 370] on span "GPay" at bounding box center [798, 367] width 22 height 13
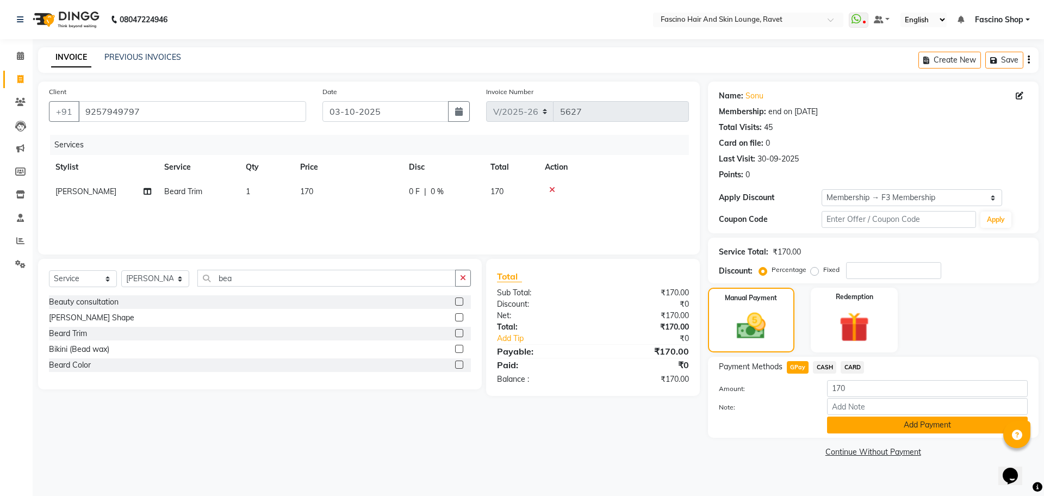
click at [838, 429] on button "Add Payment" at bounding box center [927, 424] width 201 height 17
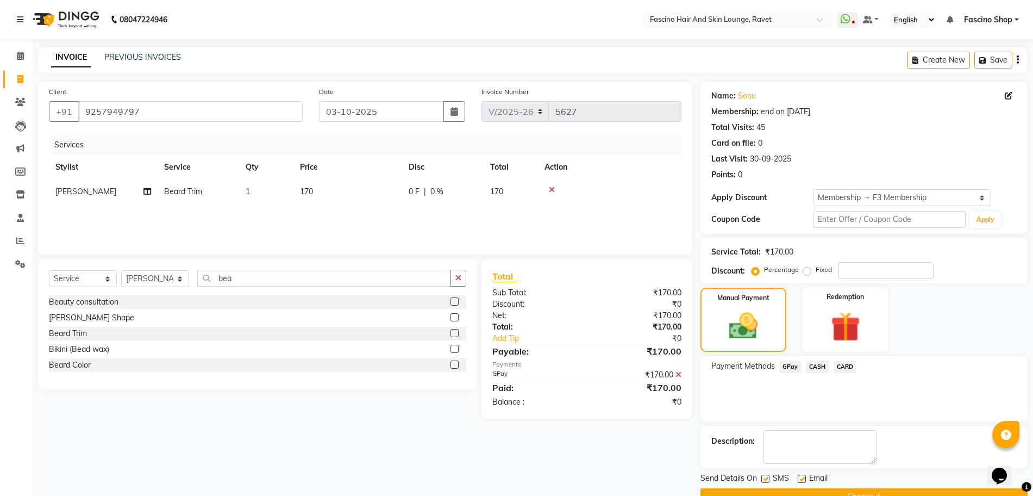
click at [861, 489] on button "Checkout" at bounding box center [864, 496] width 327 height 17
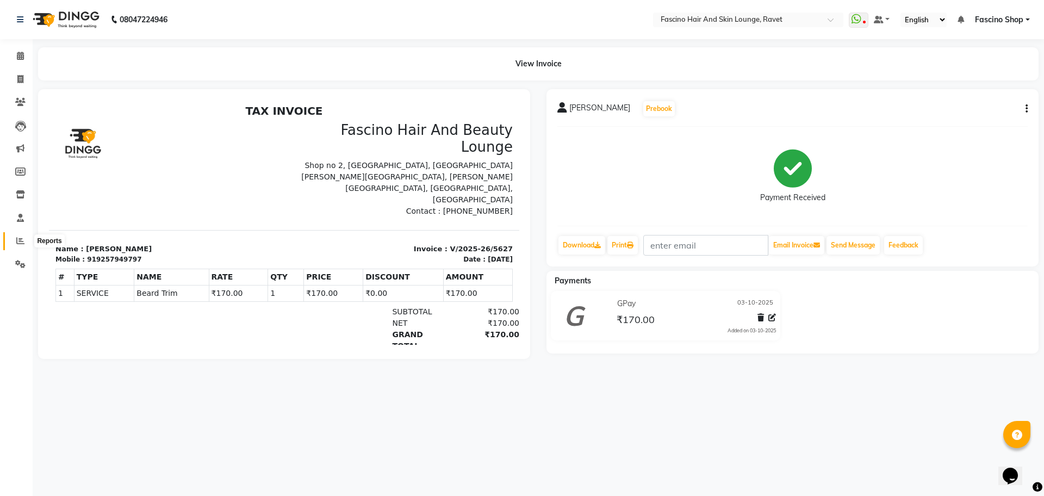
click at [26, 246] on span at bounding box center [20, 241] width 19 height 13
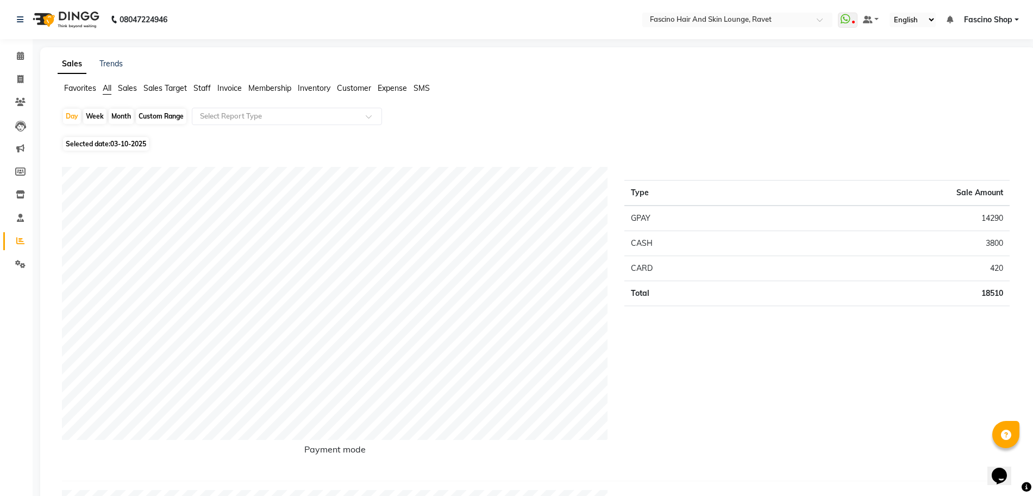
click at [114, 115] on div "Month" at bounding box center [121, 116] width 25 height 15
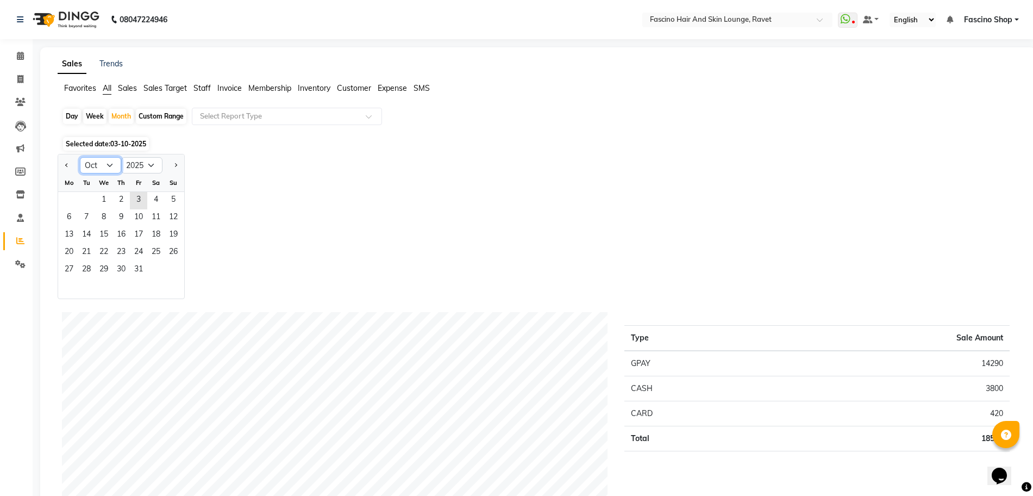
click at [103, 157] on select "Jan Feb Mar Apr May Jun [DATE] Aug Sep Oct Nov Dec" at bounding box center [100, 165] width 41 height 16
click at [80, 157] on select "Jan Feb Mar Apr May Jun [DATE] Aug Sep Oct Nov Dec" at bounding box center [100, 165] width 41 height 16
click at [67, 199] on span "1" at bounding box center [68, 200] width 17 height 17
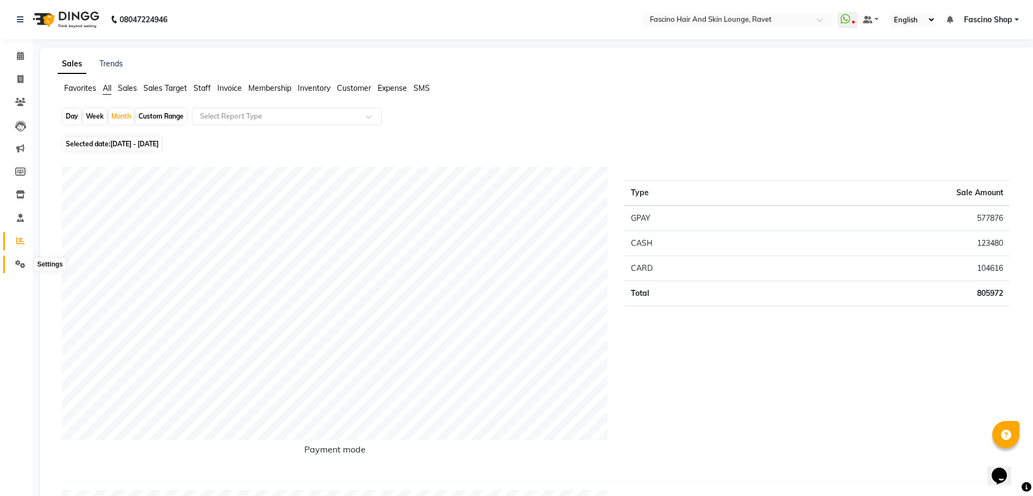
click at [24, 264] on icon at bounding box center [20, 264] width 10 height 8
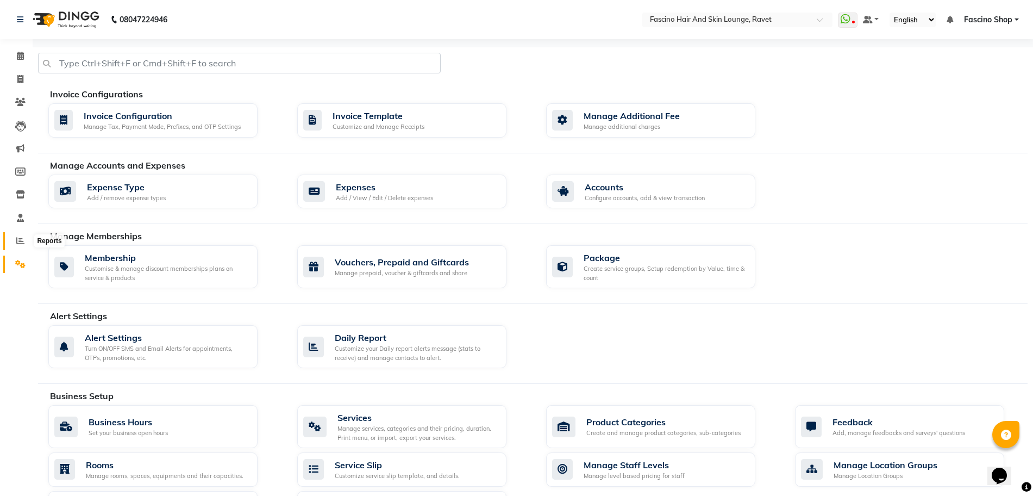
click at [24, 237] on icon at bounding box center [20, 240] width 8 height 8
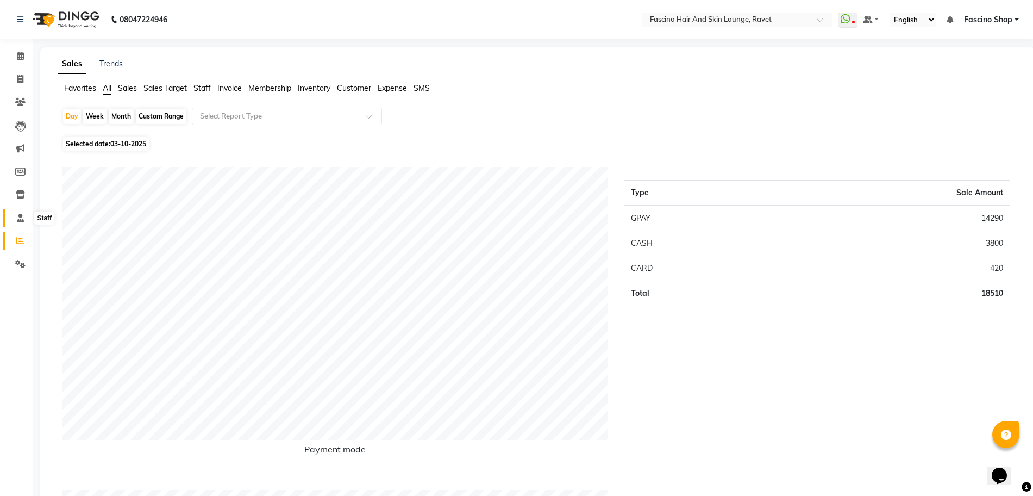
click at [18, 221] on icon at bounding box center [20, 218] width 7 height 8
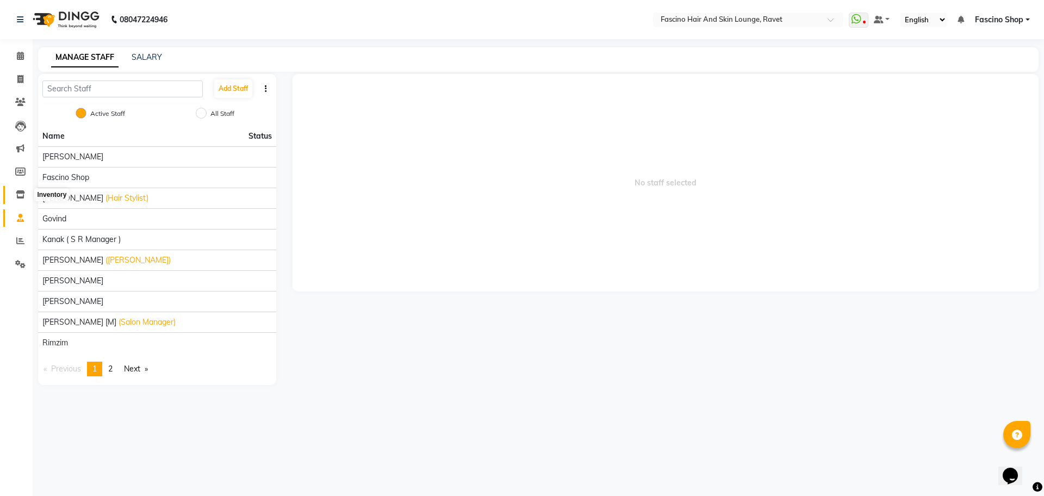
click at [17, 195] on icon at bounding box center [20, 194] width 9 height 8
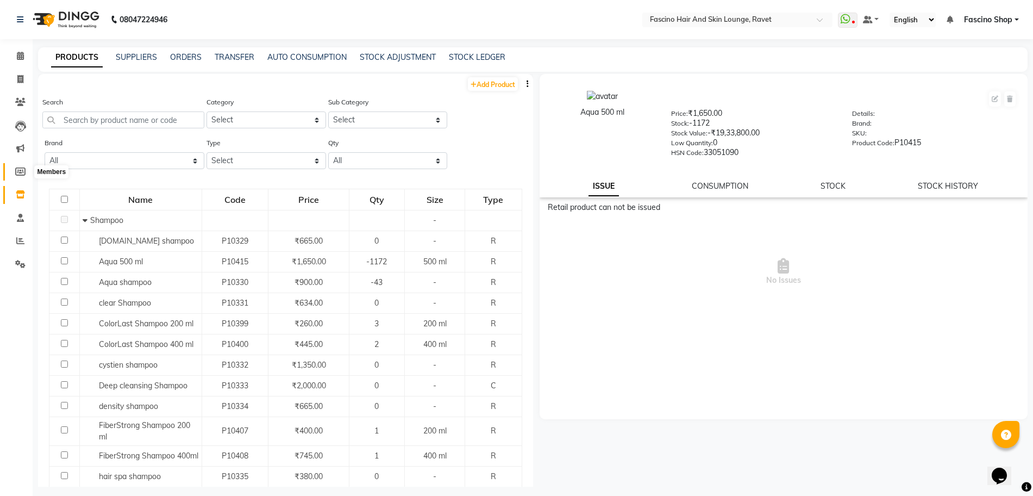
click at [18, 173] on icon at bounding box center [20, 171] width 10 height 8
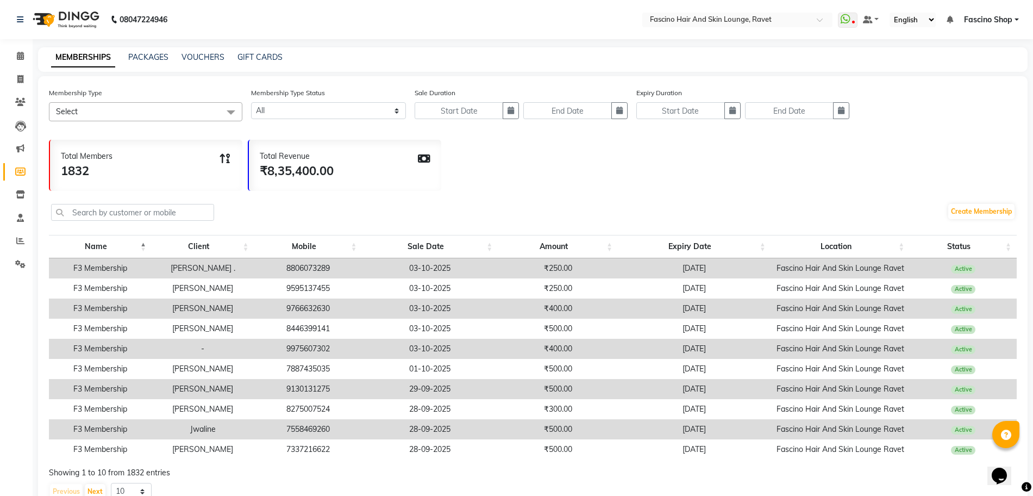
click at [17, 138] on li "Marketing" at bounding box center [16, 148] width 33 height 23
click at [25, 144] on span at bounding box center [20, 148] width 19 height 13
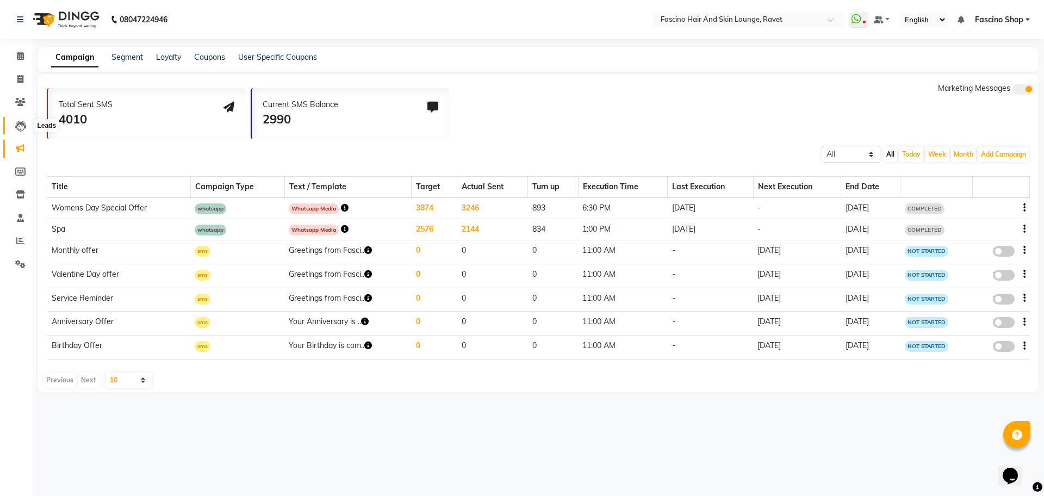
click at [24, 126] on icon at bounding box center [20, 126] width 11 height 11
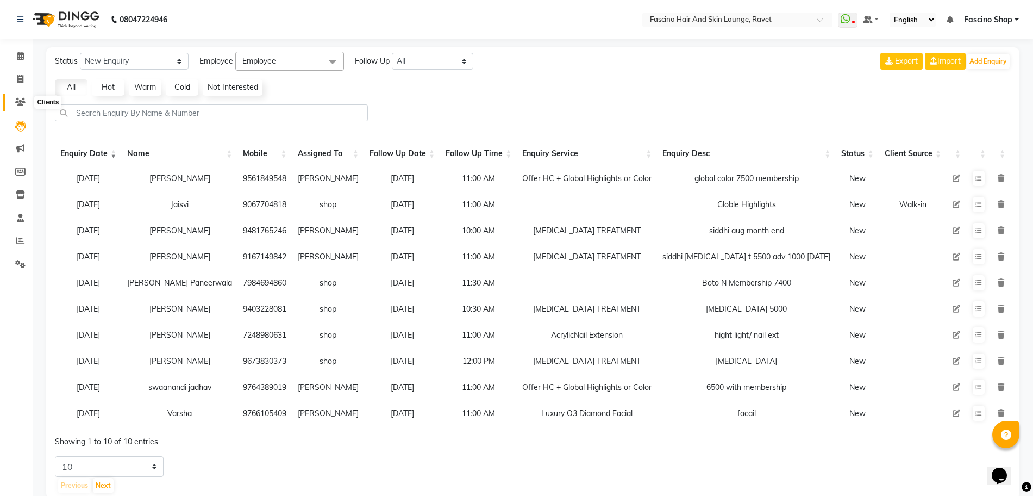
click at [21, 102] on icon at bounding box center [20, 102] width 10 height 8
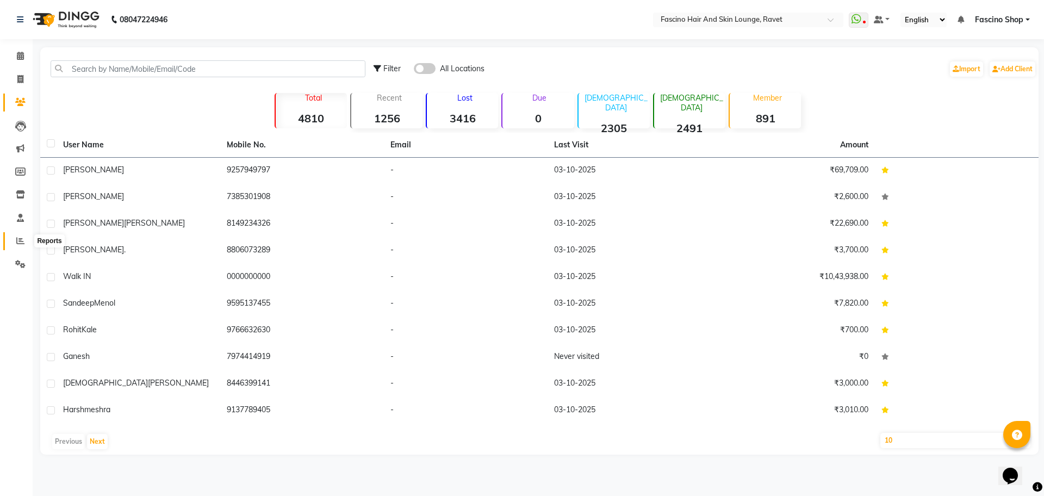
click at [25, 242] on span at bounding box center [20, 241] width 19 height 13
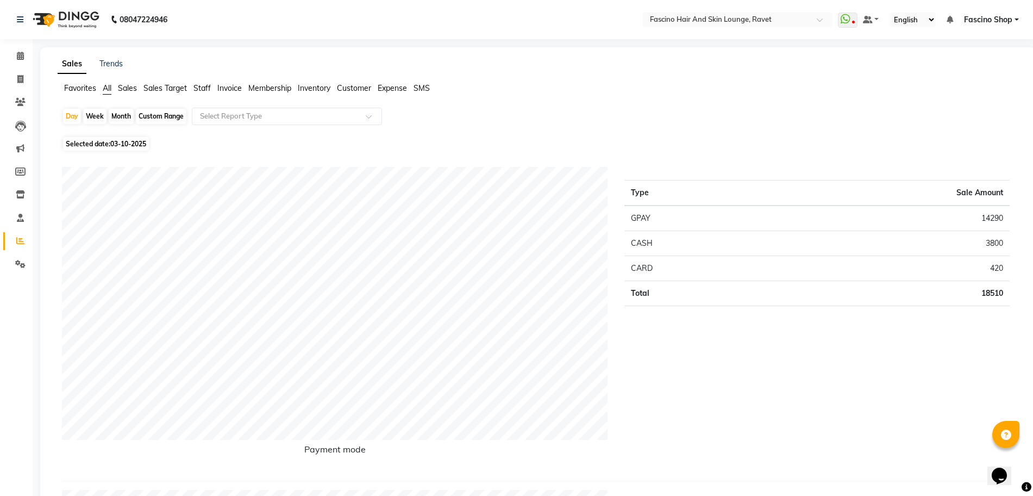
click at [129, 115] on div "Month" at bounding box center [121, 116] width 25 height 15
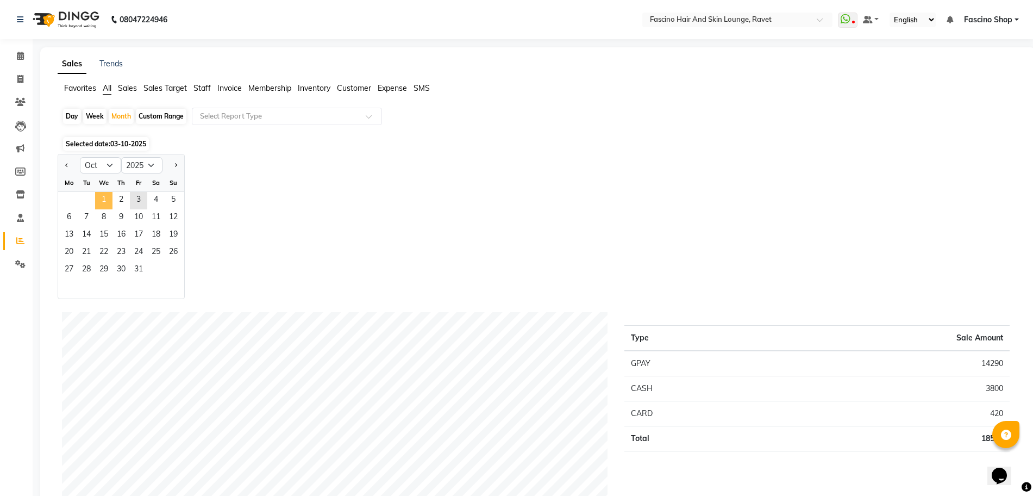
click at [104, 192] on span "1" at bounding box center [103, 200] width 17 height 17
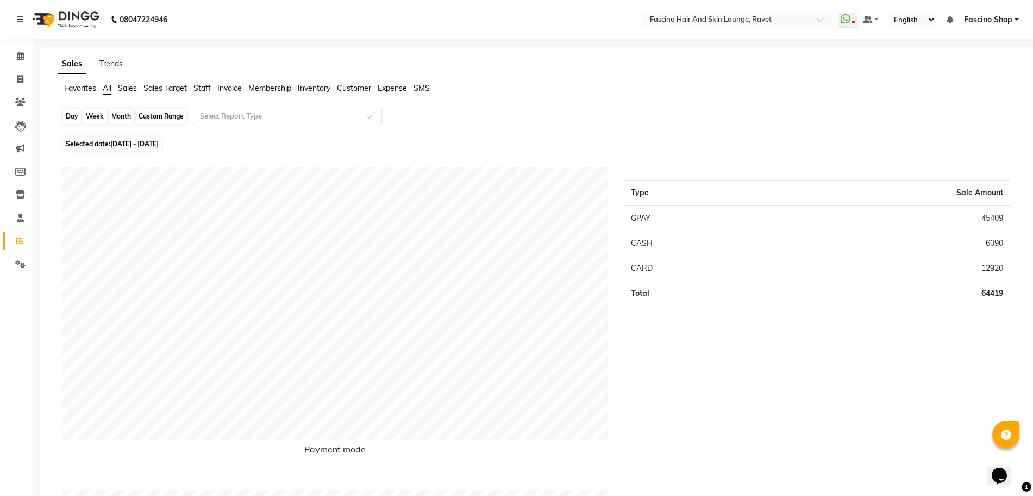
click at [123, 123] on div "Month" at bounding box center [121, 116] width 25 height 15
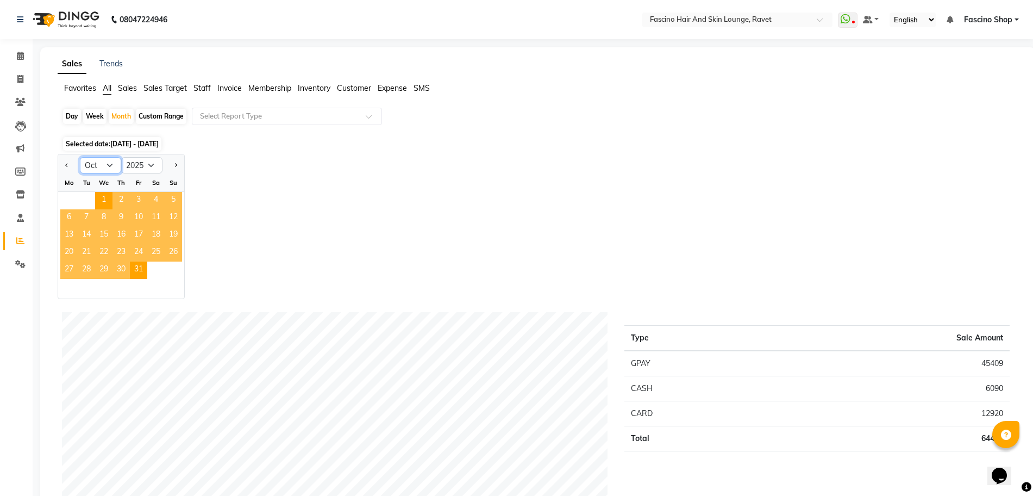
click at [104, 161] on select "Jan Feb Mar Apr May Jun [DATE] Aug Sep Oct Nov Dec" at bounding box center [100, 165] width 41 height 16
click at [80, 157] on select "Jan Feb Mar Apr May Jun [DATE] Aug Sep Oct Nov Dec" at bounding box center [100, 165] width 41 height 16
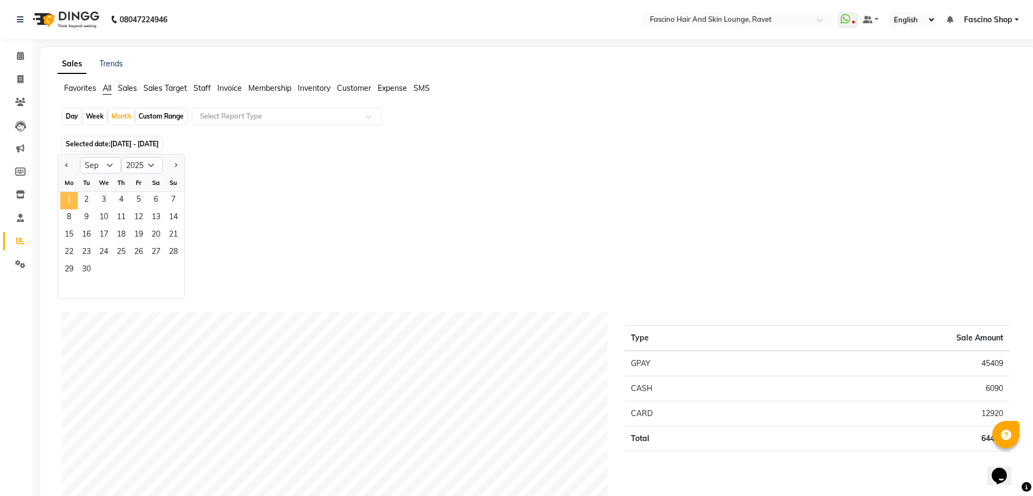
click at [72, 201] on span "1" at bounding box center [68, 200] width 17 height 17
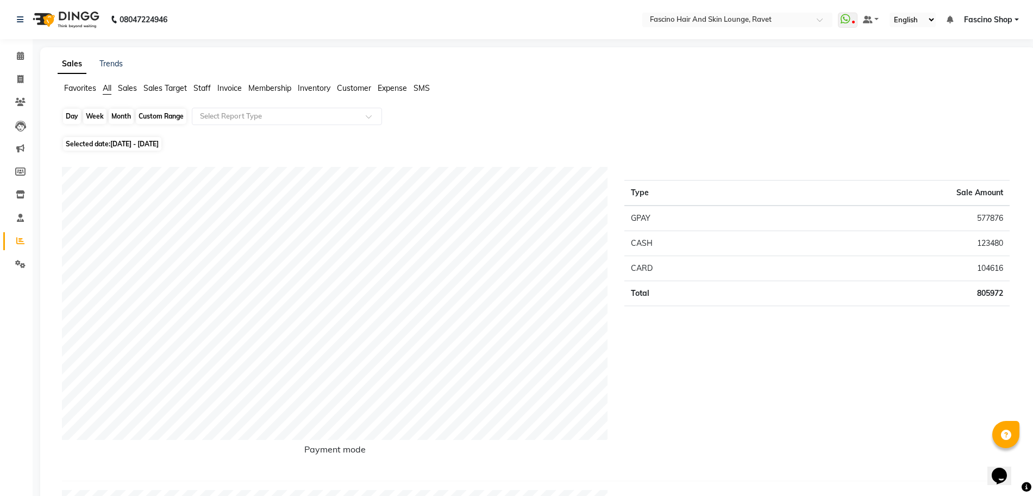
click at [115, 119] on div "Month" at bounding box center [121, 116] width 25 height 15
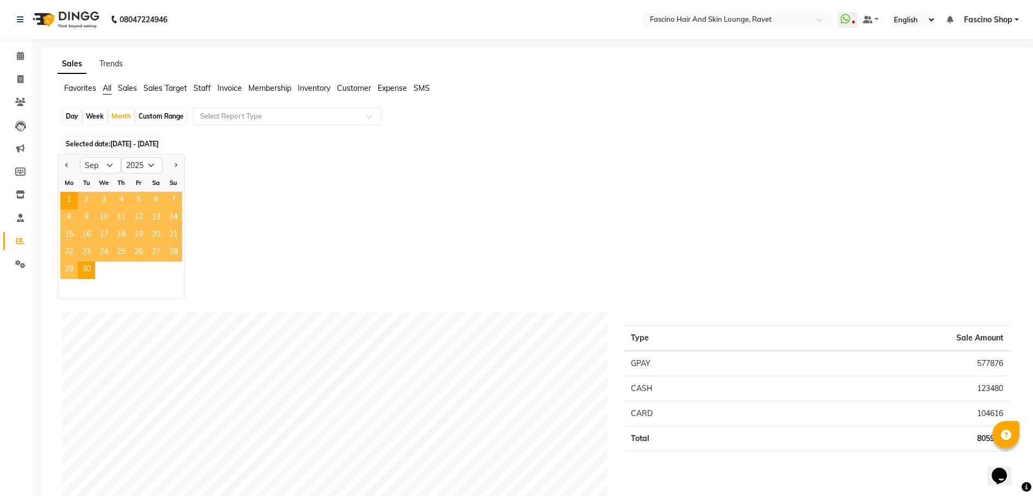
click at [206, 91] on span "Staff" at bounding box center [202, 88] width 17 height 10
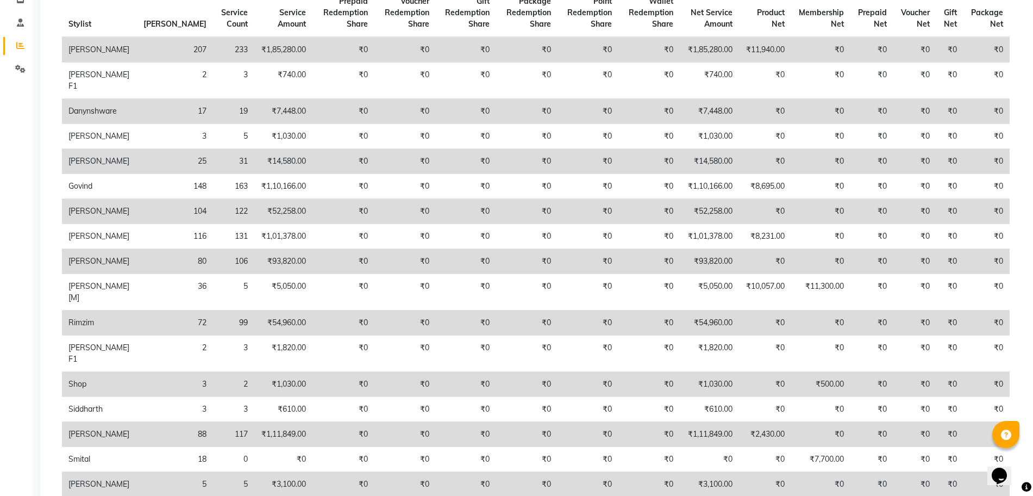
scroll to position [208, 0]
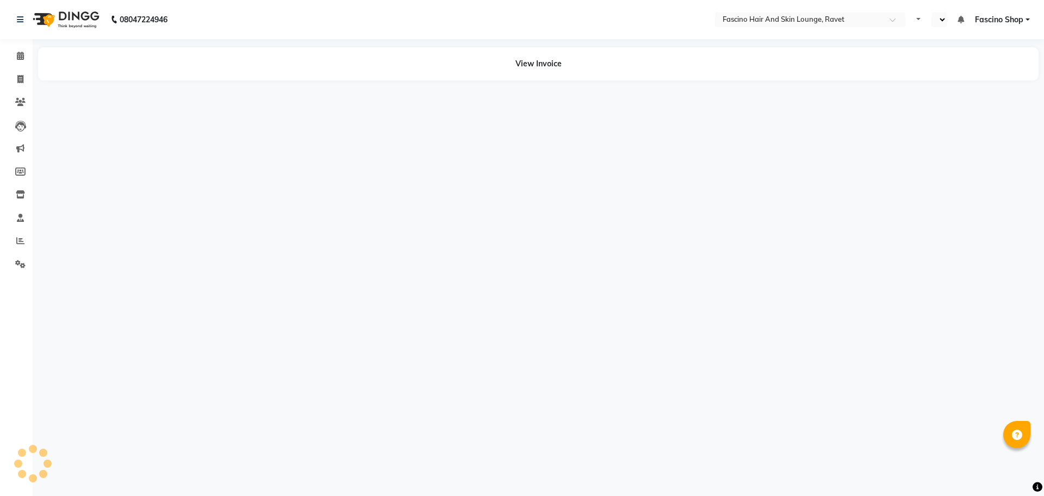
select select "en"
